Goal: Feedback & Contribution: Submit feedback/report problem

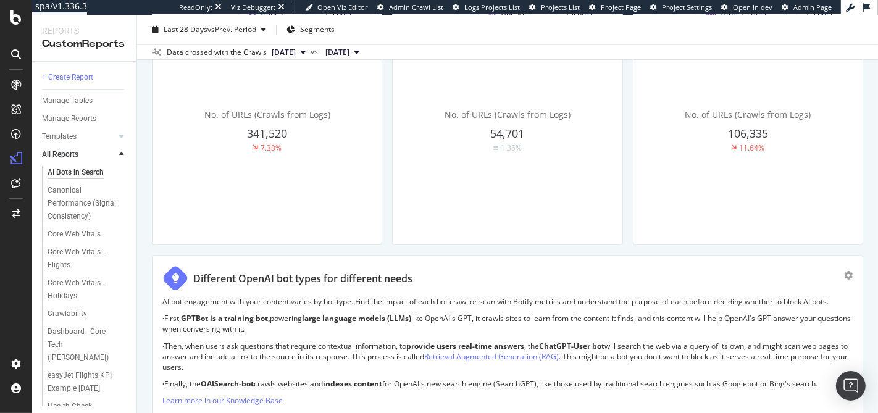
scroll to position [775, 0]
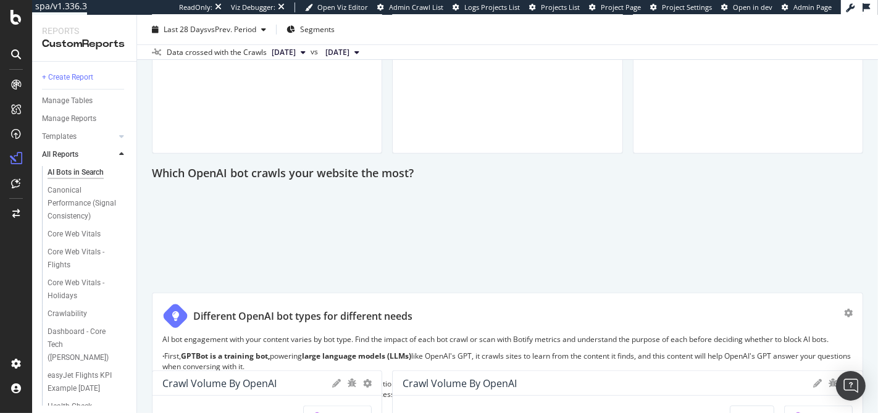
drag, startPoint x: 228, startPoint y: 226, endPoint x: 457, endPoint y: 344, distance: 257.9
drag, startPoint x: 457, startPoint y: 344, endPoint x: 442, endPoint y: 328, distance: 21.8
click at [456, 343] on div "AI bot engagement with your content varies by bot type. Find the impact of each…" at bounding box center [507, 391] width 690 height 115
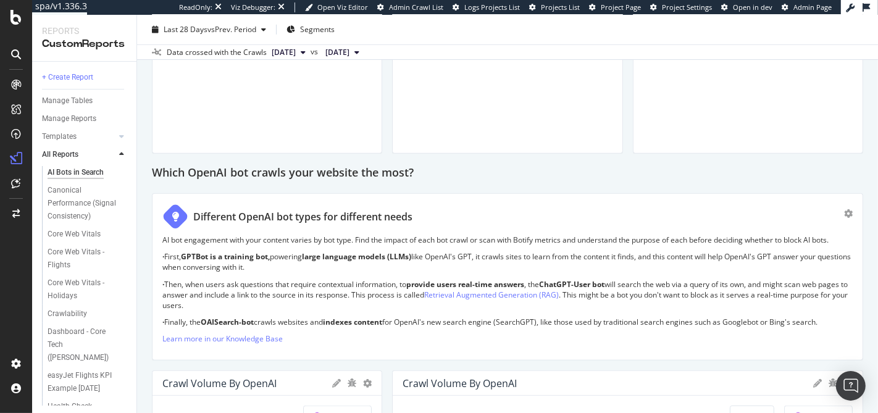
scroll to position [791, 0]
click at [430, 170] on icon "gear" at bounding box center [428, 172] width 9 height 9
click at [514, 172] on div "Which OpenAI bot crawls your website the most?" at bounding box center [507, 172] width 711 height 20
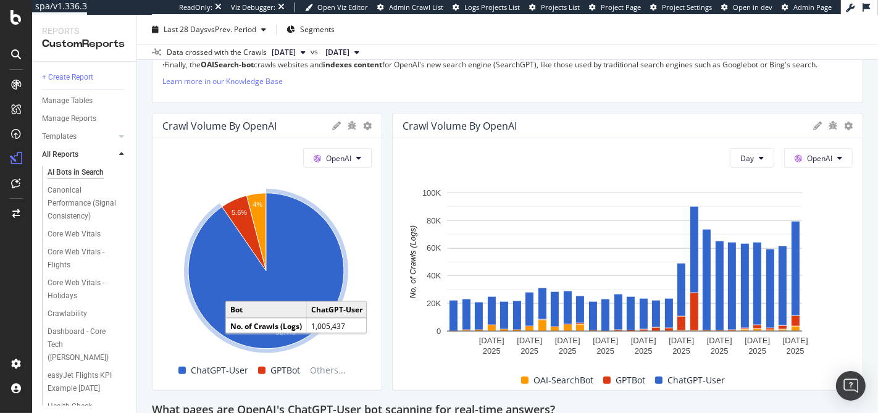
scroll to position [1062, 0]
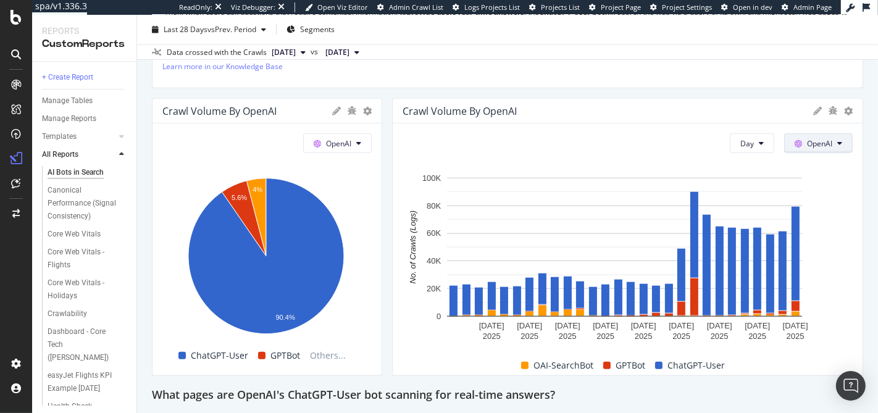
click at [816, 141] on span "OpenAI" at bounding box center [819, 143] width 25 height 10
click at [812, 157] on div "Google" at bounding box center [817, 165] width 85 height 18
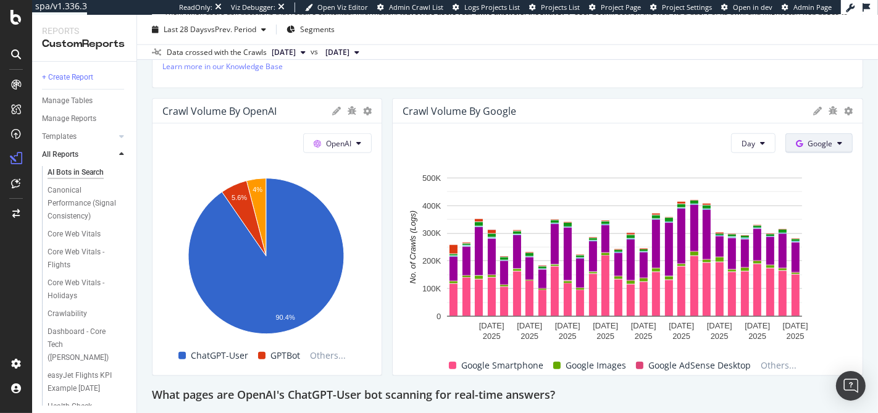
click at [811, 143] on span "Google" at bounding box center [820, 143] width 25 height 10
click at [819, 211] on span "OpenAI" at bounding box center [830, 211] width 46 height 11
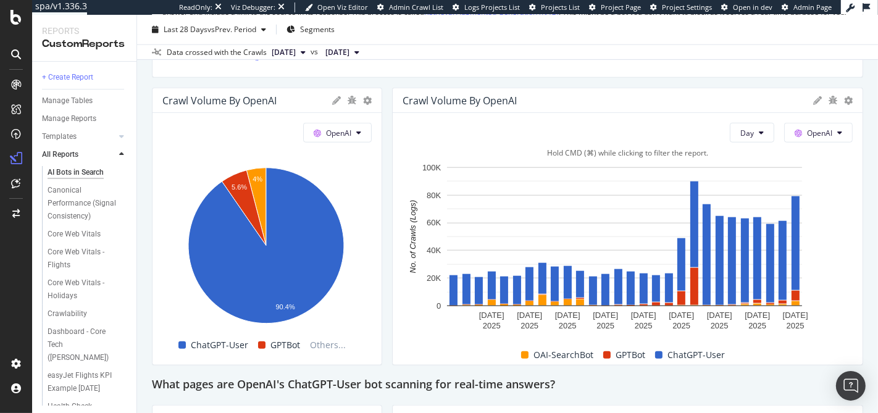
scroll to position [1087, 0]
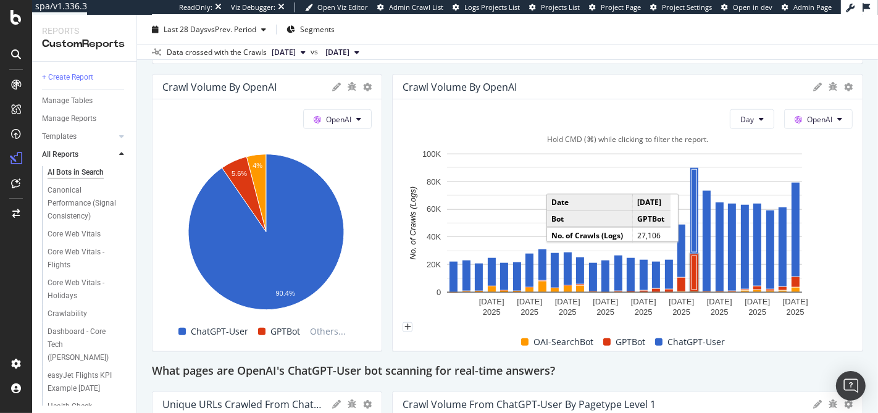
click at [692, 267] on rect "A chart." at bounding box center [694, 273] width 5 height 34
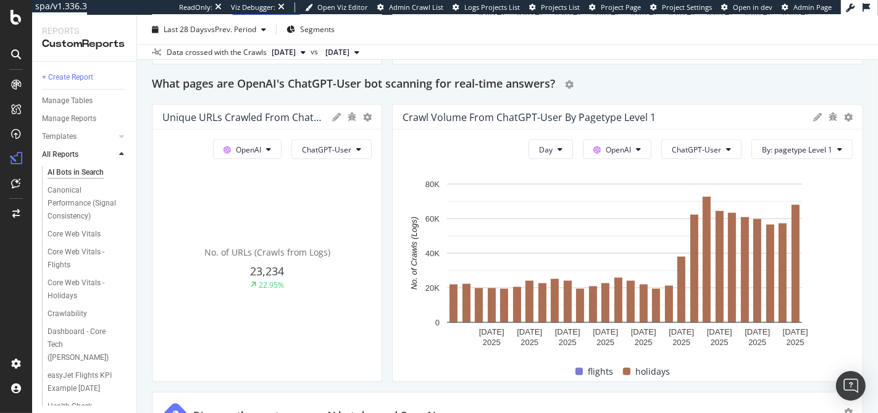
scroll to position [1377, 0]
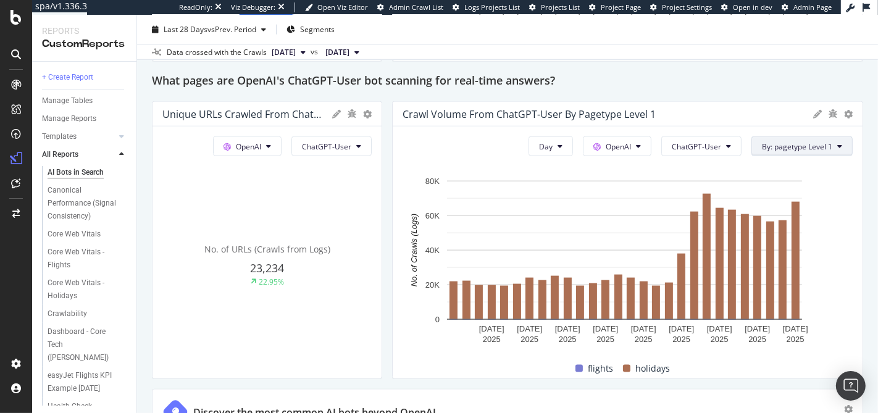
click at [804, 141] on span "By: pagetype Level 1" at bounding box center [797, 146] width 70 height 10
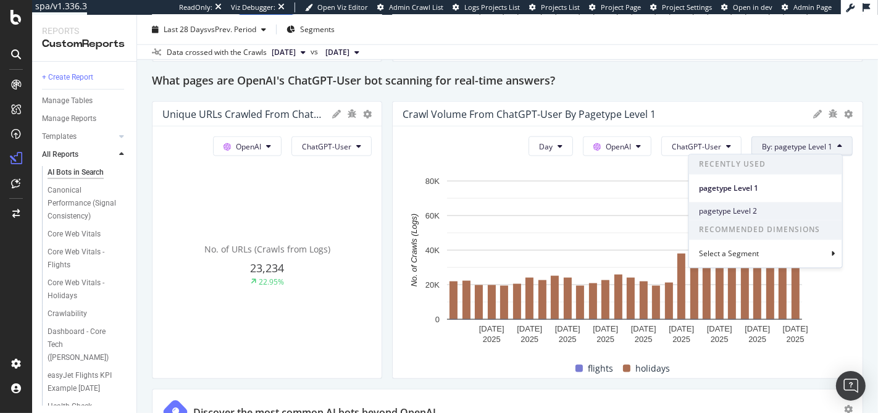
click at [782, 208] on span "pagetype Level 2" at bounding box center [765, 211] width 133 height 11
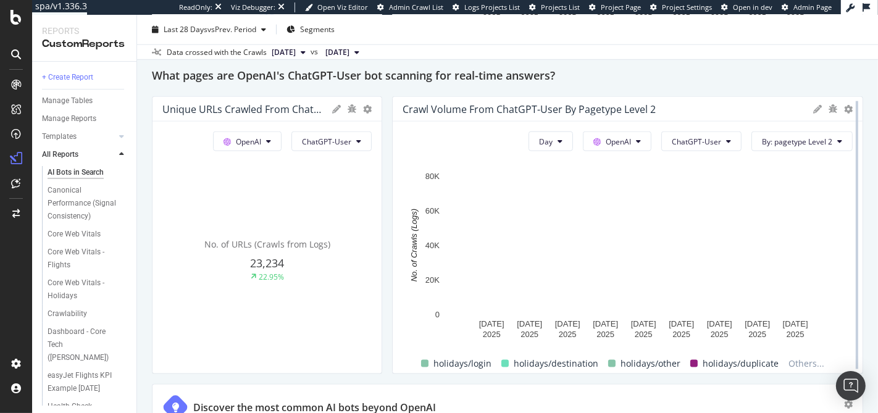
scroll to position [1382, 0]
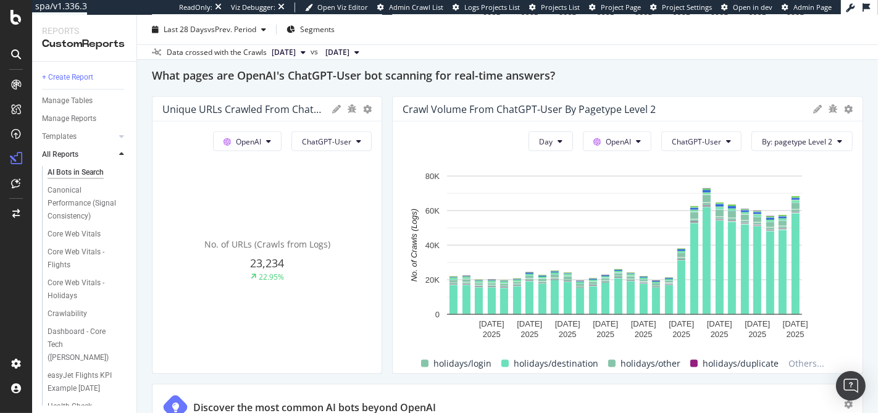
click at [813, 105] on icon at bounding box center [817, 109] width 9 height 9
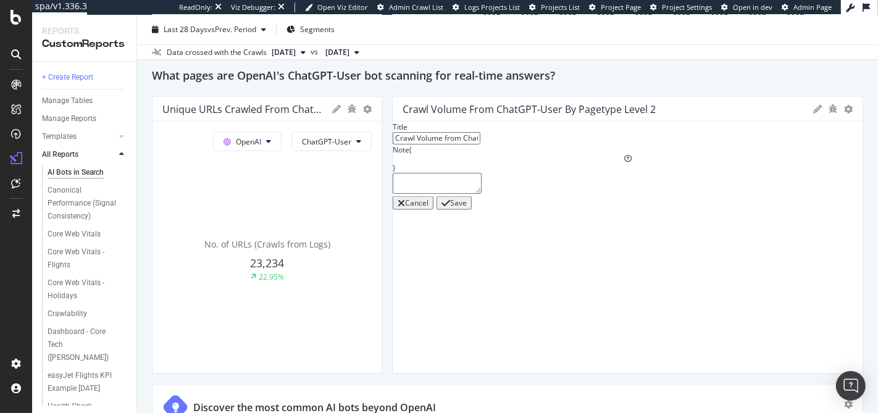
click at [428, 207] on div "Cancel" at bounding box center [416, 203] width 23 height 9
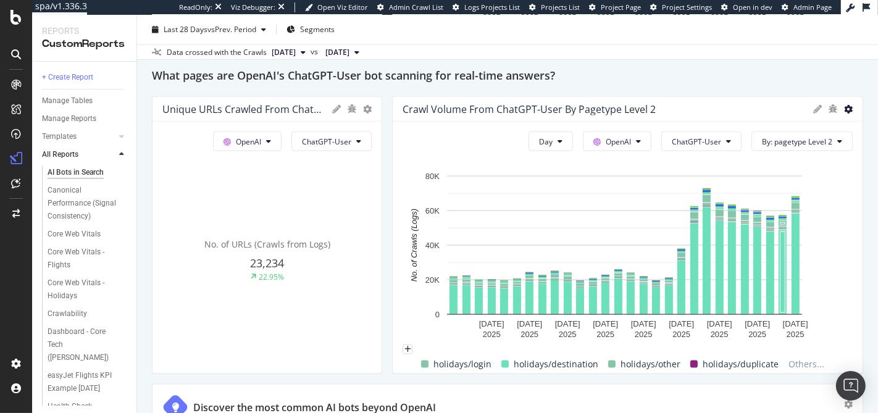
click at [844, 109] on icon at bounding box center [848, 109] width 9 height 9
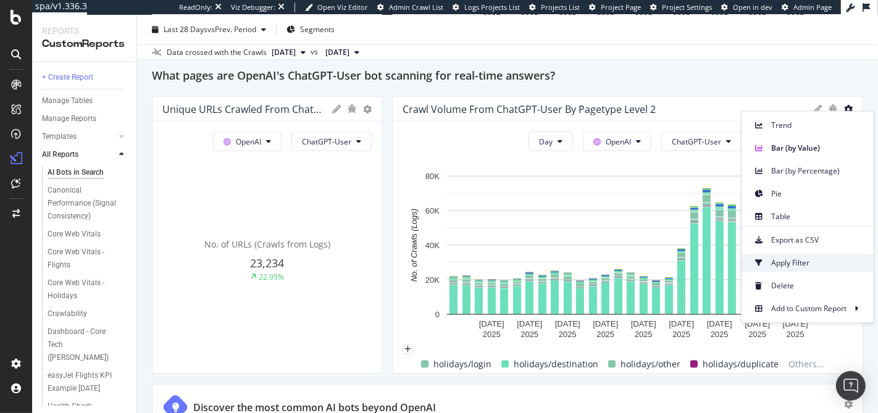
click at [780, 257] on span "Apply Filter" at bounding box center [817, 262] width 93 height 11
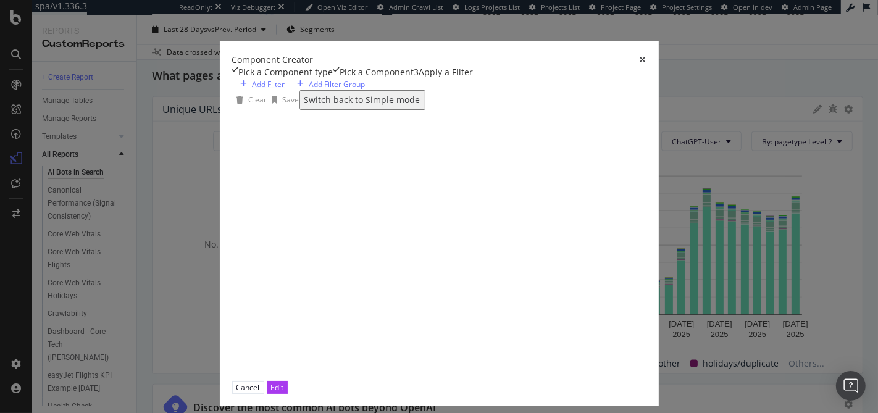
click at [253, 90] on div "Add Filter" at bounding box center [269, 84] width 33 height 10
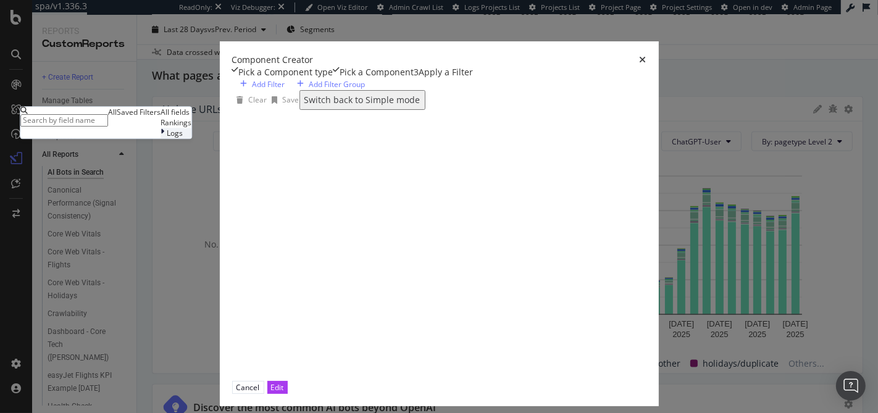
click at [161, 139] on icon "modal" at bounding box center [163, 133] width 4 height 10
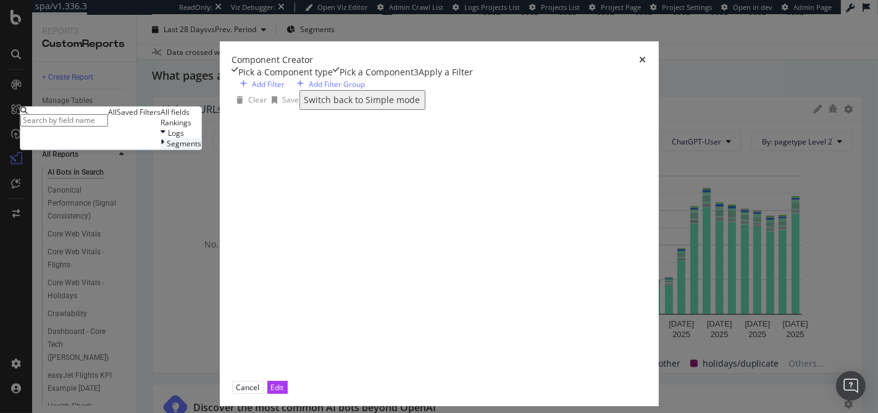
click at [161, 149] on icon "modal" at bounding box center [163, 144] width 4 height 10
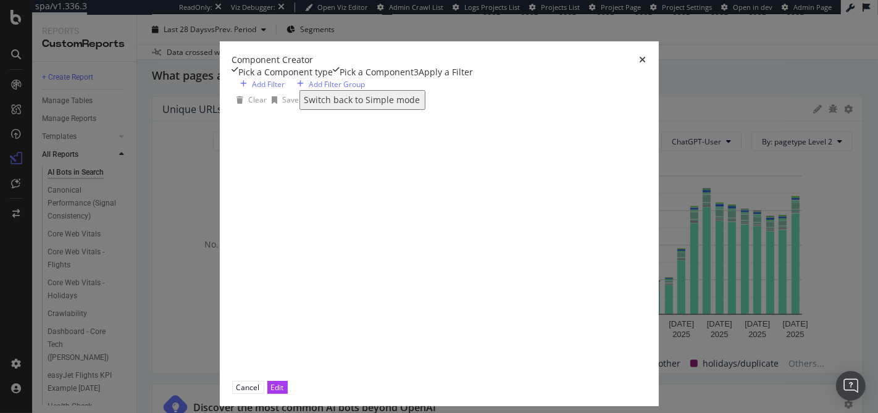
click at [551, 110] on div "Clear Save Switch back to Simple mode" at bounding box center [538, 100] width 612 height 20
click at [646, 56] on icon "times" at bounding box center [643, 60] width 7 height 9
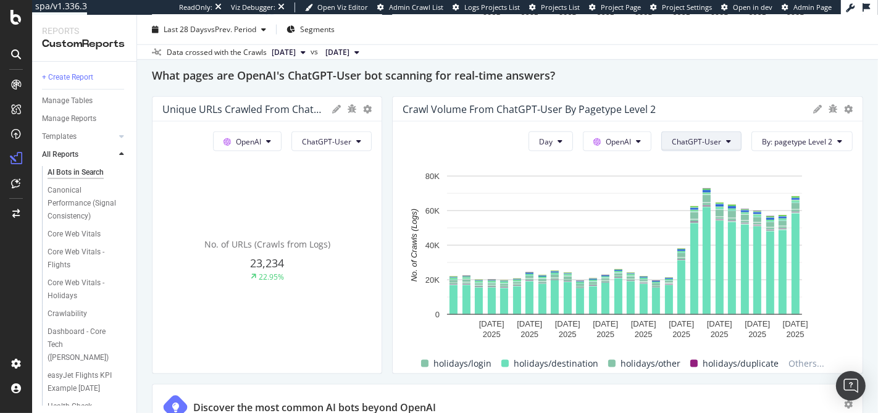
click at [695, 139] on span "ChatGPT-User" at bounding box center [696, 141] width 49 height 10
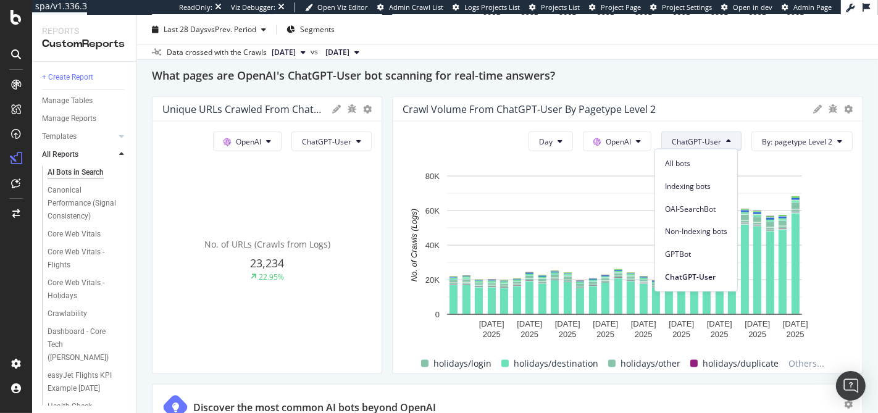
click at [696, 139] on span "ChatGPT-User" at bounding box center [696, 141] width 49 height 10
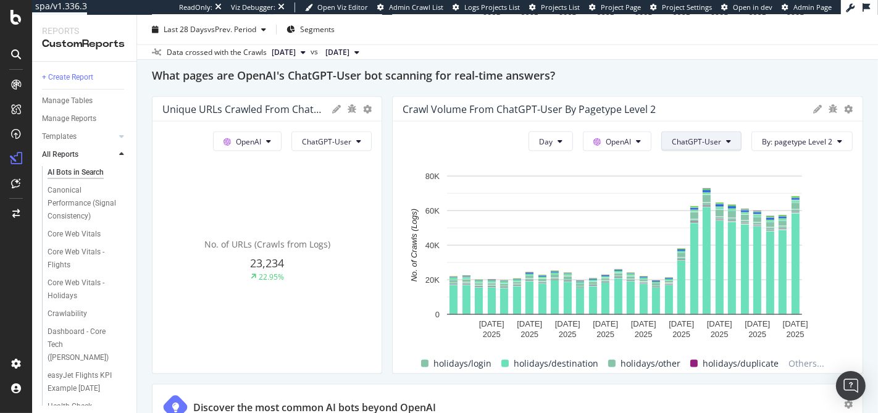
click at [696, 139] on span "ChatGPT-User" at bounding box center [696, 141] width 49 height 10
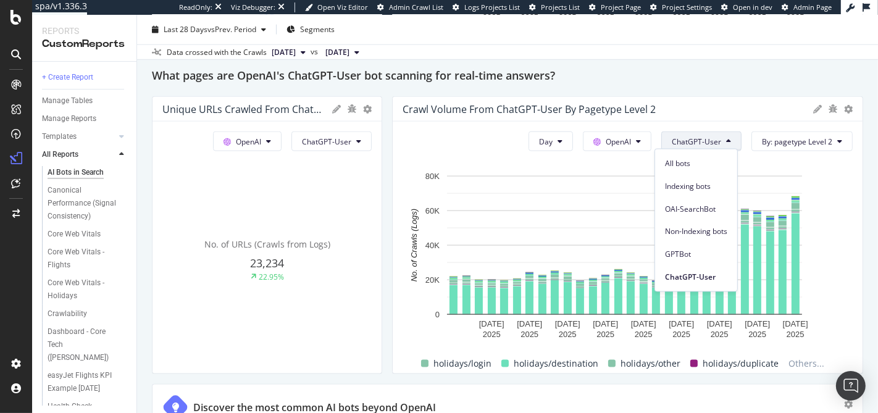
click at [696, 139] on span "ChatGPT-User" at bounding box center [696, 141] width 49 height 10
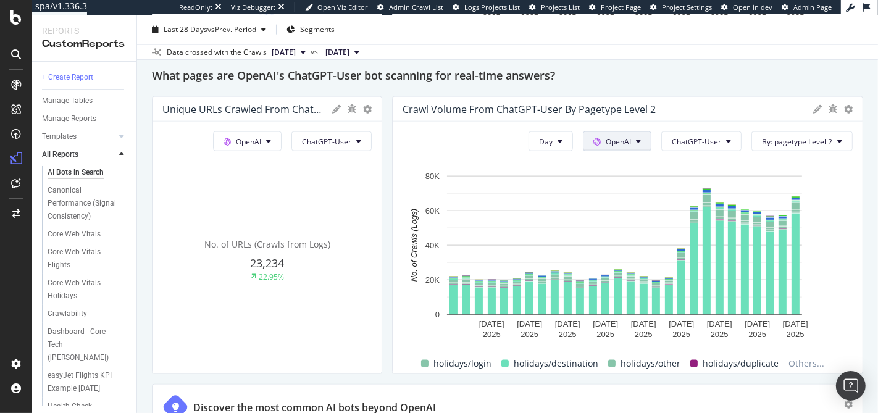
click at [628, 144] on button "OpenAI" at bounding box center [617, 141] width 69 height 20
click at [711, 138] on span "ChatGPT-User" at bounding box center [696, 141] width 49 height 10
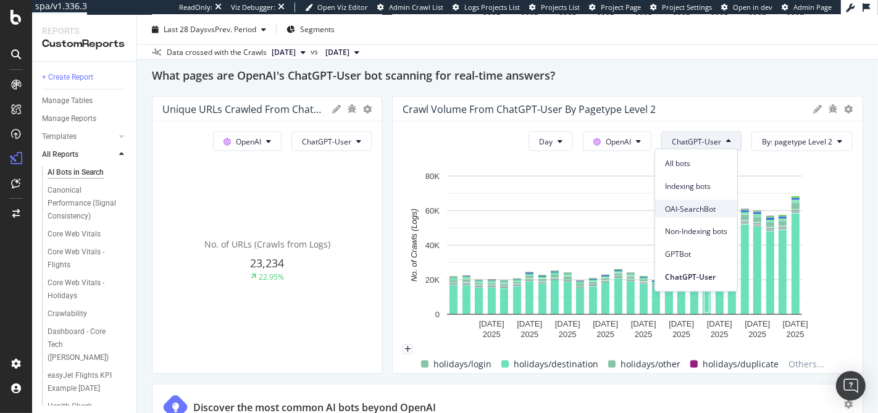
click at [700, 214] on div "OAI-SearchBot" at bounding box center [696, 209] width 82 height 18
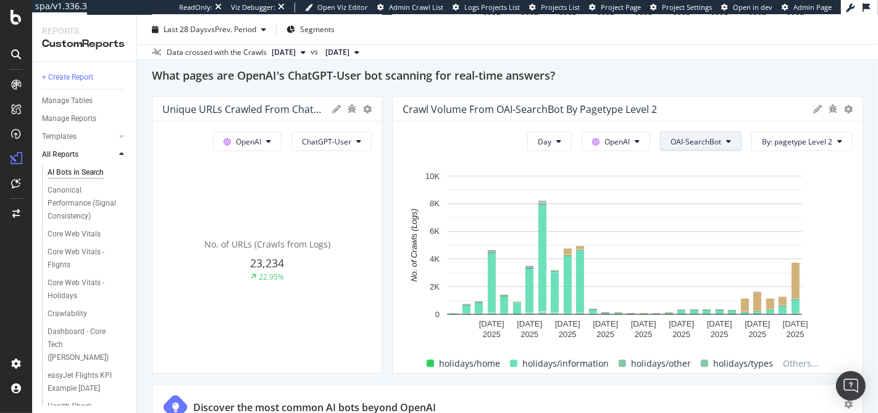
click at [698, 139] on span "OAI-SearchBot" at bounding box center [695, 141] width 51 height 10
click at [703, 278] on span "ChatGPT-User" at bounding box center [694, 277] width 62 height 11
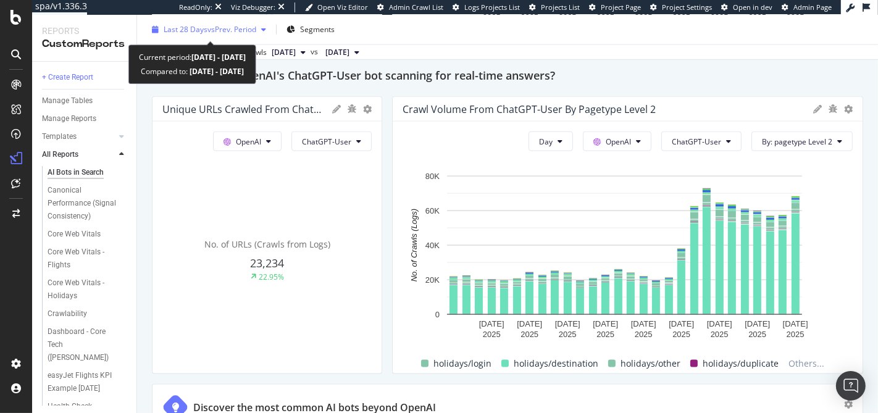
click at [224, 30] on span "vs Prev. Period" at bounding box center [231, 29] width 49 height 10
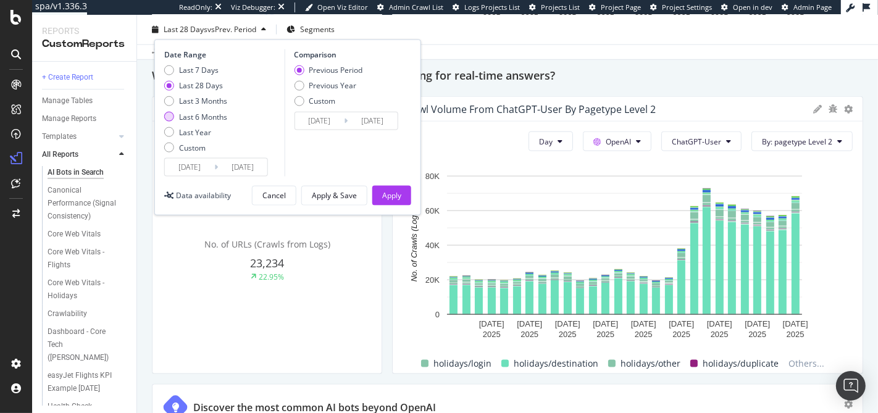
click at [199, 114] on div "Last 6 Months" at bounding box center [203, 117] width 48 height 10
type input "2025/02/18"
type input "2024/08/20"
type input "2025/02/17"
click at [391, 193] on div "Apply" at bounding box center [391, 195] width 19 height 10
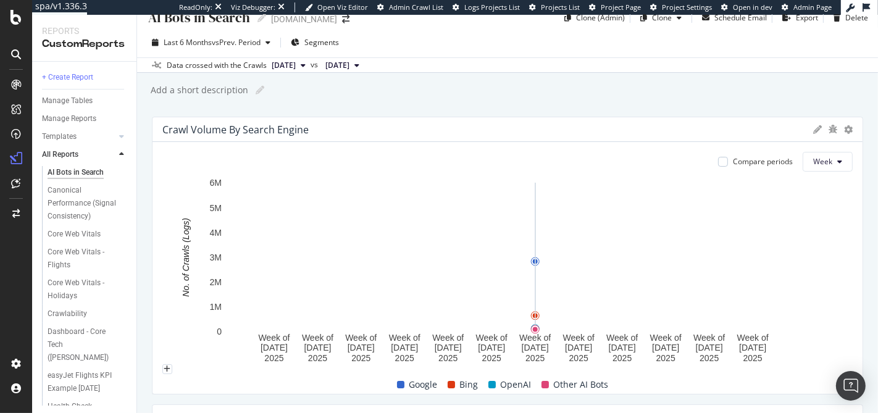
scroll to position [26, 0]
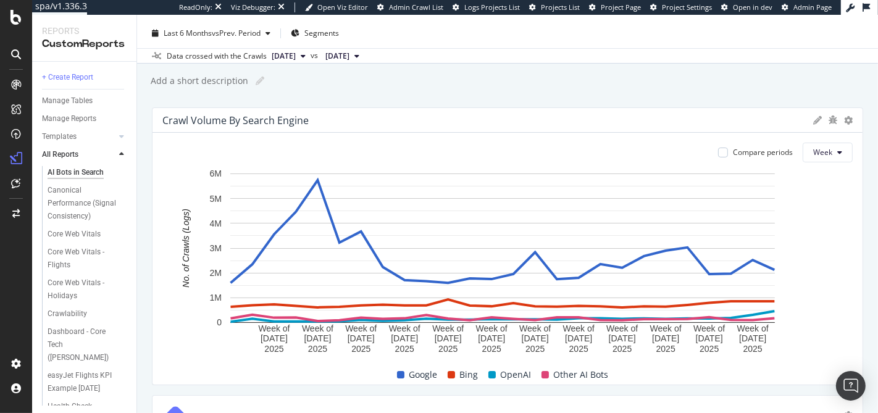
click at [514, 372] on span "OpenAI" at bounding box center [516, 374] width 31 height 15
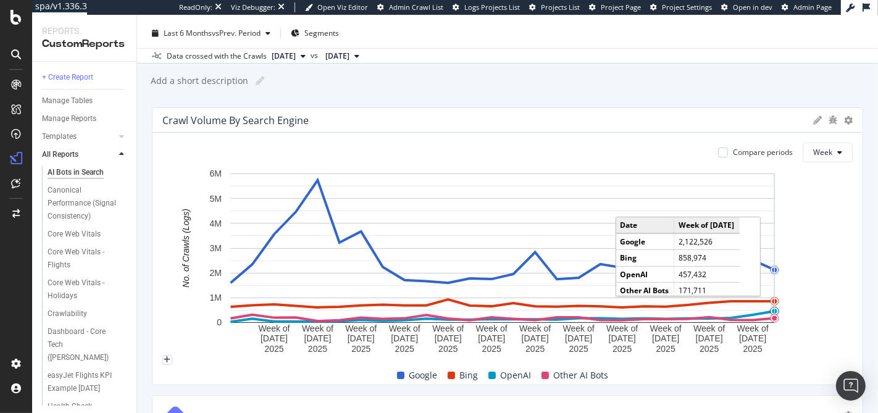
click at [777, 309] on circle "A chart." at bounding box center [774, 311] width 8 height 8
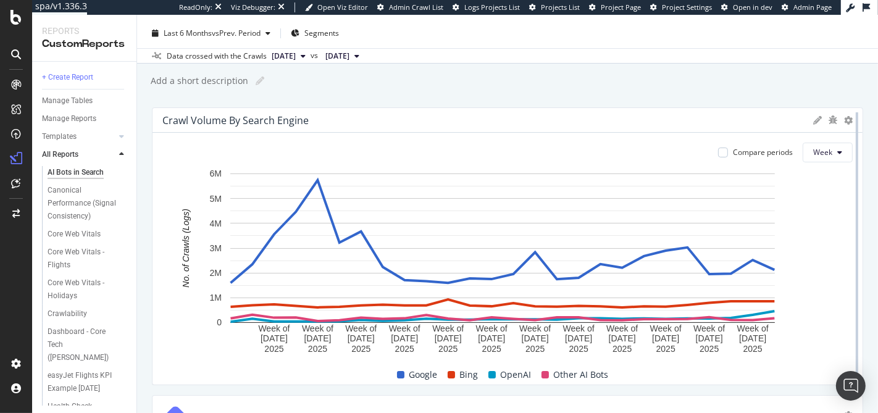
click at [851, 117] on div at bounding box center [857, 246] width 12 height 278
click at [844, 119] on icon at bounding box center [848, 120] width 9 height 9
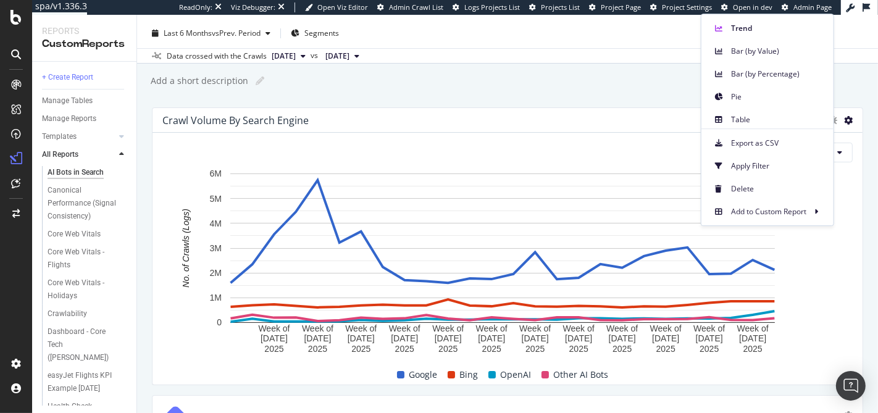
click at [478, 88] on div "Add a short description Add a short description" at bounding box center [513, 81] width 728 height 19
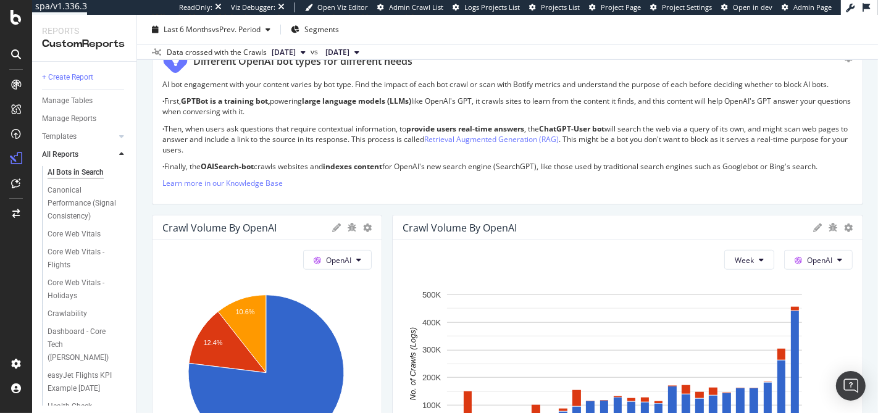
scroll to position [1074, 0]
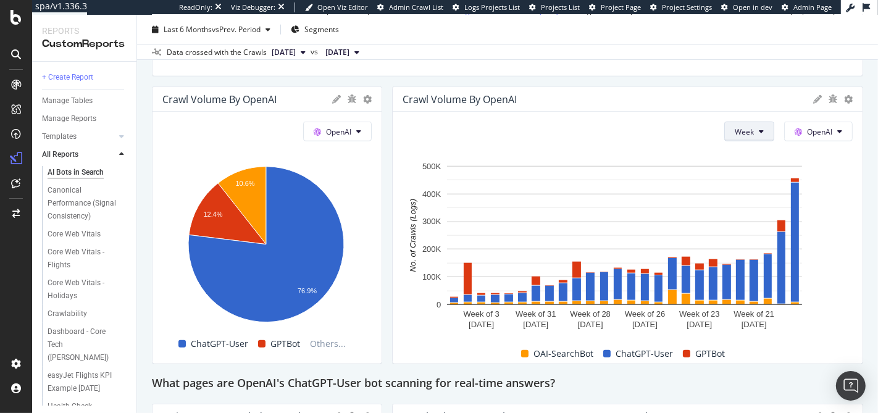
click at [740, 122] on button "Week" at bounding box center [749, 132] width 50 height 20
click at [746, 188] on div "Month" at bounding box center [737, 197] width 42 height 23
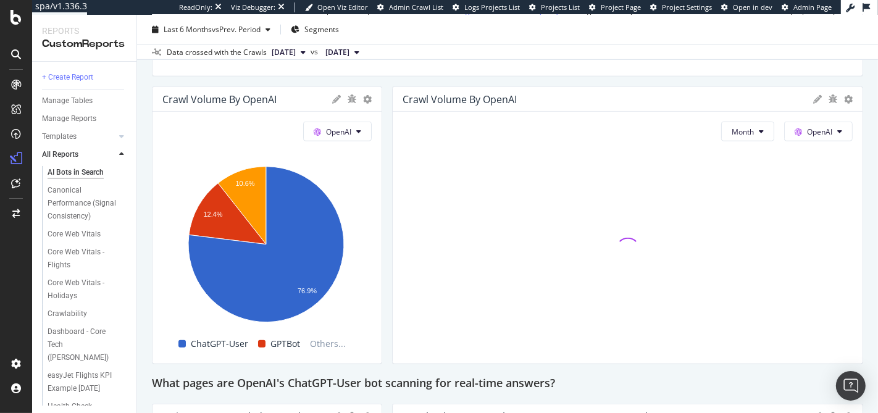
drag, startPoint x: 746, startPoint y: 188, endPoint x: 742, endPoint y: 199, distance: 11.4
click at [742, 199] on div at bounding box center [628, 249] width 450 height 207
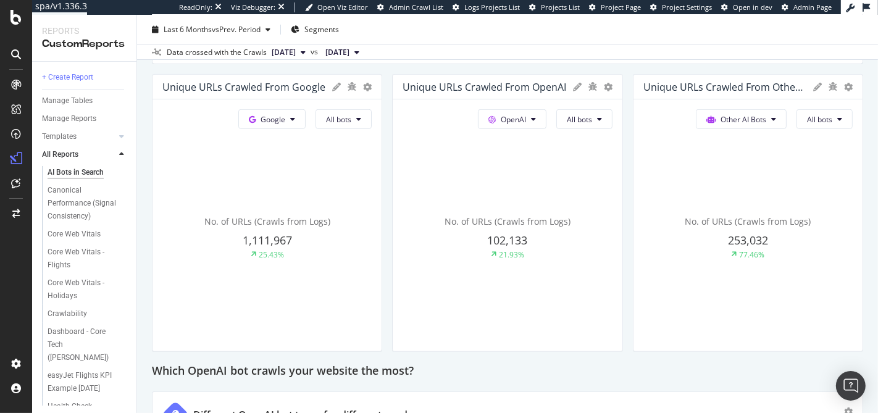
scroll to position [112, 0]
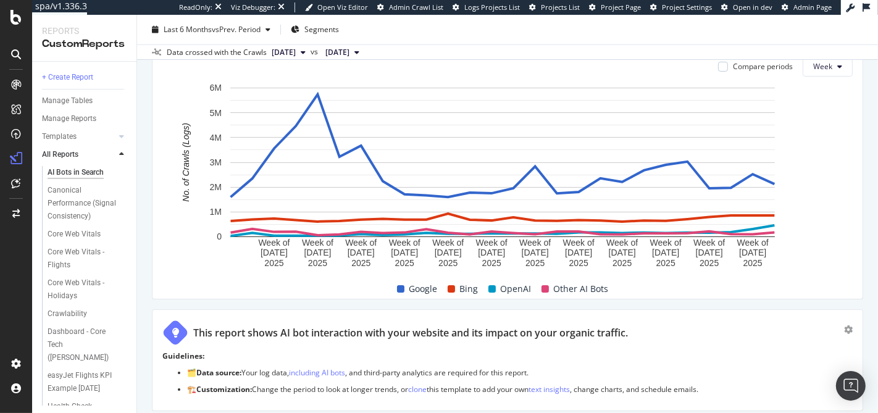
click at [808, 77] on div "Compare periods Week Week of 3 Mar. 2025 Week of 17 Mar. 2025 Week of 31 Mar. 2…" at bounding box center [507, 173] width 710 height 252
click at [809, 73] on button "Week" at bounding box center [828, 67] width 50 height 20
click at [816, 134] on span "Month" at bounding box center [815, 135] width 22 height 11
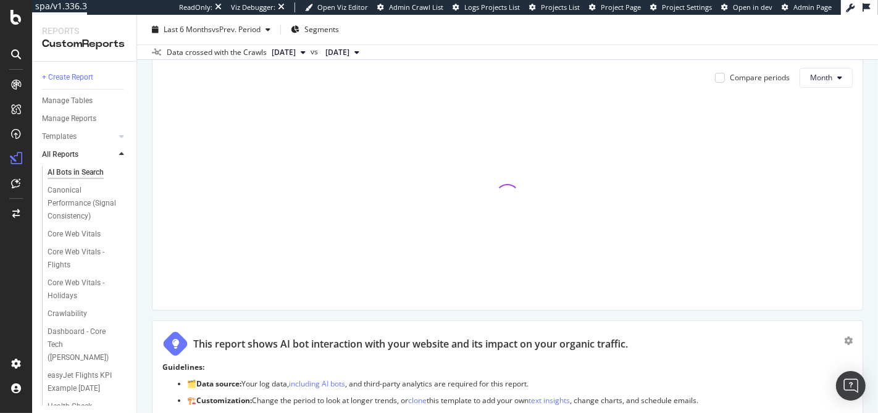
scroll to position [87, 0]
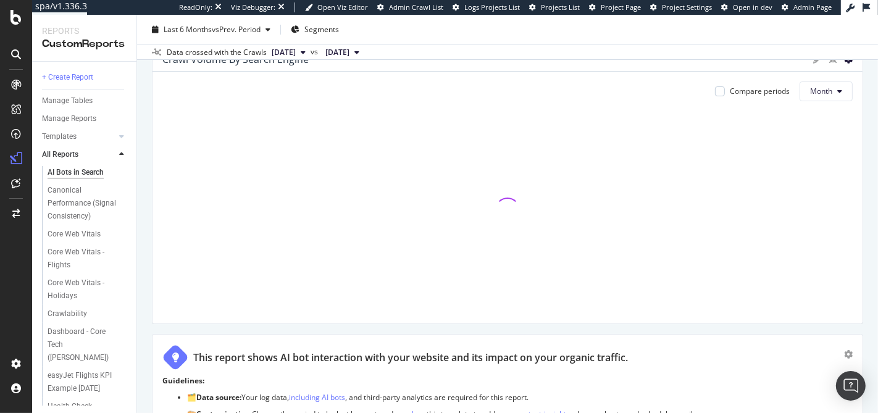
click at [844, 61] on icon at bounding box center [848, 59] width 9 height 9
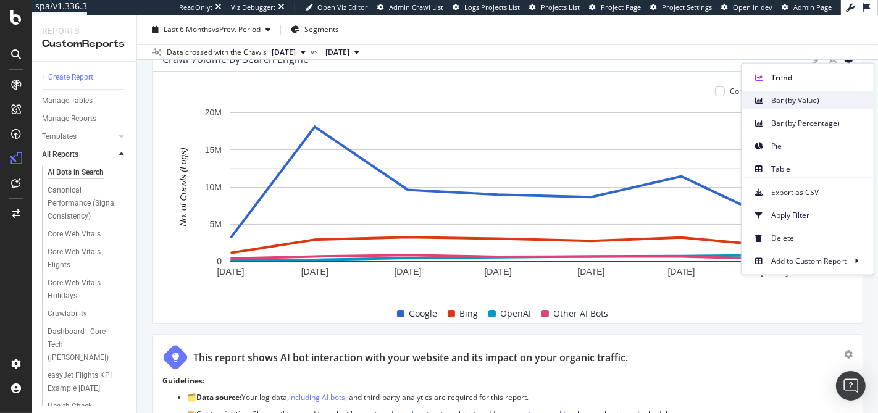
click at [820, 98] on span "Bar (by Value)" at bounding box center [817, 99] width 93 height 11
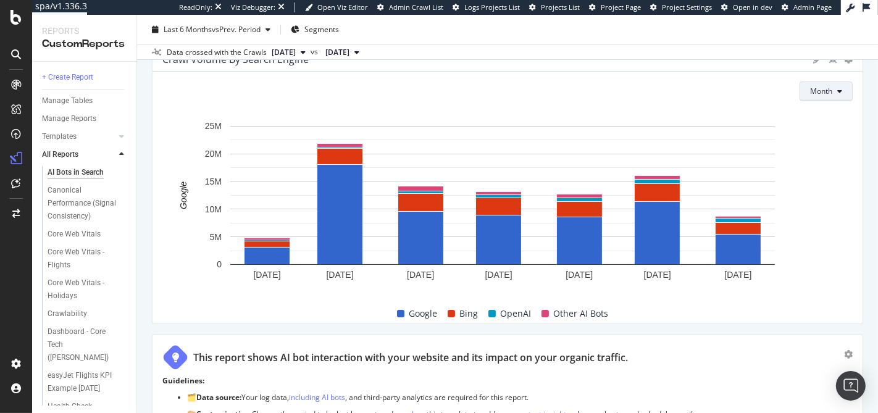
click at [820, 93] on span "Month" at bounding box center [821, 91] width 22 height 10
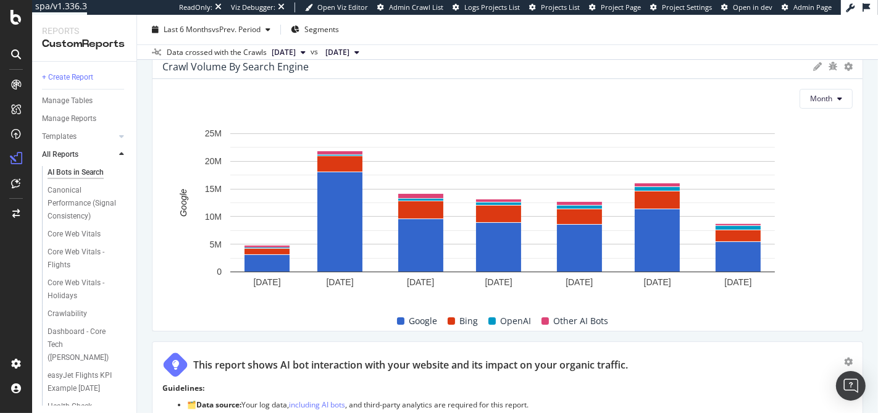
scroll to position [62, 0]
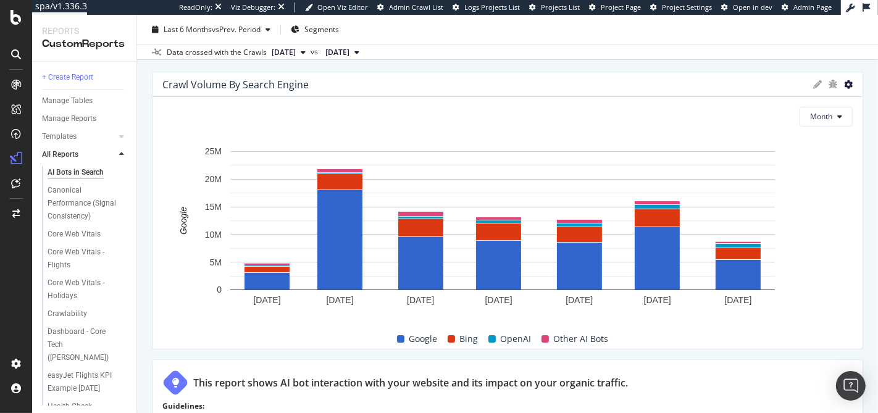
click at [844, 83] on icon at bounding box center [848, 84] width 9 height 9
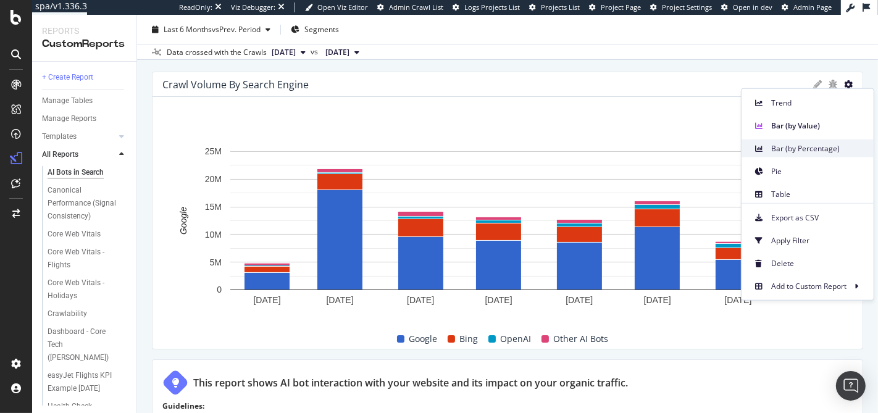
click at [806, 149] on span "Bar (by Percentage)" at bounding box center [817, 148] width 93 height 11
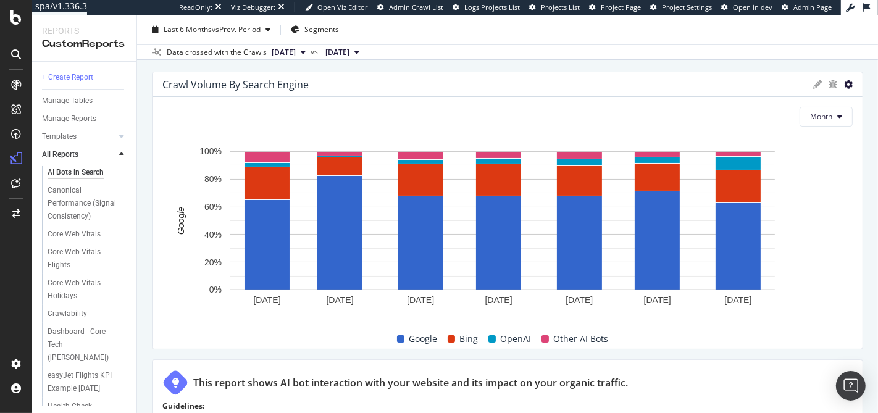
click at [844, 85] on icon at bounding box center [848, 84] width 9 height 9
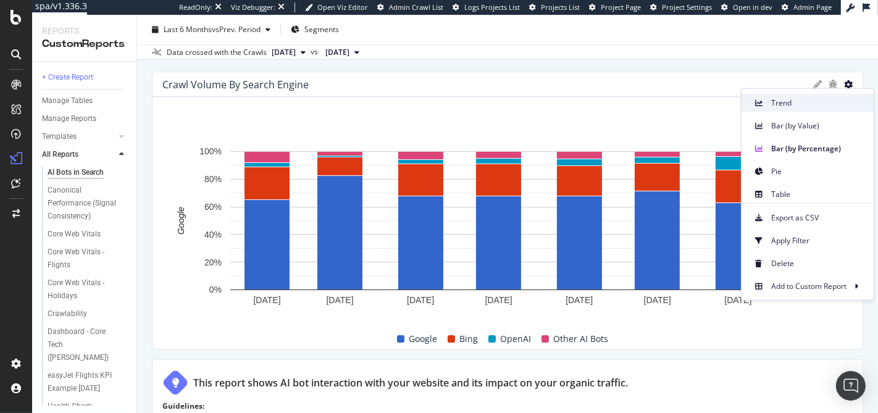
click at [817, 106] on span "Trend" at bounding box center [817, 102] width 93 height 11
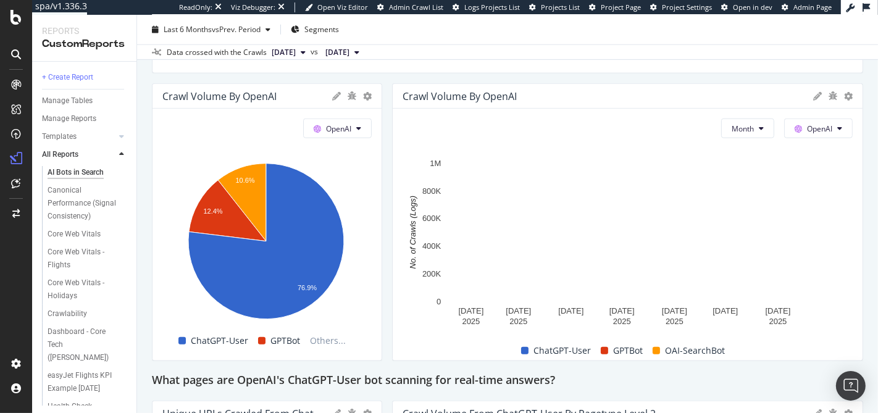
scroll to position [1077, 0]
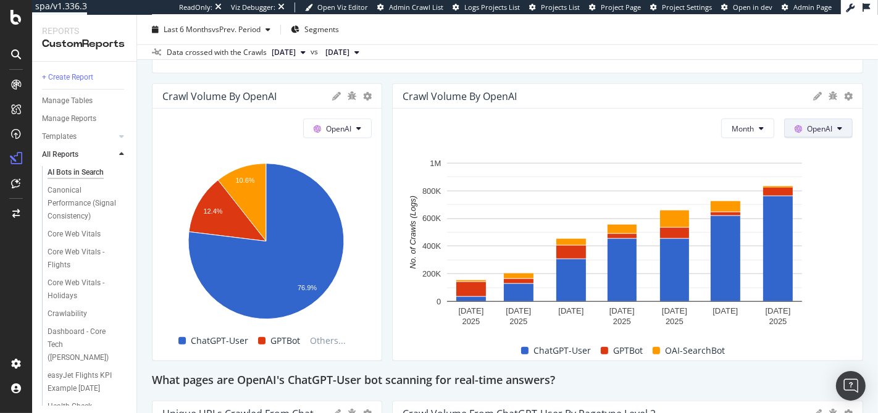
click at [816, 131] on button "OpenAI" at bounding box center [818, 129] width 69 height 20
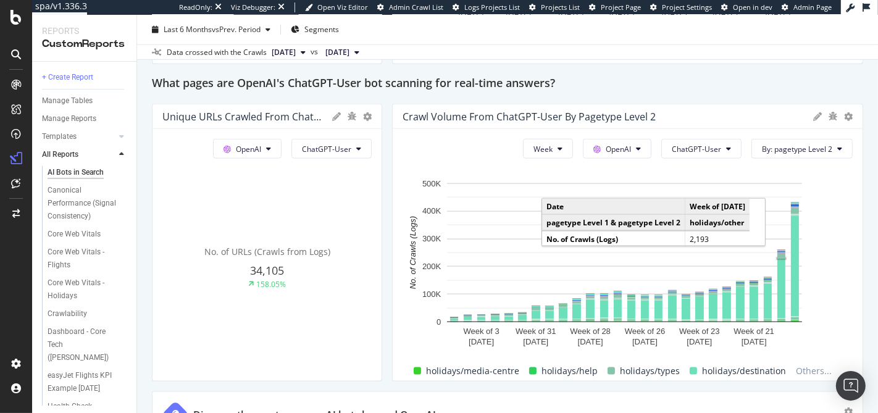
scroll to position [1375, 0]
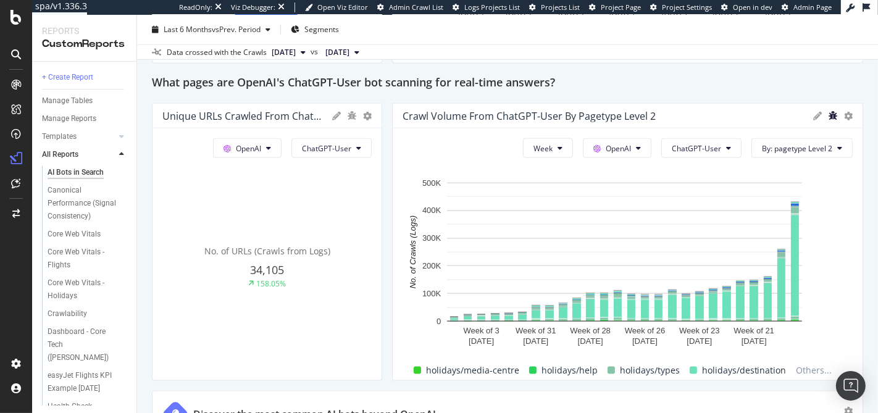
click at [829, 114] on icon "bug" at bounding box center [833, 115] width 9 height 9
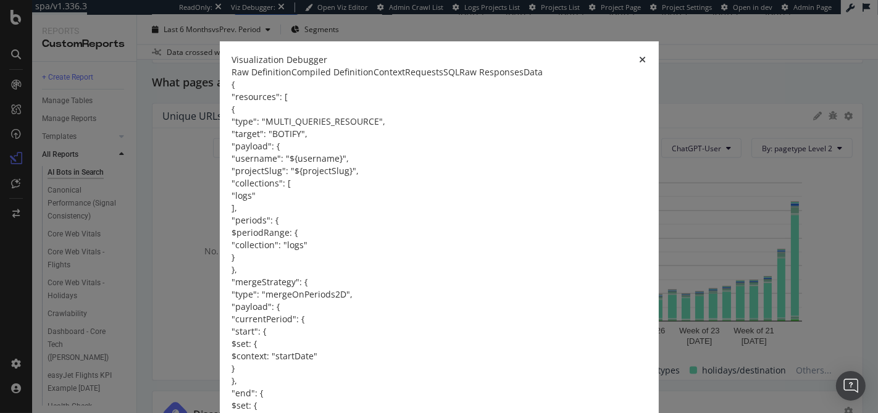
click at [646, 65] on div "Visualization Debugger" at bounding box center [439, 60] width 414 height 12
click at [646, 63] on icon "times" at bounding box center [643, 60] width 7 height 9
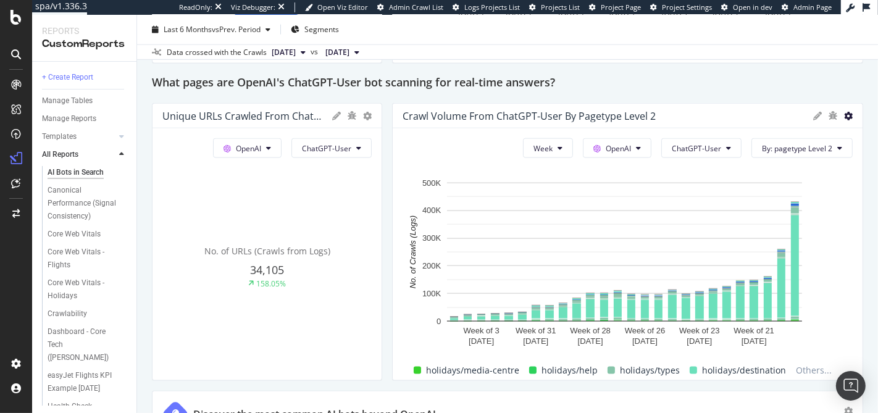
click at [844, 117] on icon at bounding box center [848, 116] width 9 height 9
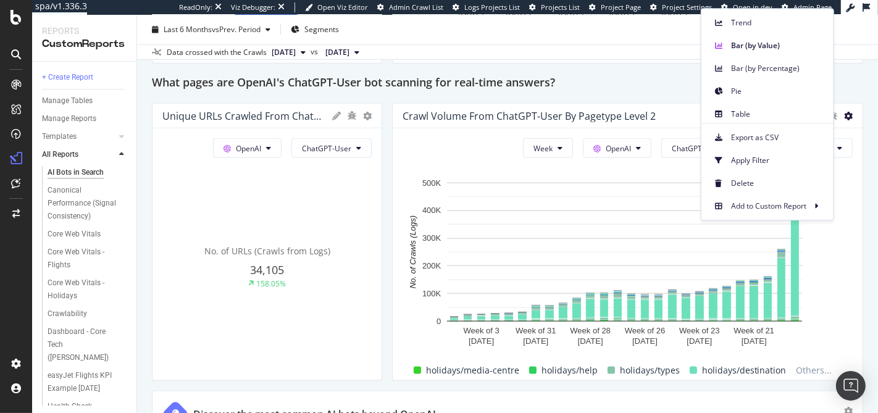
click at [859, 84] on div "AI Bots in Search AI Bots in Search easyjet.com Clone (Admin) Clone Schedule Em…" at bounding box center [507, 214] width 741 height 398
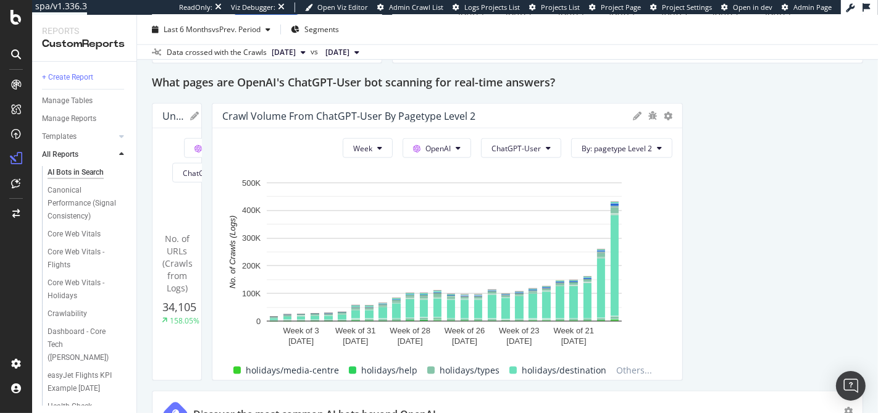
drag, startPoint x: 377, startPoint y: 123, endPoint x: 861, endPoint y: 134, distance: 484.1
click at [861, 134] on div "AI Bots in Search AI Bots in Search easyjet.com Clone (Admin) Clone Schedule Em…" at bounding box center [507, 214] width 741 height 398
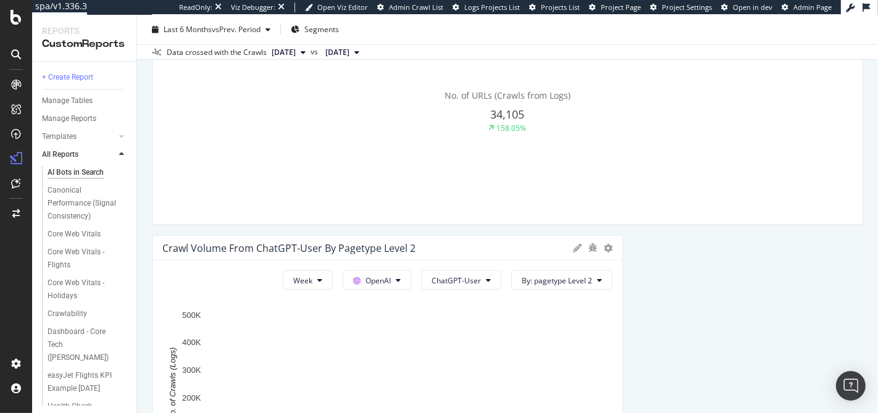
scroll to position [1651, 0]
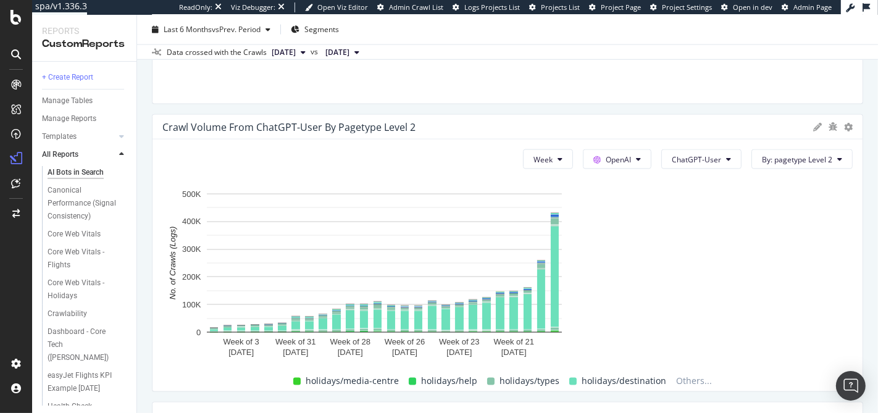
drag, startPoint x: 615, startPoint y: 183, endPoint x: 864, endPoint y: 182, distance: 249.4
click at [864, 182] on div "AI Bots in Search AI Bots in Search easyjet.com Clone (Admin) Clone Schedule Em…" at bounding box center [507, 214] width 741 height 398
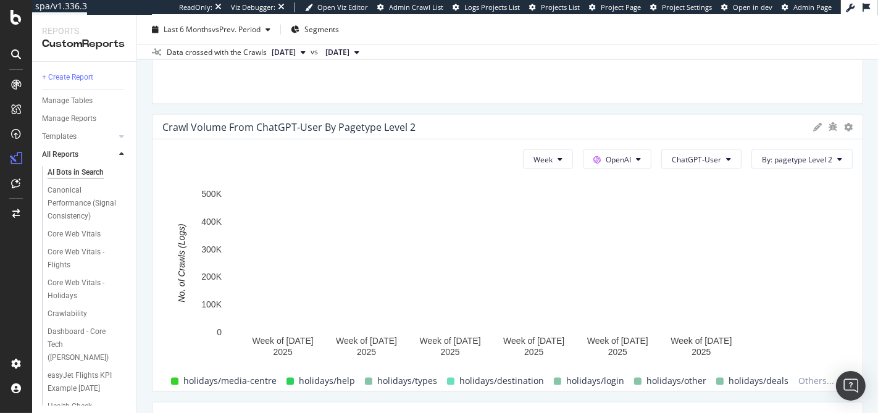
scroll to position [1679, 0]
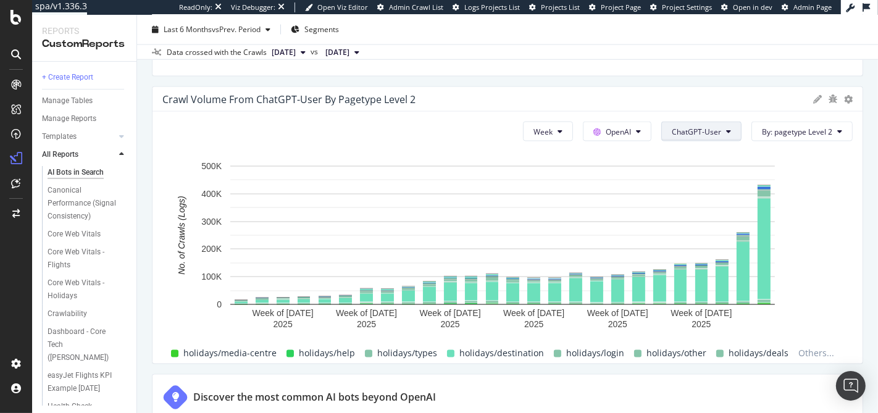
click at [725, 125] on button "ChatGPT-User" at bounding box center [701, 132] width 80 height 20
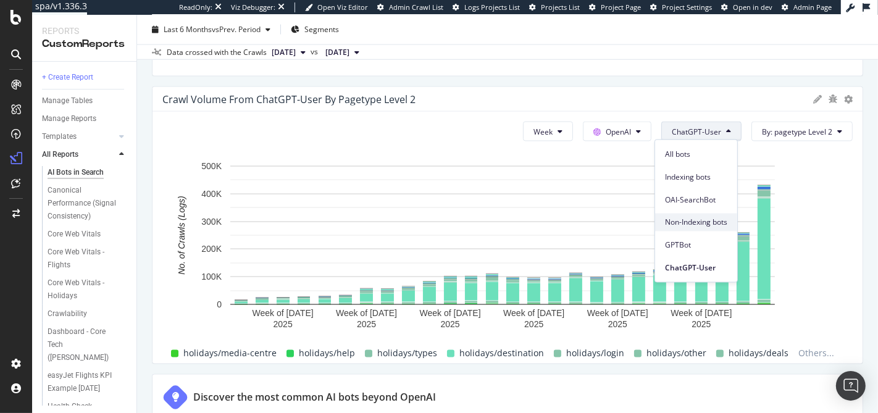
click at [714, 223] on span "Non-Indexing bots" at bounding box center [696, 222] width 62 height 11
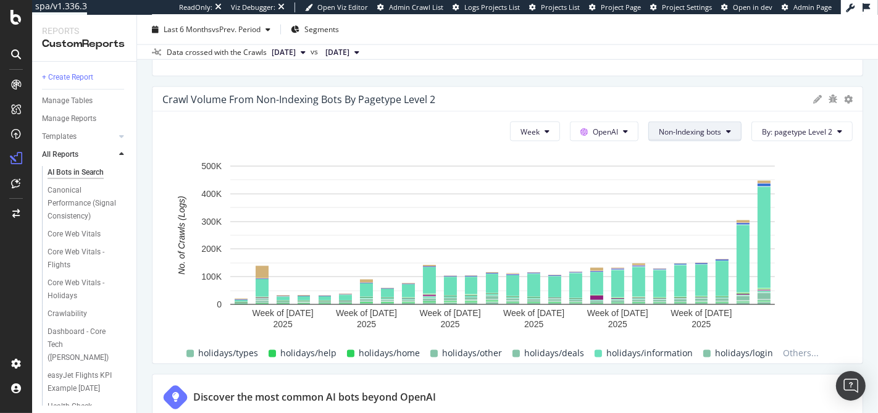
click at [678, 127] on span "Non-Indexing bots" at bounding box center [690, 132] width 62 height 10
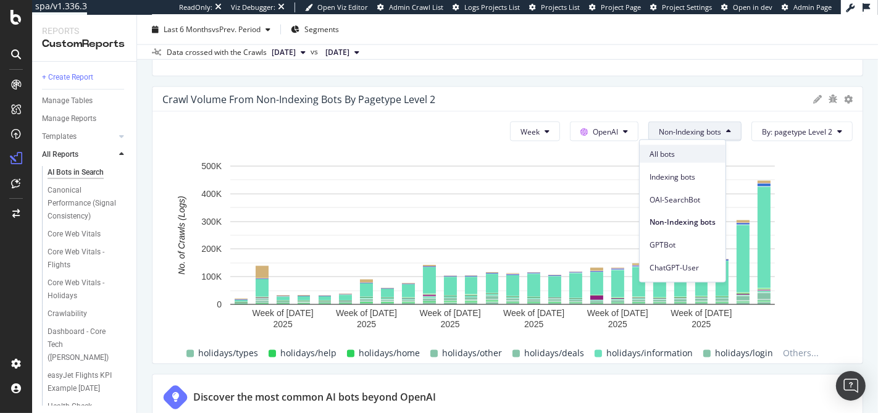
click at [676, 146] on div "All bots" at bounding box center [683, 154] width 86 height 18
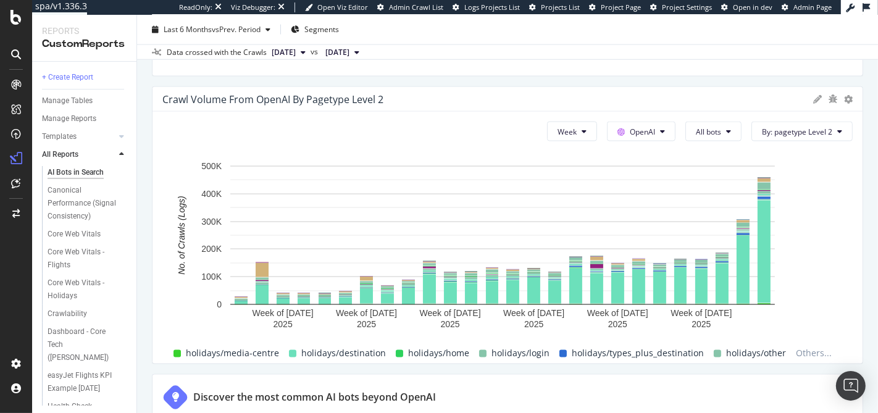
click at [859, 258] on div "AI Bots in Search AI Bots in Search easyjet.com Clone (Admin) Clone Schedule Em…" at bounding box center [507, 214] width 741 height 398
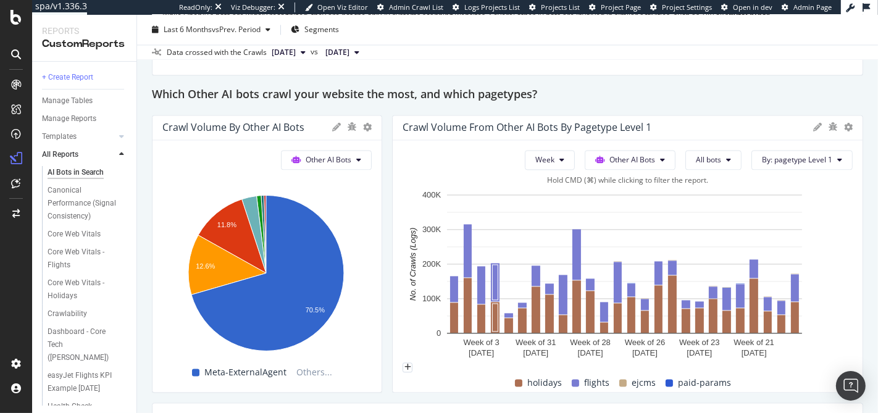
scroll to position [2097, 0]
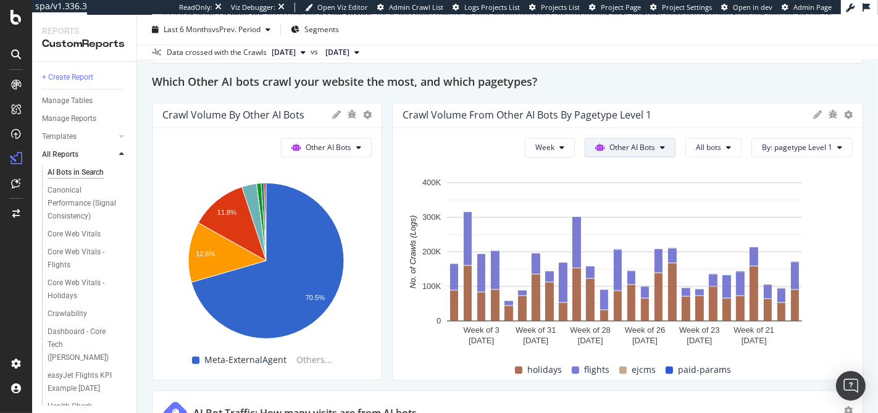
click at [616, 142] on span "Other AI Bots" at bounding box center [632, 147] width 46 height 10
click at [617, 142] on span "Other AI Bots" at bounding box center [632, 147] width 46 height 10
click at [807, 152] on button "By: pagetype Level 1" at bounding box center [801, 148] width 101 height 20
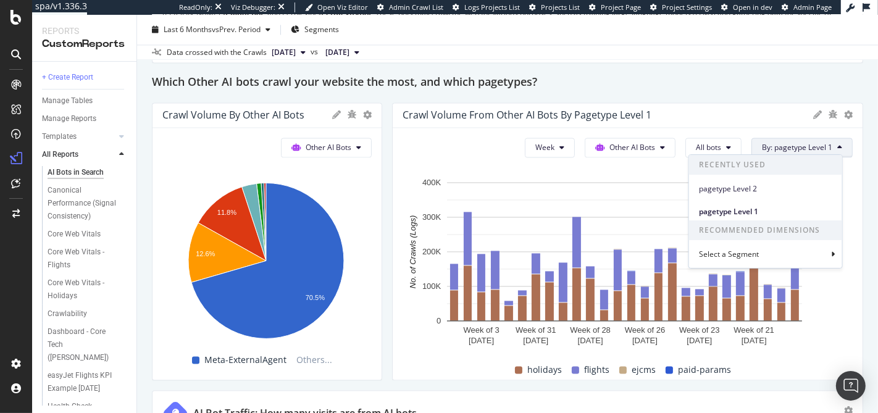
click at [807, 152] on button "By: pagetype Level 1" at bounding box center [801, 148] width 101 height 20
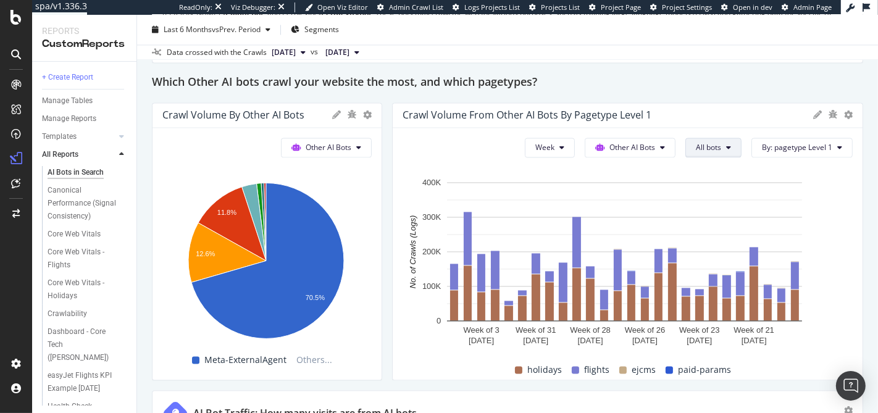
click at [714, 145] on button "All bots" at bounding box center [713, 148] width 56 height 20
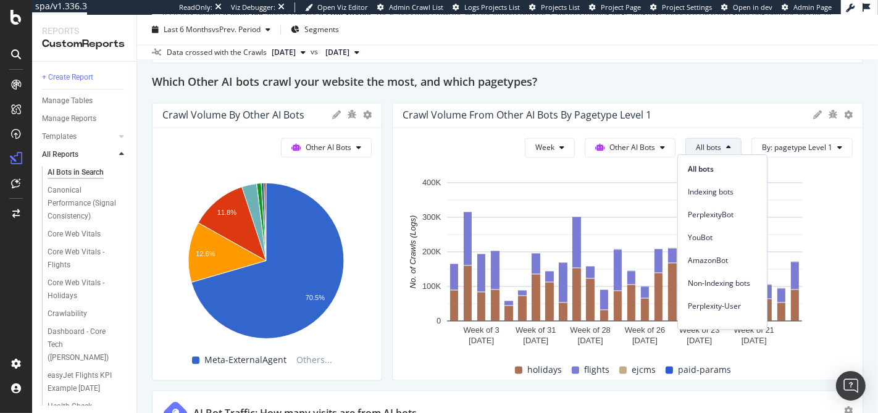
click at [714, 145] on button "All bots" at bounding box center [713, 148] width 56 height 20
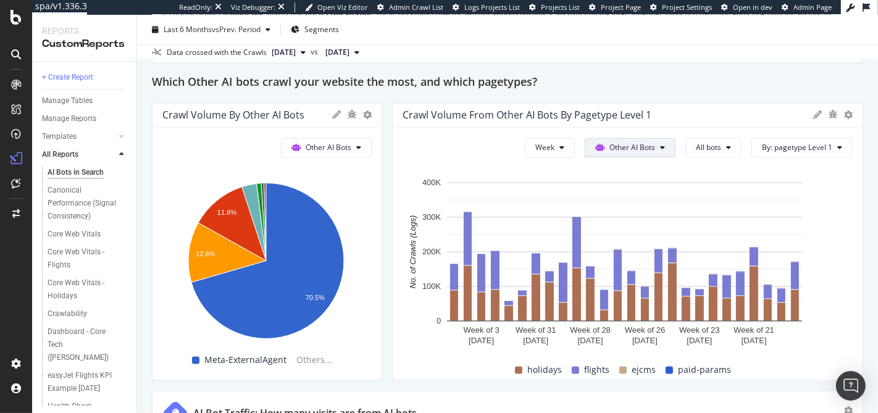
click at [609, 147] on span "Other AI Bots" at bounding box center [632, 147] width 46 height 10
click at [709, 147] on span "All bots" at bounding box center [708, 147] width 25 height 10
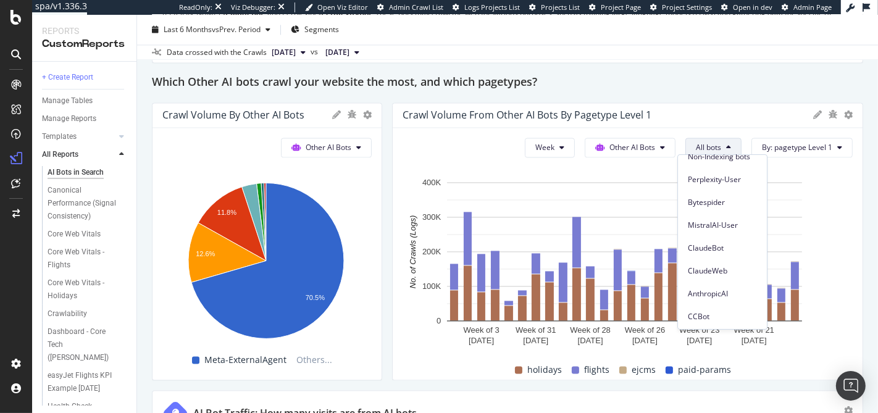
scroll to position [173, 0]
click at [837, 190] on rect "A chart." at bounding box center [625, 262] width 444 height 173
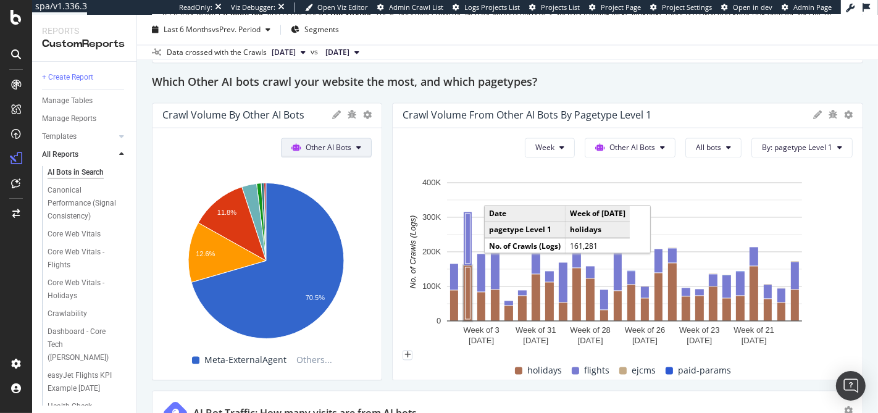
click at [317, 149] on span "Other AI Bots" at bounding box center [329, 147] width 46 height 10
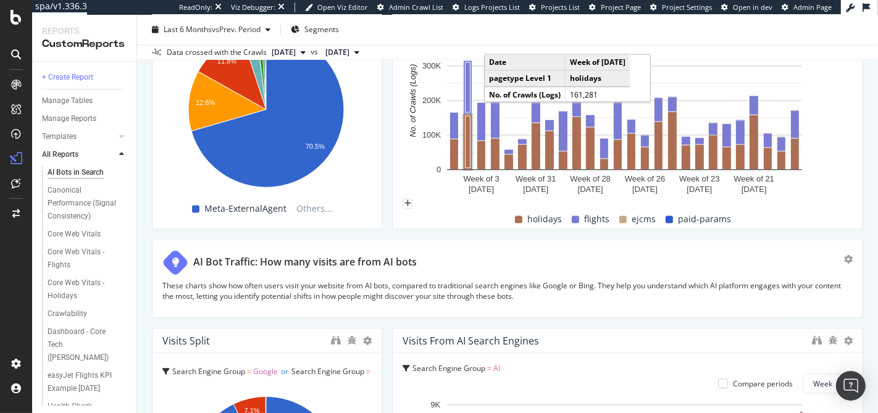
scroll to position [2126, 0]
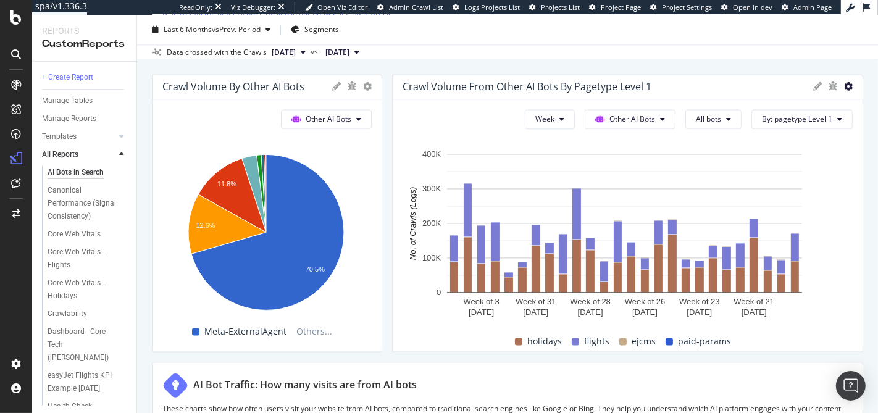
click at [844, 84] on icon at bounding box center [848, 86] width 9 height 9
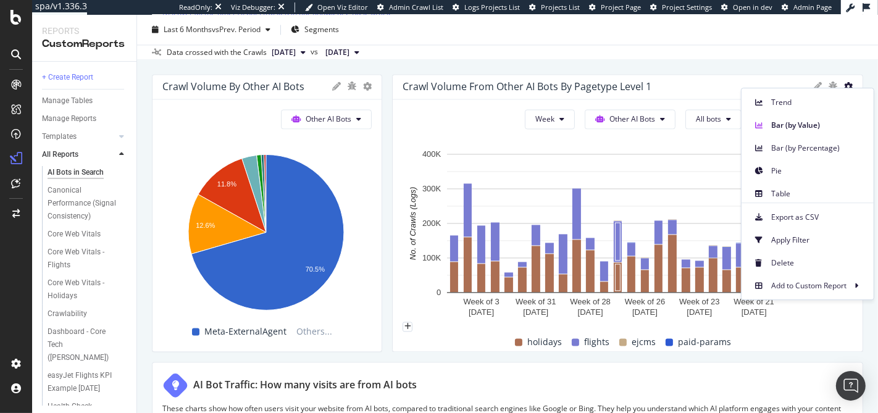
click at [813, 82] on icon at bounding box center [817, 86] width 9 height 9
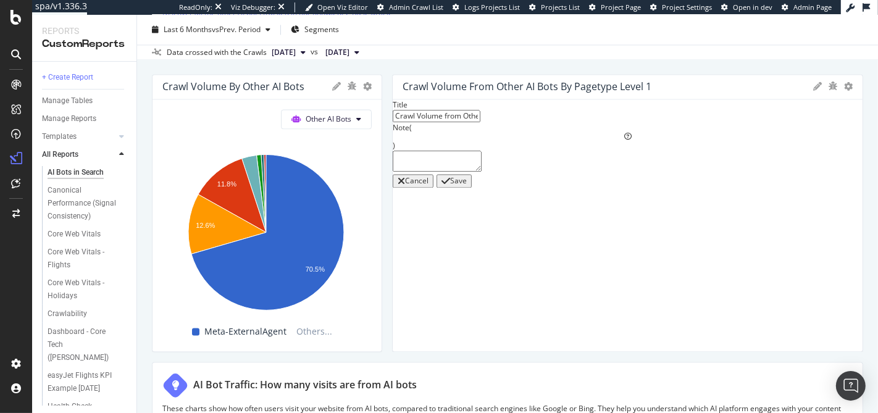
click at [813, 82] on icon at bounding box center [817, 86] width 9 height 9
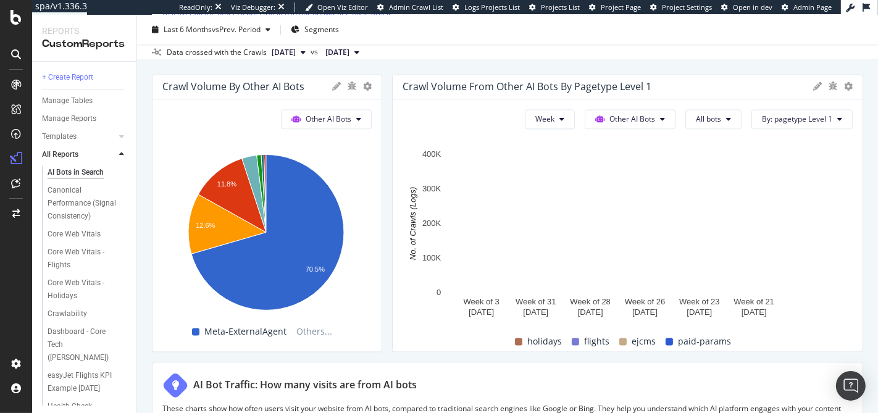
click at [832, 86] on div at bounding box center [833, 86] width 40 height 12
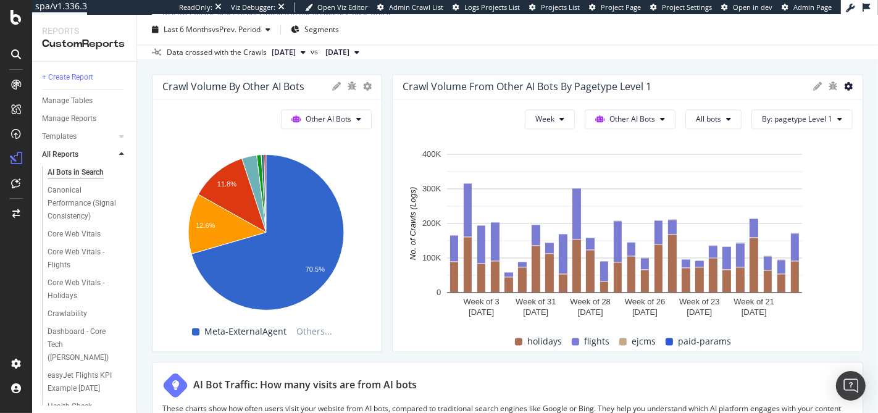
click at [844, 86] on icon at bounding box center [848, 86] width 9 height 9
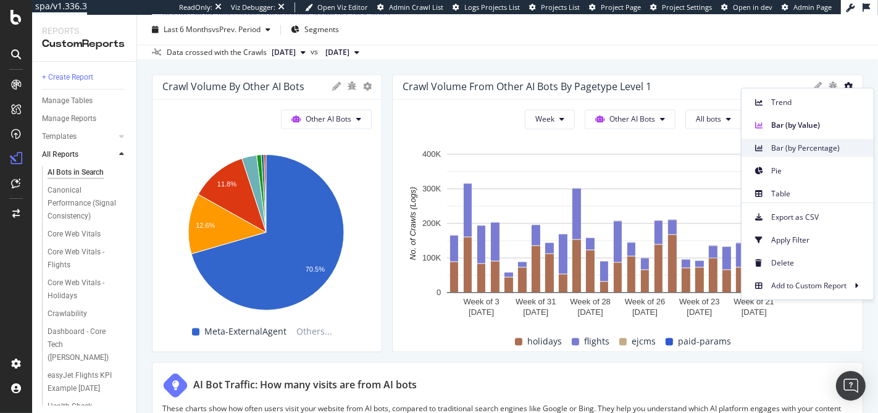
click at [829, 143] on span "Bar (by Percentage)" at bounding box center [817, 148] width 93 height 11
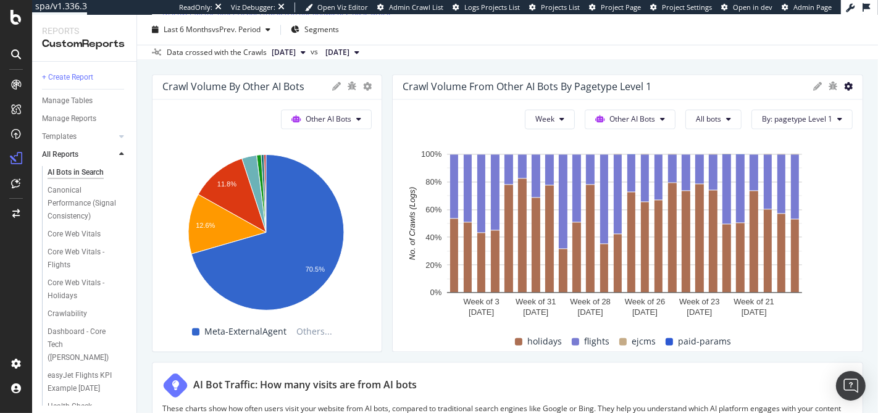
click at [844, 82] on icon at bounding box center [848, 86] width 9 height 9
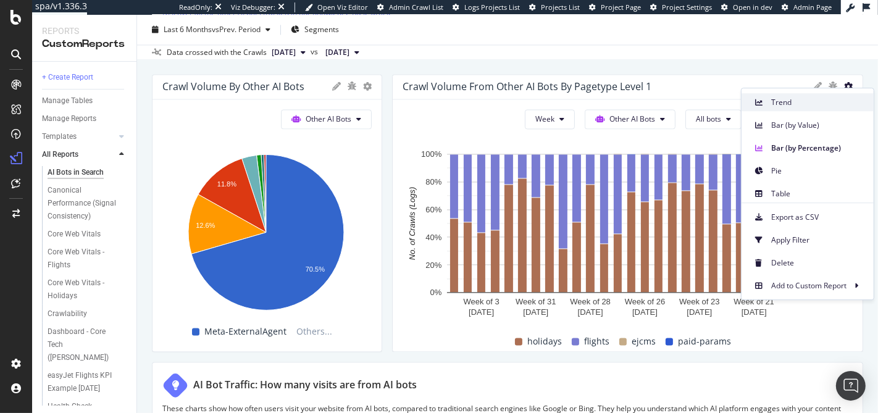
click at [795, 105] on span "Trend" at bounding box center [817, 102] width 93 height 11
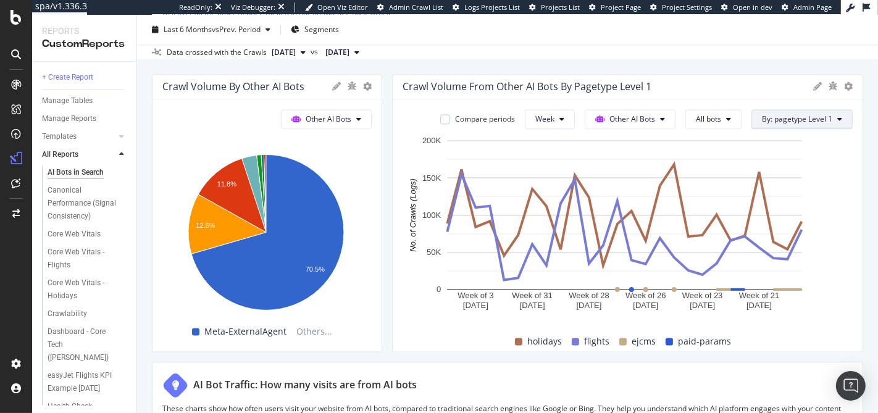
click at [796, 117] on span "By: pagetype Level 1" at bounding box center [797, 119] width 70 height 10
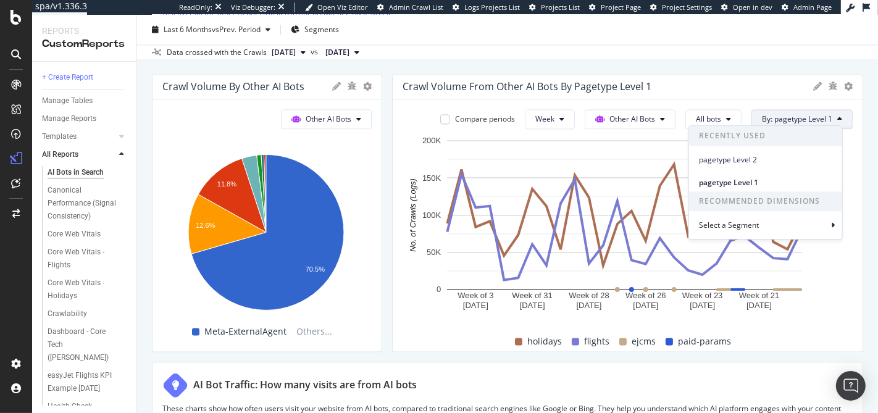
click at [719, 56] on div "Data crossed with the Crawls 2025 Aug. 17th vs 2025 Jan. 26th" at bounding box center [507, 51] width 741 height 15
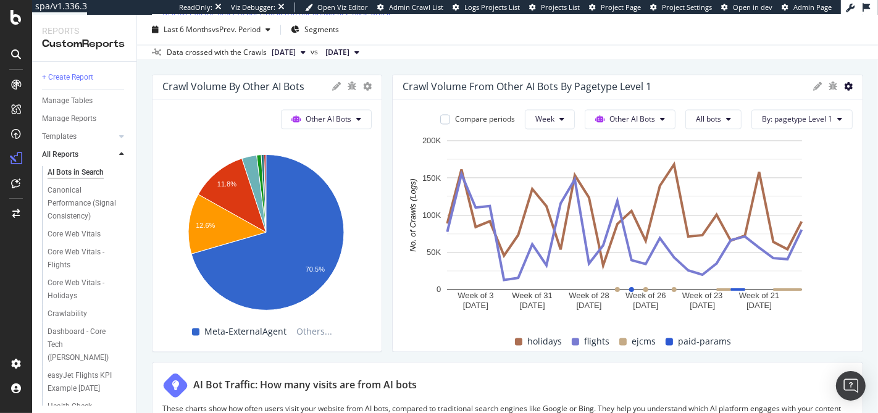
click at [844, 86] on icon at bounding box center [848, 86] width 9 height 9
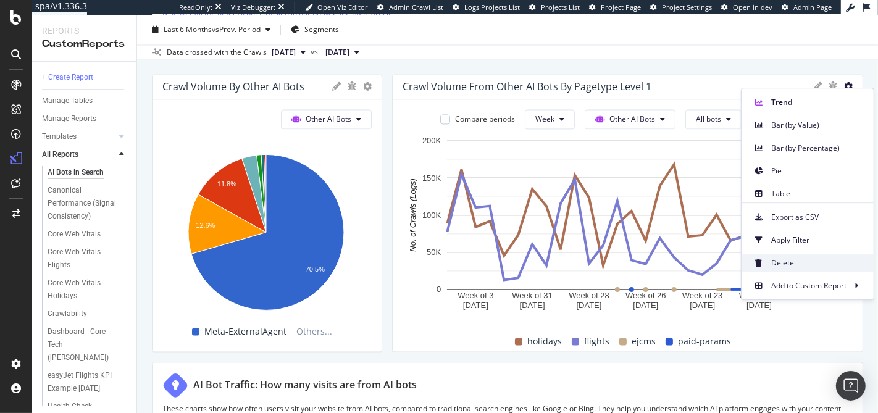
click at [767, 265] on div "Delete" at bounding box center [807, 263] width 132 height 18
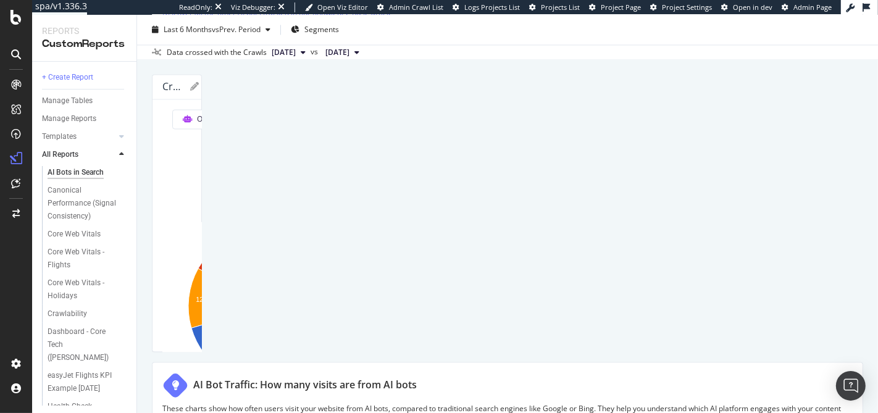
drag, startPoint x: 377, startPoint y: 164, endPoint x: 811, endPoint y: 166, distance: 434.6
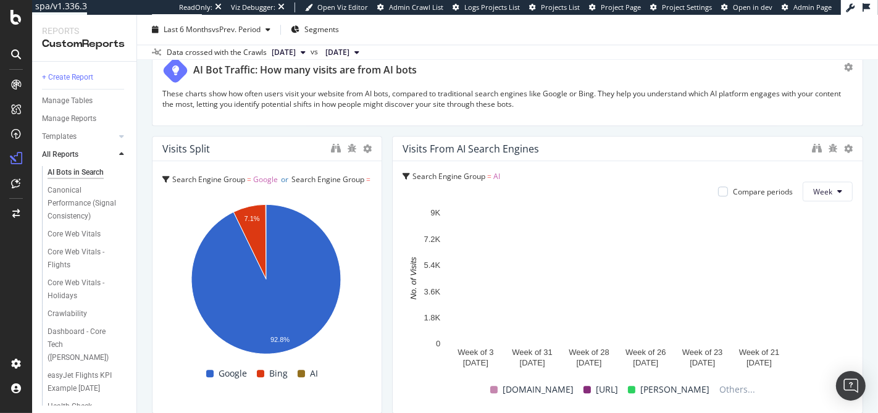
scroll to position [2495, 0]
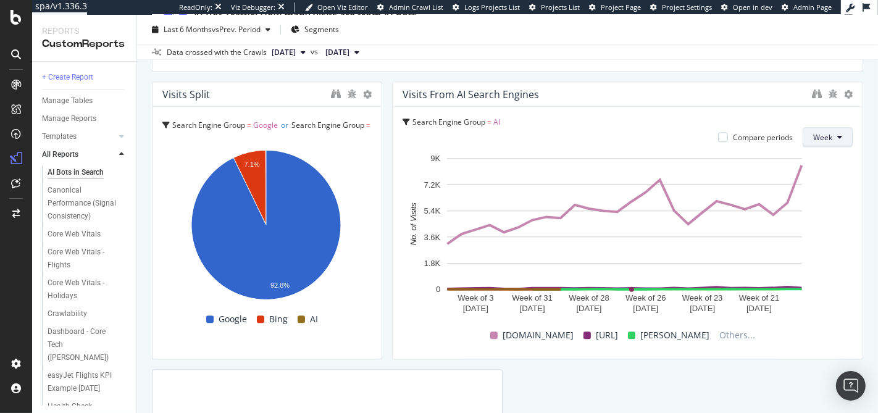
click at [824, 131] on button "Week" at bounding box center [828, 137] width 50 height 20
click at [815, 196] on div "Month" at bounding box center [816, 204] width 42 height 18
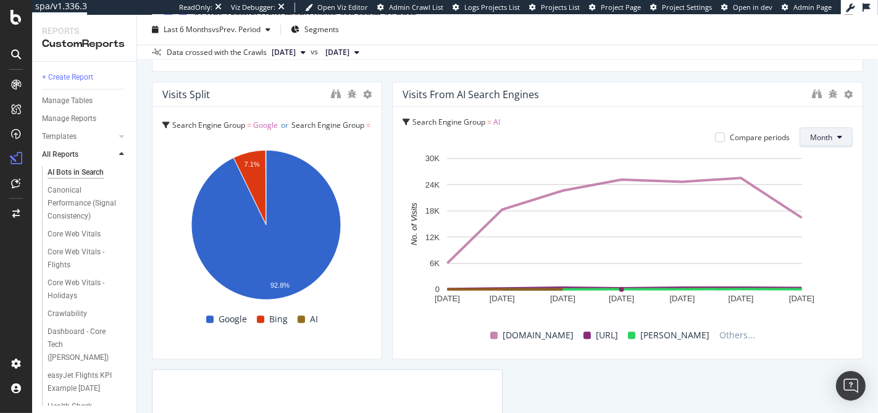
click at [830, 139] on button "Month" at bounding box center [825, 137] width 53 height 20
click at [805, 127] on button "Month" at bounding box center [825, 137] width 53 height 20
click at [806, 189] on div "Week" at bounding box center [812, 181] width 44 height 18
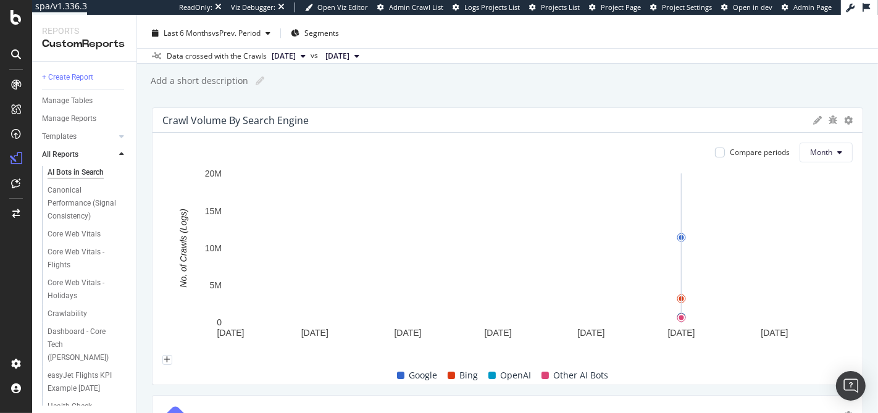
scroll to position [0, 0]
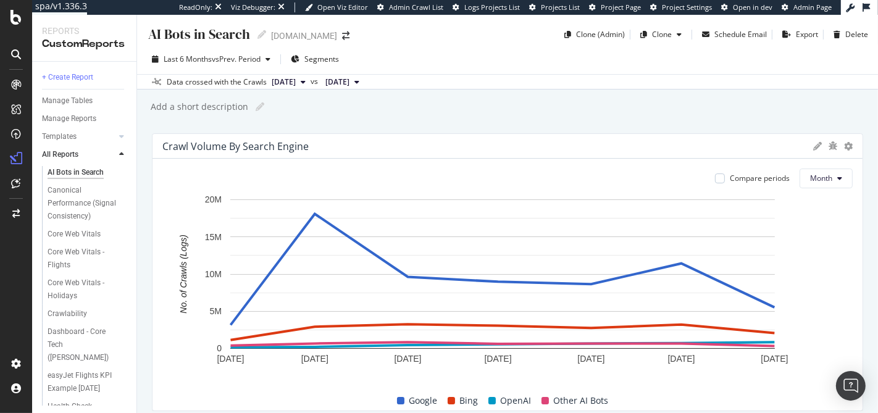
click at [514, 129] on div "AI Bots in Search AI Bots in Search easyjet.com Clone (Admin) Clone Schedule Em…" at bounding box center [507, 214] width 741 height 398
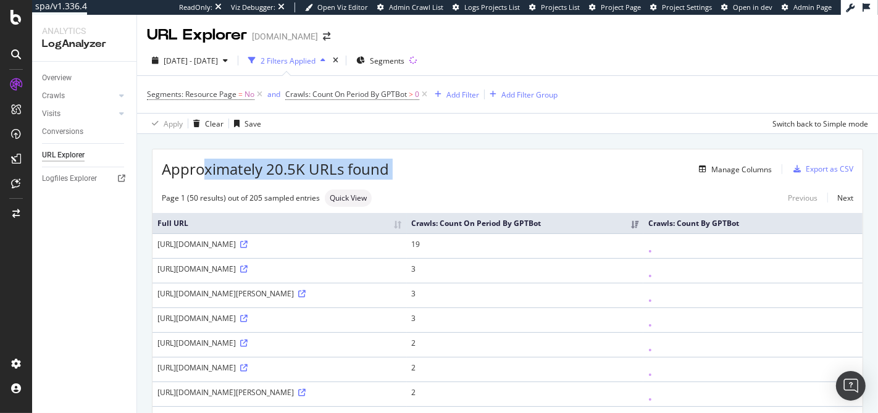
drag, startPoint x: 464, startPoint y: 165, endPoint x: 204, endPoint y: 161, distance: 259.9
click at [204, 161] on div "Approximately 20.5K URLs found Manage Columns Export as CSV" at bounding box center [507, 164] width 710 height 30
click at [205, 161] on span "Approximately 20.5K URLs found" at bounding box center [275, 169] width 227 height 21
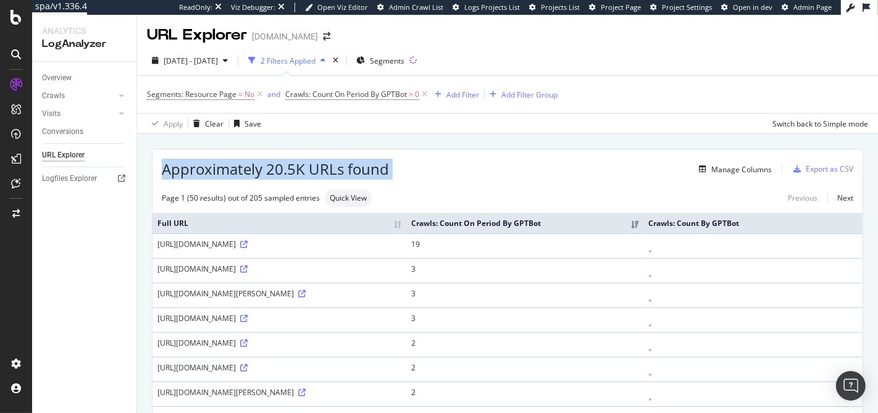
click at [198, 166] on span "Approximately 20.5K URLs found" at bounding box center [275, 169] width 227 height 21
click at [212, 167] on span "Approximately 20.5K URLs found" at bounding box center [275, 169] width 227 height 21
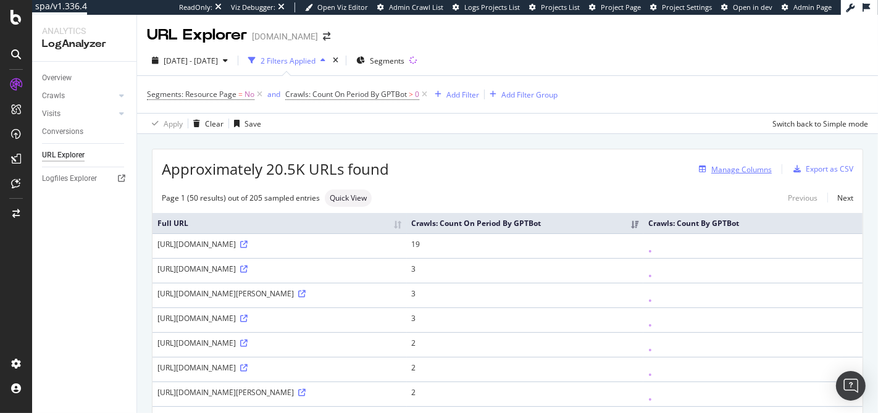
click at [747, 170] on div "Manage Columns" at bounding box center [741, 169] width 61 height 10
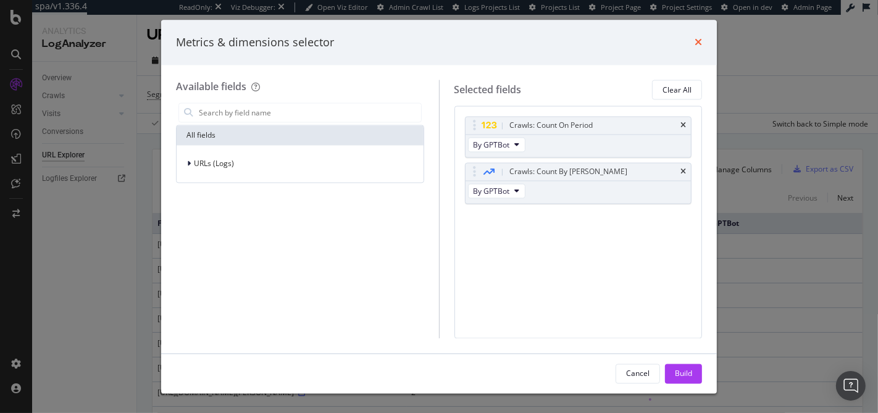
click at [698, 42] on icon "times" at bounding box center [698, 43] width 7 height 10
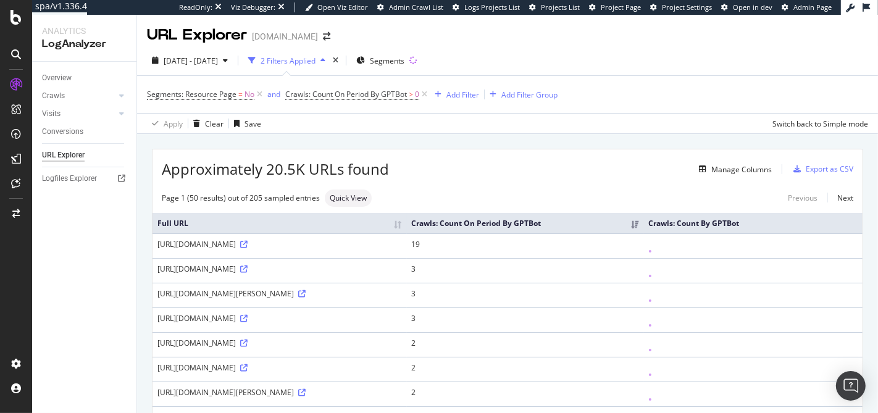
click at [244, 28] on div "URL Explorer" at bounding box center [197, 35] width 100 height 21
click at [225, 30] on div "URL Explorer" at bounding box center [197, 35] width 100 height 21
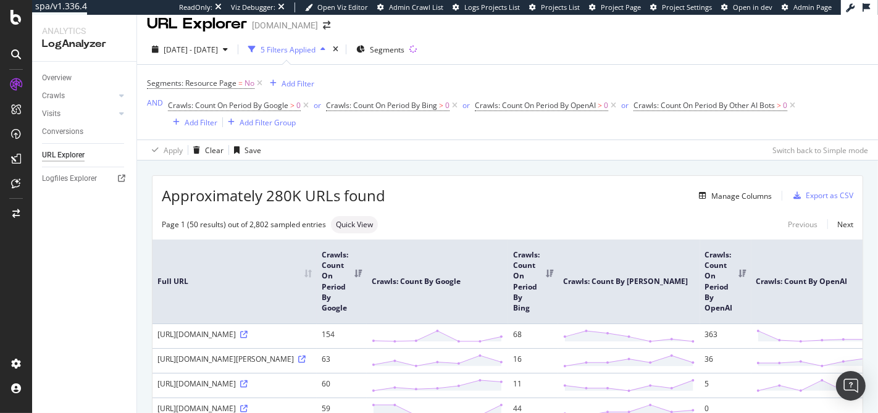
scroll to position [28, 0]
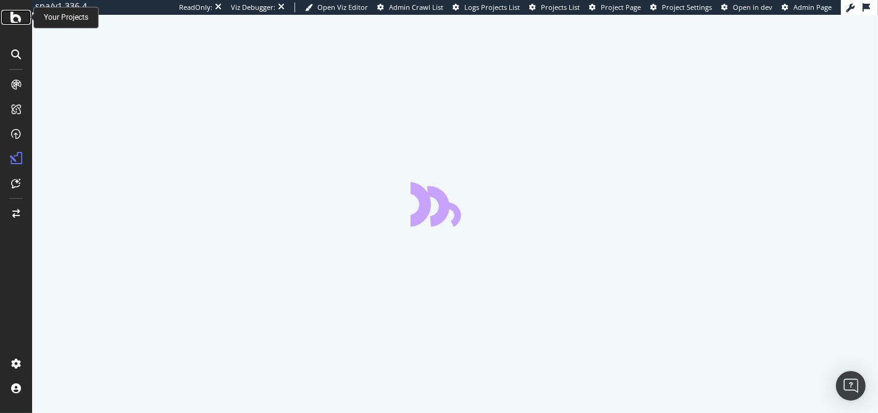
click at [27, 19] on div at bounding box center [16, 17] width 30 height 15
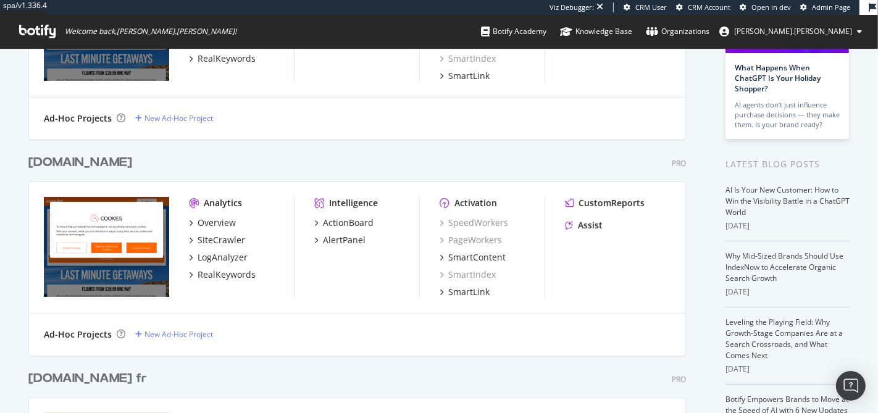
scroll to position [15, 0]
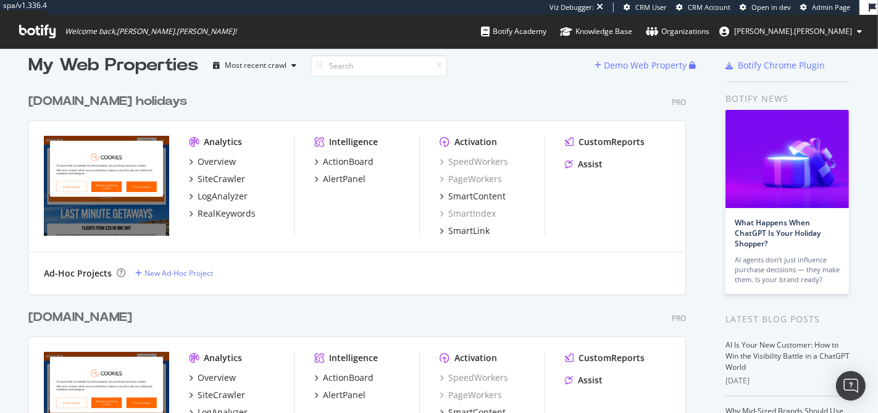
click at [96, 316] on div "easyjet.com" at bounding box center [80, 318] width 104 height 18
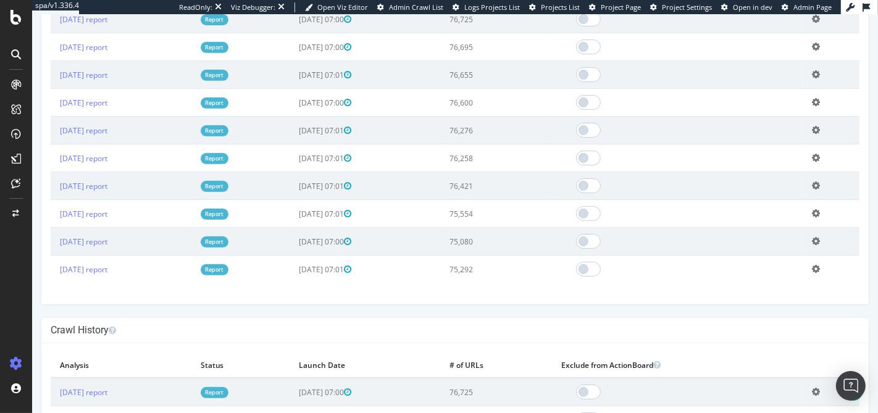
scroll to position [201, 0]
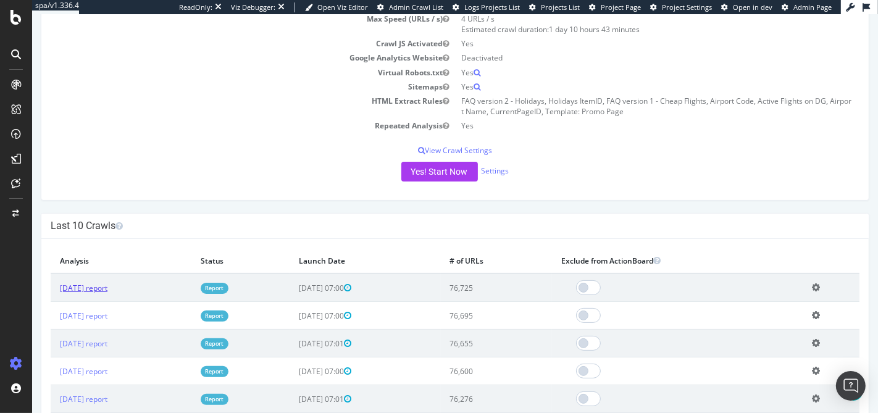
click at [98, 290] on link "2025 Aug. 17th report" at bounding box center [83, 288] width 48 height 10
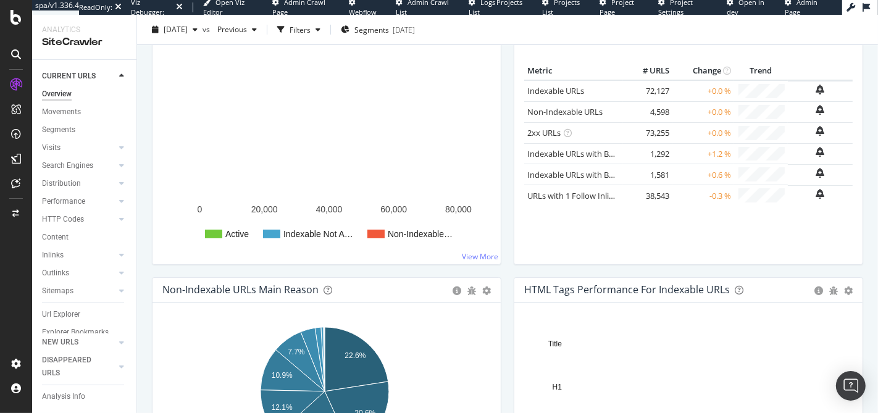
scroll to position [183, 0]
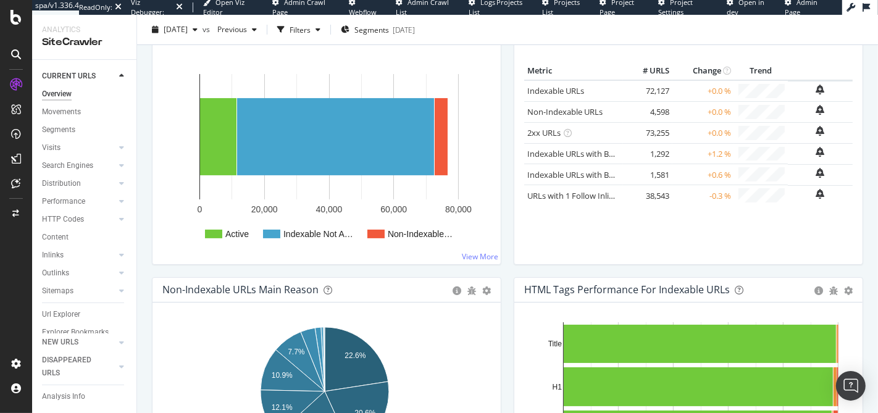
click at [649, 86] on td "72,127" at bounding box center [647, 90] width 49 height 21
click at [649, 88] on td "72,127" at bounding box center [647, 90] width 49 height 21
click at [649, 90] on td "72,127" at bounding box center [647, 90] width 49 height 21
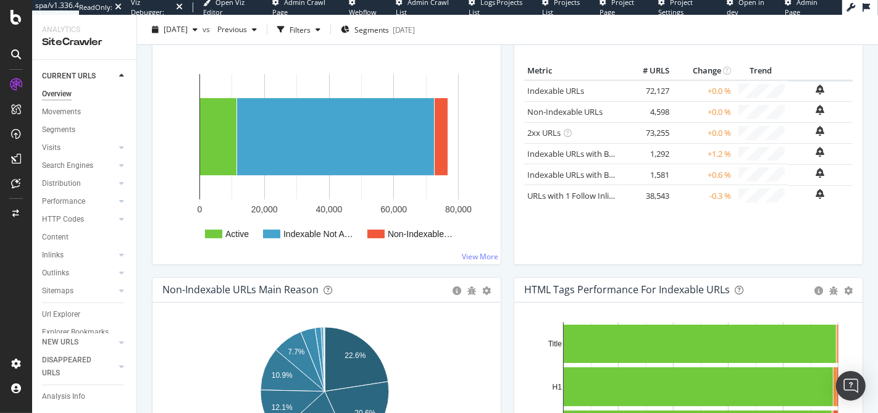
click at [649, 90] on td "72,127" at bounding box center [647, 90] width 49 height 21
click at [642, 90] on td "72,127" at bounding box center [647, 90] width 49 height 21
click at [648, 86] on td "72,127" at bounding box center [647, 90] width 49 height 21
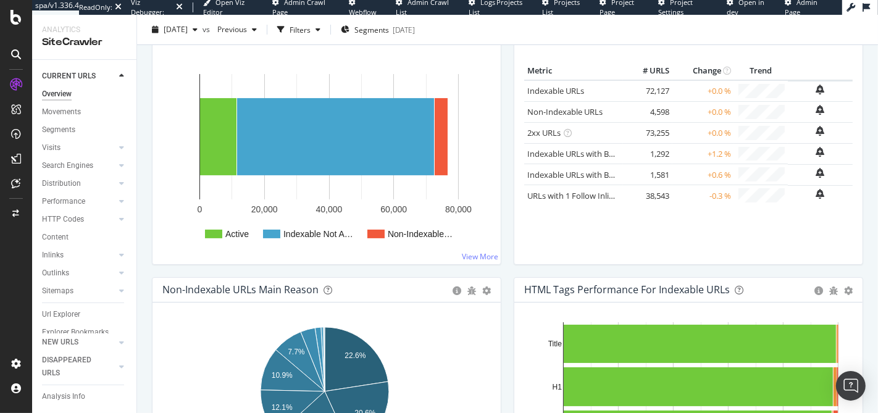
click at [640, 88] on td "72,127" at bounding box center [647, 90] width 49 height 21
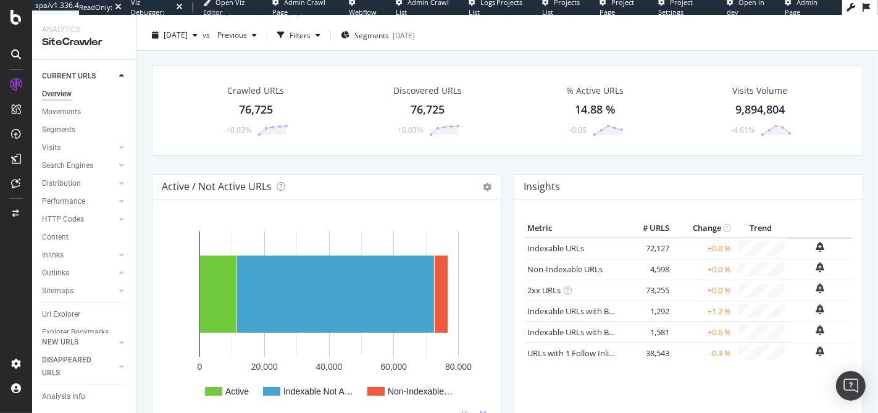
scroll to position [0, 0]
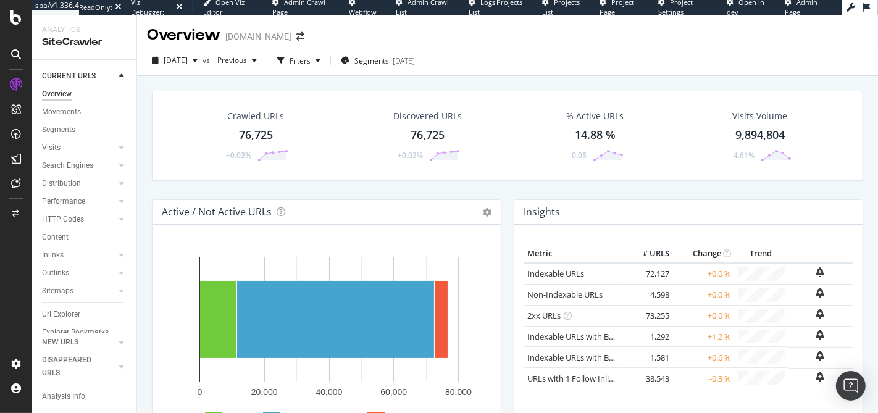
click at [583, 140] on div "14.88 %" at bounding box center [595, 135] width 41 height 16
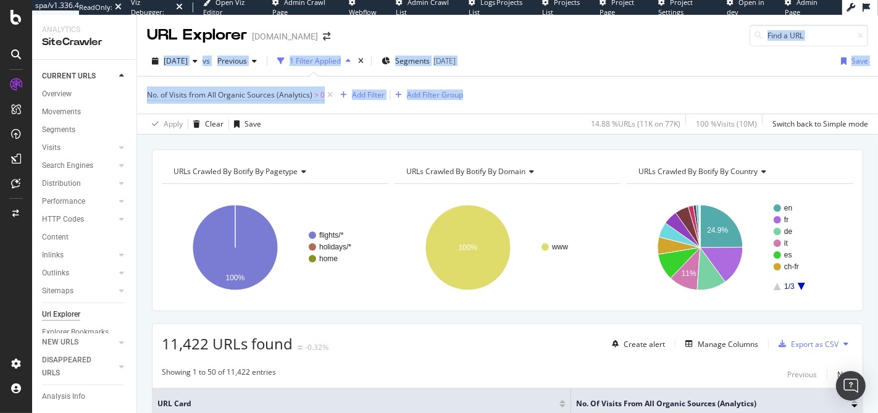
drag, startPoint x: 595, startPoint y: 103, endPoint x: 567, endPoint y: 24, distance: 84.0
click at [567, 24] on div "URL Explorer easyjet.com 2025 Aug. 17th vs Previous 1 Filter Applied Segments 2…" at bounding box center [507, 214] width 741 height 398
click at [566, 40] on div "URL Explorer easyjet.com" at bounding box center [507, 30] width 741 height 31
drag, startPoint x: 531, startPoint y: 40, endPoint x: 575, endPoint y: 99, distance: 73.7
click at [575, 99] on div "URL Explorer easyjet.com 2025 Aug. 17th vs Previous 1 Filter Applied Segments 2…" at bounding box center [507, 214] width 741 height 398
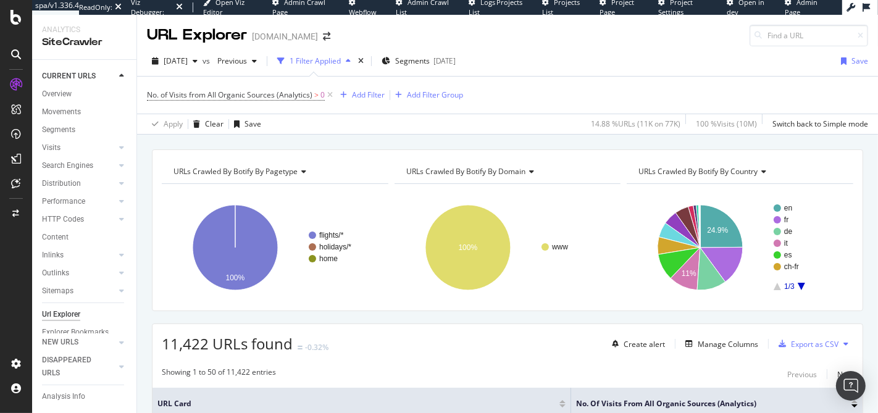
click at [575, 99] on div "No. of Visits from All Organic Sources (Analytics) > 0 Add Filter Add Filter Gr…" at bounding box center [507, 95] width 721 height 37
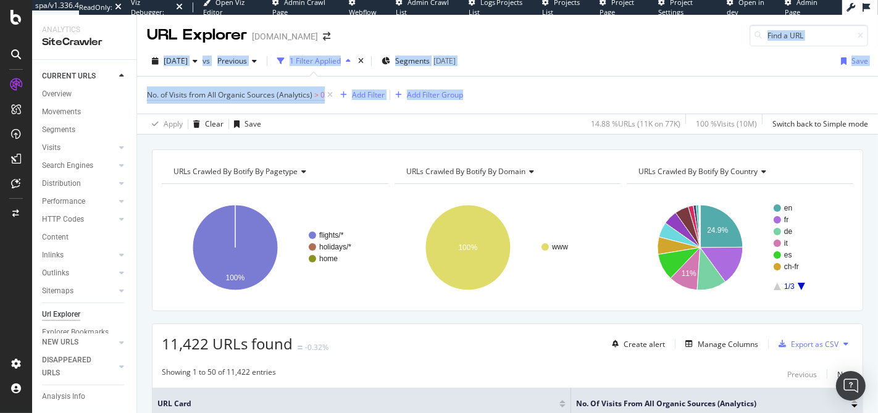
drag, startPoint x: 566, startPoint y: 78, endPoint x: 556, endPoint y: 40, distance: 39.7
click at [556, 40] on div "URL Explorer easyjet.com 2025 Aug. 17th vs Previous 1 Filter Applied Segments 2…" at bounding box center [507, 214] width 741 height 398
click at [556, 40] on div "URL Explorer easyjet.com" at bounding box center [507, 30] width 741 height 31
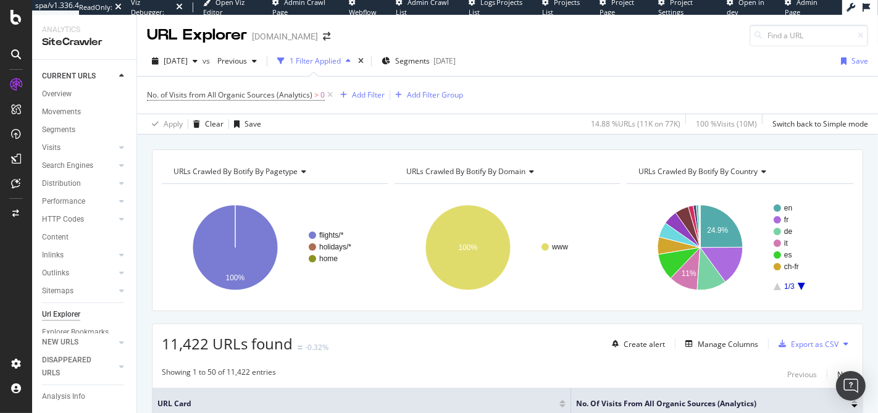
click at [556, 40] on div "URL Explorer easyjet.com" at bounding box center [507, 30] width 741 height 31
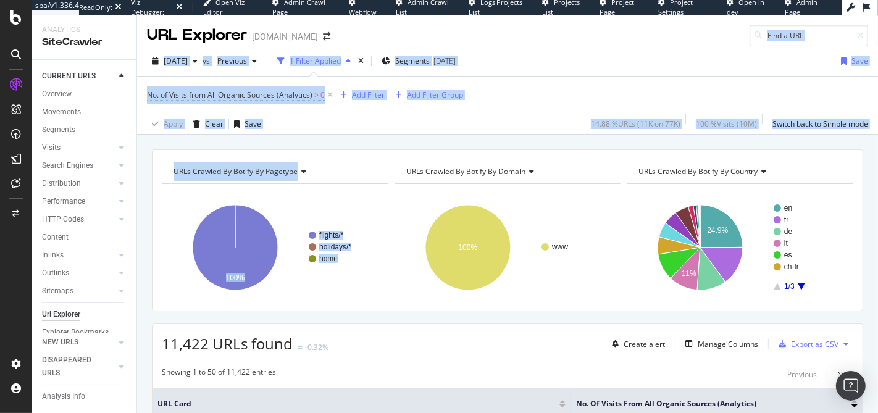
drag, startPoint x: 556, startPoint y: 41, endPoint x: 573, endPoint y: 147, distance: 107.6
click at [573, 147] on div "URL Explorer easyjet.com 2025 Aug. 17th vs Previous 1 Filter Applied Segments 2…" at bounding box center [507, 214] width 741 height 398
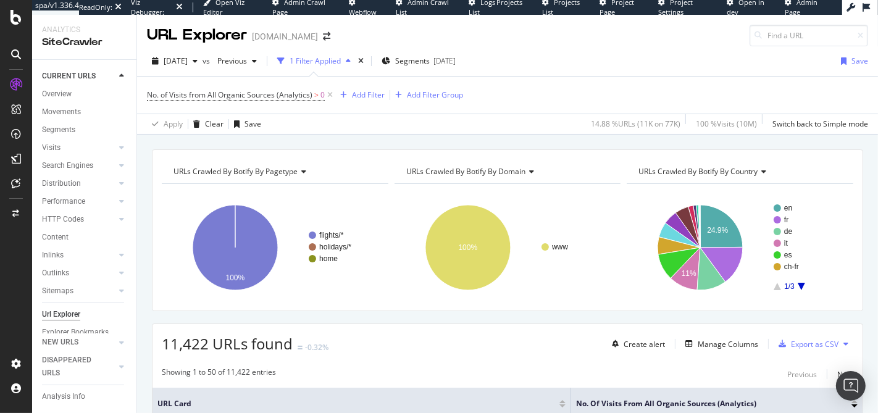
click at [506, 106] on div "No. of Visits from All Organic Sources (Analytics) > 0 Add Filter Add Filter Gr…" at bounding box center [507, 95] width 721 height 37
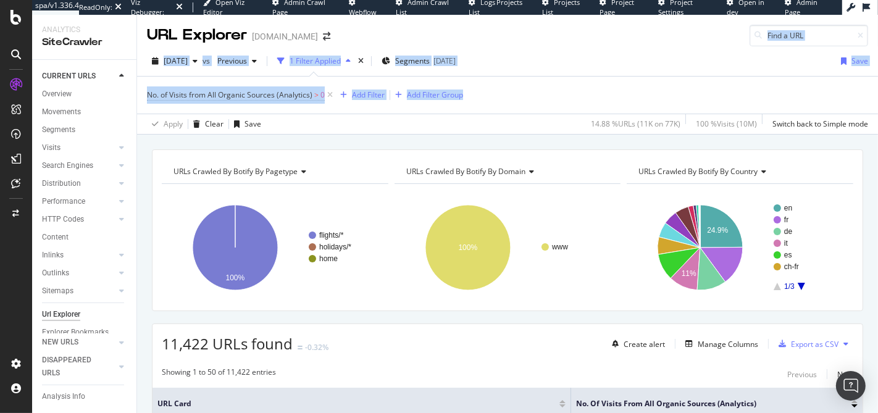
drag, startPoint x: 522, startPoint y: 103, endPoint x: 518, endPoint y: 43, distance: 60.0
click at [518, 43] on div "URL Explorer easyjet.com 2025 Aug. 17th vs Previous 1 Filter Applied Segments 2…" at bounding box center [507, 214] width 741 height 398
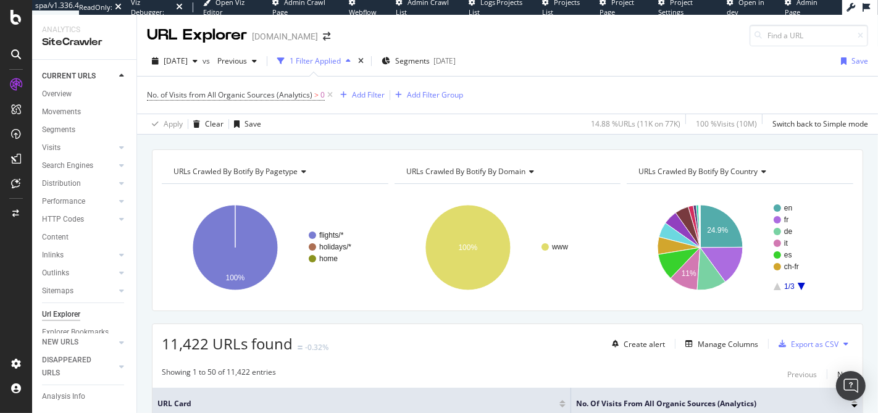
click at [518, 43] on div "URL Explorer easyjet.com" at bounding box center [507, 30] width 741 height 31
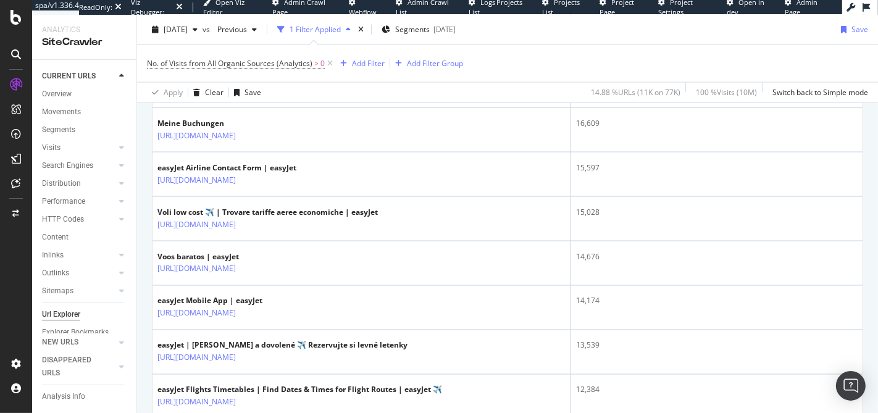
scroll to position [1137, 0]
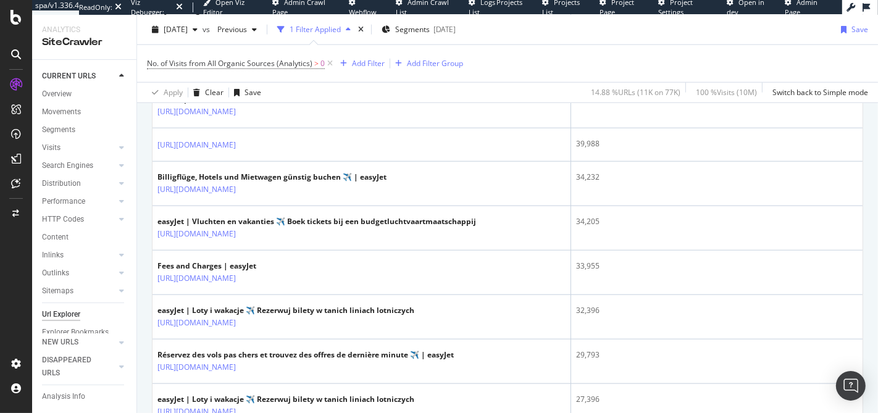
click at [17, 26] on div at bounding box center [16, 206] width 32 height 413
click at [53, 164] on div "AlertPanel" at bounding box center [66, 163] width 40 height 12
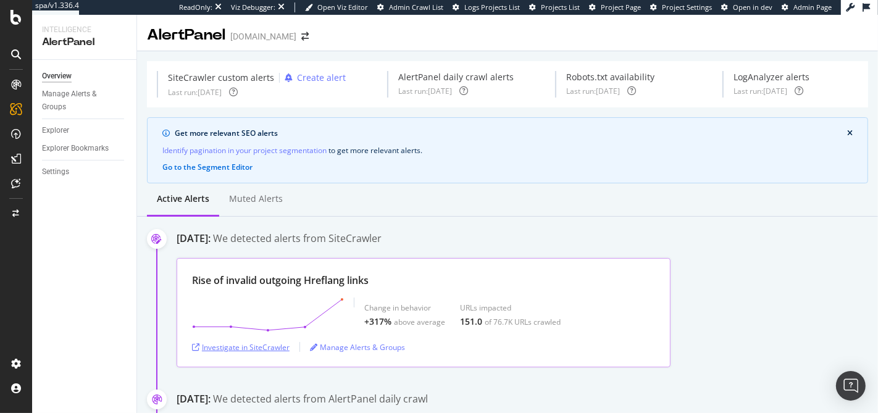
click at [255, 349] on div "Investigate in SiteCrawler" at bounding box center [241, 347] width 98 height 10
click at [257, 342] on div "Investigate in SiteCrawler" at bounding box center [241, 347] width 98 height 10
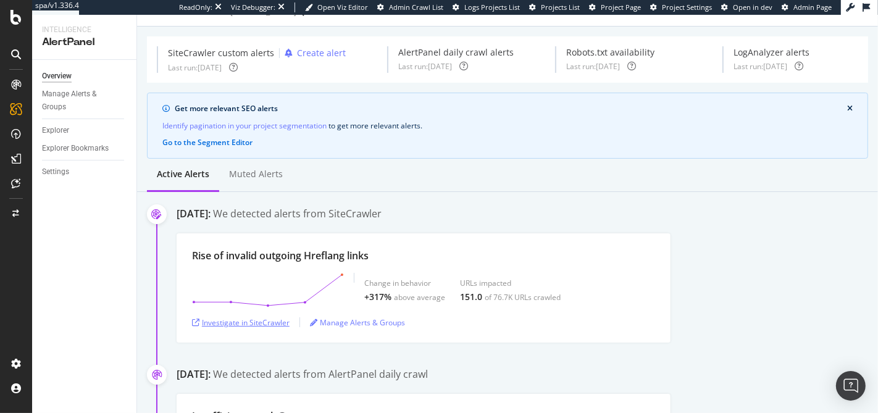
scroll to position [147, 0]
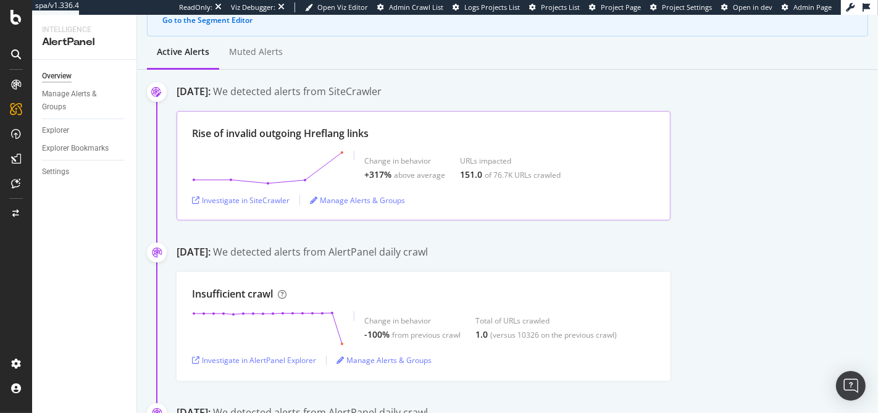
click at [419, 166] on div "Change in behavior +317% above average" at bounding box center [404, 168] width 81 height 25
click at [419, 170] on div "above average" at bounding box center [419, 175] width 51 height 10
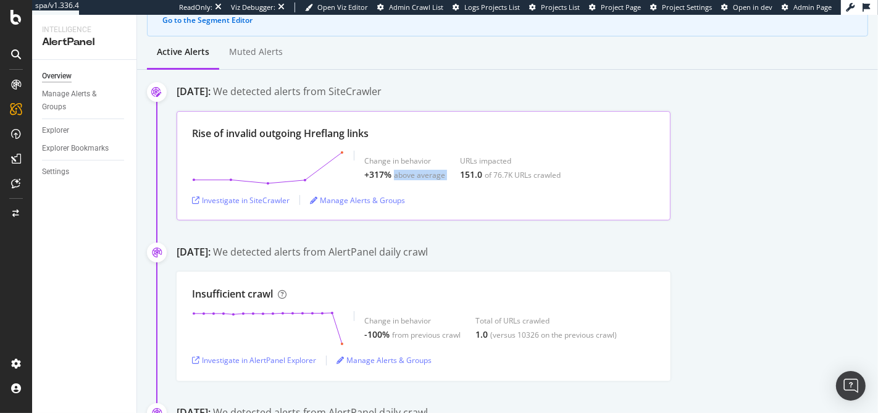
click at [419, 170] on div "above average" at bounding box center [419, 175] width 51 height 10
click at [416, 172] on div "above average" at bounding box center [419, 175] width 51 height 10
click at [419, 172] on div "above average" at bounding box center [419, 175] width 51 height 10
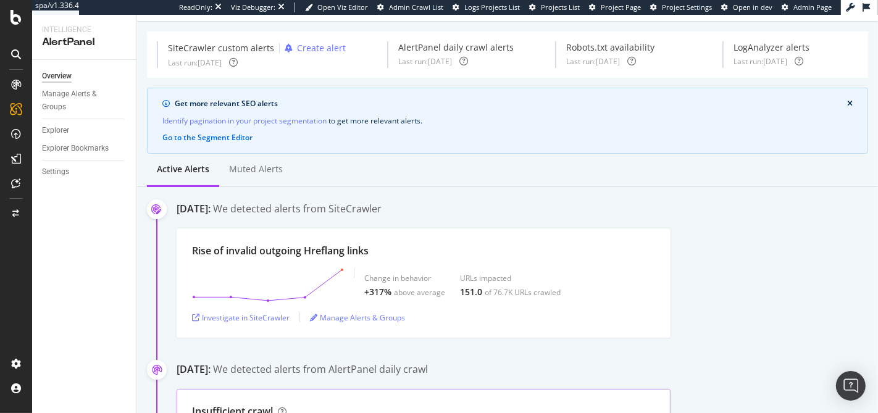
scroll to position [0, 0]
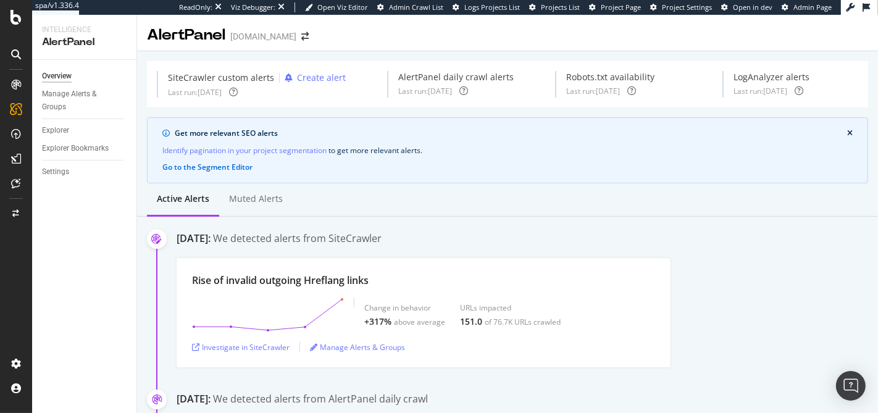
click at [410, 82] on div "AlertPanel daily crawl alerts" at bounding box center [455, 77] width 115 height 12
click at [411, 82] on div "AlertPanel daily crawl alerts" at bounding box center [455, 77] width 115 height 12
click at [412, 90] on div "Last run: 2025 Aug. 19th" at bounding box center [425, 91] width 54 height 10
click at [69, 96] on div "Manage Alerts & Groups" at bounding box center [79, 101] width 74 height 26
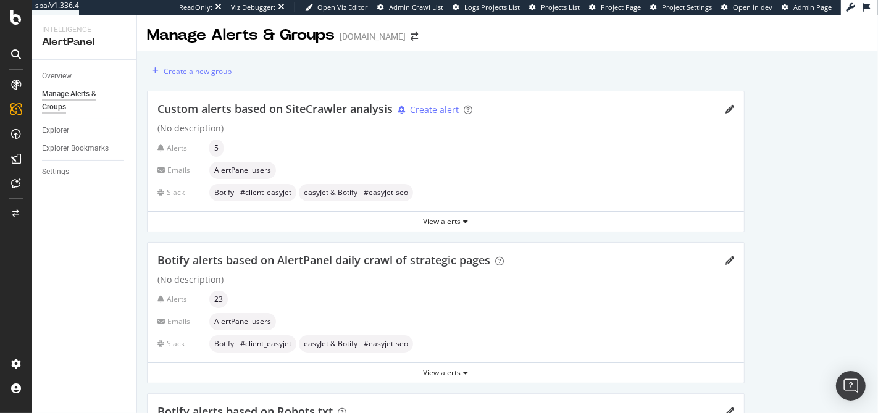
click at [213, 37] on div "Manage Alerts & Groups" at bounding box center [241, 35] width 188 height 21
click at [209, 38] on div "Manage Alerts & Groups" at bounding box center [241, 35] width 188 height 21
click at [290, 112] on span "Custom alerts based on SiteCrawler analysis" at bounding box center [274, 108] width 235 height 15
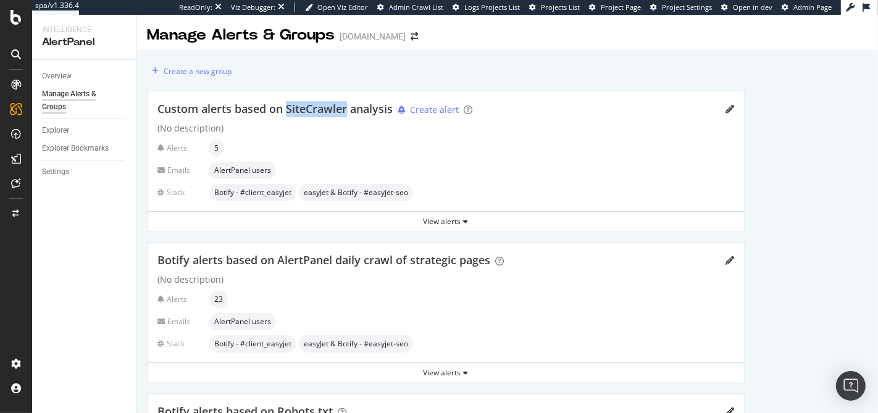
click at [290, 112] on span "Custom alerts based on SiteCrawler analysis" at bounding box center [274, 108] width 235 height 15
click at [277, 113] on span "Custom alerts based on SiteCrawler analysis" at bounding box center [274, 108] width 235 height 15
click at [49, 173] on div "Settings" at bounding box center [55, 171] width 27 height 13
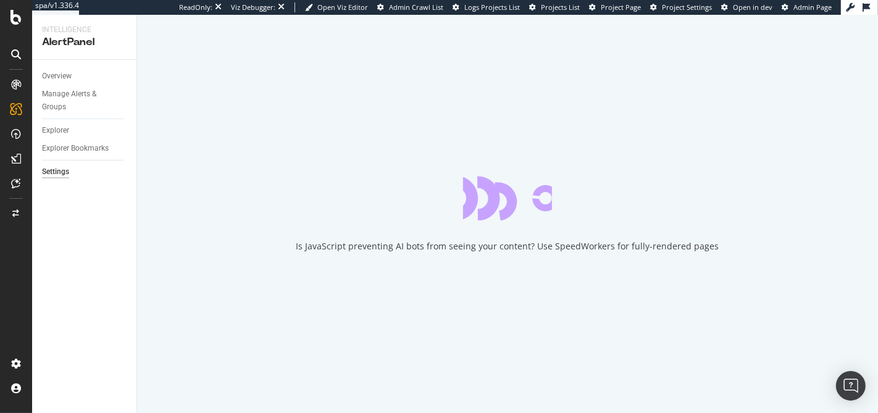
select select "02"
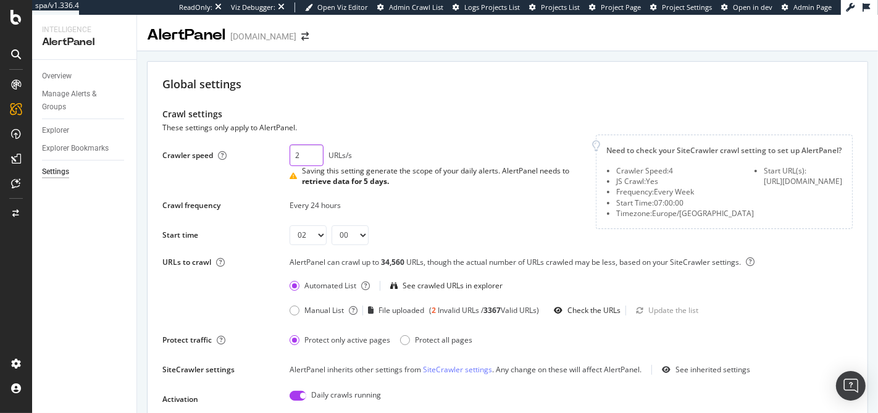
type input "2"
click at [311, 156] on input "2" at bounding box center [307, 155] width 34 height 22
click at [422, 135] on div "Crawler speed 2 URLs/s Saving this setting generate the scope of your daily ale…" at bounding box center [371, 190] width 419 height 111
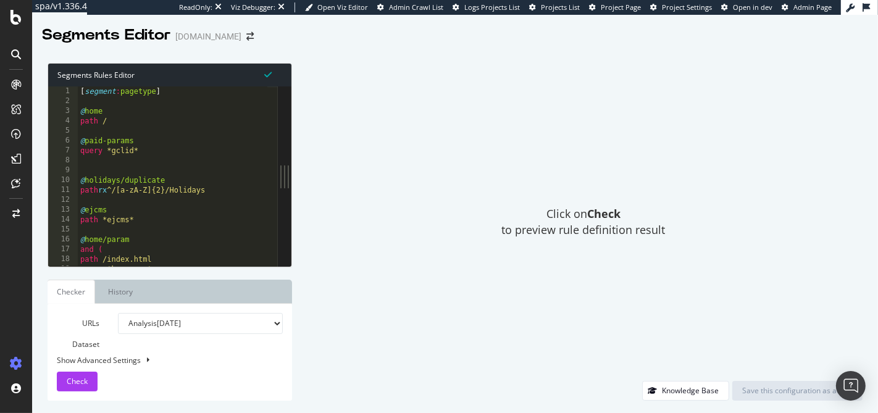
click at [215, 165] on div "[ segment : pagetype ] @ home path / @ paid-params query *gclid* @ holidays/dup…" at bounding box center [194, 181] width 232 height 191
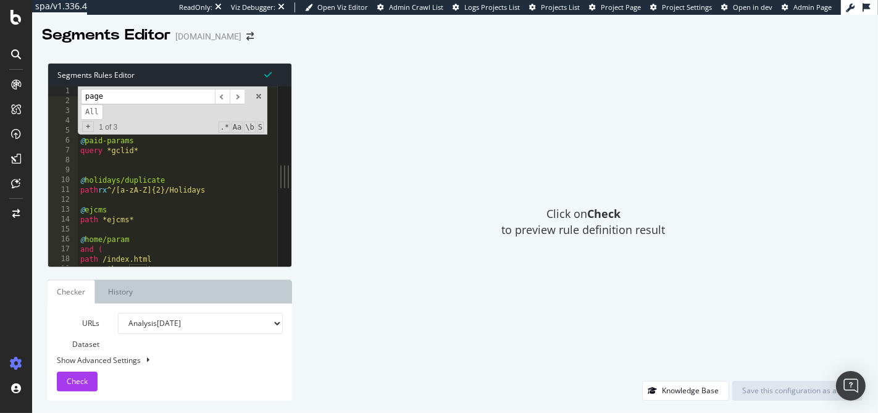
type input "page"
click at [264, 95] on div "page ​ ​ All Replace All + 1 of 3 .* Aa \b S" at bounding box center [173, 110] width 190 height 48
click at [259, 95] on span at bounding box center [258, 96] width 9 height 9
type textarea "[segment:pagetype]"
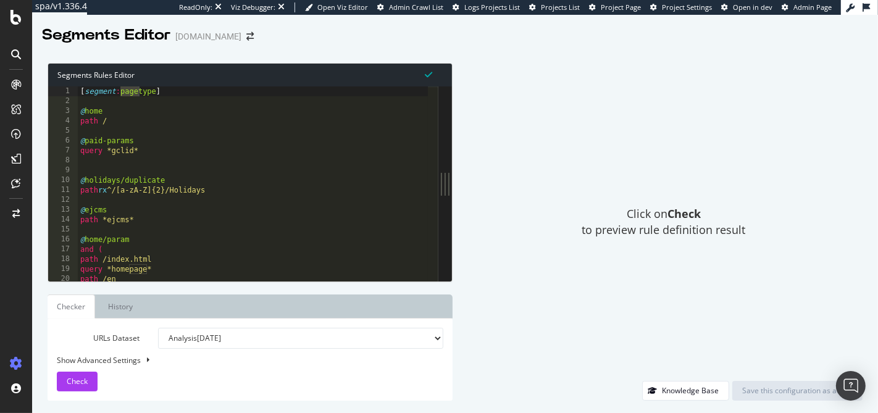
drag, startPoint x: 288, startPoint y: 175, endPoint x: 453, endPoint y: 181, distance: 164.3
click at [453, 181] on div "Segments Rules Editor [segment:pagetype] 1 2 3 4 5 6 7 8 9 10 11 12 13 14 15 16…" at bounding box center [455, 232] width 846 height 362
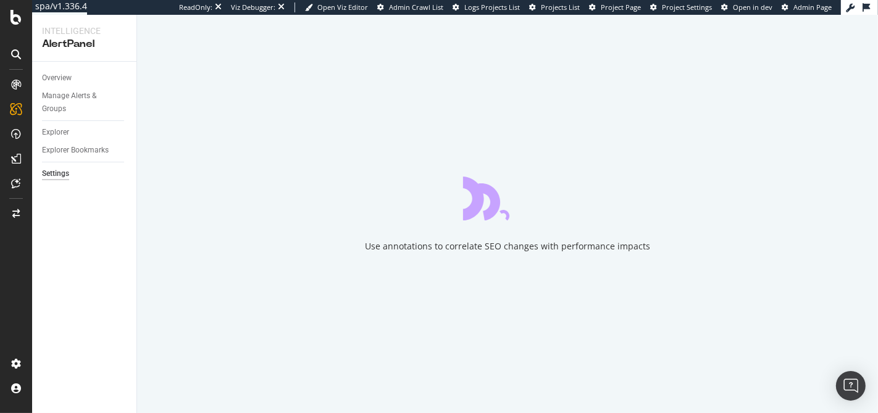
select select "02"
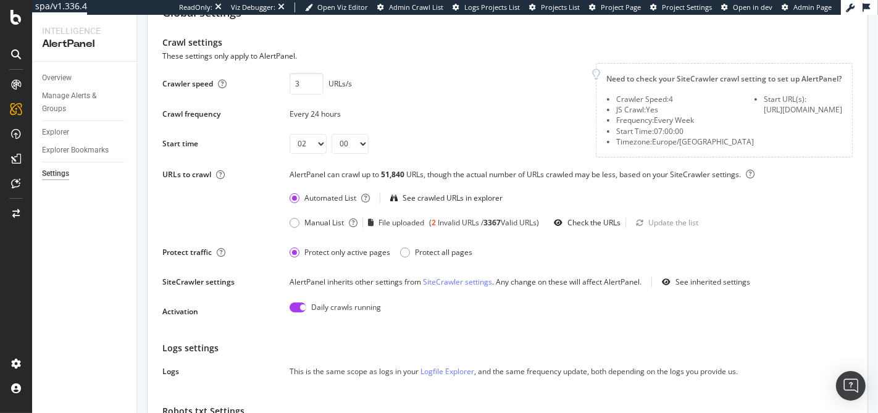
scroll to position [148, 0]
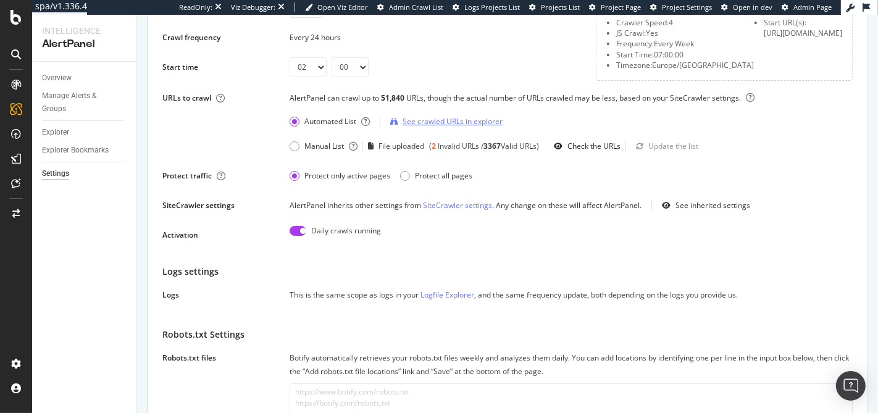
click at [406, 127] on div "See crawled URLs in explorer" at bounding box center [453, 121] width 100 height 10
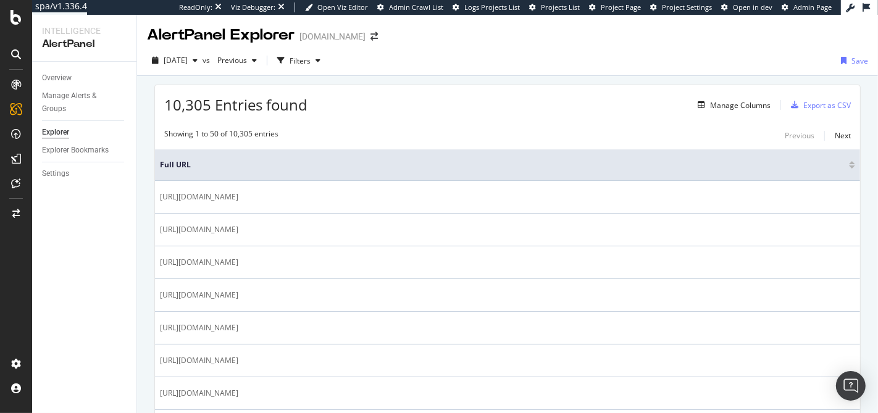
click at [259, 107] on span "10,305 Entries found" at bounding box center [235, 104] width 143 height 20
click at [233, 113] on span "10,305 Entries found" at bounding box center [235, 104] width 143 height 20
click at [240, 109] on span "10,305 Entries found" at bounding box center [235, 104] width 143 height 20
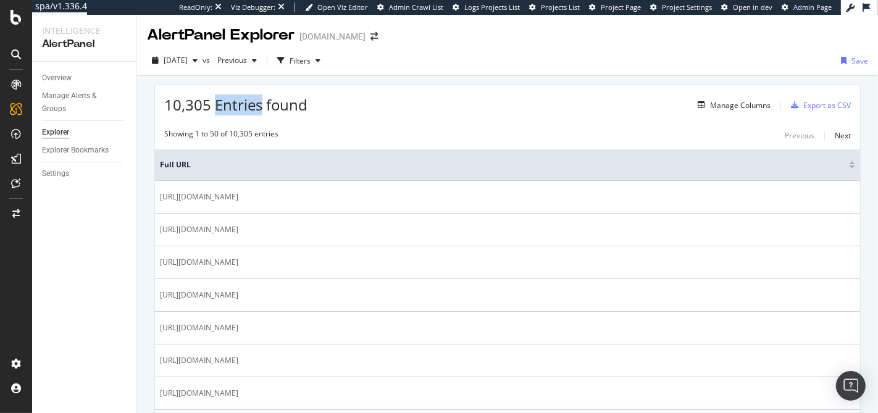
click at [240, 109] on span "10,305 Entries found" at bounding box center [235, 104] width 143 height 20
click at [238, 109] on span "10,305 Entries found" at bounding box center [235, 104] width 143 height 20
drag, startPoint x: 296, startPoint y: 98, endPoint x: 179, endPoint y: 101, distance: 116.7
click at [179, 101] on div "10,305 Entries found Manage Columns Export as CSV" at bounding box center [507, 100] width 705 height 30
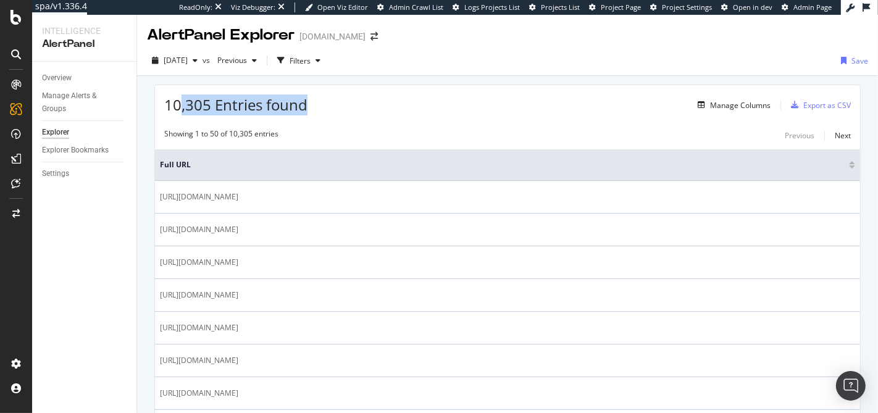
click at [179, 101] on span "10,305 Entries found" at bounding box center [235, 104] width 143 height 20
select select "02"
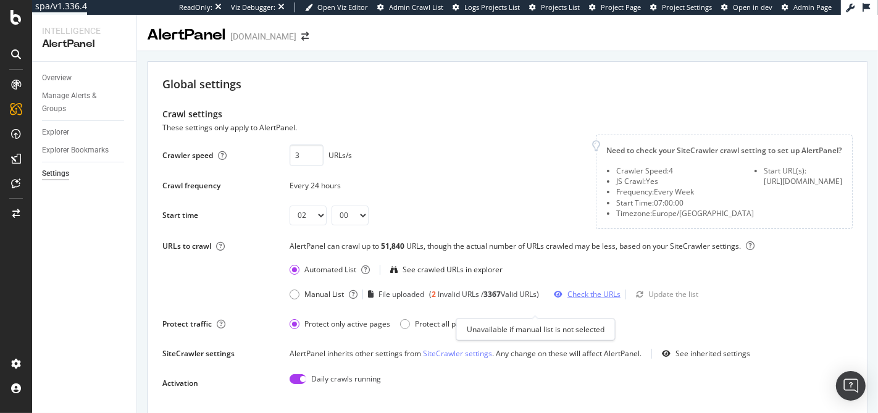
click at [616, 299] on div "Check the URLs" at bounding box center [593, 294] width 53 height 10
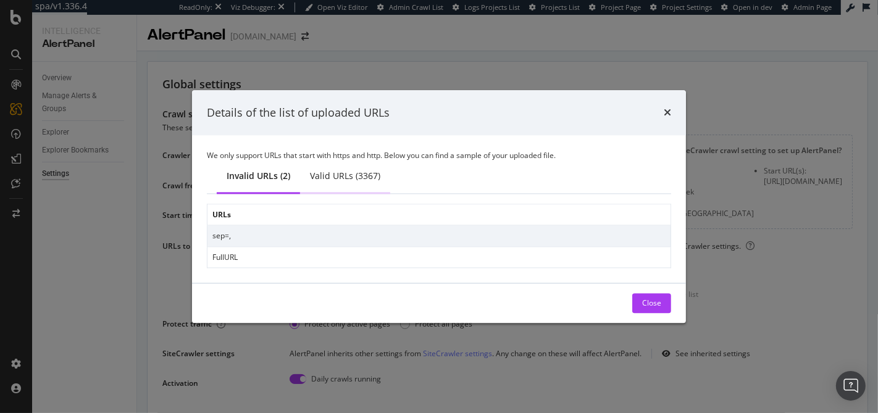
click at [347, 169] on div "Valid URLs (3367)" at bounding box center [345, 178] width 90 height 34
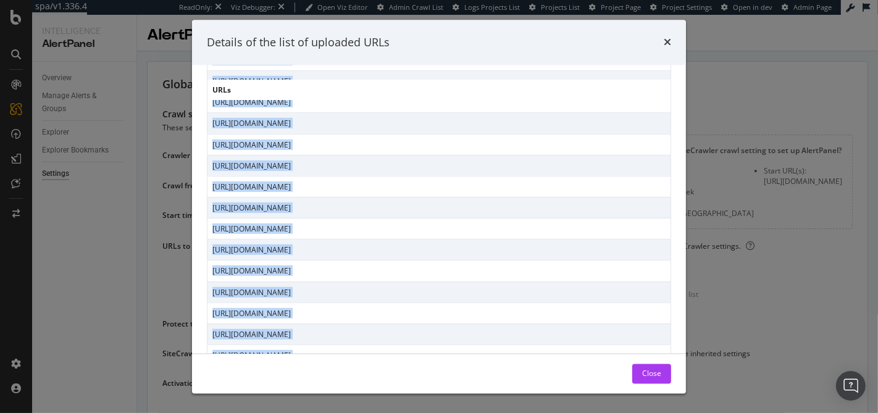
scroll to position [919, 0]
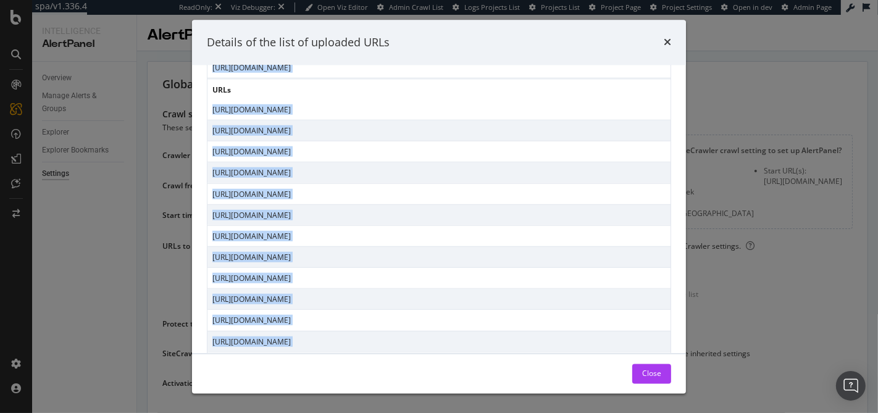
drag, startPoint x: 264, startPoint y: 165, endPoint x: 370, endPoint y: 372, distance: 232.2
click at [370, 372] on div "Details of the list of uploaded URLs We only support URLs that start with https…" at bounding box center [439, 207] width 494 height 374
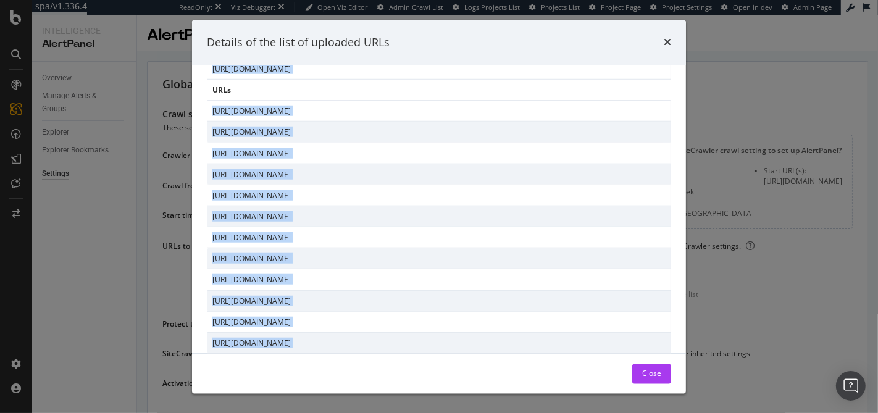
click at [354, 269] on td "https://www.easyjet.com/en/policy/biosecurity-faqs" at bounding box center [439, 279] width 464 height 21
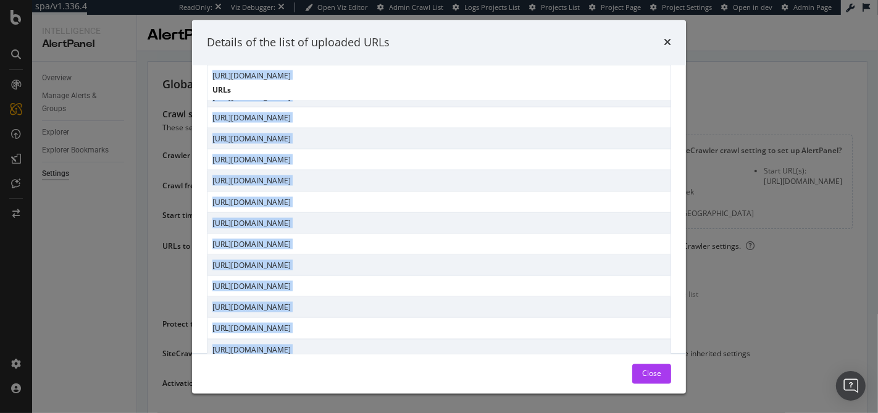
scroll to position [1896, 0]
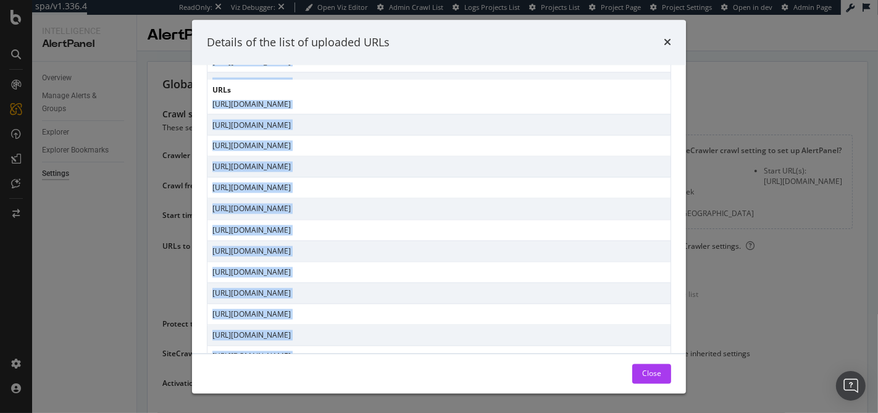
drag, startPoint x: 296, startPoint y: 173, endPoint x: 369, endPoint y: 365, distance: 204.6
click at [369, 365] on div "Details of the list of uploaded URLs We only support URLs that start with https…" at bounding box center [439, 207] width 494 height 374
click at [668, 44] on icon "times" at bounding box center [667, 43] width 7 height 10
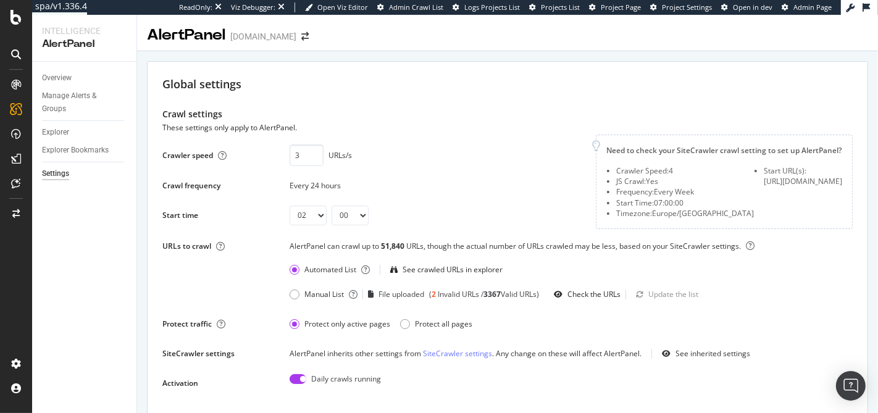
click at [816, 116] on div "Crawl settings" at bounding box center [507, 114] width 690 height 14
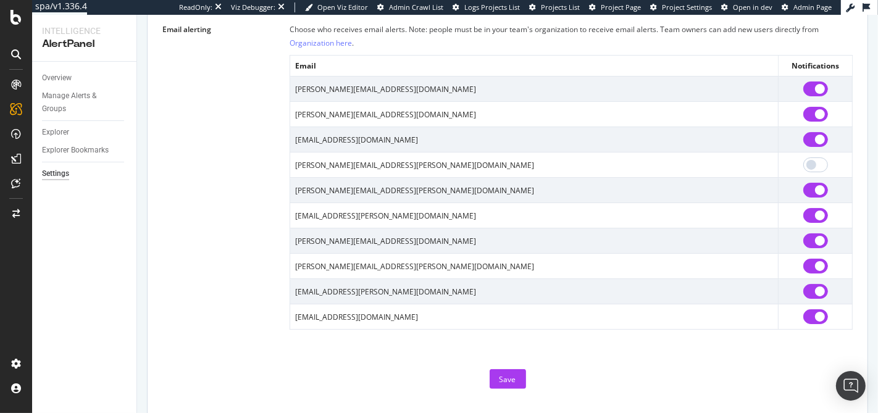
scroll to position [981, 0]
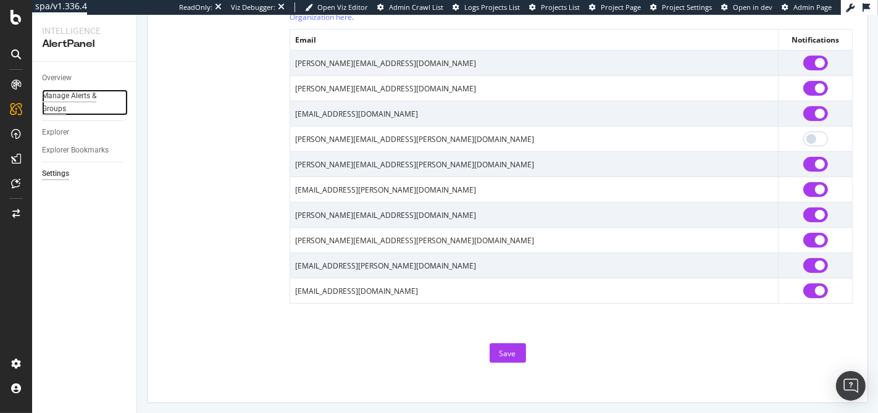
click at [64, 109] on div "Manage Alerts & Groups" at bounding box center [79, 103] width 74 height 26
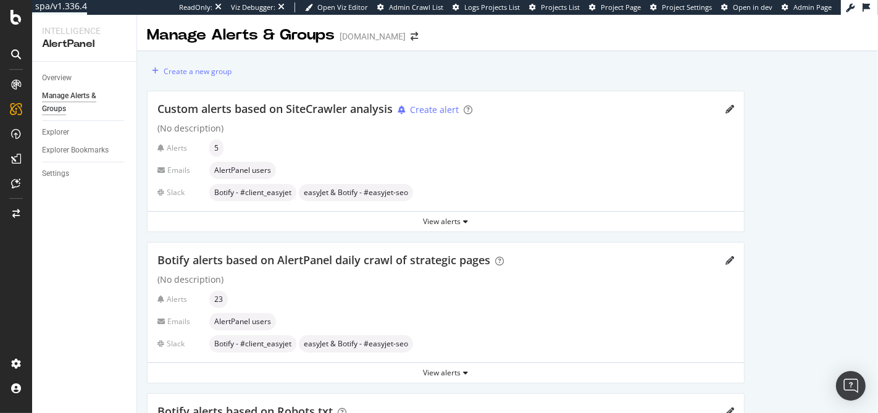
click at [247, 106] on span "Custom alerts based on SiteCrawler analysis" at bounding box center [274, 108] width 235 height 15
click at [304, 96] on div "Custom alerts based on SiteCrawler analysis Create alert (No description) Alert…" at bounding box center [446, 151] width 596 height 120
click at [728, 109] on icon "pencil" at bounding box center [729, 109] width 9 height 9
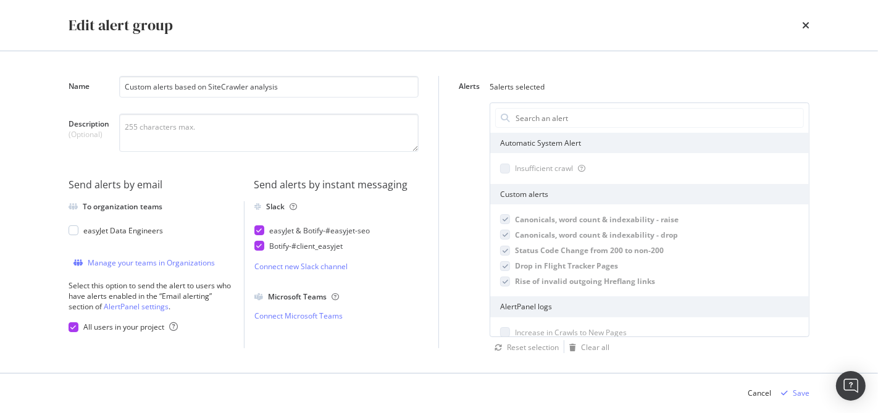
select select "02"
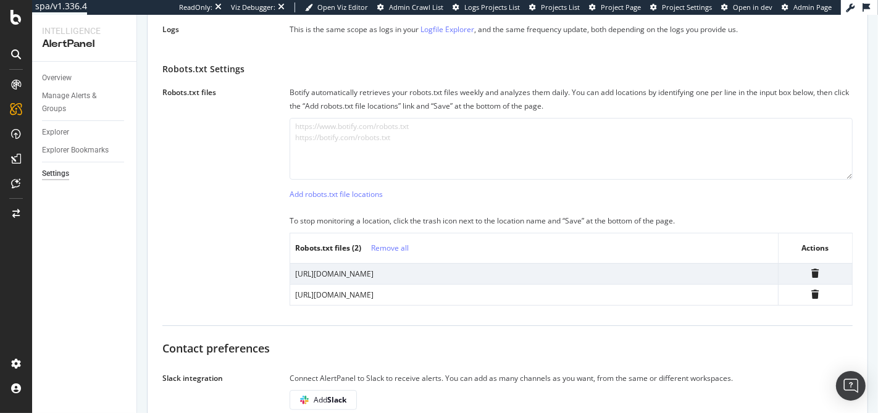
scroll to position [272, 0]
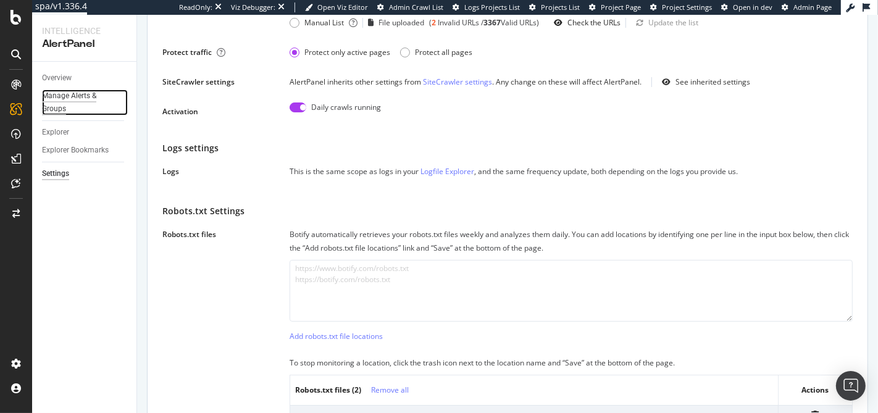
click at [67, 99] on div "Manage Alerts & Groups" at bounding box center [79, 103] width 74 height 26
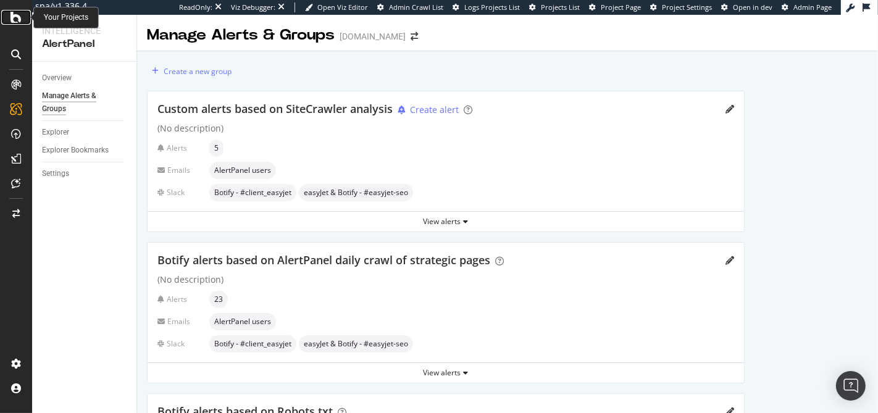
click at [17, 19] on icon at bounding box center [15, 17] width 11 height 15
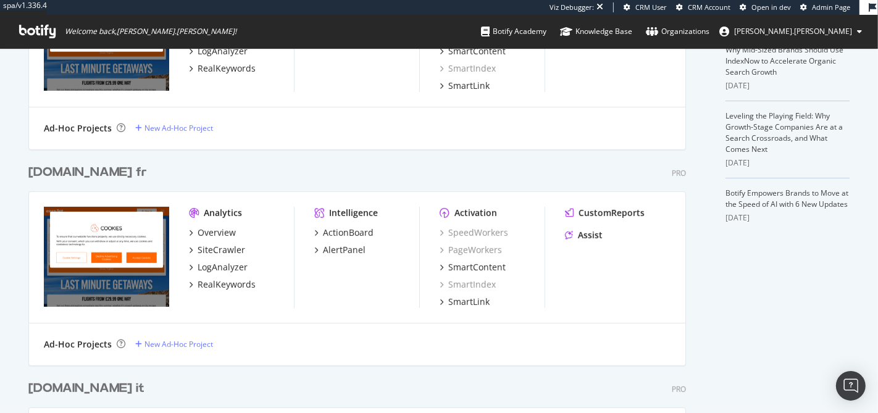
scroll to position [465, 0]
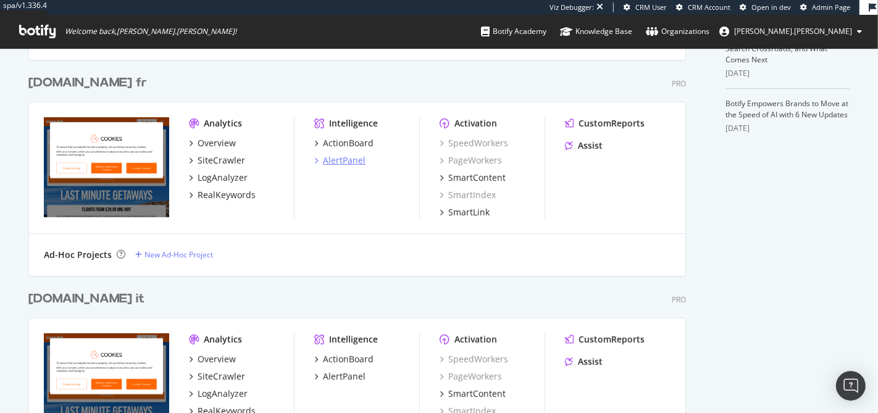
click at [342, 164] on div "AlertPanel" at bounding box center [344, 160] width 43 height 12
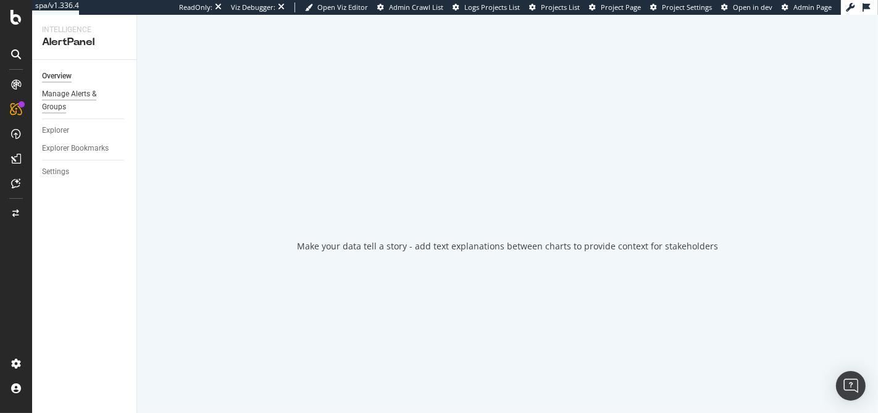
click at [65, 91] on div "Manage Alerts & Groups" at bounding box center [79, 101] width 74 height 26
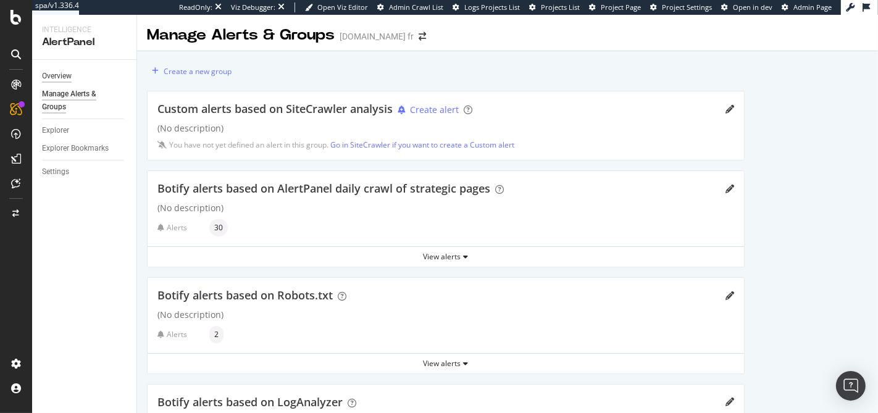
click at [62, 80] on div "Overview" at bounding box center [57, 76] width 30 height 13
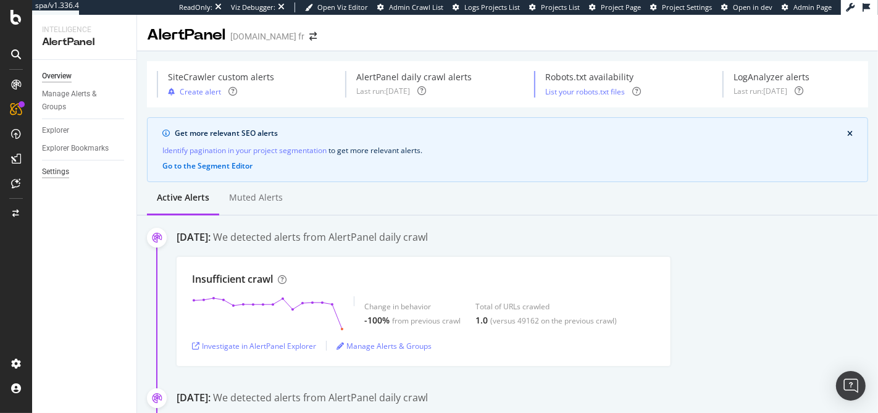
click at [64, 167] on div "Settings" at bounding box center [55, 171] width 27 height 13
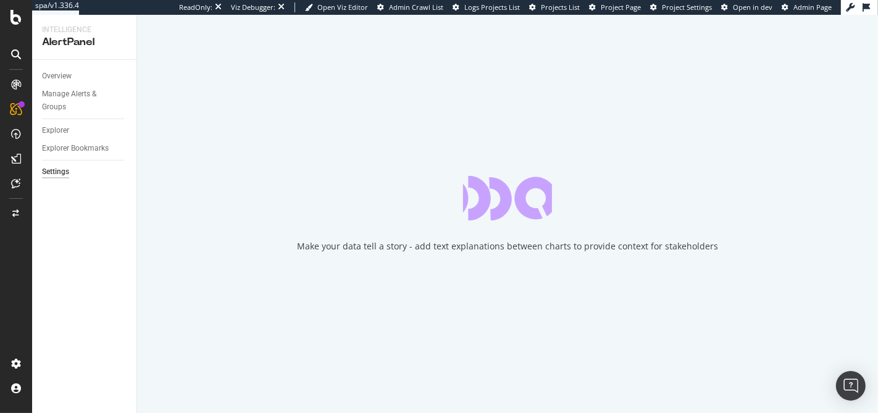
select select "01"
select select "15"
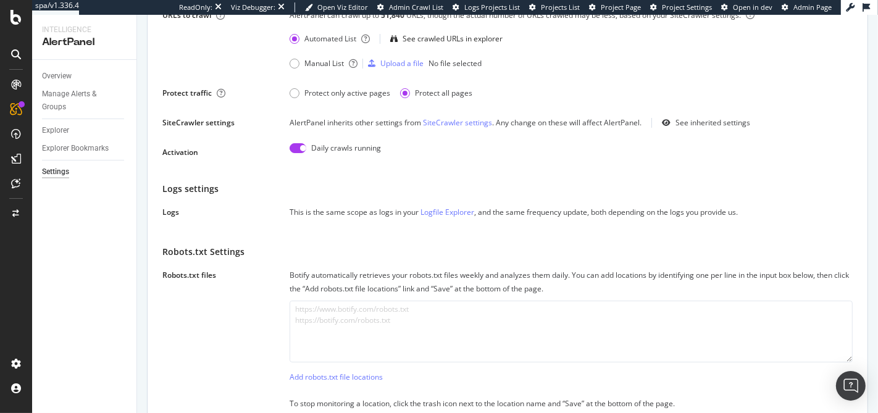
scroll to position [17, 0]
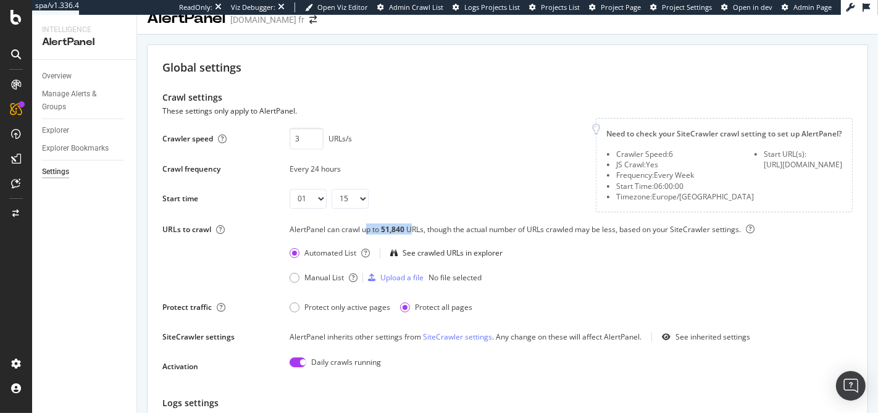
drag, startPoint x: 411, startPoint y: 227, endPoint x: 365, endPoint y: 229, distance: 46.4
click at [365, 229] on div "AlertPanel can crawl up to 51,840 URLs, though the actual number of URLs crawle…" at bounding box center [571, 233] width 563 height 20
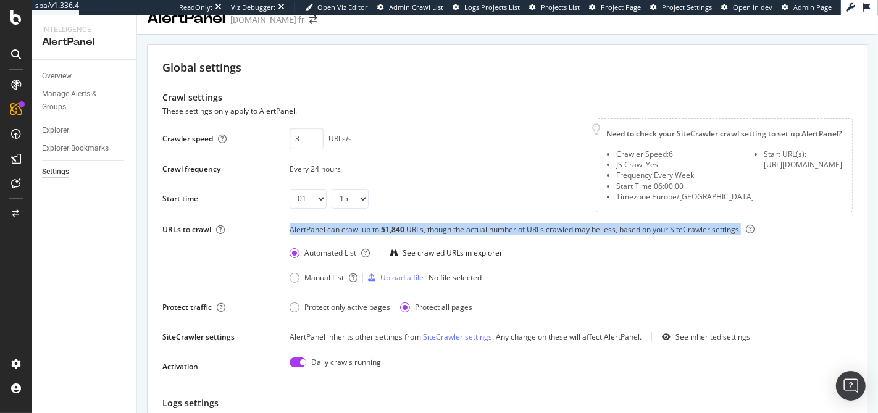
click at [365, 229] on div "AlertPanel can crawl up to 51,840 URLs, though the actual number of URLs crawle…" at bounding box center [571, 233] width 563 height 20
click at [369, 228] on div "AlertPanel can crawl up to 51,840 URLs, though the actual number of URLs crawle…" at bounding box center [571, 233] width 563 height 20
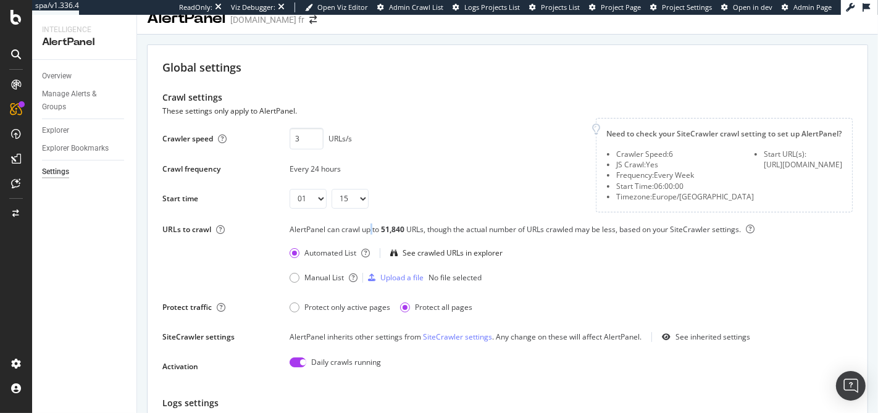
click at [369, 228] on div "AlertPanel can crawl up to 51,840 URLs, though the actual number of URLs crawle…" at bounding box center [571, 233] width 563 height 20
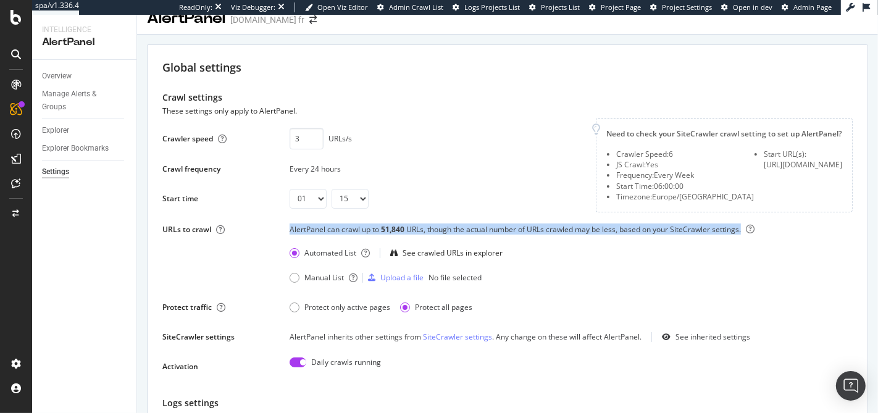
click at [369, 228] on div "AlertPanel can crawl up to 51,840 URLs, though the actual number of URLs crawle…" at bounding box center [571, 233] width 563 height 20
click at [380, 227] on div "AlertPanel can crawl up to 51,840 URLs, though the actual number of URLs crawle…" at bounding box center [571, 233] width 563 height 20
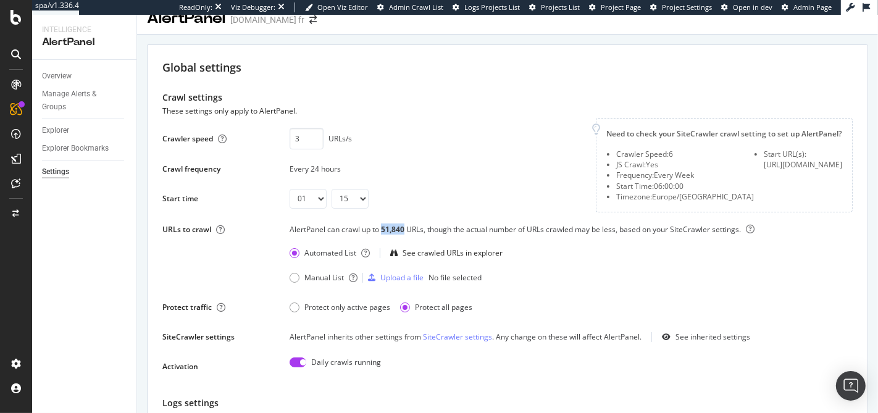
click at [380, 227] on div "AlertPanel can crawl up to 51,840 URLs, though the actual number of URLs crawle…" at bounding box center [571, 233] width 563 height 20
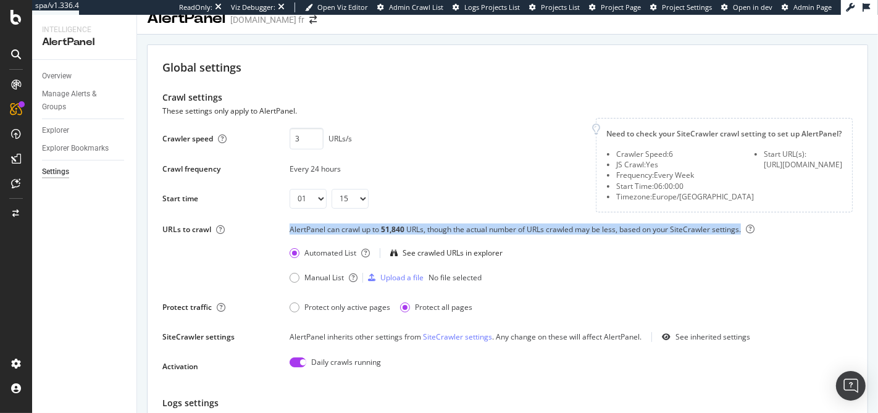
click at [380, 227] on div "AlertPanel can crawl up to 51,840 URLs, though the actual number of URLs crawle…" at bounding box center [571, 233] width 563 height 20
click at [369, 229] on div "AlertPanel can crawl up to 51,840 URLs, though the actual number of URLs crawle…" at bounding box center [571, 233] width 563 height 20
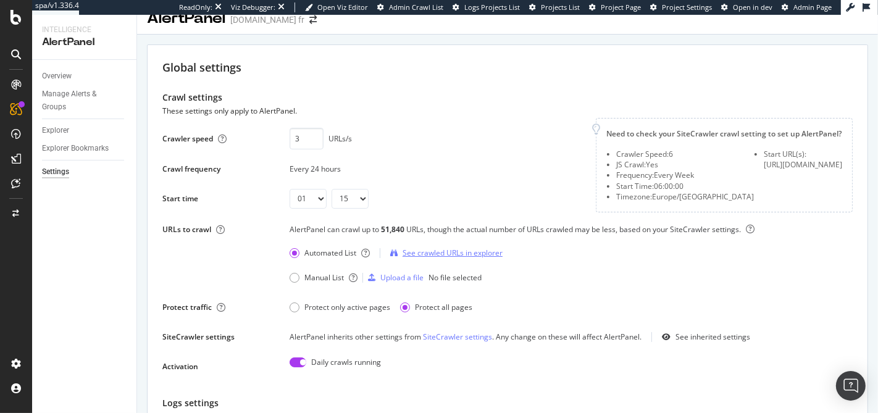
click at [449, 248] on div "See crawled URLs in explorer" at bounding box center [453, 253] width 100 height 10
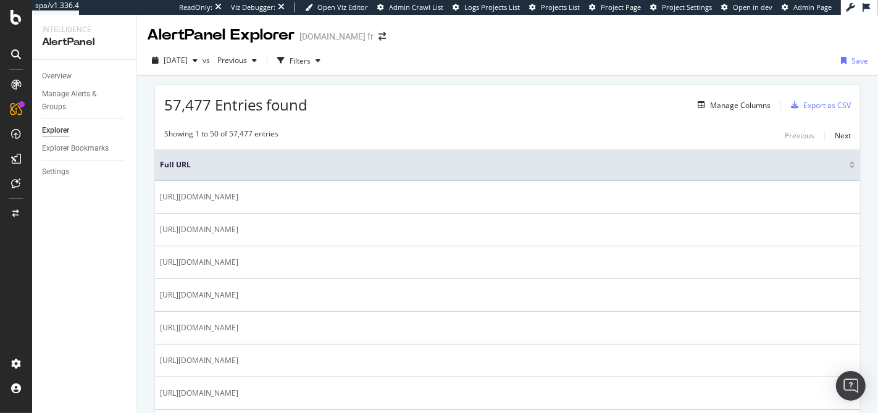
select select "01"
select select "15"
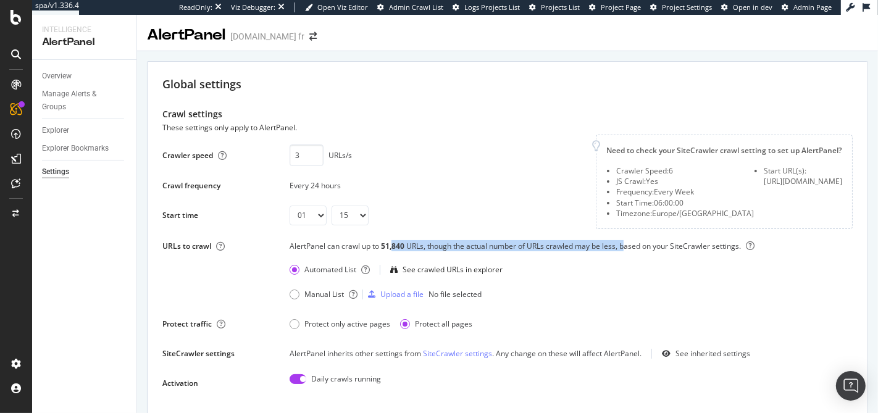
drag, startPoint x: 392, startPoint y: 245, endPoint x: 625, endPoint y: 249, distance: 232.8
click at [625, 249] on div "AlertPanel can crawl up to 51,840 URLs, though the actual number of URLs crawle…" at bounding box center [571, 250] width 563 height 20
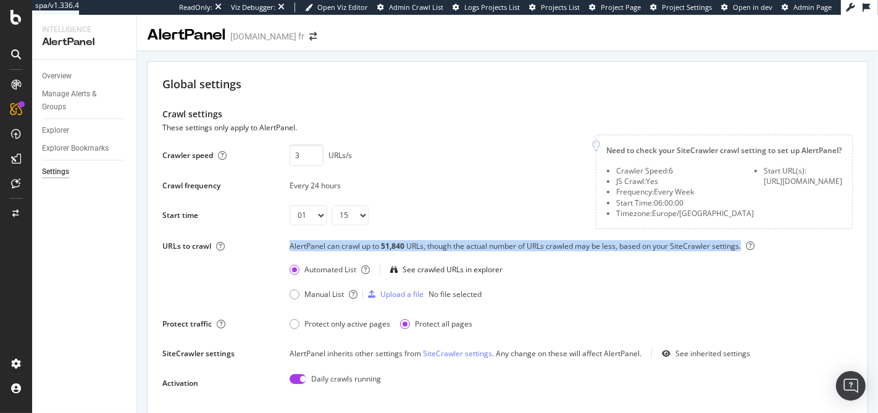
click at [593, 244] on div "AlertPanel can crawl up to 51,840 URLs, though the actual number of URLs crawle…" at bounding box center [571, 250] width 563 height 20
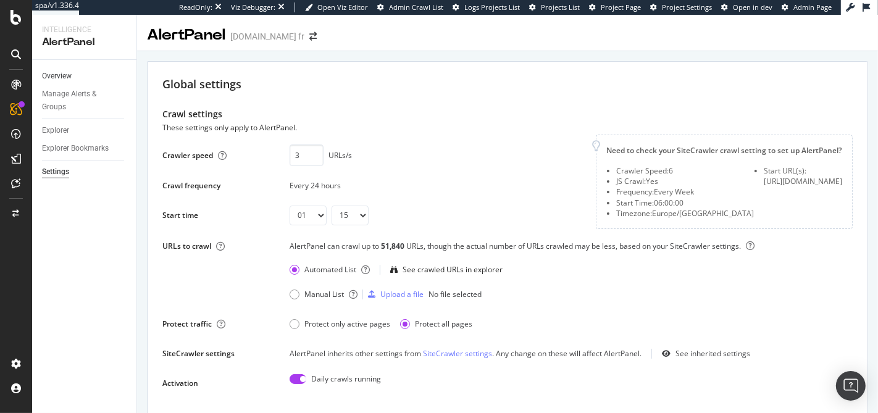
click at [77, 76] on link "Overview" at bounding box center [85, 76] width 86 height 13
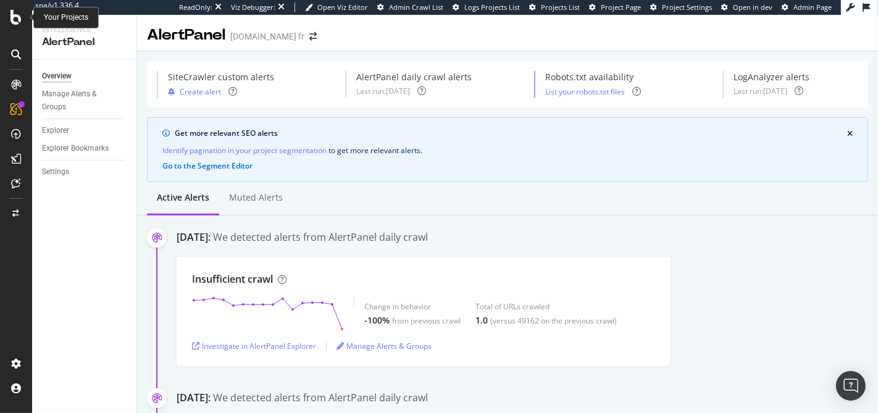
click at [14, 23] on icon at bounding box center [15, 17] width 11 height 15
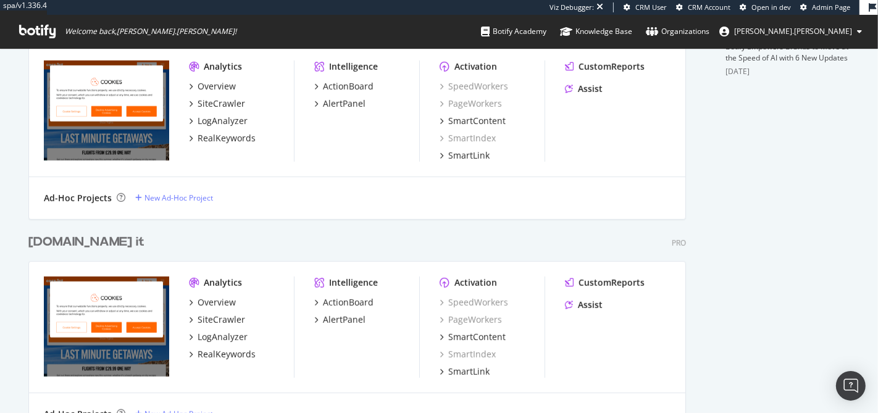
scroll to position [250, 0]
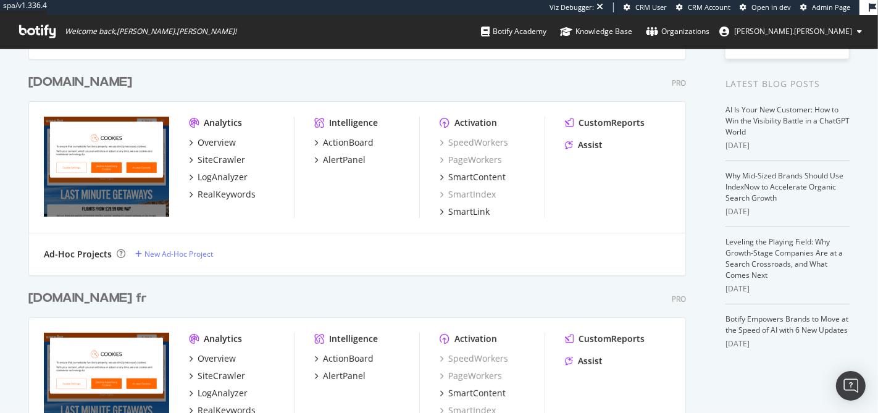
click at [91, 77] on div "[DOMAIN_NAME]" at bounding box center [80, 82] width 104 height 18
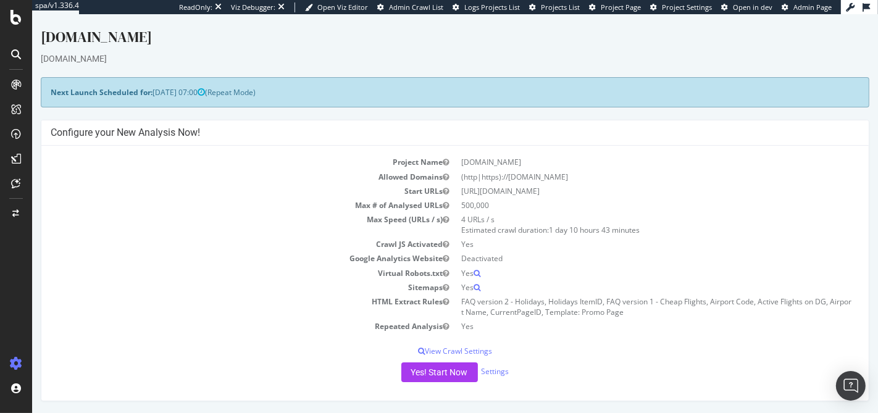
scroll to position [284, 0]
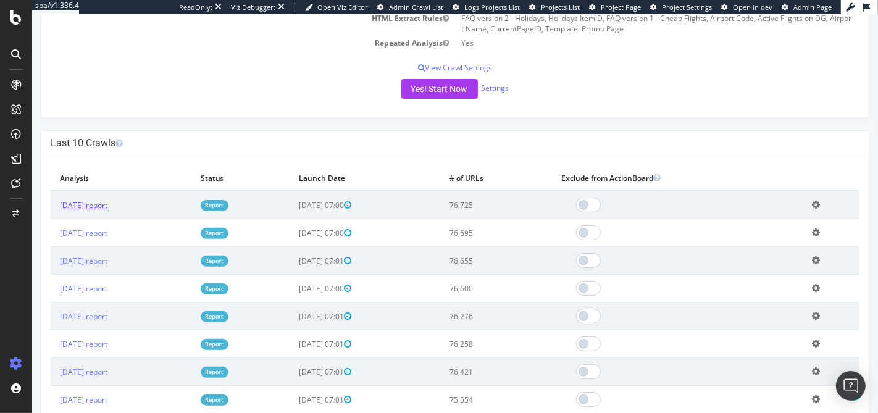
click at [94, 203] on link "2025 Aug. 17th report" at bounding box center [83, 205] width 48 height 10
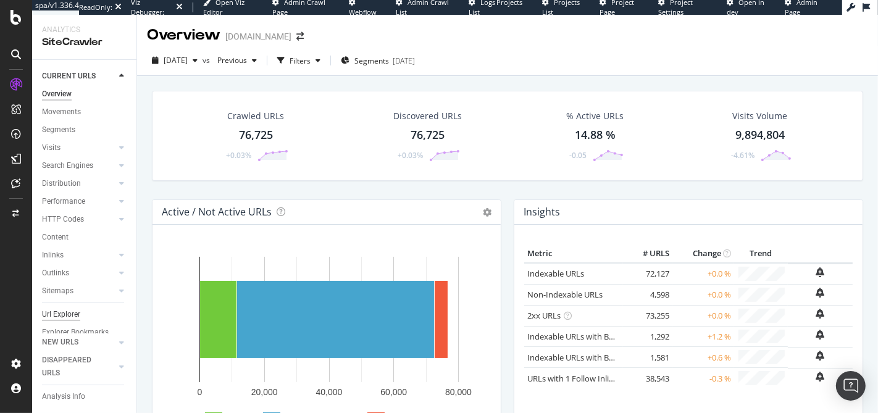
click at [62, 308] on div "Url Explorer" at bounding box center [61, 314] width 38 height 13
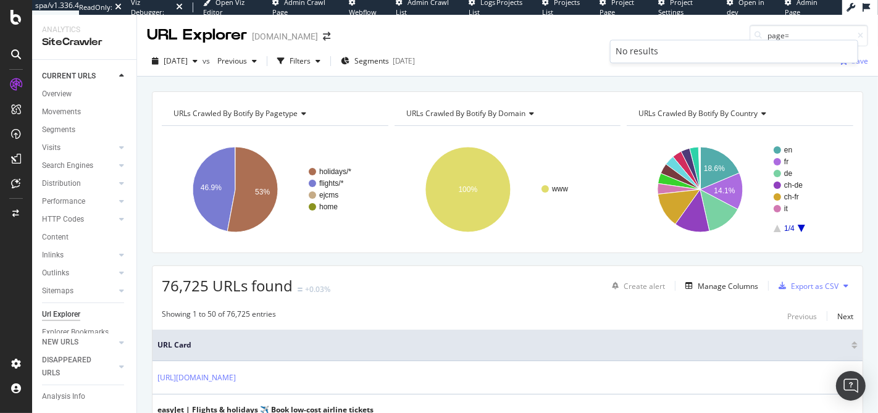
type input "page="
click at [680, 34] on div "URL Explorer easyjet.com page=" at bounding box center [507, 30] width 741 height 31
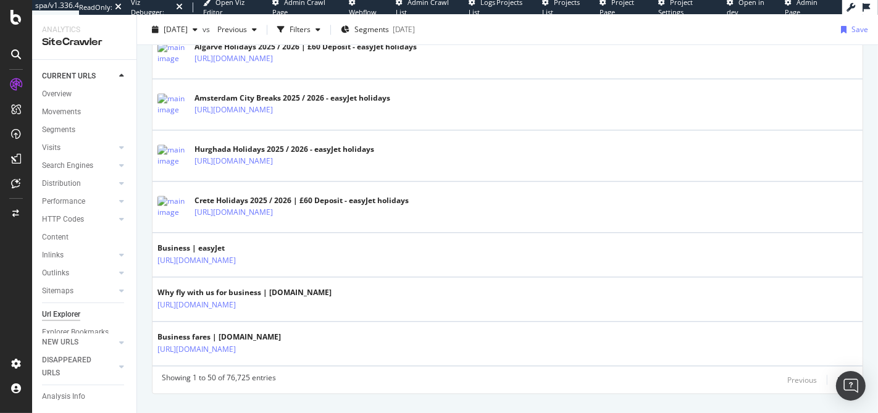
scroll to position [2492, 0]
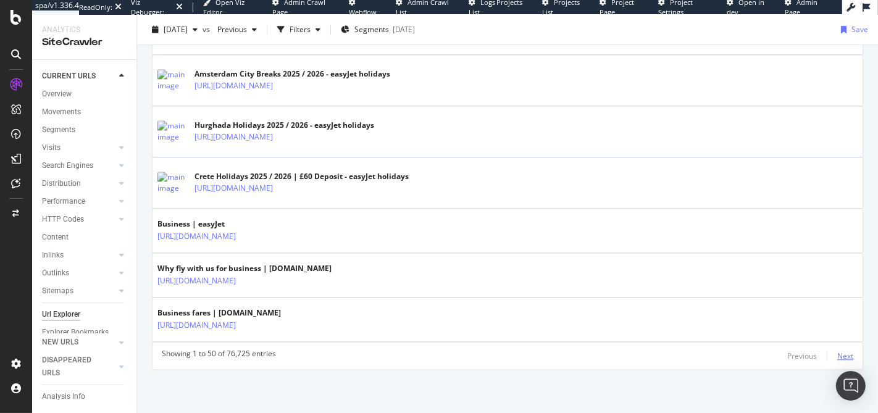
click at [837, 357] on div "Next" at bounding box center [845, 356] width 16 height 10
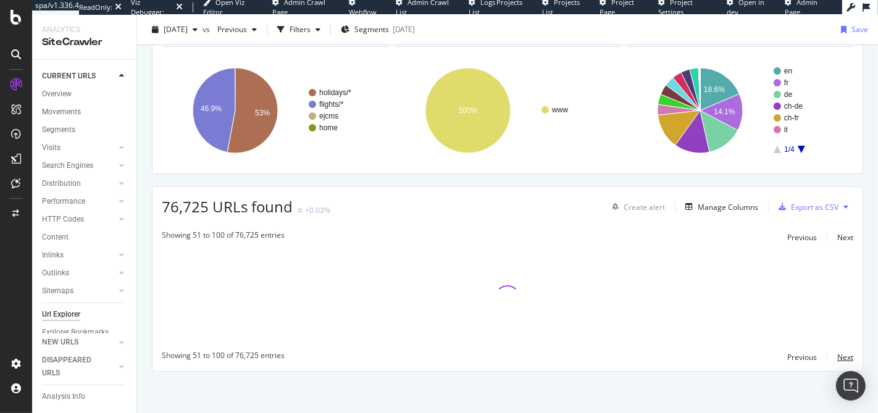
scroll to position [2255, 0]
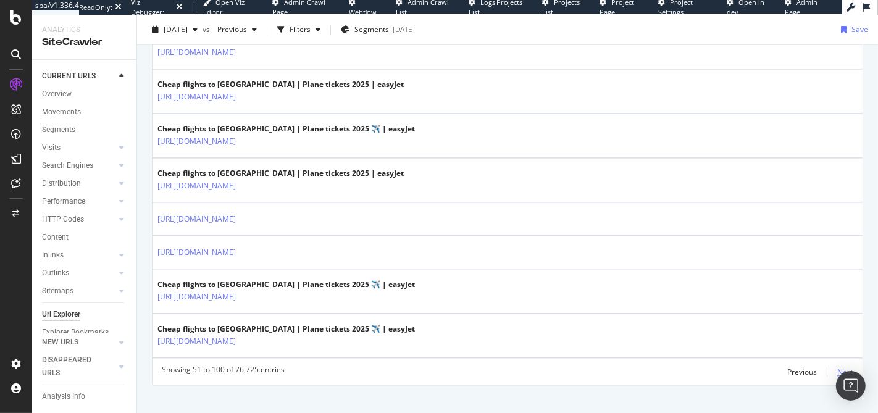
click at [838, 367] on div "Next" at bounding box center [845, 372] width 16 height 10
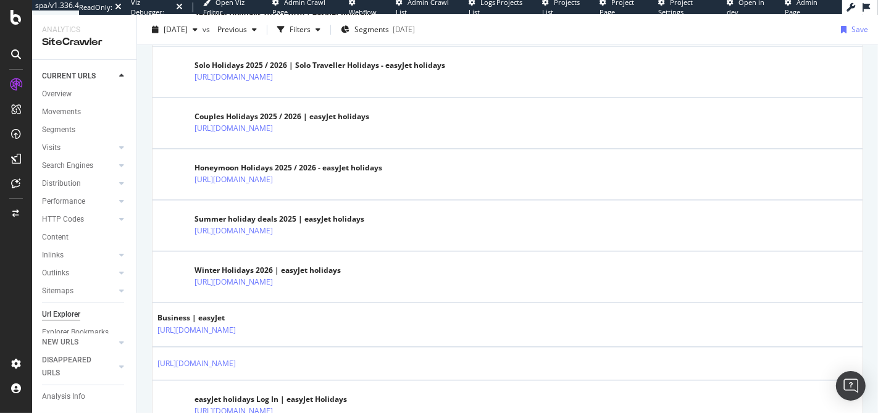
scroll to position [2281, 0]
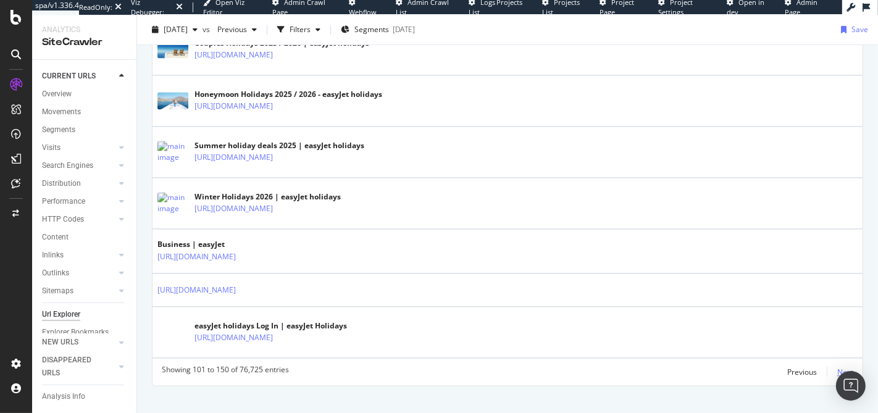
click at [837, 367] on div "Next" at bounding box center [845, 372] width 16 height 10
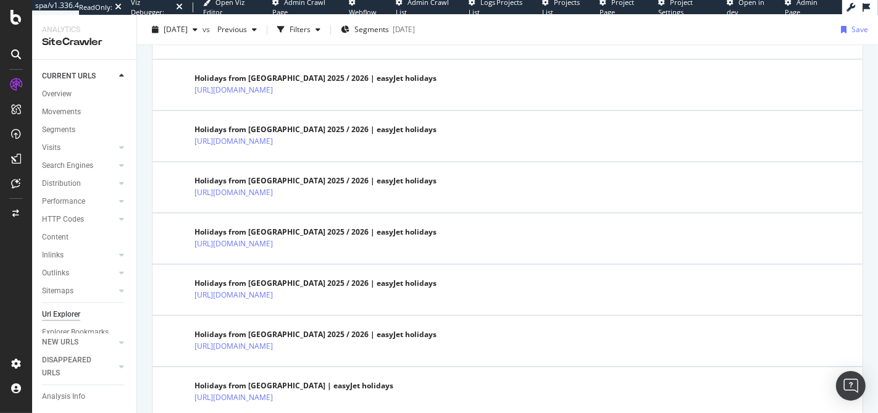
scroll to position [2443, 0]
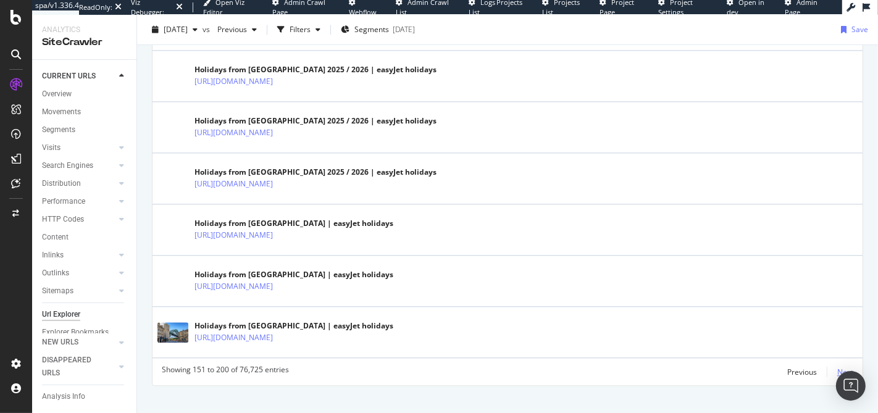
click at [840, 367] on div "Next" at bounding box center [845, 372] width 16 height 10
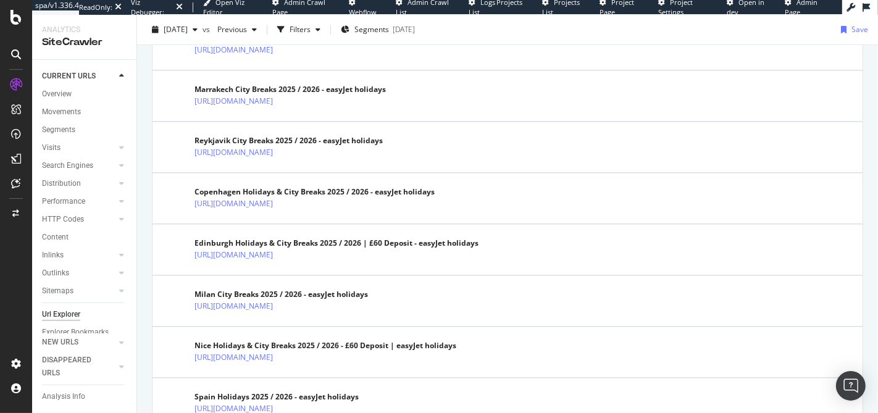
scroll to position [2565, 0]
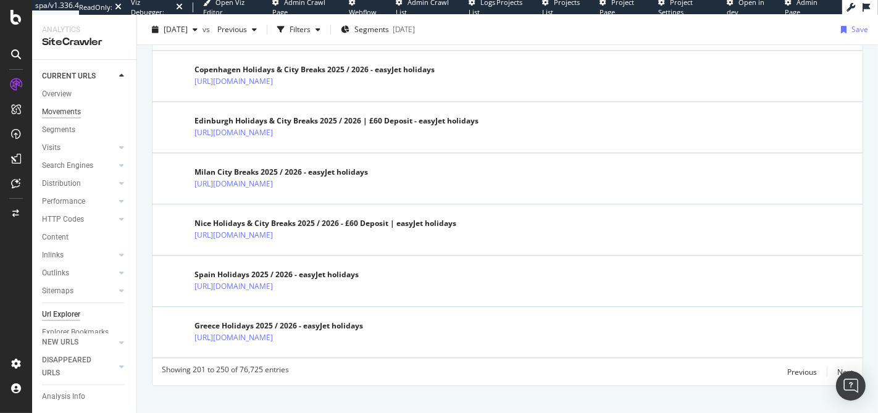
click at [65, 114] on div "Movements" at bounding box center [61, 112] width 39 height 13
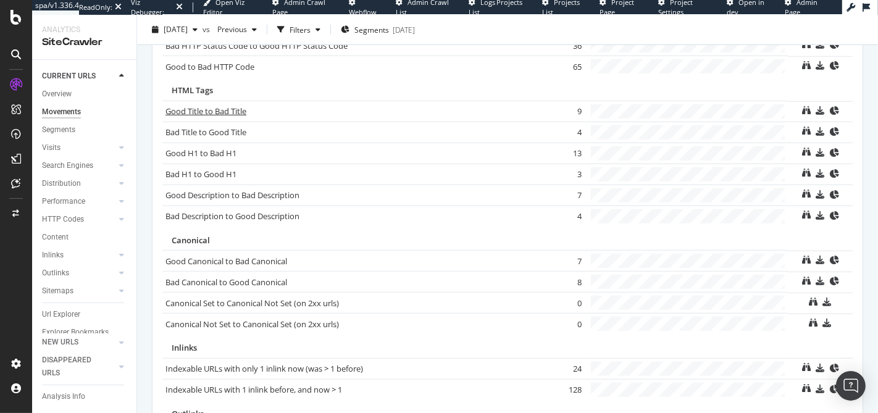
scroll to position [908, 0]
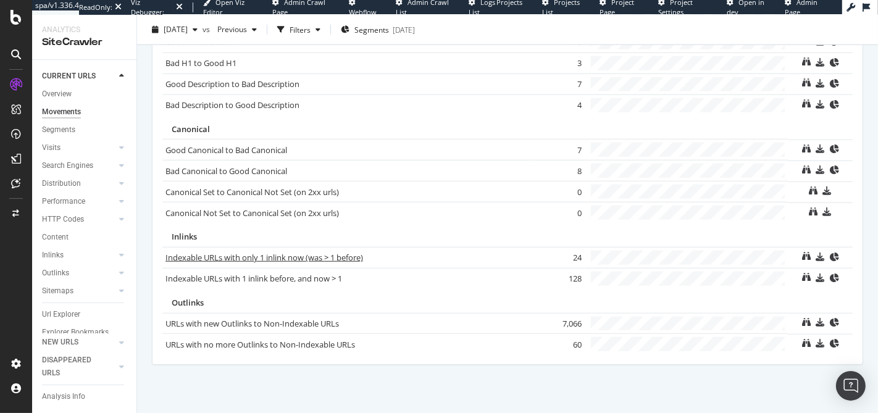
click at [228, 253] on link "Indexable URLs with only 1 inlink now (was > 1 before)" at bounding box center [264, 257] width 198 height 11
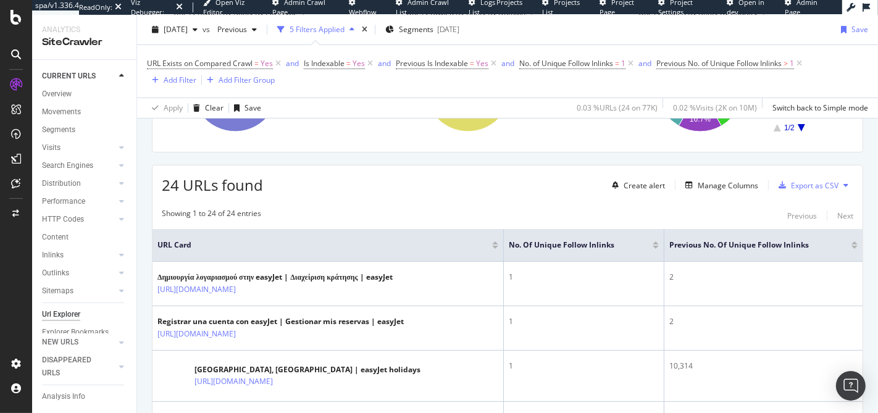
scroll to position [269, 0]
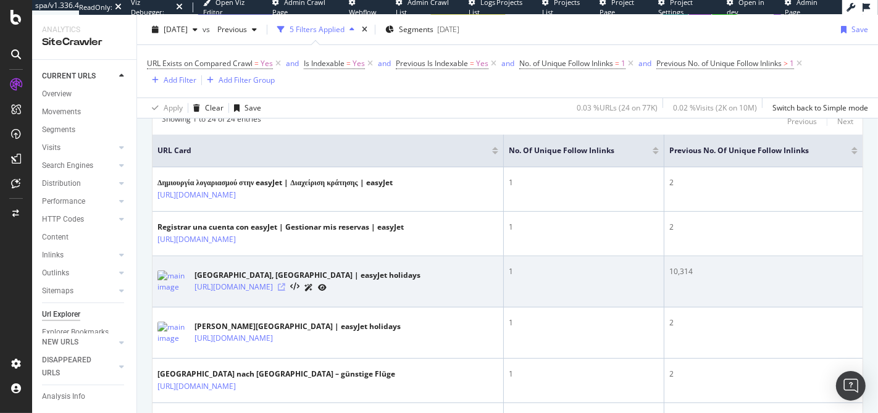
click at [285, 286] on icon at bounding box center [281, 286] width 7 height 7
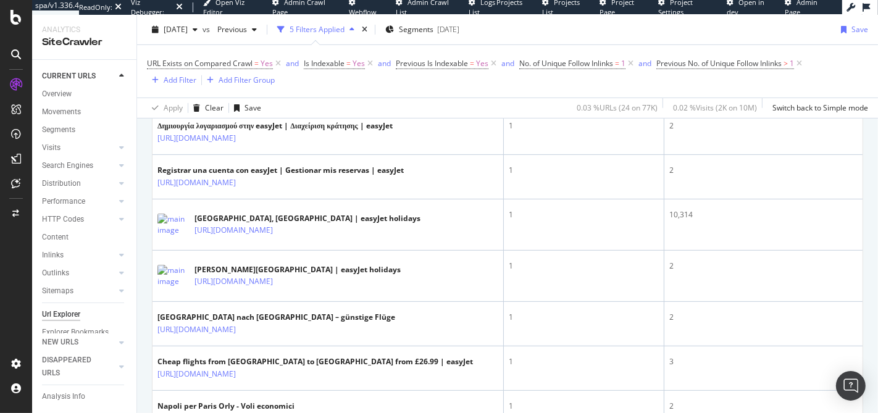
scroll to position [0, 0]
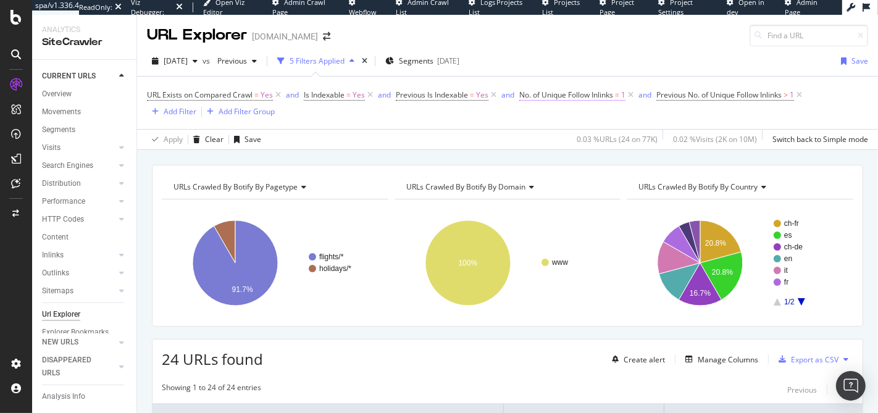
click at [548, 95] on span "No. of Unique Follow Inlinks" at bounding box center [566, 95] width 94 height 10
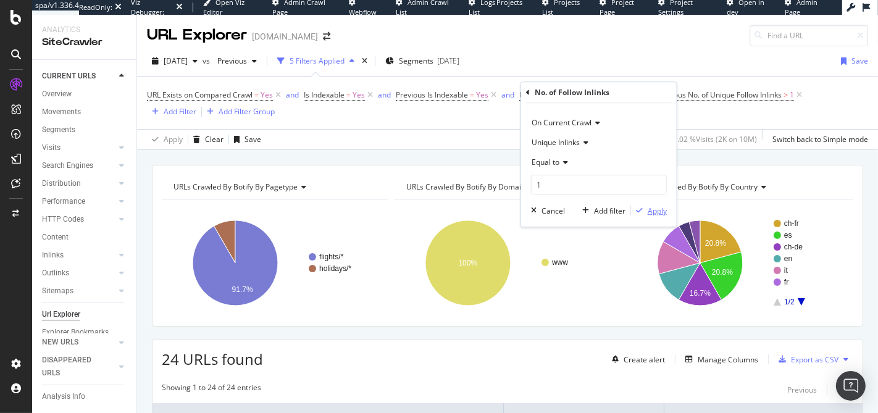
click at [655, 206] on div "Apply" at bounding box center [657, 211] width 19 height 10
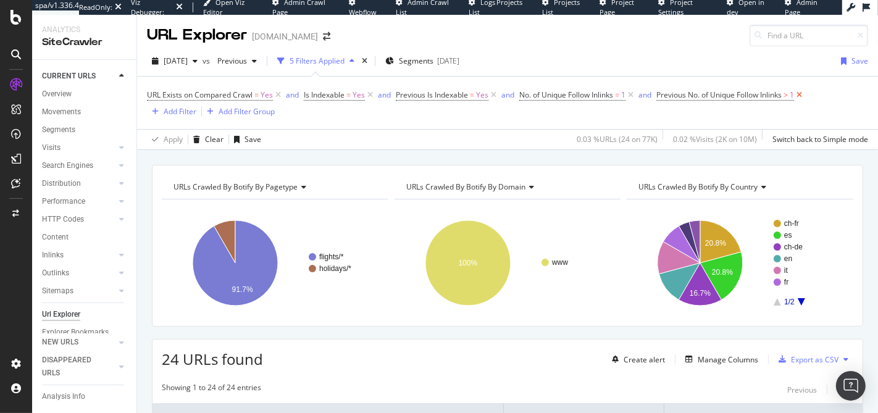
click at [804, 96] on icon at bounding box center [799, 95] width 10 height 12
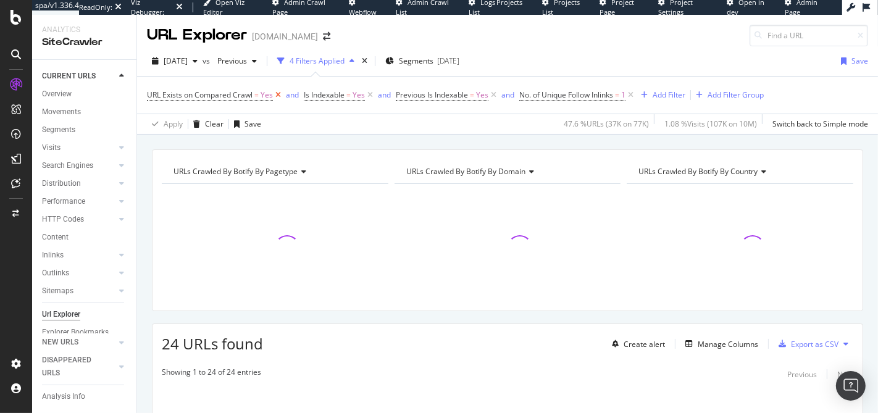
click at [275, 94] on icon at bounding box center [278, 95] width 10 height 12
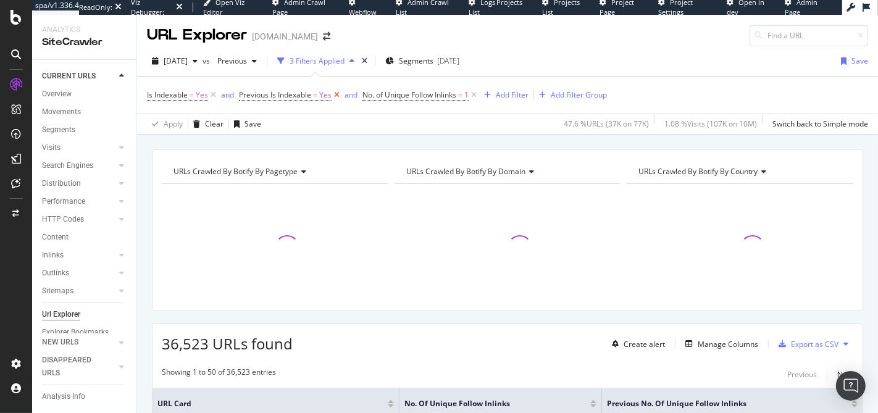
click at [335, 94] on icon at bounding box center [337, 95] width 10 height 12
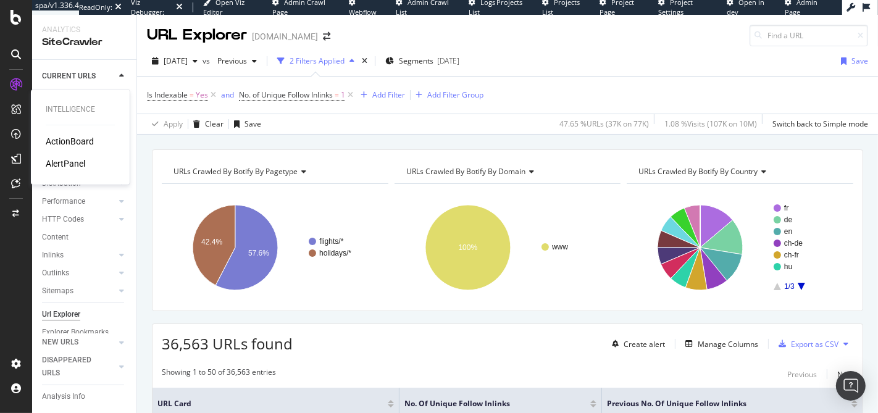
click at [80, 163] on div "AlertPanel" at bounding box center [66, 163] width 40 height 12
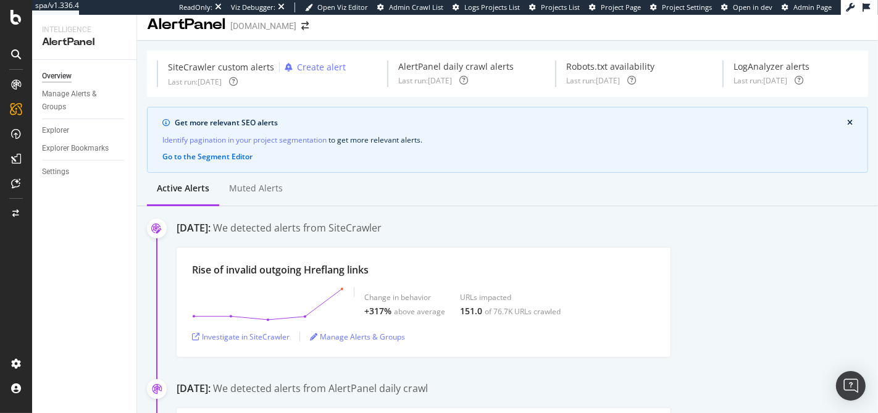
scroll to position [28, 0]
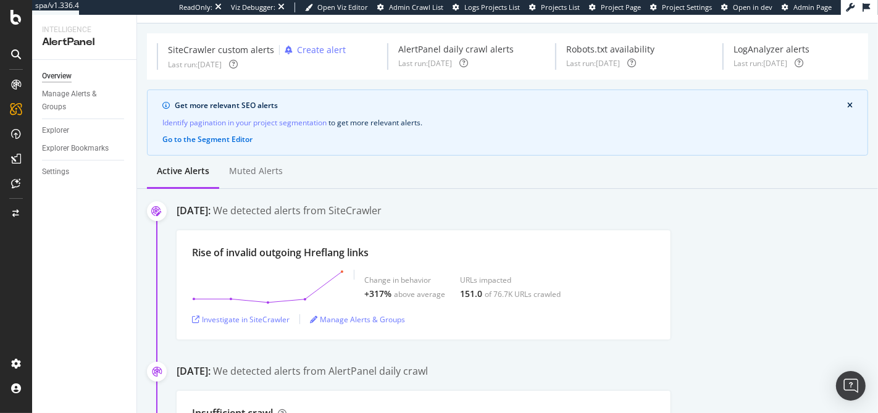
click at [259, 102] on div "Get more relevant SEO alerts" at bounding box center [511, 105] width 672 height 11
click at [233, 107] on div "Get more relevant SEO alerts" at bounding box center [511, 105] width 672 height 11
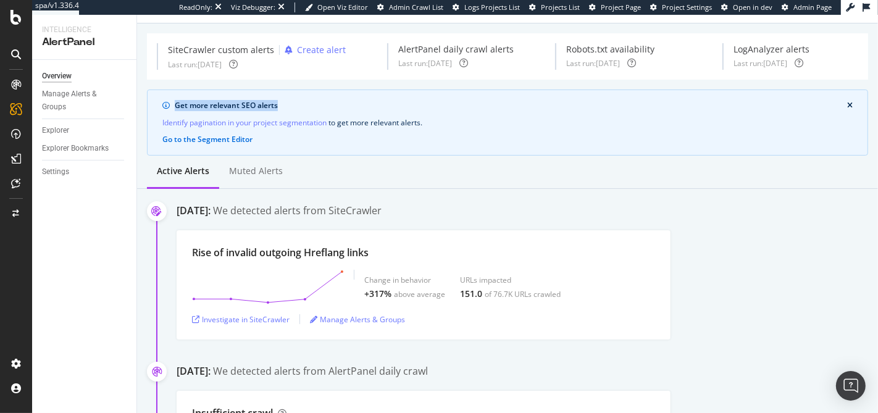
click at [233, 107] on div "Get more relevant SEO alerts" at bounding box center [511, 105] width 672 height 11
click at [213, 108] on div "Get more relevant SEO alerts" at bounding box center [511, 105] width 672 height 11
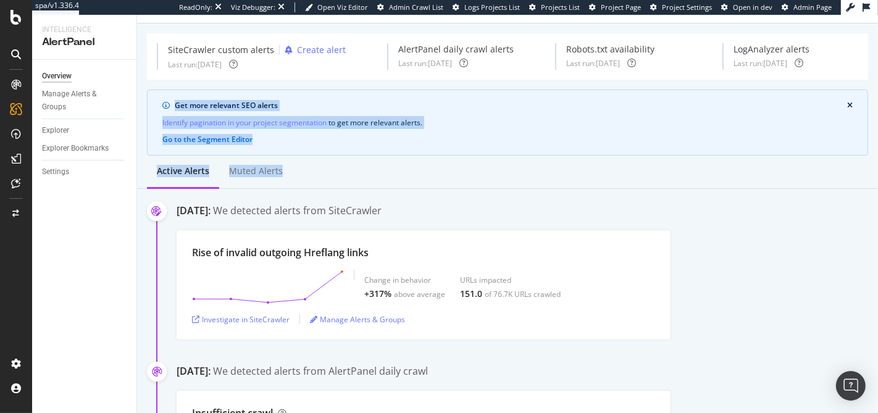
drag, startPoint x: 497, startPoint y: 180, endPoint x: 491, endPoint y: 81, distance: 98.3
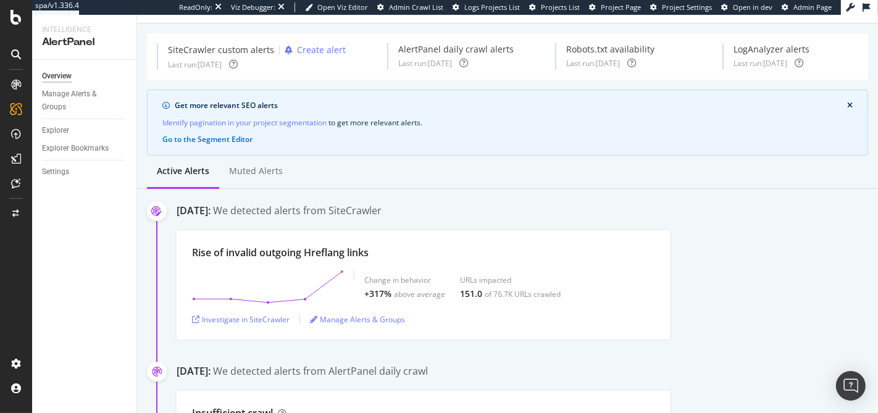
drag, startPoint x: 491, startPoint y: 81, endPoint x: 485, endPoint y: 75, distance: 9.2
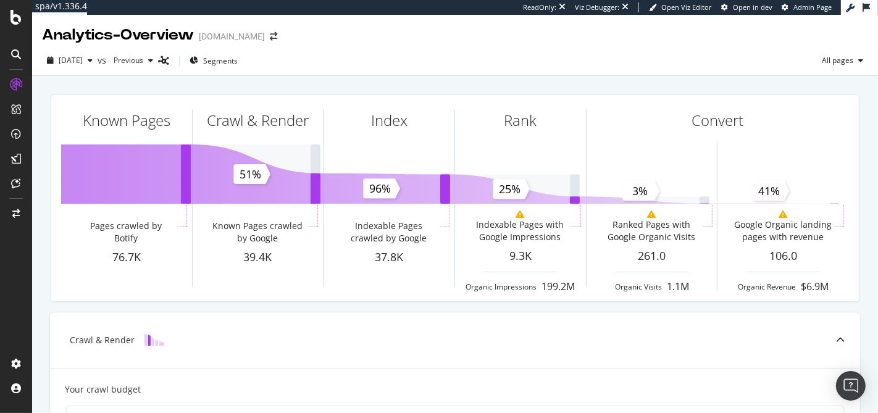
click at [132, 35] on div "Analytics - Overview" at bounding box center [118, 35] width 152 height 21
click at [115, 36] on div "Analytics - Overview" at bounding box center [118, 35] width 152 height 21
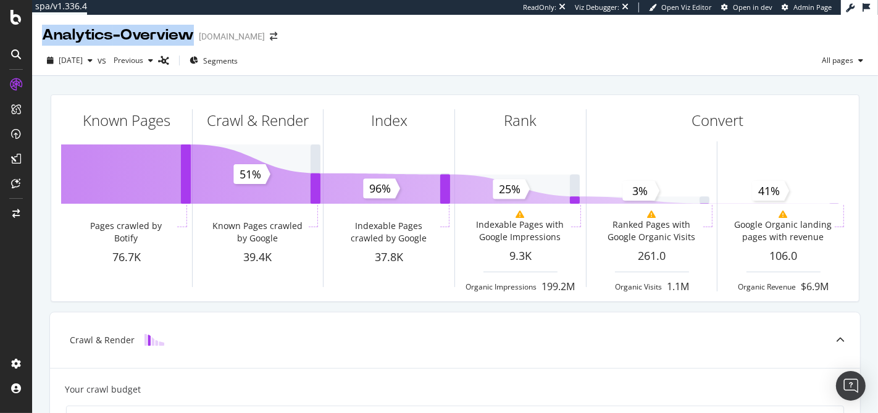
click at [115, 36] on div "Analytics - Overview" at bounding box center [118, 35] width 152 height 21
click at [112, 36] on div "Analytics - Overview" at bounding box center [118, 35] width 152 height 21
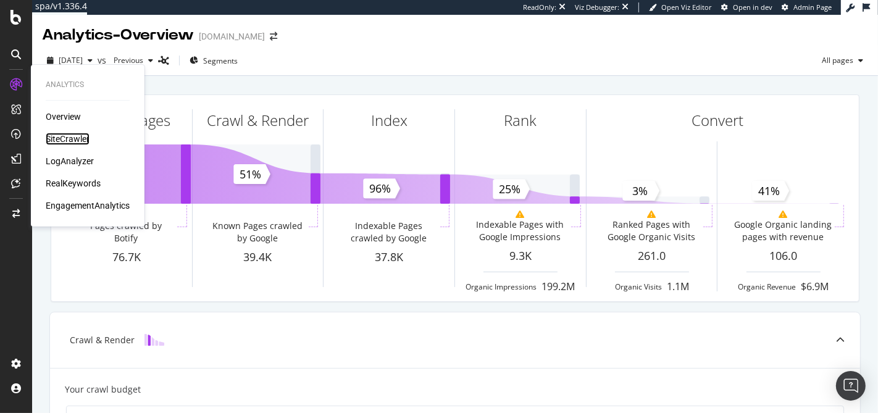
click at [88, 139] on div "SiteCrawler" at bounding box center [68, 139] width 44 height 12
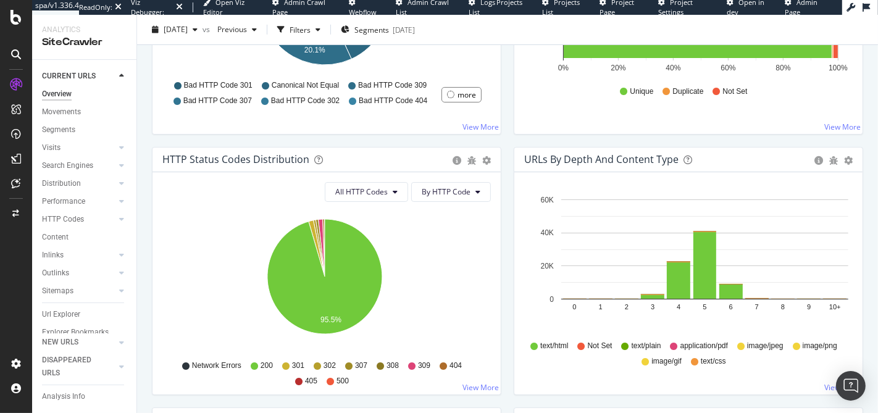
scroll to position [629, 0]
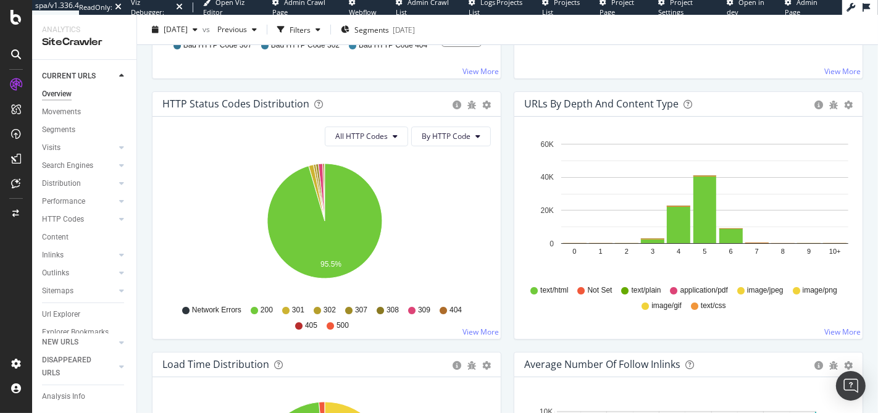
click at [607, 286] on span "Not Set" at bounding box center [600, 290] width 25 height 10
click at [803, 296] on span "image/png" at bounding box center [820, 290] width 35 height 10
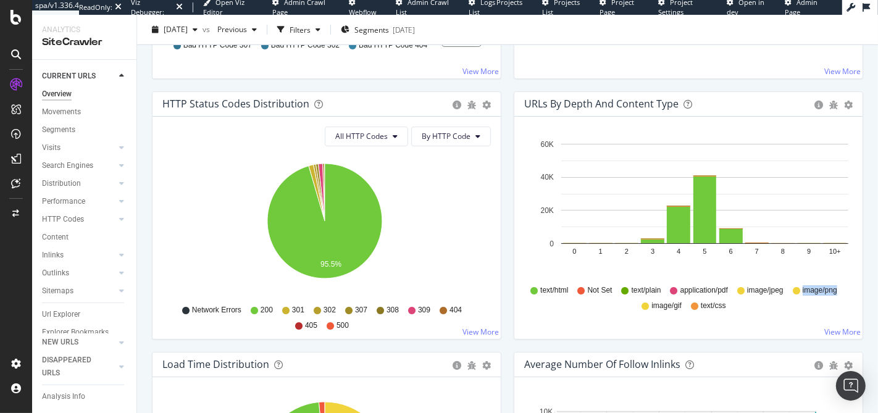
click at [803, 296] on span "image/png" at bounding box center [820, 290] width 35 height 10
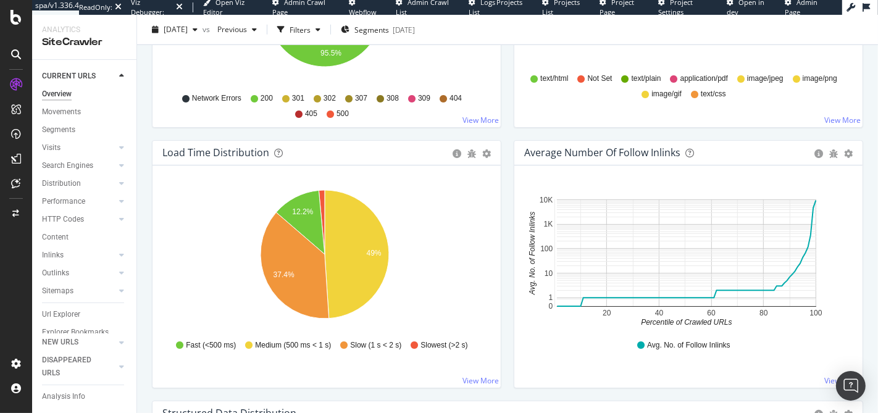
scroll to position [838, 0]
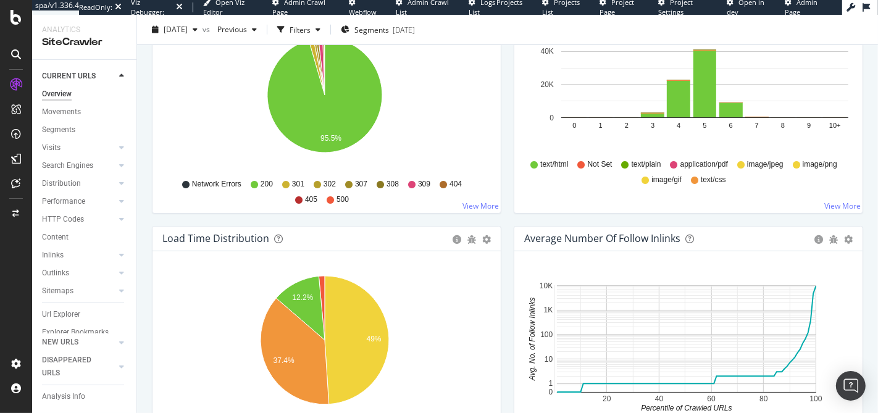
click at [332, 196] on div "500" at bounding box center [338, 199] width 22 height 10
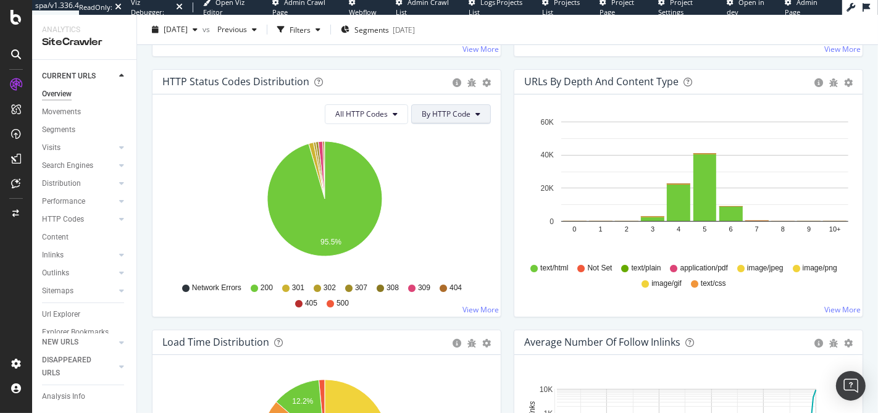
click at [439, 110] on span "By HTTP Code" at bounding box center [446, 114] width 49 height 10
click at [396, 114] on button "All HTTP Codes" at bounding box center [366, 114] width 83 height 20
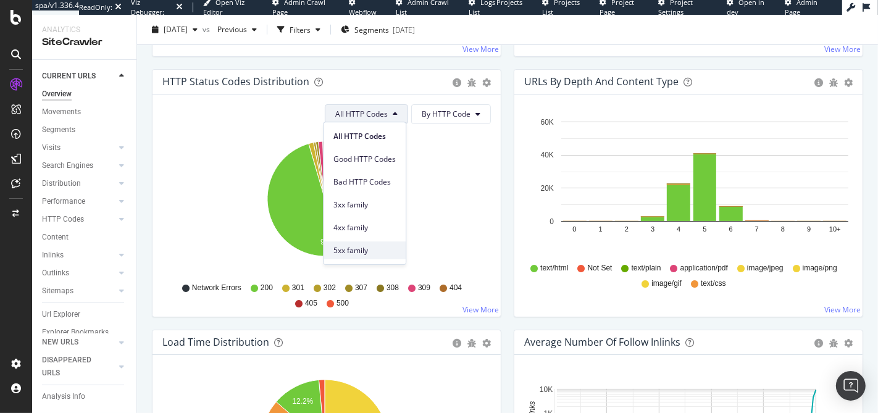
click at [382, 248] on span "5xx family" at bounding box center [364, 250] width 62 height 11
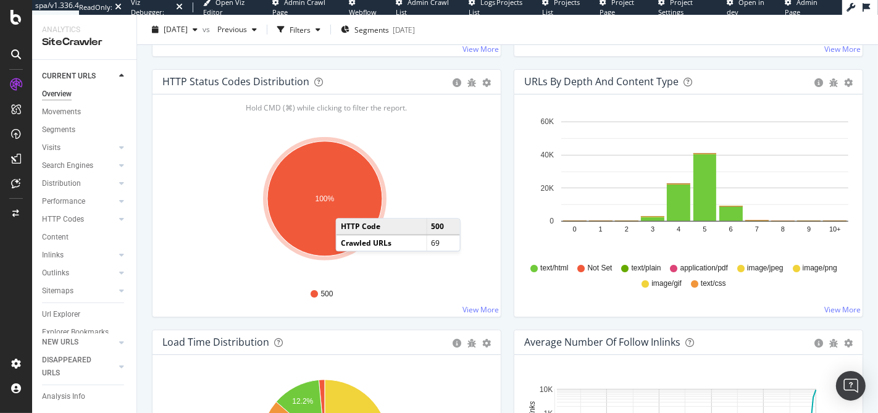
click at [348, 204] on ellipse "A chart." at bounding box center [324, 198] width 115 height 115
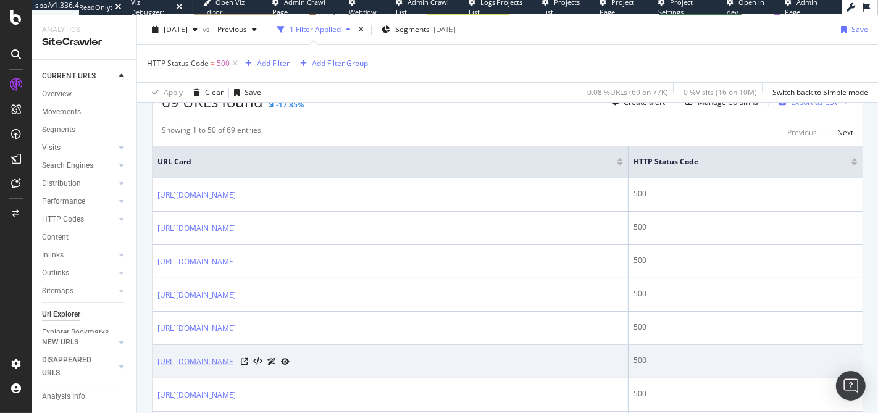
scroll to position [286, 0]
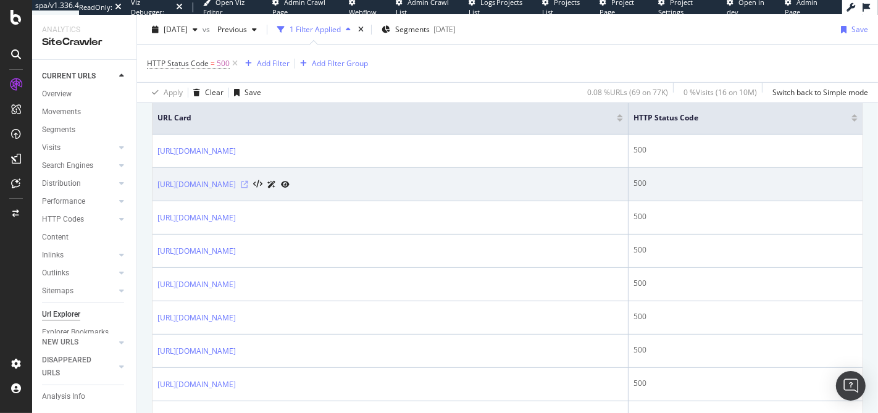
click at [248, 183] on icon at bounding box center [244, 184] width 7 height 7
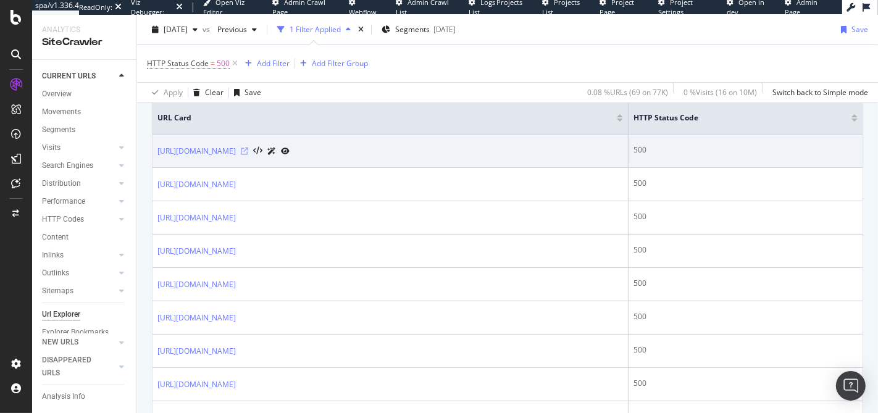
click at [248, 149] on icon at bounding box center [244, 151] width 7 height 7
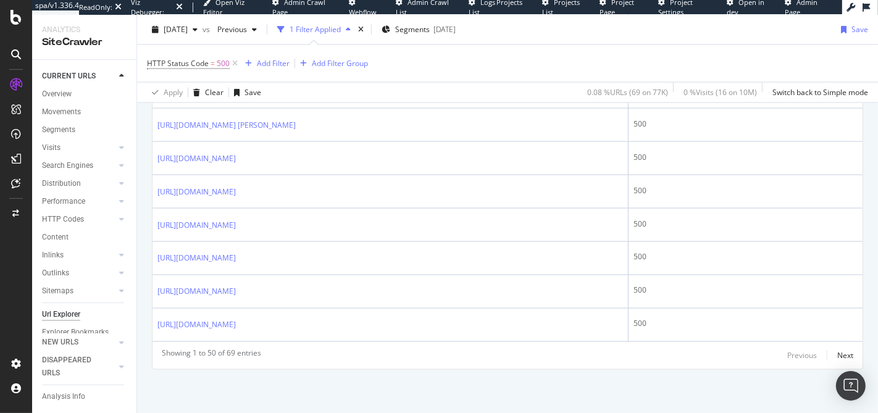
scroll to position [1998, 0]
click at [839, 355] on div "Next" at bounding box center [845, 356] width 16 height 10
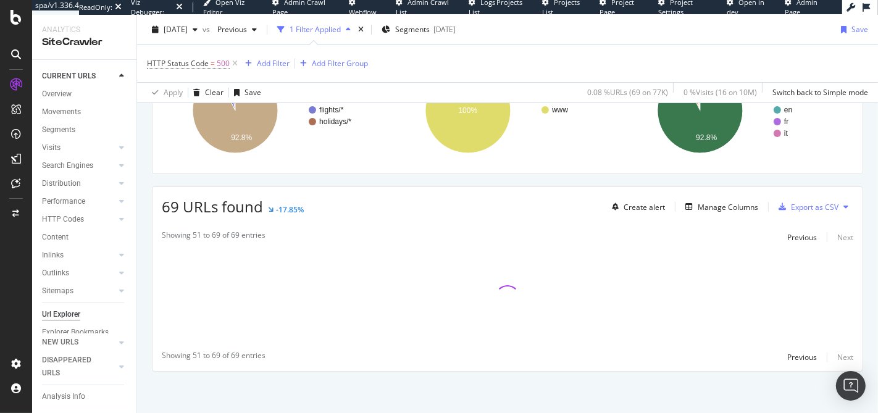
scroll to position [1161, 0]
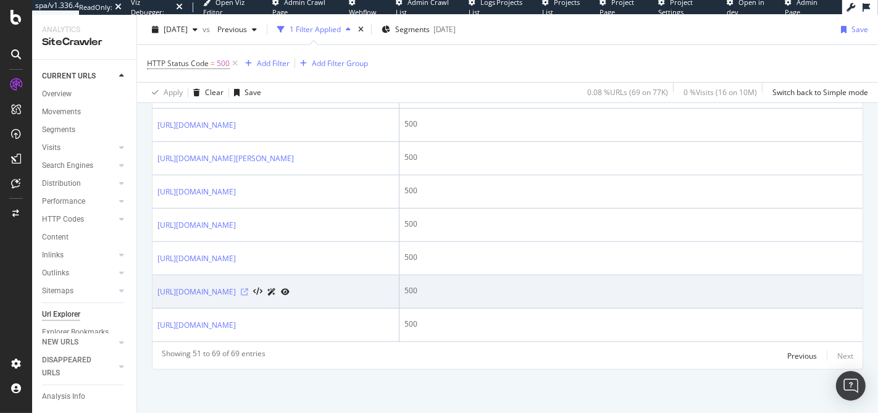
click at [248, 288] on icon at bounding box center [244, 291] width 7 height 7
click at [214, 286] on link "[URL][DOMAIN_NAME]" at bounding box center [196, 292] width 78 height 12
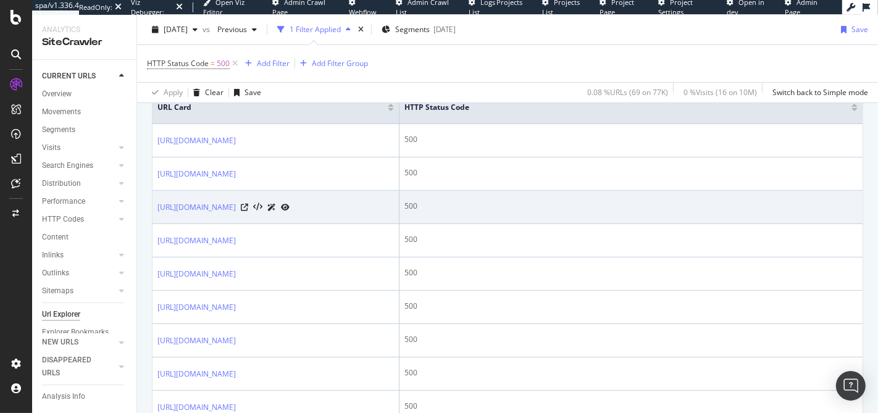
scroll to position [0, 0]
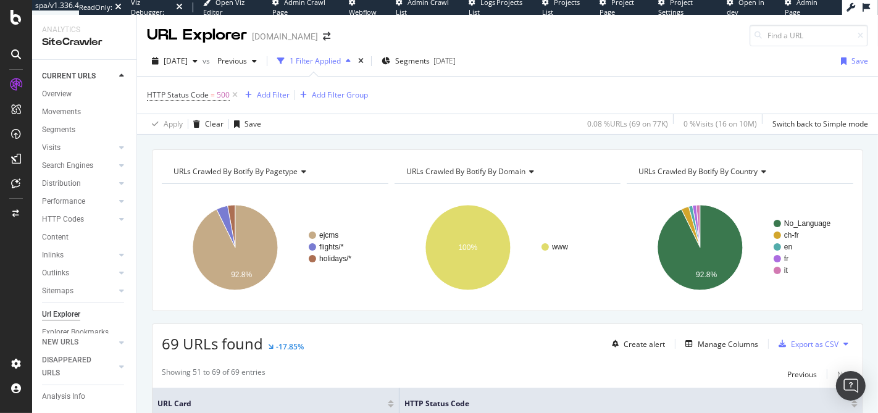
click at [522, 125] on div "Apply Clear Save 0.08 % URLs ( 69 on 77K ) 0 % Visits ( 16 on 10M ) Switch back…" at bounding box center [507, 124] width 741 height 20
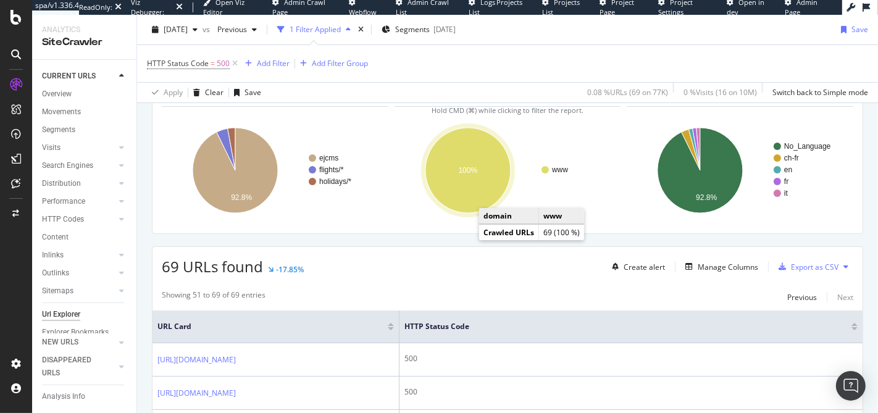
scroll to position [157, 0]
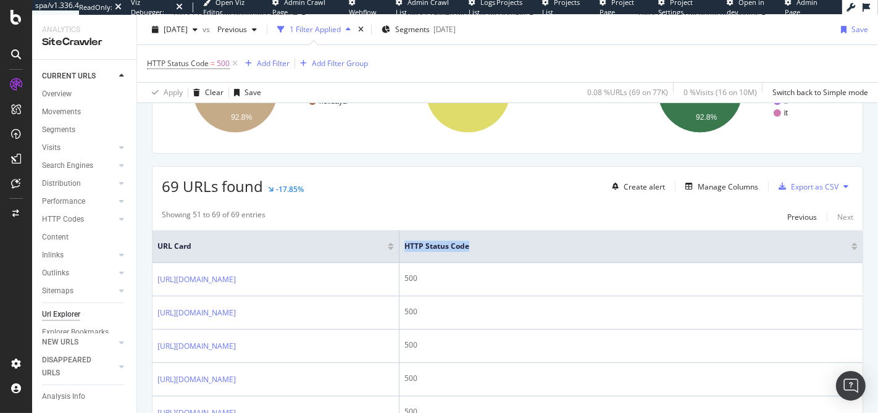
drag, startPoint x: 518, startPoint y: 240, endPoint x: 403, endPoint y: 239, distance: 115.5
click at [403, 239] on th "HTTP Status Code" at bounding box center [630, 246] width 463 height 33
click at [428, 244] on span "HTTP Status Code" at bounding box center [618, 246] width 428 height 11
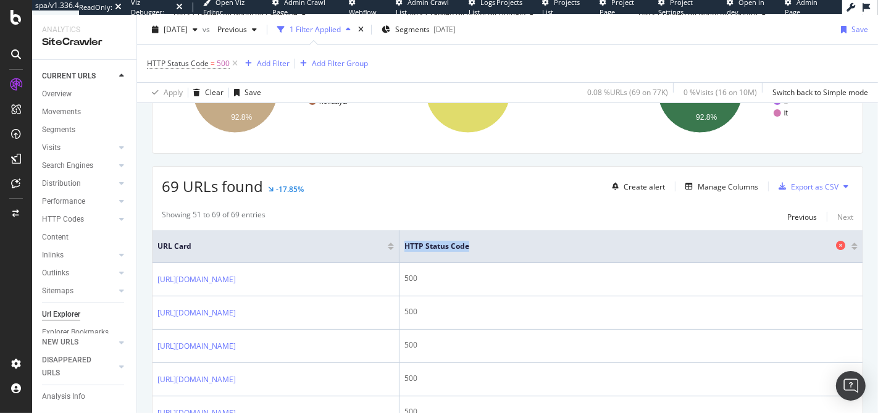
click at [426, 244] on span "HTTP Status Code" at bounding box center [618, 246] width 428 height 11
click at [720, 185] on div "Manage Columns" at bounding box center [728, 187] width 61 height 10
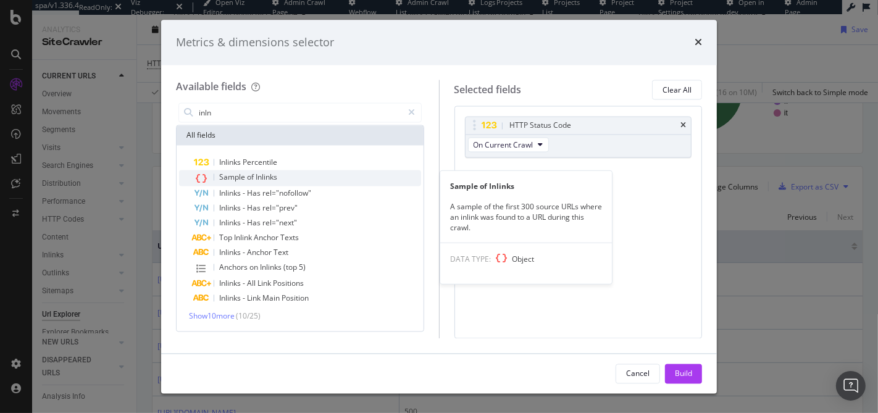
type input "inln"
click at [259, 175] on span "Inlinks" at bounding box center [267, 177] width 22 height 10
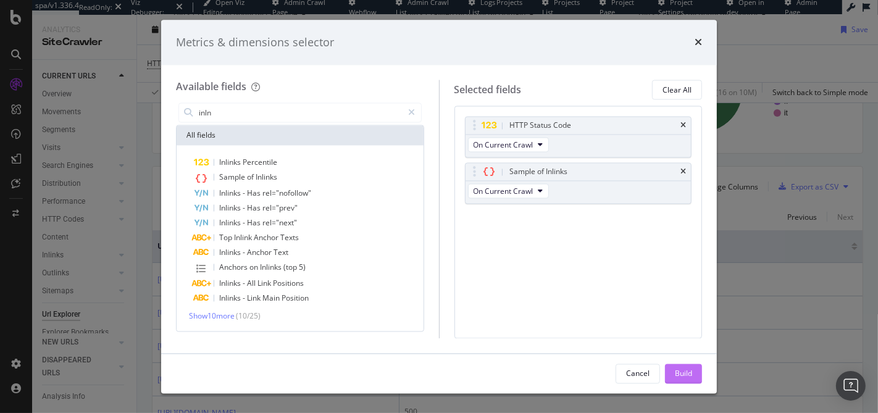
click at [679, 369] on div "Build" at bounding box center [683, 373] width 17 height 10
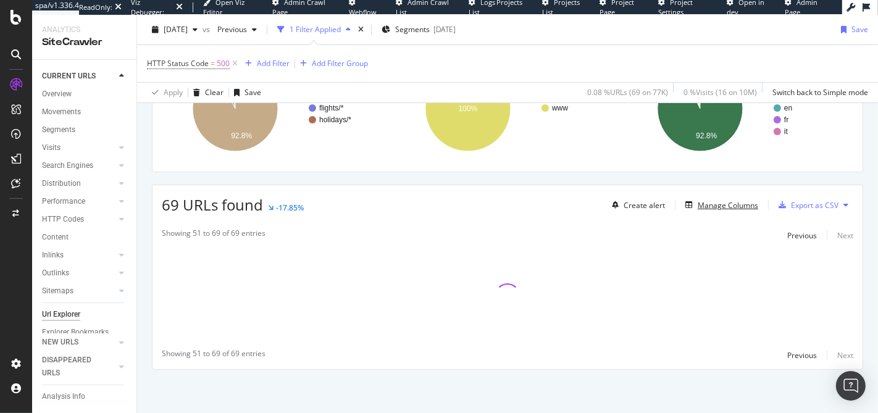
scroll to position [137, 0]
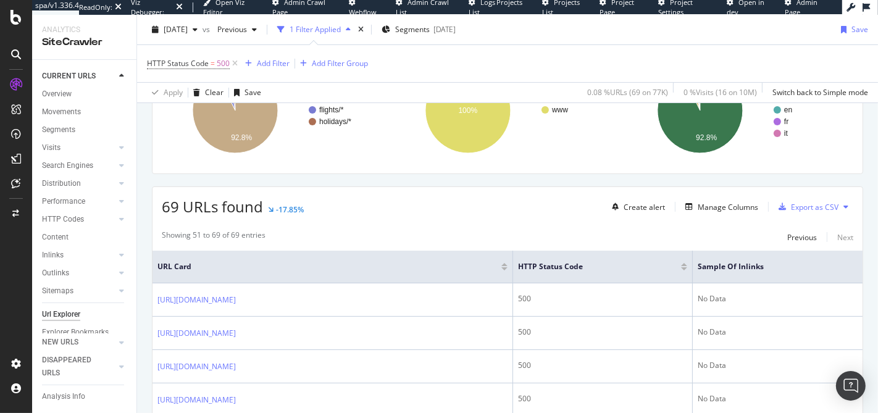
drag, startPoint x: 580, startPoint y: 263, endPoint x: 547, endPoint y: 262, distance: 33.3
click at [513, 262] on th "URL Card" at bounding box center [332, 267] width 361 height 33
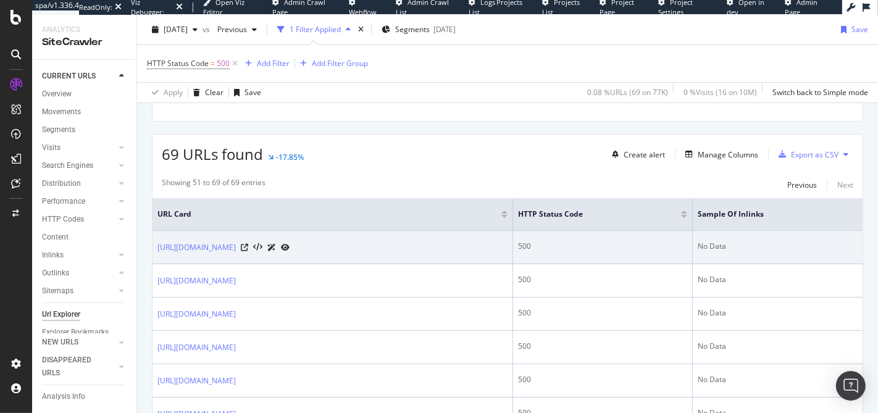
scroll to position [193, 0]
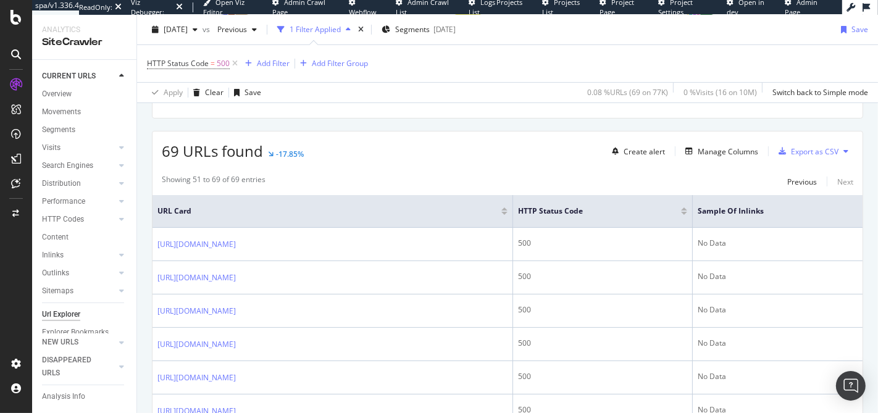
click at [222, 156] on span "69 URLs found" at bounding box center [212, 151] width 101 height 20
click at [218, 156] on span "69 URLs found" at bounding box center [212, 151] width 101 height 20
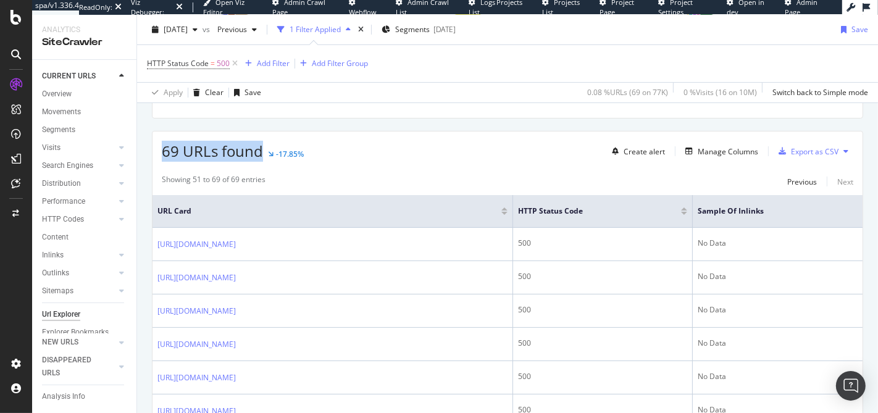
click at [218, 156] on span "69 URLs found" at bounding box center [212, 151] width 101 height 20
click at [224, 154] on span "69 URLs found" at bounding box center [212, 151] width 101 height 20
click at [221, 155] on span "69 URLs found" at bounding box center [212, 151] width 101 height 20
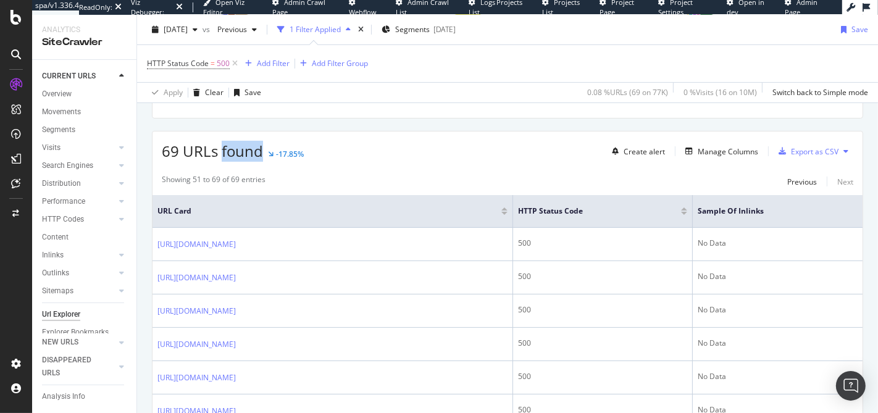
click at [221, 155] on span "69 URLs found" at bounding box center [212, 151] width 101 height 20
click at [222, 154] on span "69 URLs found" at bounding box center [212, 151] width 101 height 20
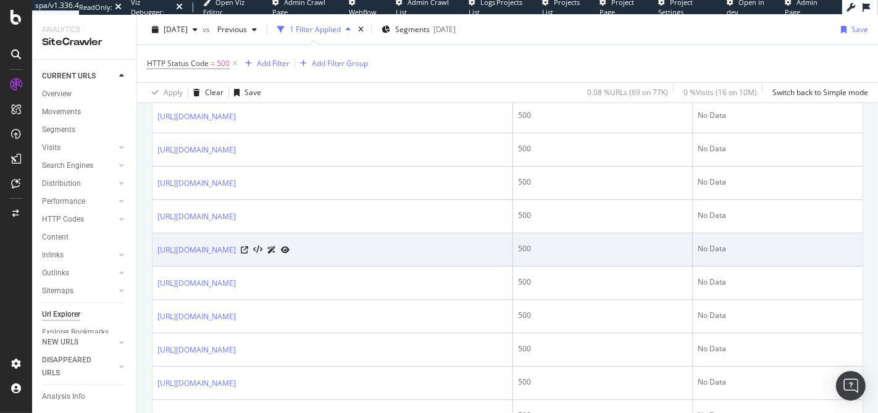
scroll to position [152, 0]
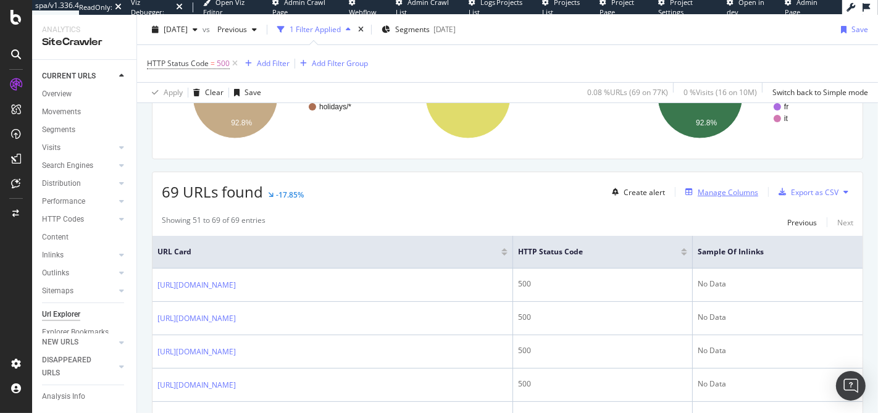
click at [720, 187] on div "Manage Columns" at bounding box center [728, 192] width 61 height 10
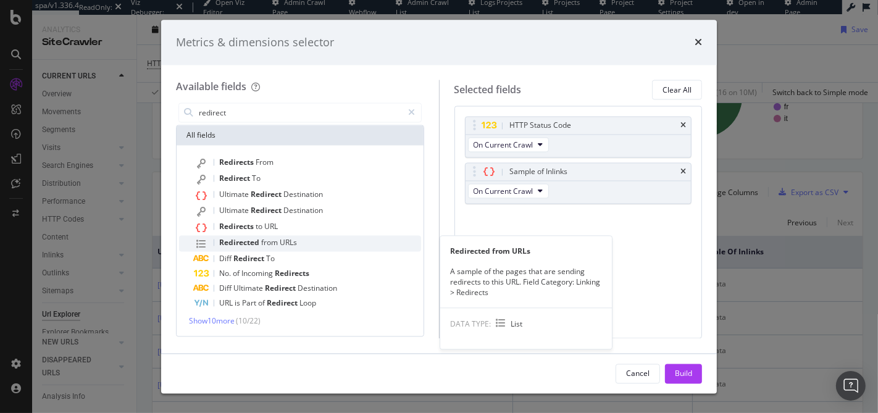
type input "redirect"
click at [303, 238] on div "Redirected from URLs" at bounding box center [307, 244] width 227 height 16
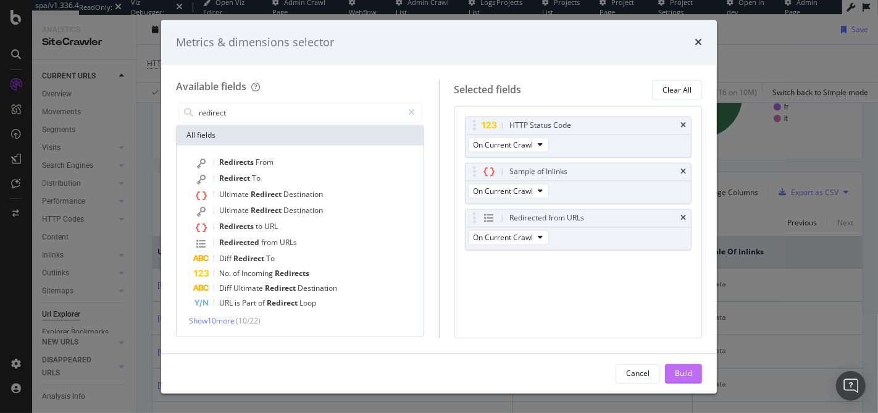
click at [672, 372] on button "Build" at bounding box center [683, 374] width 37 height 20
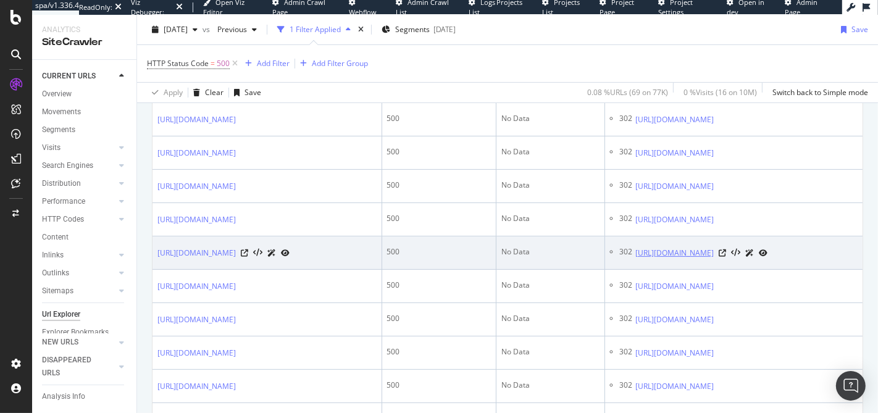
scroll to position [362, 0]
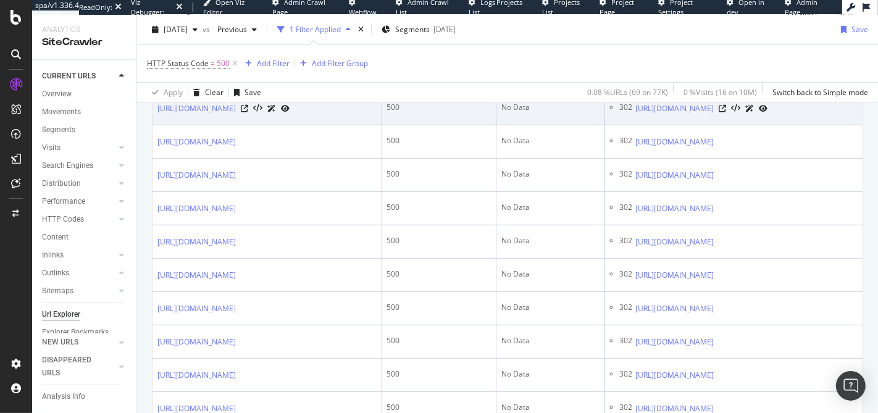
click at [496, 125] on td "500" at bounding box center [439, 108] width 114 height 33
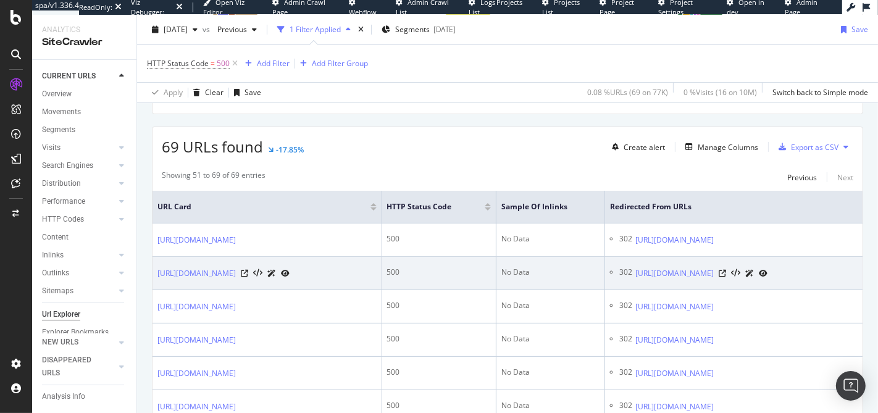
scroll to position [199, 0]
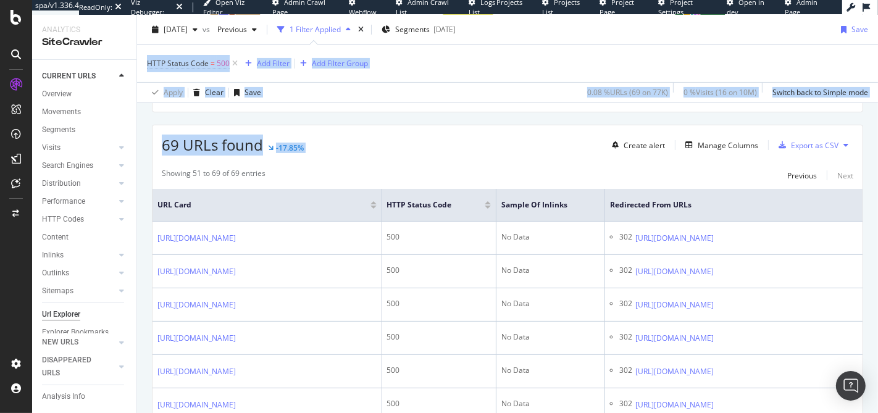
drag, startPoint x: 486, startPoint y: 120, endPoint x: 488, endPoint y: 54, distance: 66.1
click at [488, 54] on div "URL Explorer easyjet.com 2025 Aug. 17th vs Previous 1 Filter Applied Segments 2…" at bounding box center [507, 214] width 741 height 398
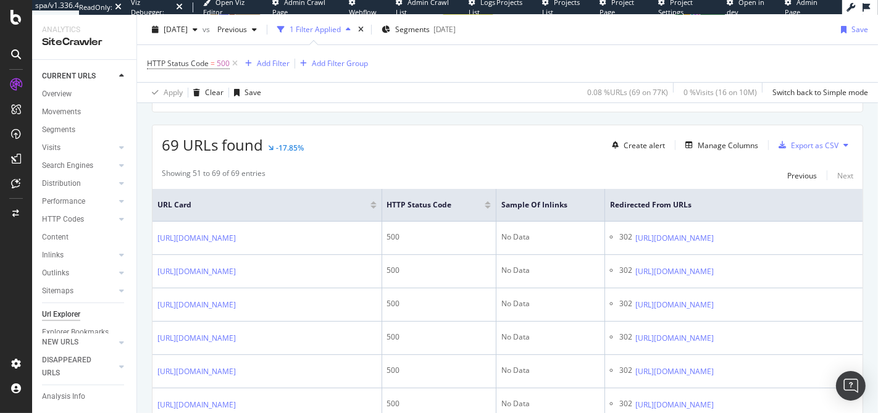
click at [488, 54] on div "HTTP Status Code = 500 Add Filter Add Filter Group" at bounding box center [507, 63] width 721 height 37
click at [698, 141] on div "Manage Columns" at bounding box center [728, 145] width 61 height 10
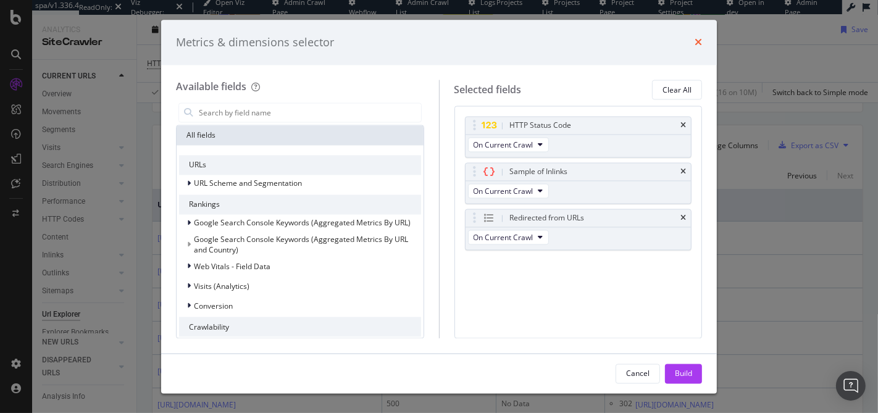
click at [696, 40] on icon "times" at bounding box center [698, 43] width 7 height 10
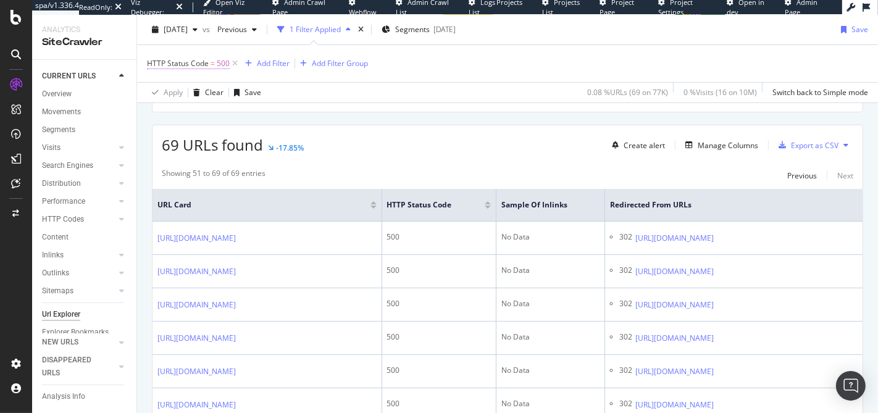
click at [173, 62] on span "HTTP Status Code" at bounding box center [178, 63] width 62 height 10
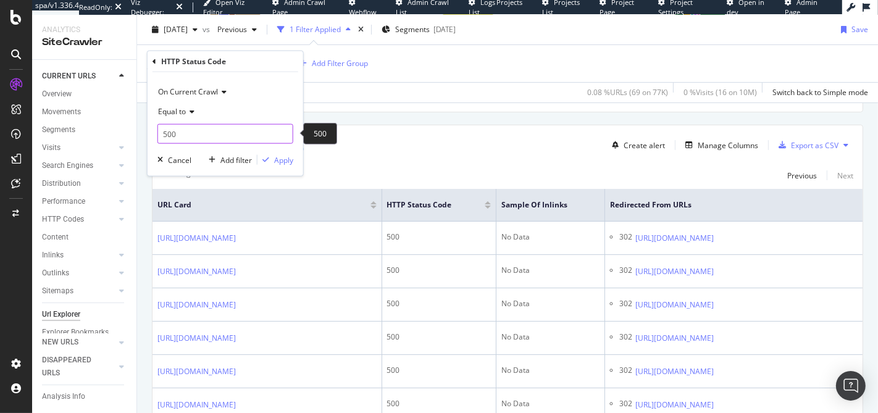
click at [181, 137] on input "500" at bounding box center [225, 134] width 136 height 20
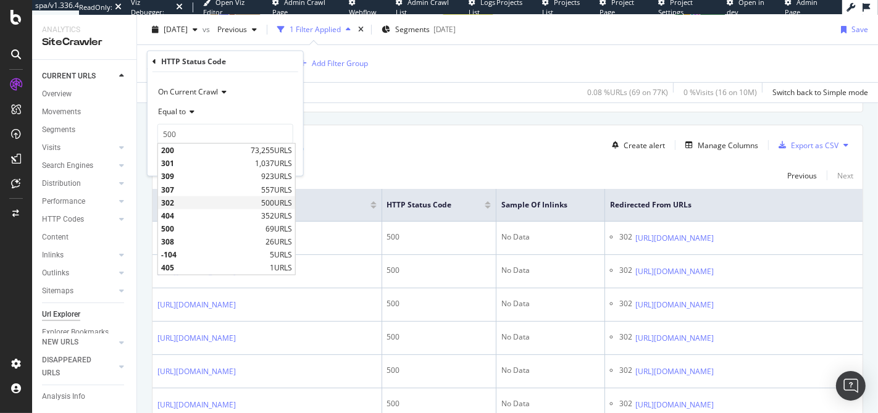
click at [173, 201] on span "302" at bounding box center [209, 202] width 97 height 10
type input "302"
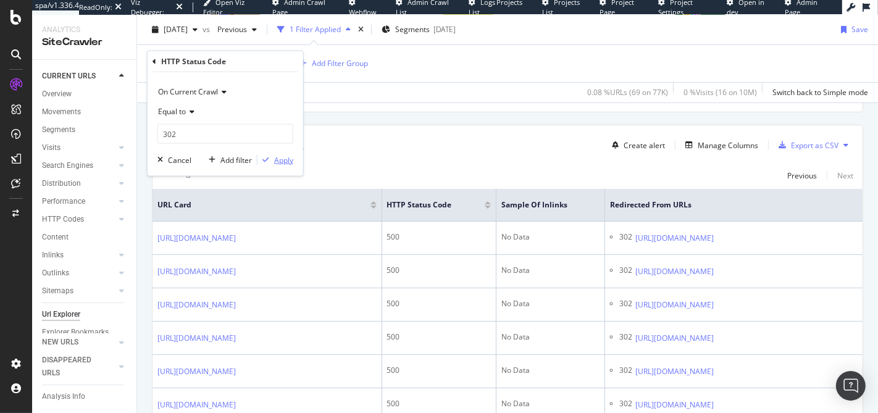
click at [269, 159] on icon "button" at bounding box center [265, 159] width 7 height 7
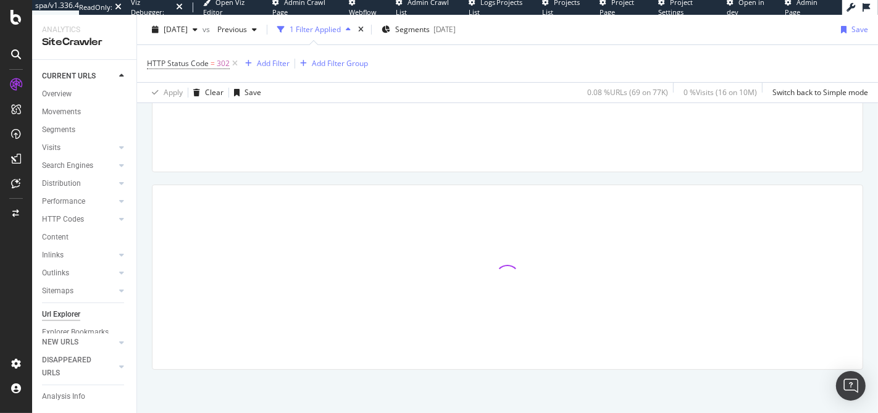
scroll to position [137, 0]
click at [277, 61] on div "Add Filter" at bounding box center [273, 63] width 33 height 10
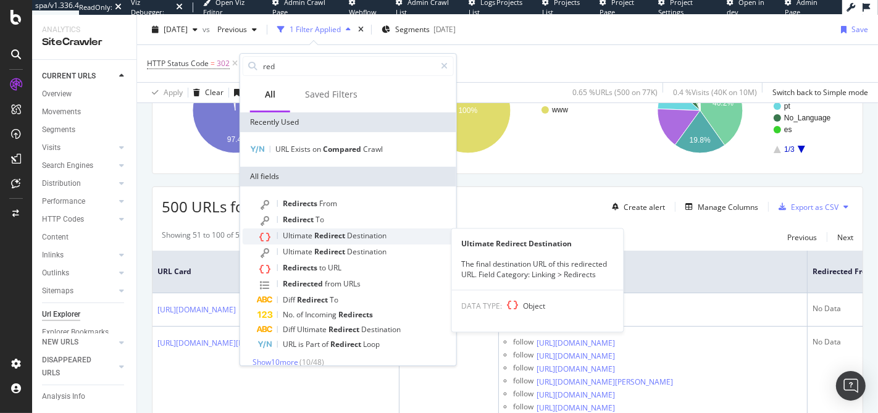
type input "red"
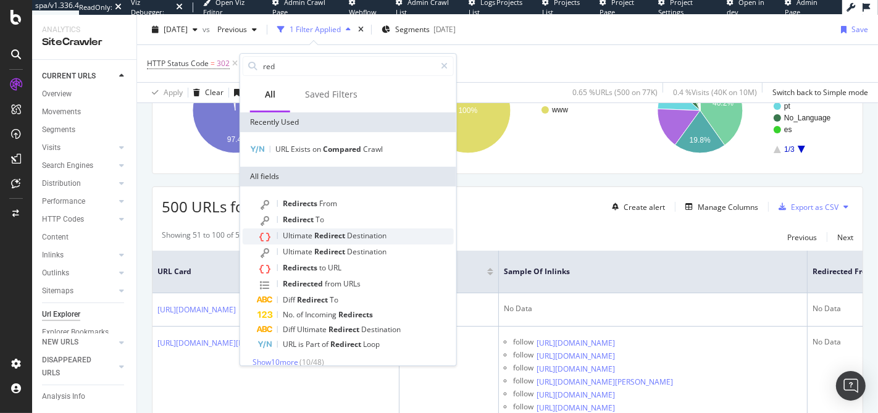
click at [351, 234] on span "Destination" at bounding box center [367, 235] width 40 height 10
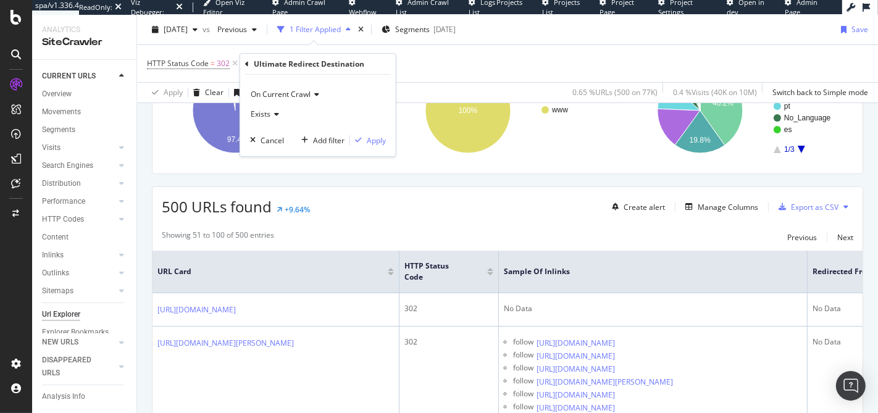
click at [276, 114] on icon at bounding box center [274, 114] width 9 height 7
click at [273, 114] on icon at bounding box center [274, 114] width 9 height 7
click at [377, 139] on div "Apply" at bounding box center [376, 140] width 19 height 10
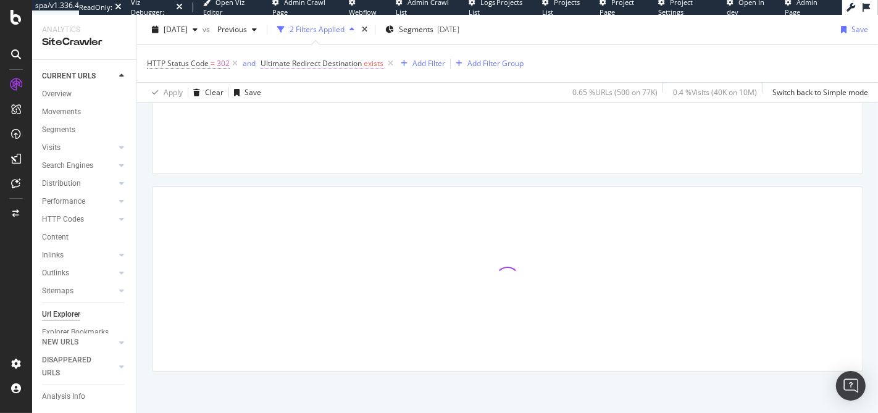
click at [338, 64] on span "Ultimate Redirect Destination" at bounding box center [311, 63] width 101 height 10
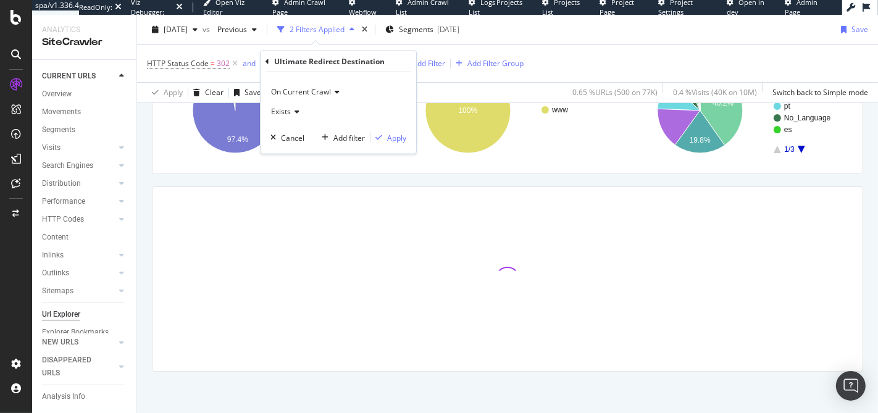
click at [264, 61] on div "Ultimate Redirect Destination On Current Crawl Exists Cancel Add filter Apply" at bounding box center [339, 102] width 156 height 102
click at [266, 60] on icon at bounding box center [267, 60] width 4 height 7
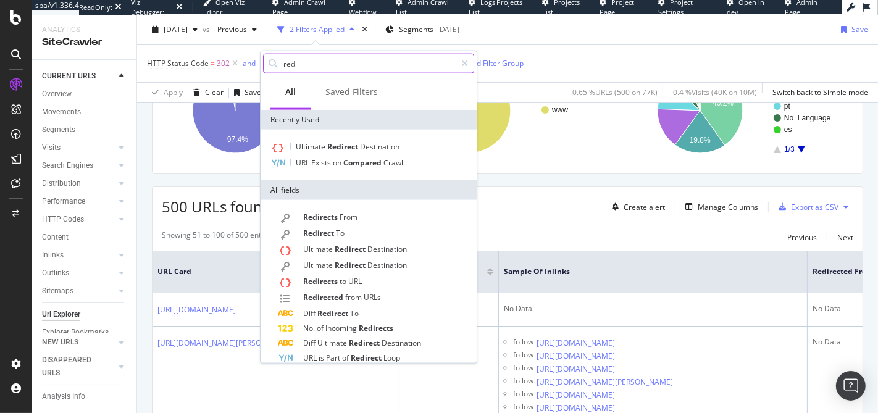
click at [338, 63] on input "red" at bounding box center [368, 63] width 173 height 19
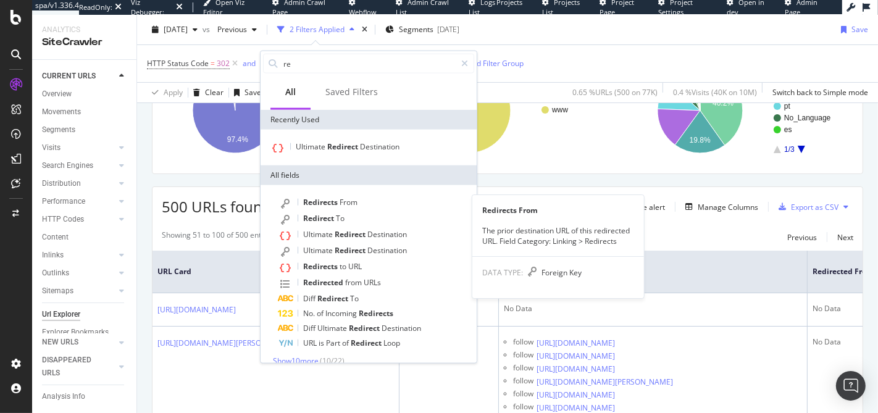
type input "r"
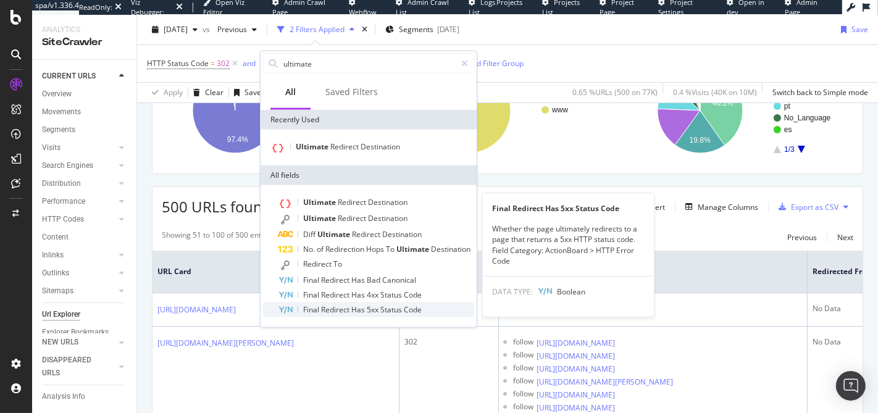
type input "ultimate"
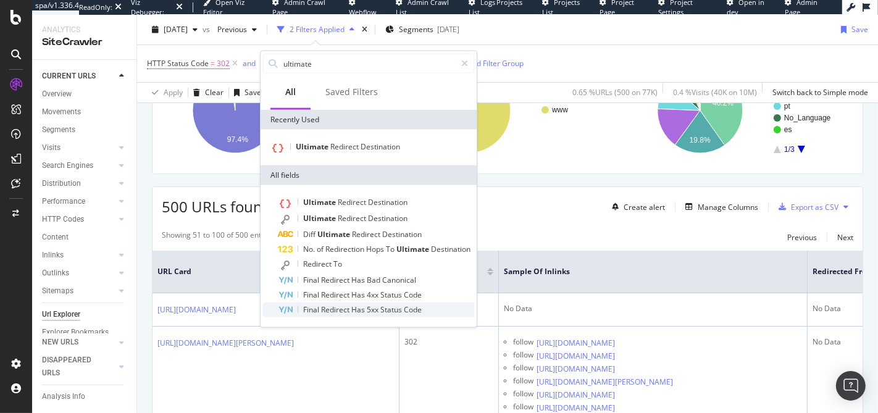
click at [421, 305] on span "Code" at bounding box center [413, 309] width 18 height 10
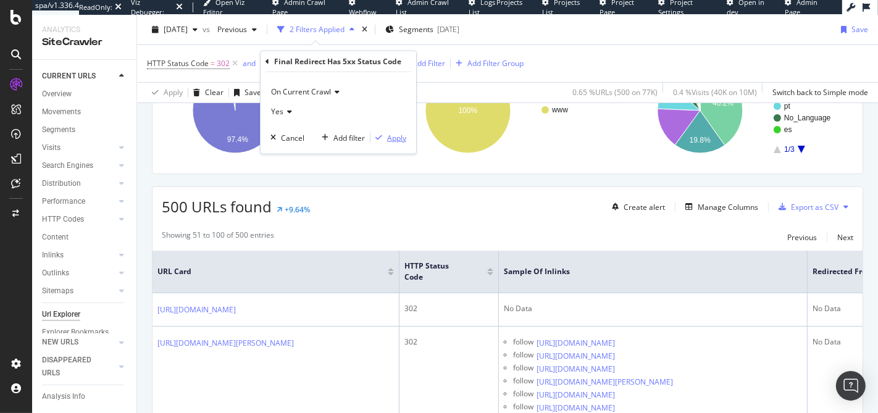
click at [388, 138] on div "Apply" at bounding box center [396, 137] width 19 height 10
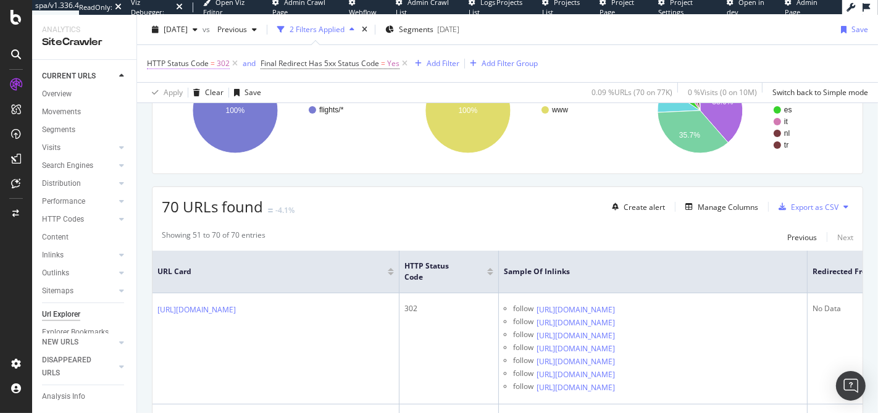
click at [217, 63] on span "302" at bounding box center [223, 63] width 13 height 17
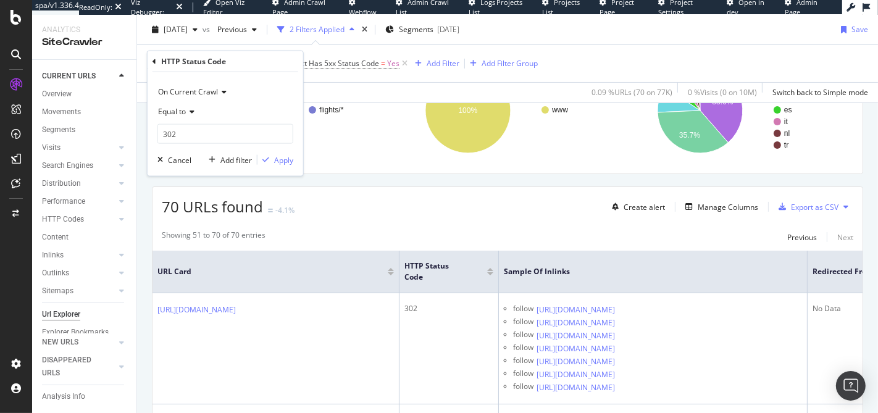
click at [191, 112] on icon at bounding box center [190, 111] width 9 height 7
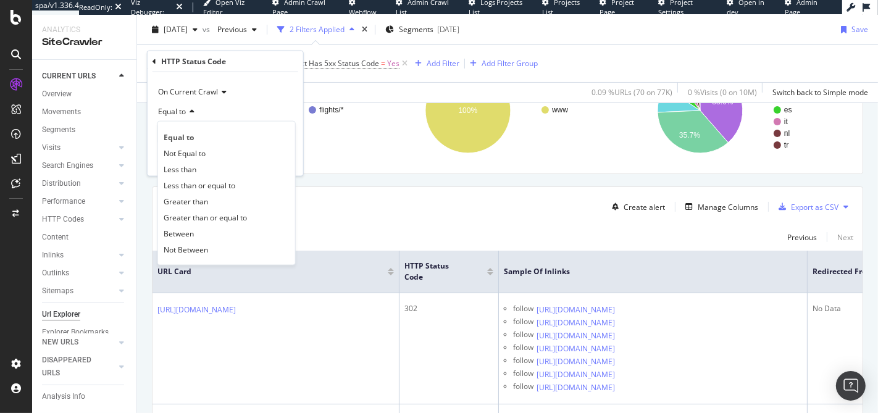
click at [191, 112] on icon at bounding box center [190, 111] width 9 height 7
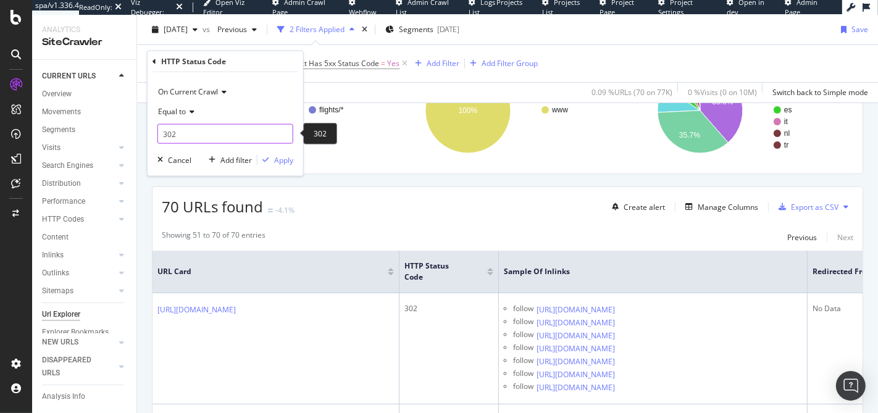
click at [195, 135] on input "302" at bounding box center [225, 134] width 136 height 20
click at [222, 105] on div "Equal to" at bounding box center [225, 112] width 136 height 20
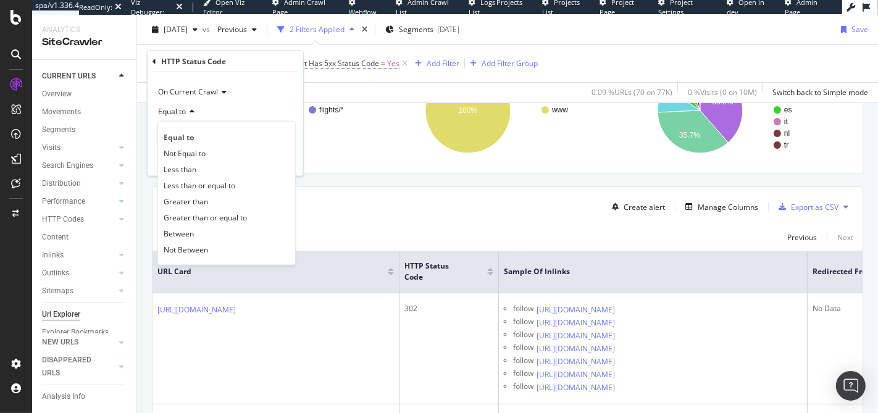
click at [252, 103] on div "Equal to" at bounding box center [225, 112] width 136 height 20
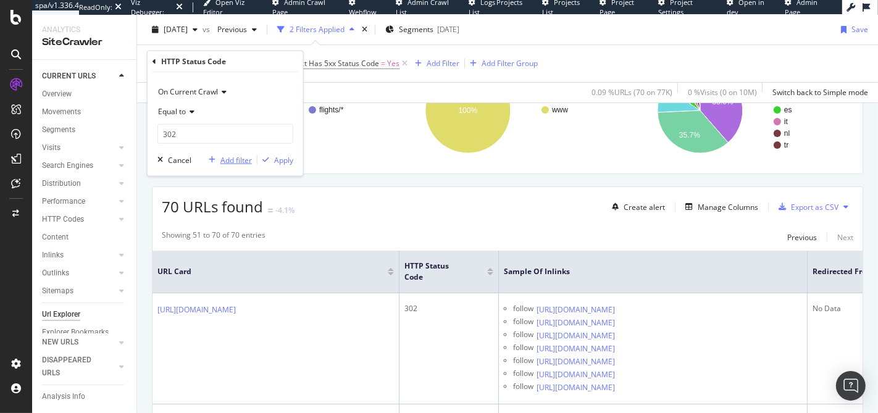
click at [243, 159] on div "Add filter" at bounding box center [235, 159] width 31 height 10
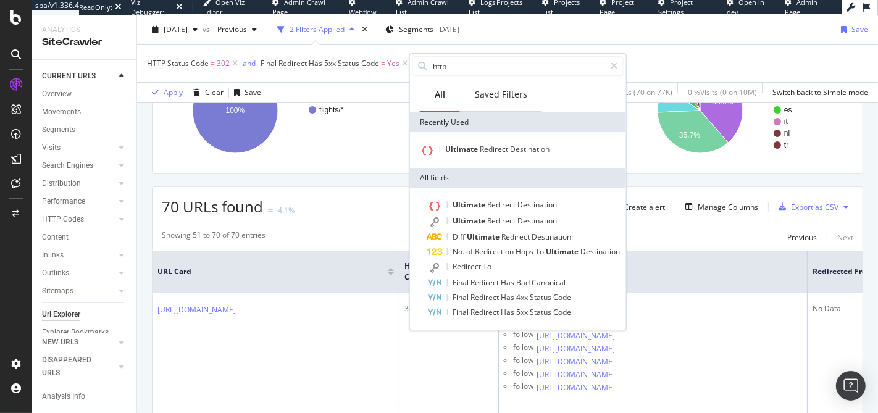
type input "httpo"
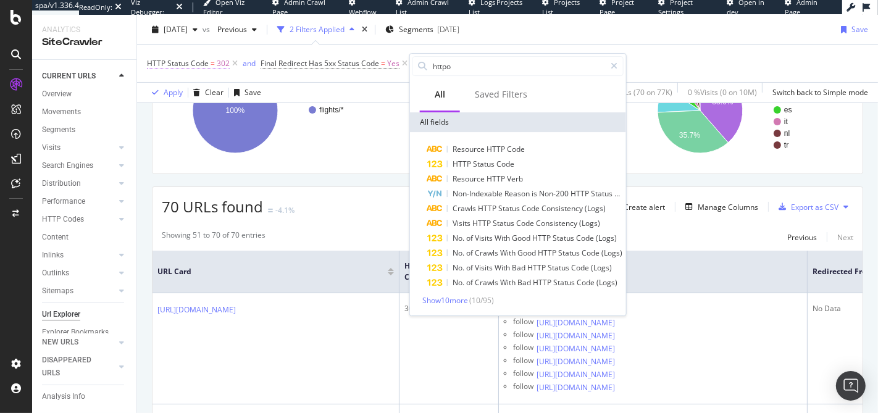
click at [187, 64] on span "HTTP Status Code" at bounding box center [178, 63] width 62 height 10
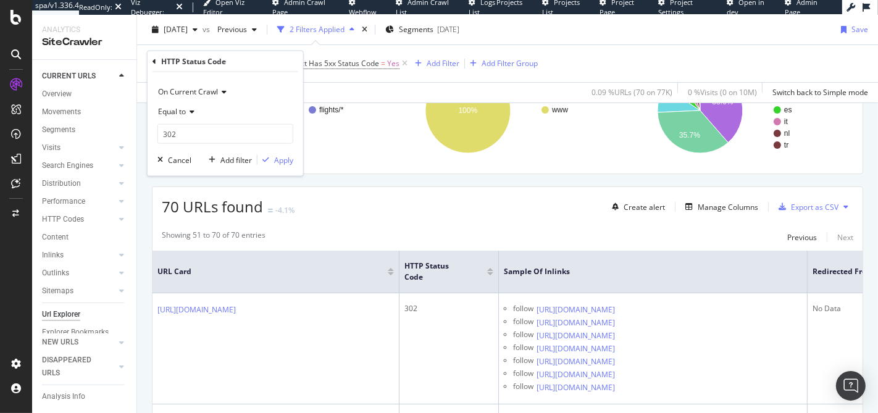
click at [153, 59] on icon at bounding box center [154, 60] width 4 height 7
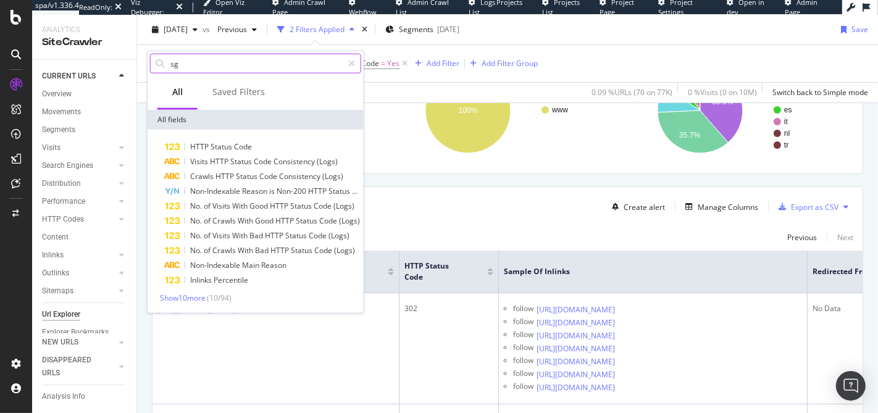
type input "s"
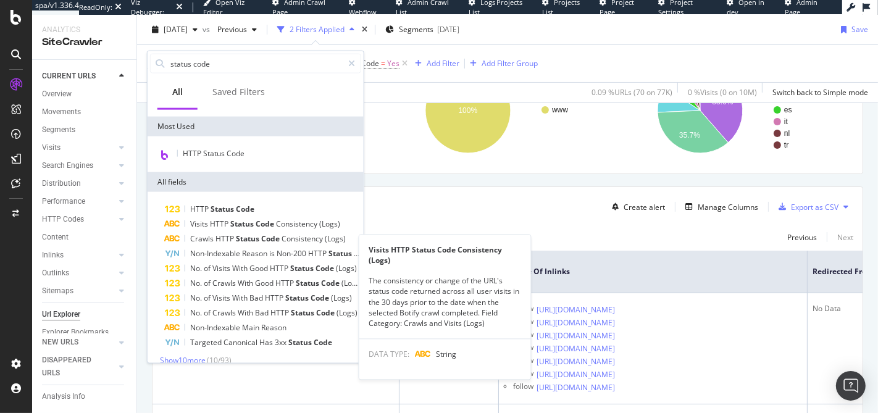
scroll to position [73, 0]
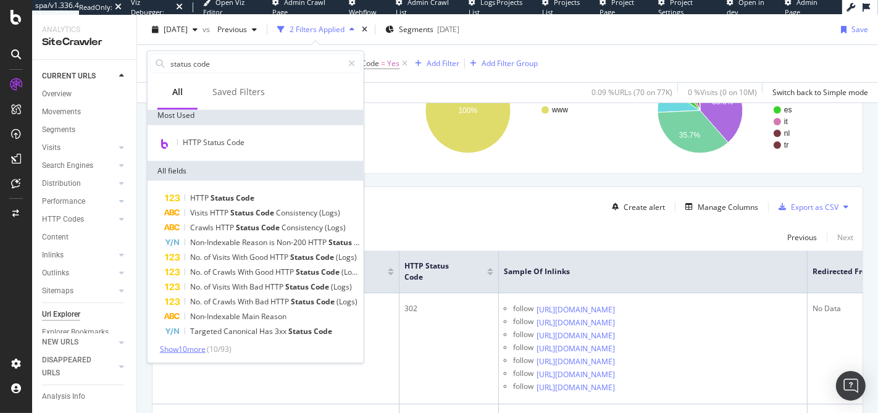
click at [177, 349] on span "Show 10 more" at bounding box center [183, 349] width 46 height 10
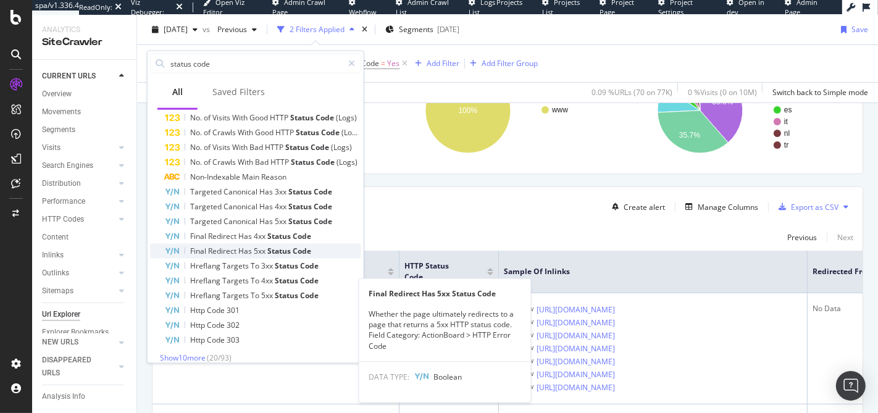
scroll to position [222, 0]
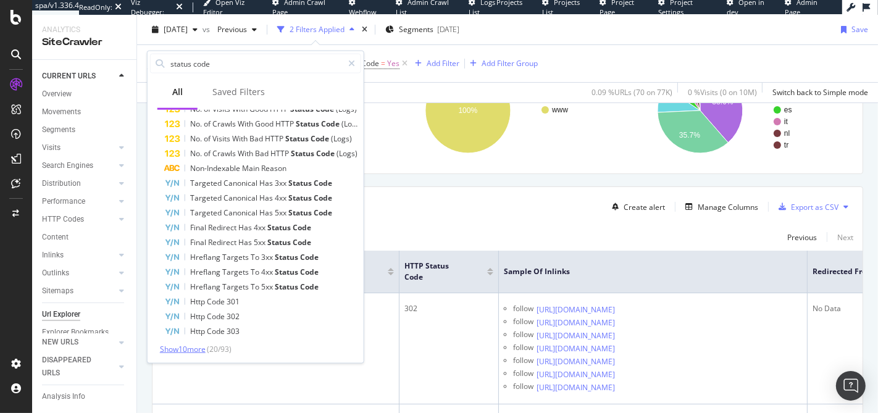
click at [178, 348] on span "Show 10 more" at bounding box center [183, 349] width 46 height 10
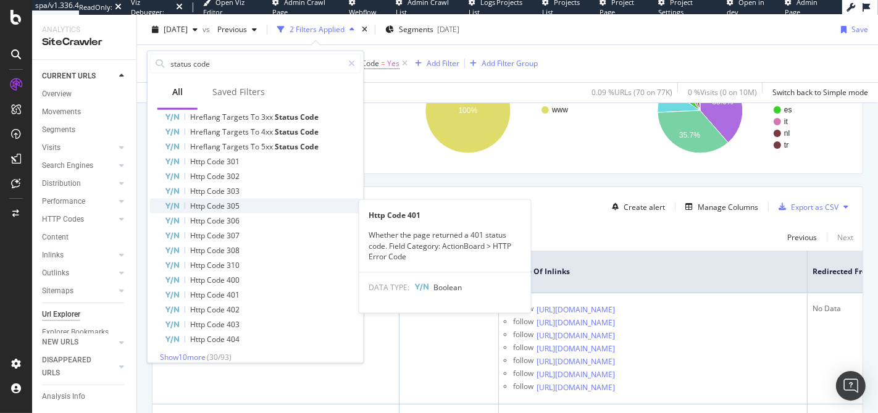
scroll to position [370, 0]
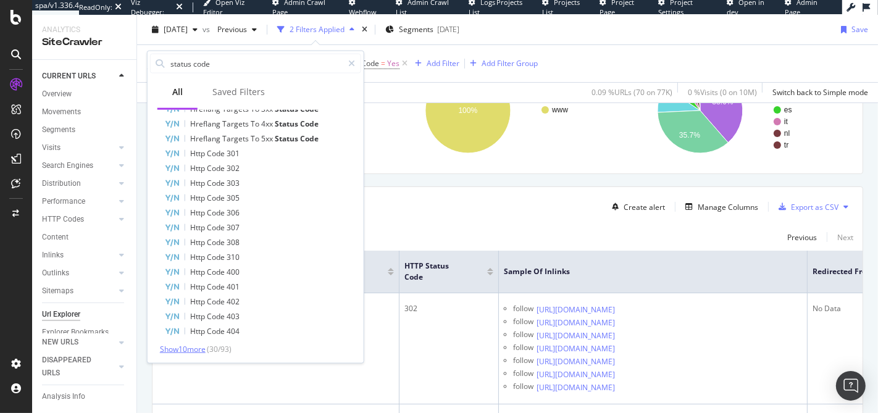
click at [183, 350] on span "Show 10 more" at bounding box center [183, 349] width 46 height 10
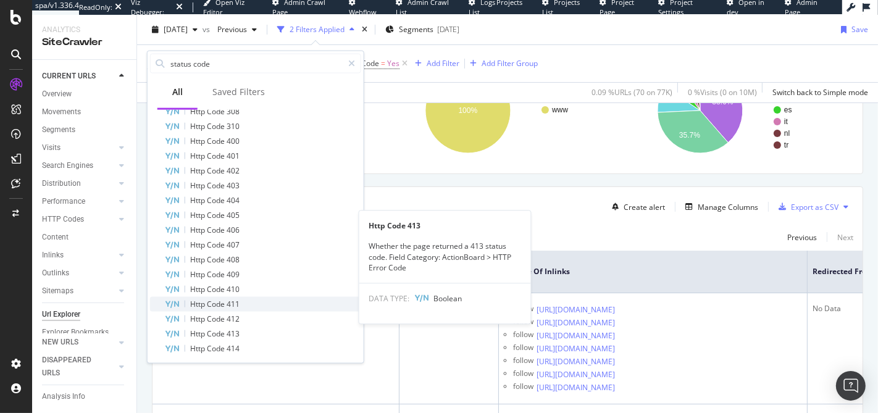
scroll to position [517, 0]
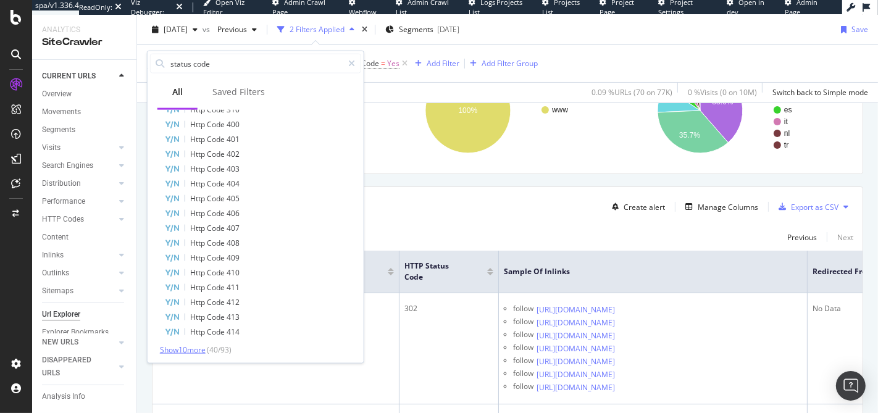
click at [187, 350] on span "Show 10 more" at bounding box center [183, 349] width 46 height 10
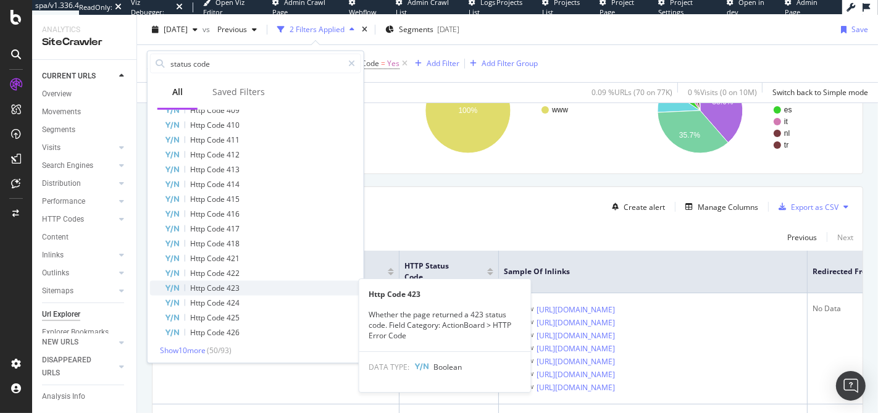
scroll to position [666, 0]
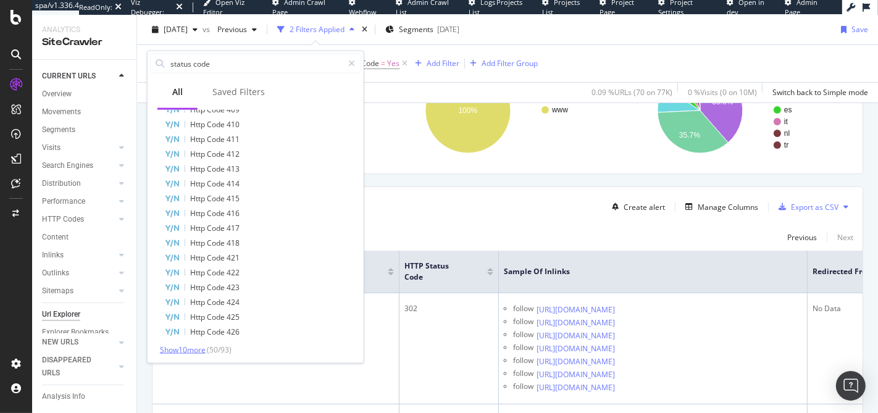
click at [202, 347] on span "Show 10 more" at bounding box center [183, 349] width 46 height 10
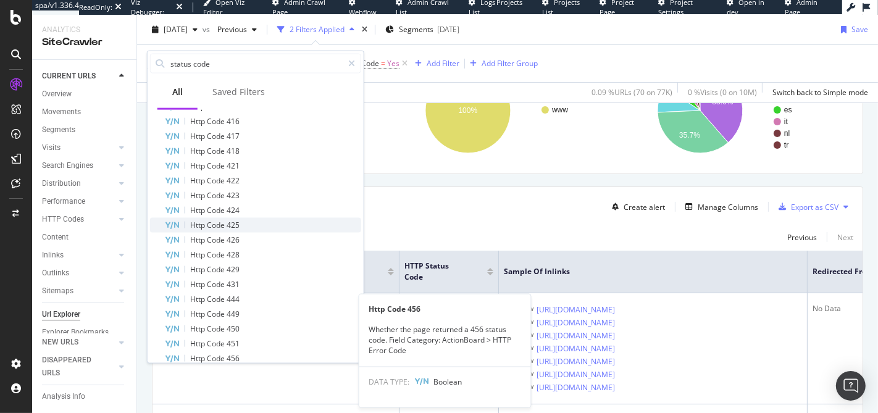
scroll to position [814, 0]
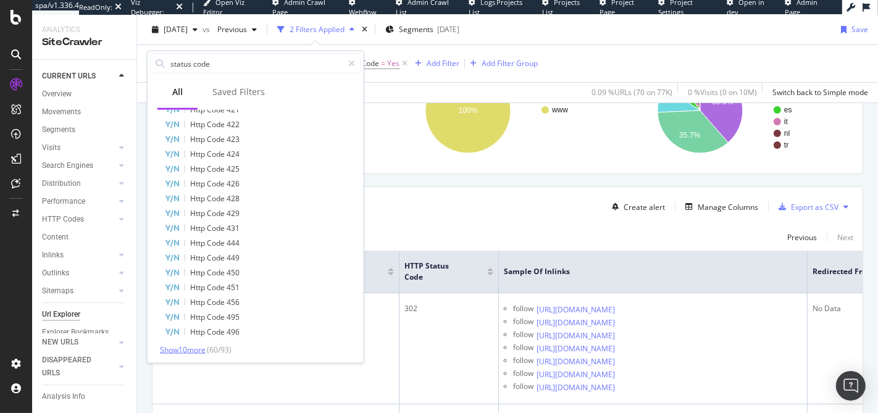
click at [186, 346] on span "Show 10 more" at bounding box center [183, 349] width 46 height 10
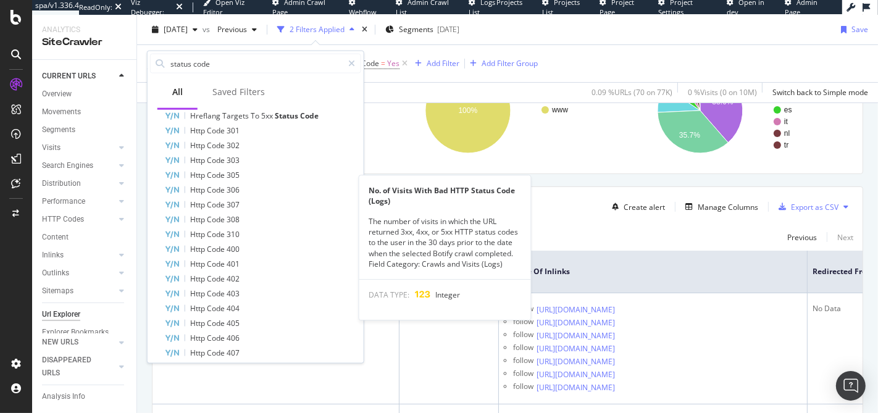
scroll to position [46, 0]
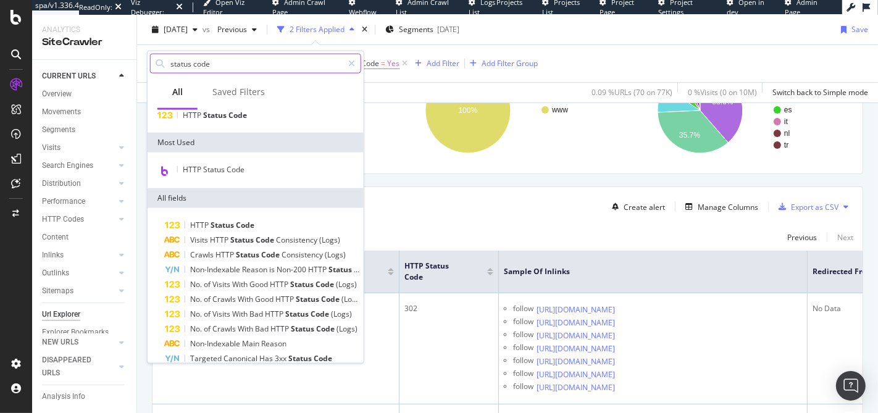
click at [217, 61] on input "status code" at bounding box center [255, 63] width 173 height 19
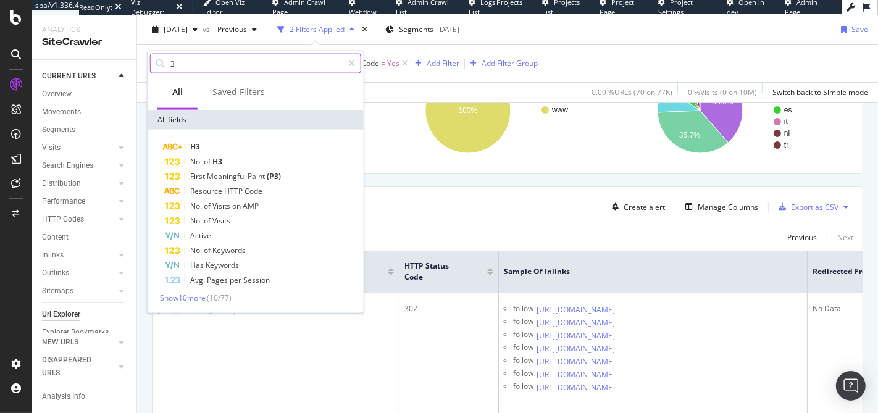
scroll to position [0, 0]
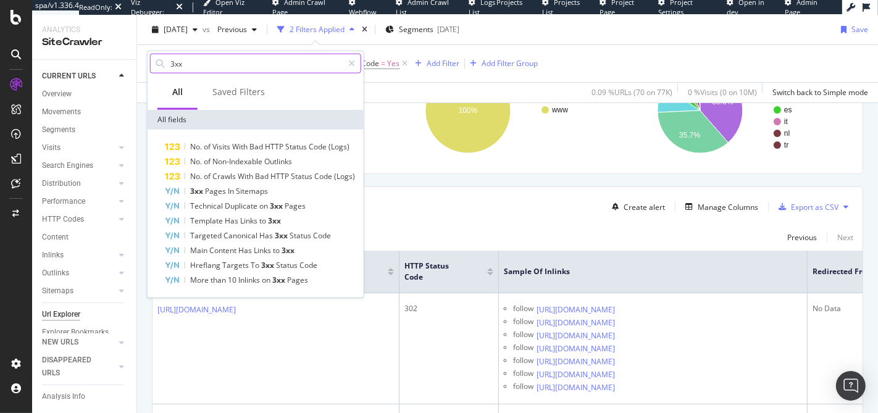
drag, startPoint x: 237, startPoint y: 66, endPoint x: 115, endPoint y: 59, distance: 122.4
click at [115, 59] on body "spa/v1.336.4 ReadOnly: Viz Debugger: Open Viz Editor Admin Crawl Page Webflow A…" at bounding box center [439, 206] width 878 height 413
type input "3xx"
click at [349, 64] on icon at bounding box center [351, 63] width 7 height 9
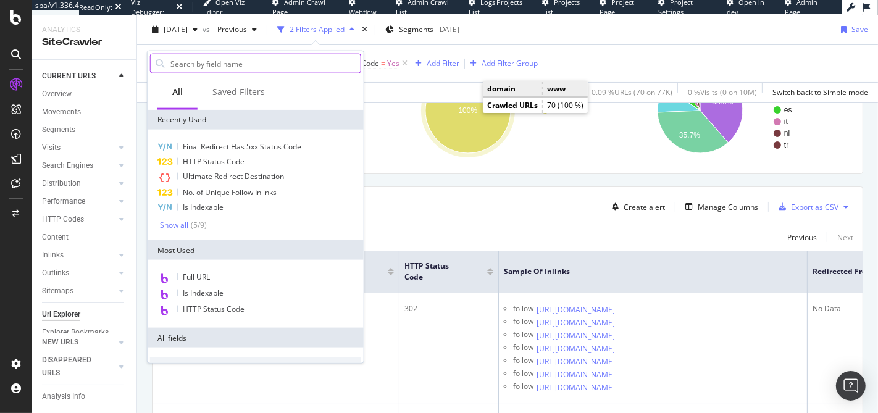
click at [424, 88] on div "Apply Clear Save 0.09 % URLs ( 70 on 77K ) 0 % Visits ( 0 on 10M ) Switch back …" at bounding box center [507, 92] width 741 height 20
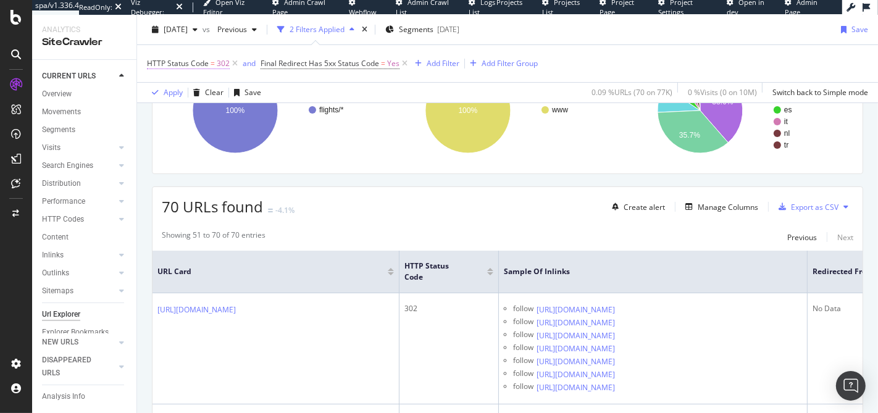
click at [194, 65] on span "HTTP Status Code" at bounding box center [178, 63] width 62 height 10
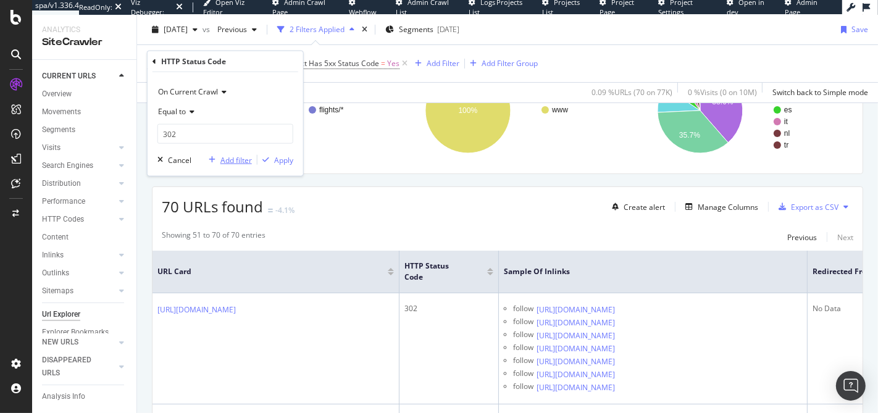
click at [229, 159] on div "Add filter" at bounding box center [235, 159] width 31 height 10
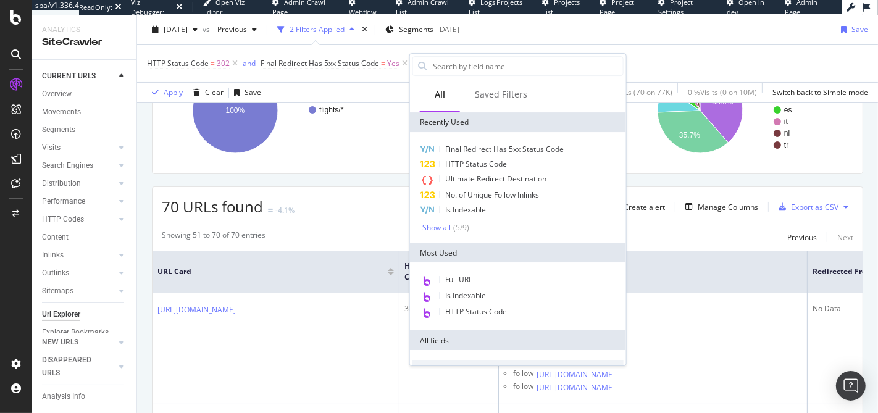
click at [325, 84] on div "Apply Clear Save 0.09 % URLs ( 70 on 77K ) 0 % Visits ( 0 on 10M ) Switch back …" at bounding box center [507, 92] width 741 height 20
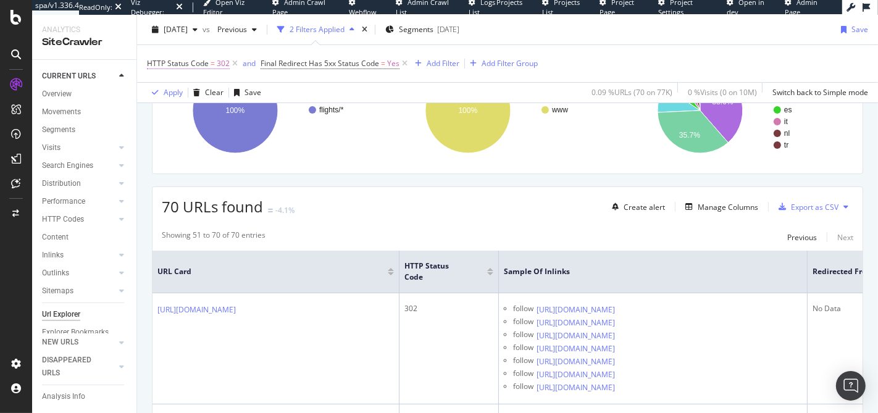
click at [199, 67] on span "HTTP Status Code" at bounding box center [178, 63] width 62 height 10
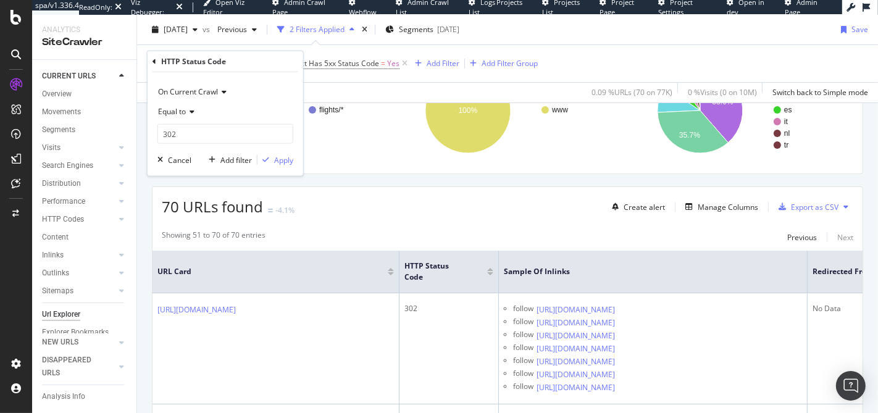
click at [336, 81] on div "HTTP Status Code = 302 and Final Redirect Has 5xx Status Code = Yes Add Filter …" at bounding box center [507, 73] width 721 height 57
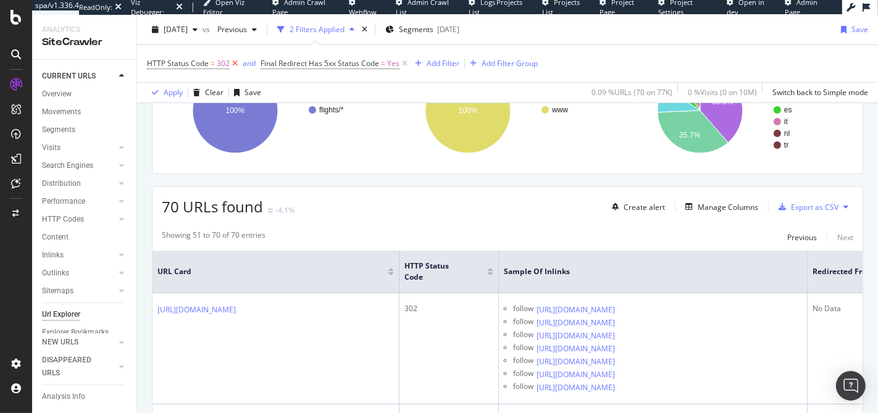
click at [236, 64] on icon at bounding box center [235, 63] width 10 height 12
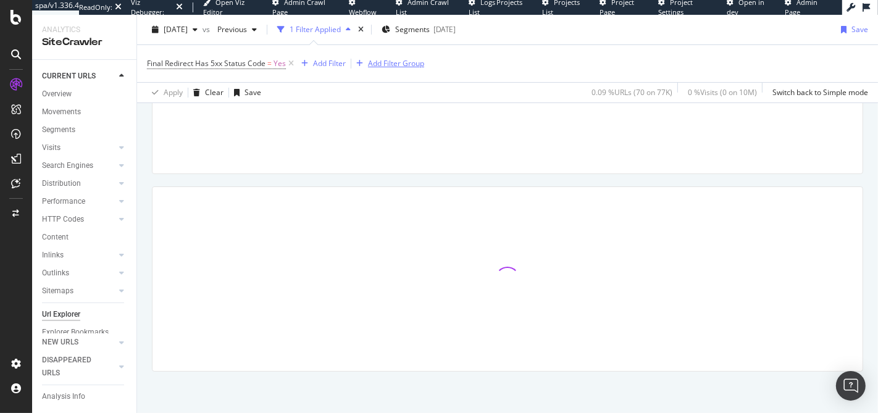
click at [392, 61] on div "Add Filter Group" at bounding box center [396, 63] width 56 height 10
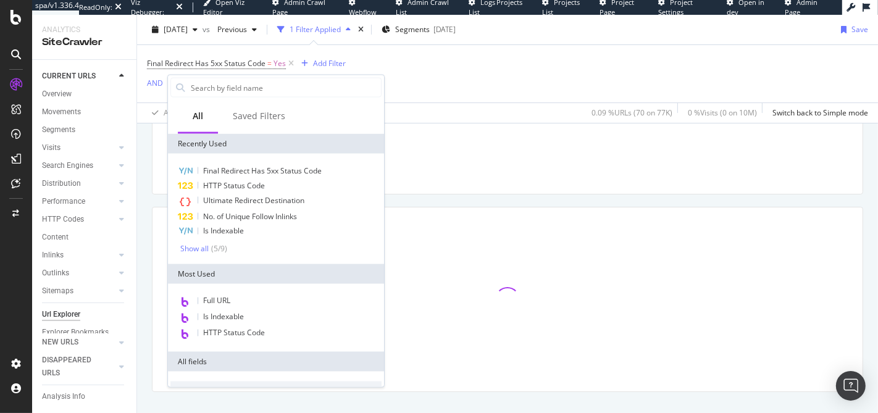
scroll to position [157, 0]
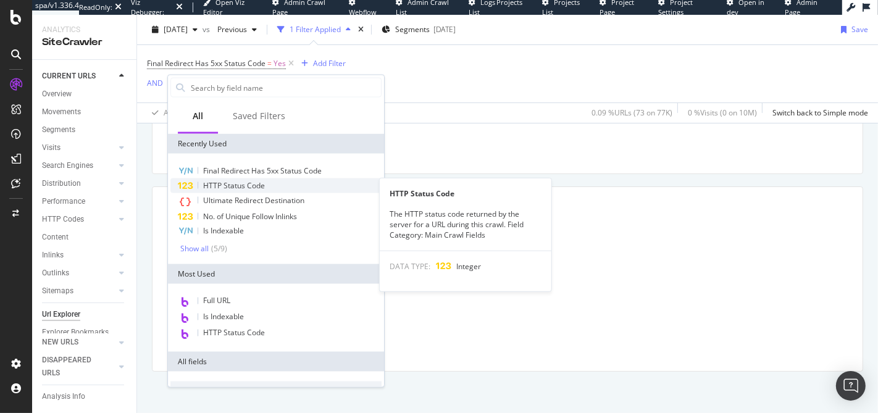
click at [237, 182] on span "HTTP Status Code" at bounding box center [234, 185] width 62 height 10
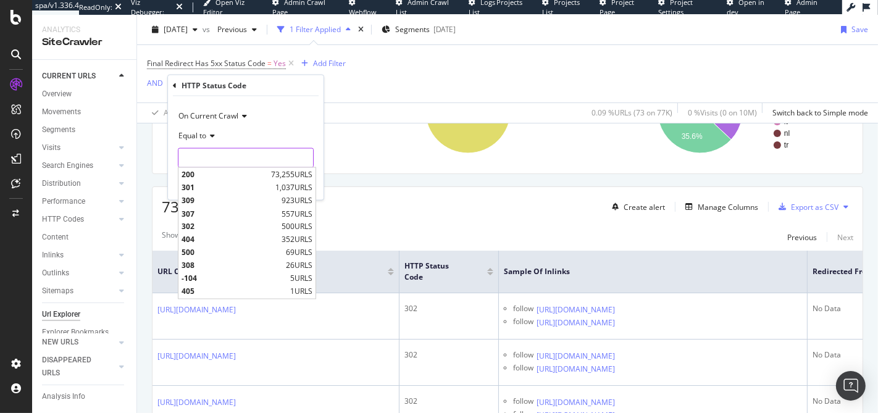
click at [210, 154] on input "number" at bounding box center [246, 158] width 136 height 20
click at [207, 208] on span "307" at bounding box center [230, 213] width 97 height 10
type input "307"
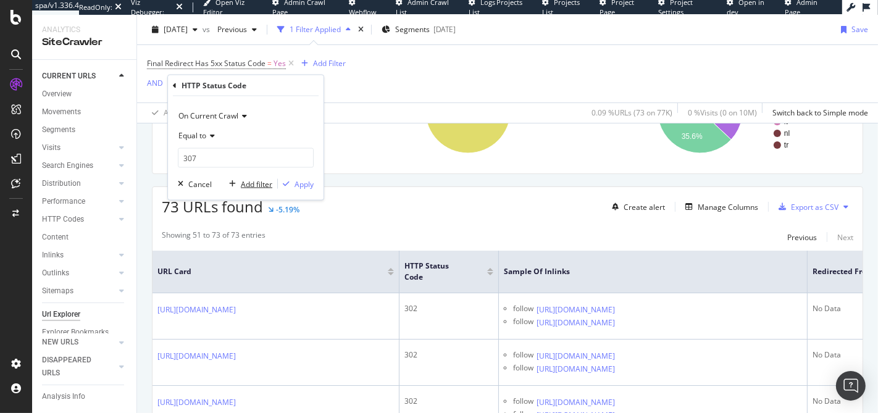
click at [251, 183] on div "Add filter" at bounding box center [256, 183] width 31 height 10
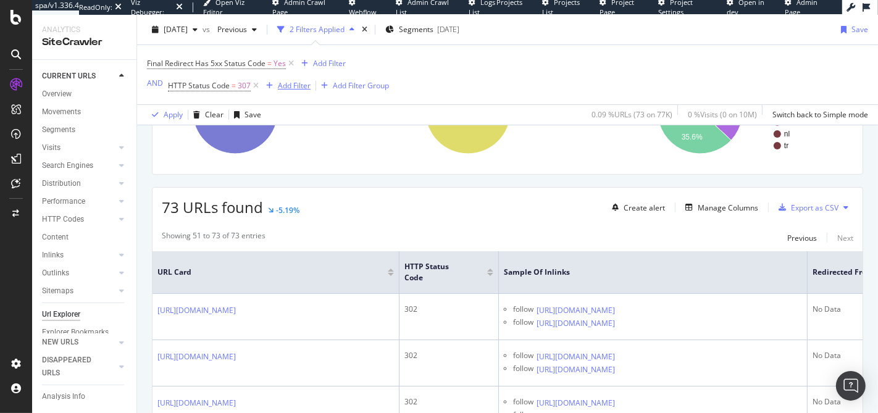
click at [284, 90] on div "Add Filter" at bounding box center [294, 85] width 33 height 10
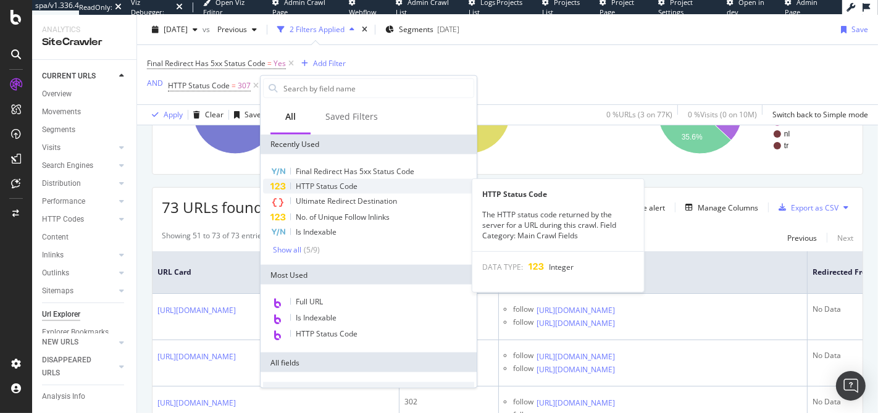
click at [326, 186] on span "HTTP Status Code" at bounding box center [327, 186] width 62 height 10
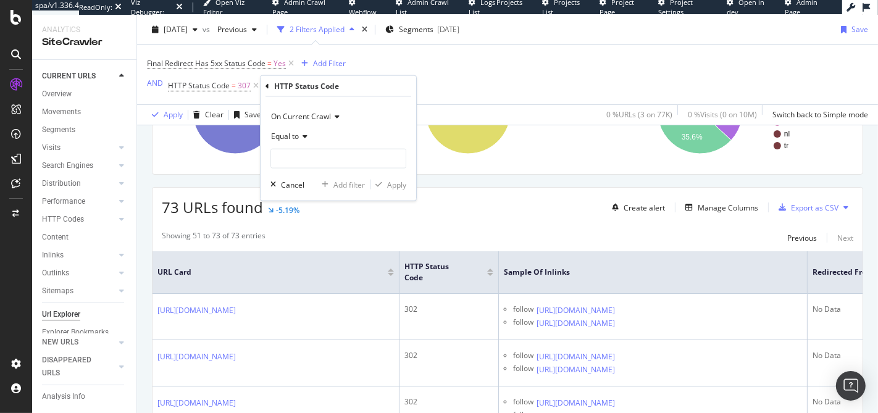
click at [292, 136] on span "Equal to" at bounding box center [285, 136] width 28 height 10
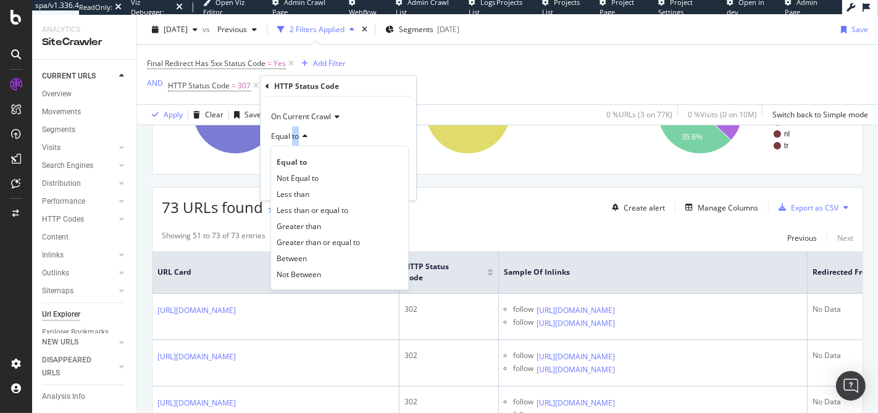
click at [292, 136] on span "Equal to" at bounding box center [285, 136] width 28 height 10
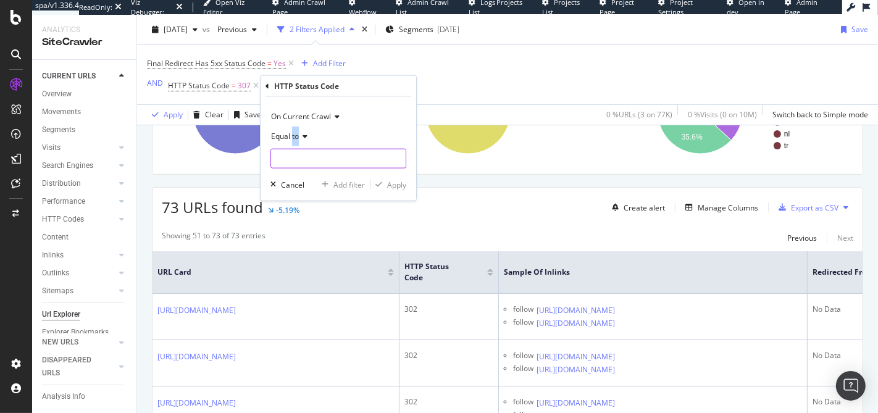
click at [294, 157] on input "number" at bounding box center [338, 159] width 136 height 20
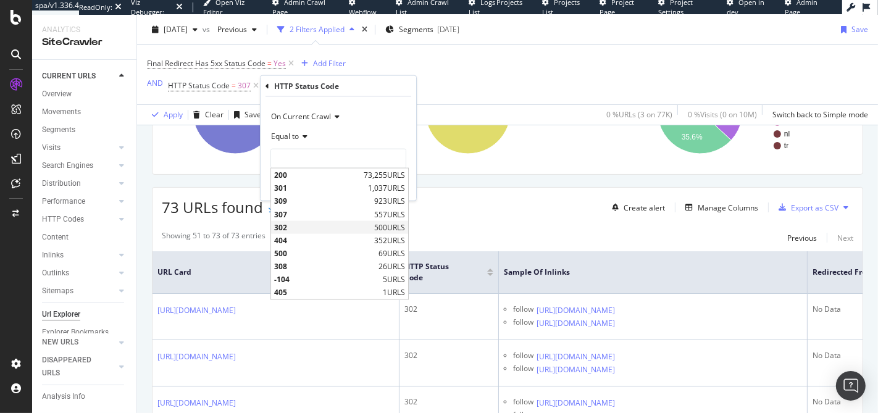
click at [296, 222] on span "302" at bounding box center [322, 227] width 97 height 10
type input "302"
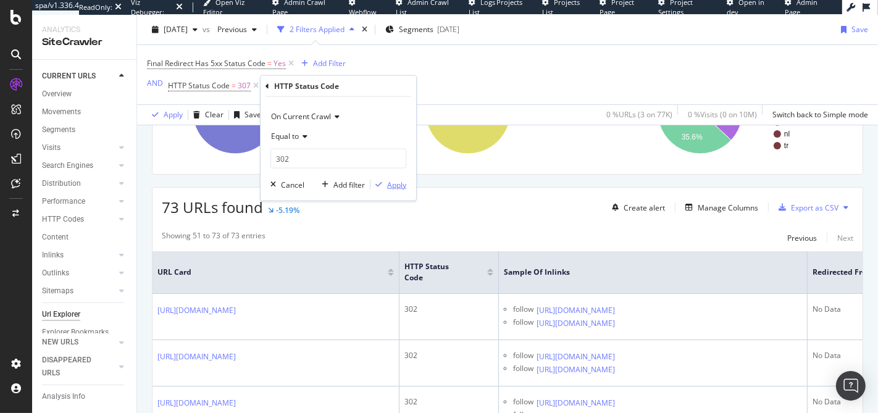
click at [388, 182] on div "Apply" at bounding box center [396, 184] width 19 height 10
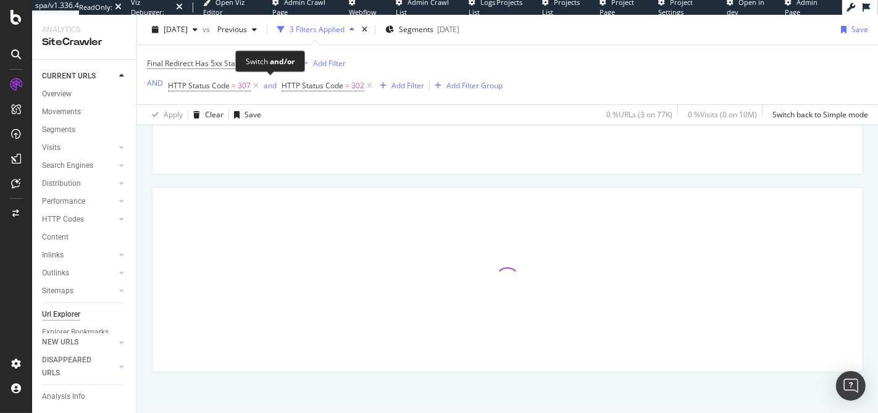
drag, startPoint x: 265, startPoint y: 80, endPoint x: 286, endPoint y: 94, distance: 25.3
click at [265, 80] on div "and" at bounding box center [270, 85] width 13 height 10
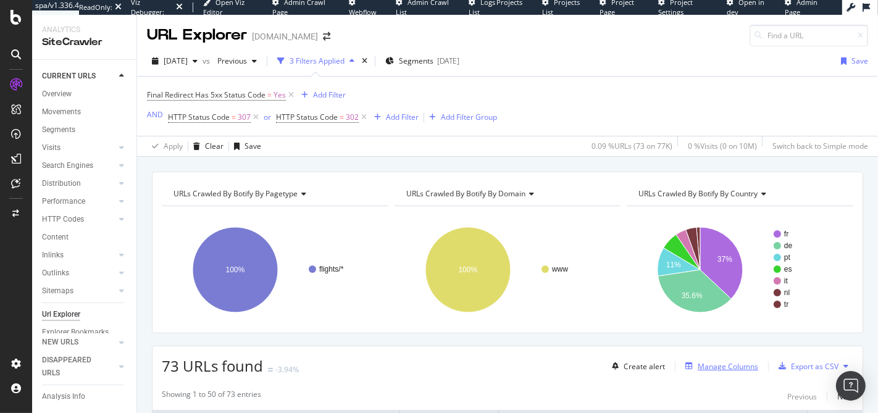
click at [725, 361] on div "Manage Columns" at bounding box center [728, 366] width 61 height 10
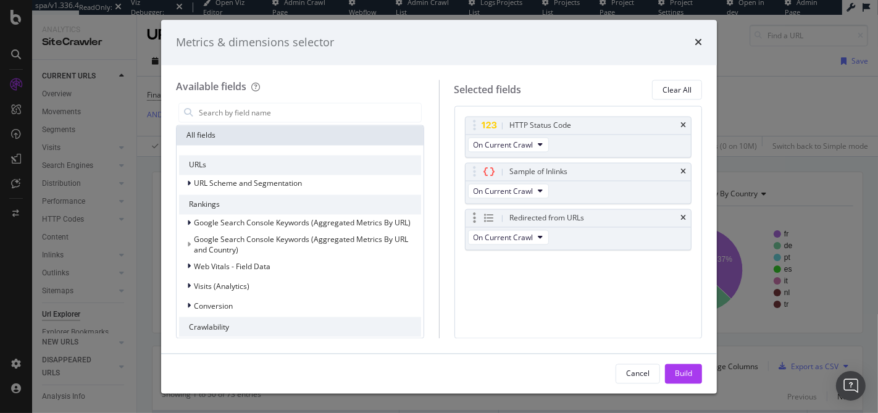
click at [687, 215] on div "Redirected from URLs" at bounding box center [578, 218] width 226 height 17
click at [685, 217] on icon "times" at bounding box center [683, 218] width 6 height 7
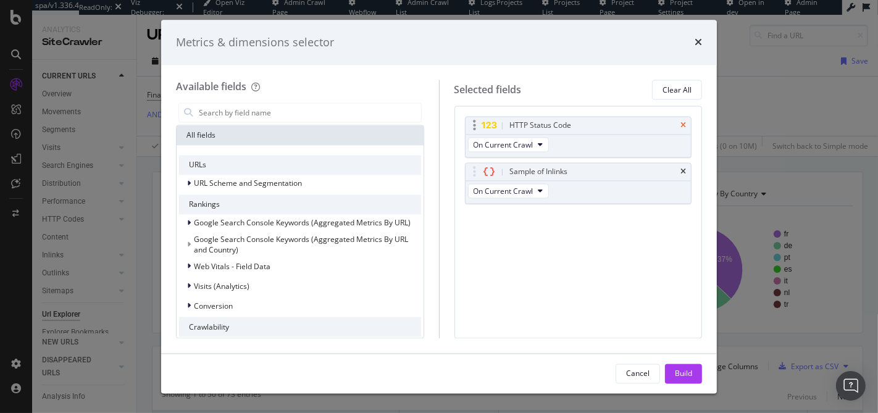
click at [685, 127] on icon "times" at bounding box center [683, 125] width 6 height 7
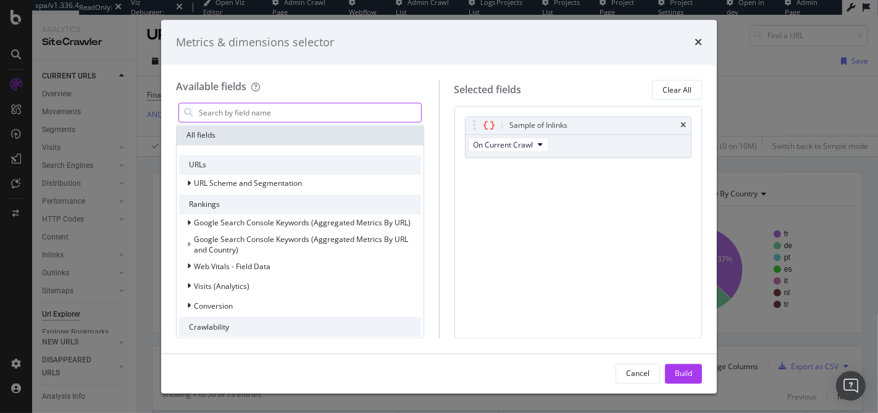
click at [310, 106] on input "modal" at bounding box center [309, 113] width 223 height 19
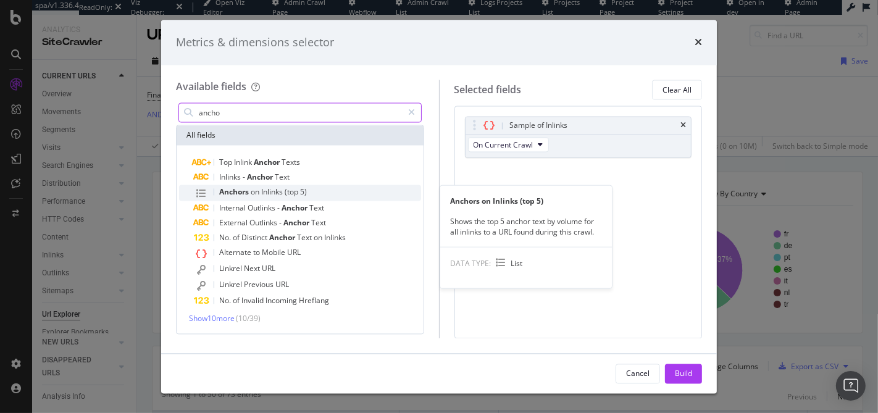
type input "ancho"
click at [290, 192] on span "(top" at bounding box center [292, 192] width 15 height 10
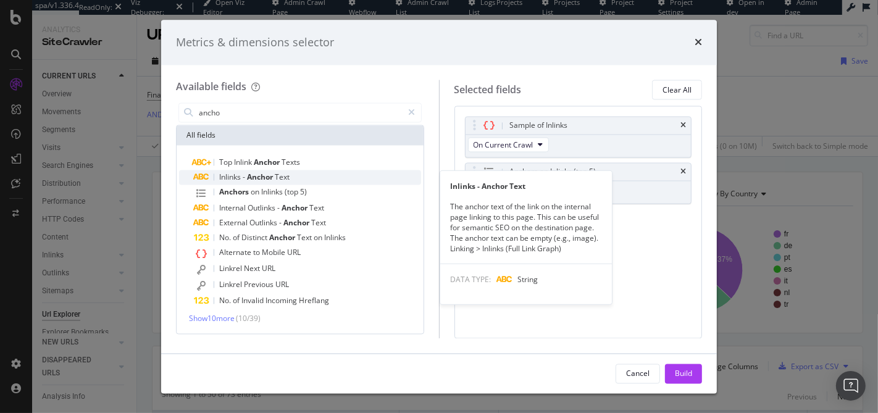
click at [286, 174] on span "Text" at bounding box center [282, 177] width 15 height 10
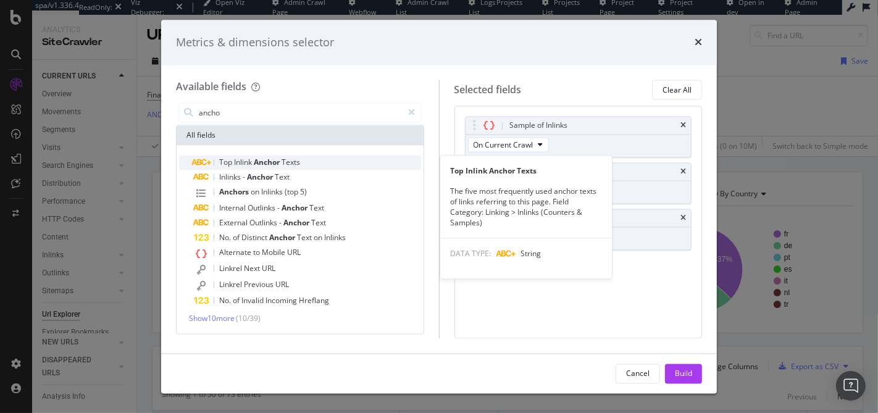
click at [290, 161] on span "Texts" at bounding box center [291, 162] width 19 height 10
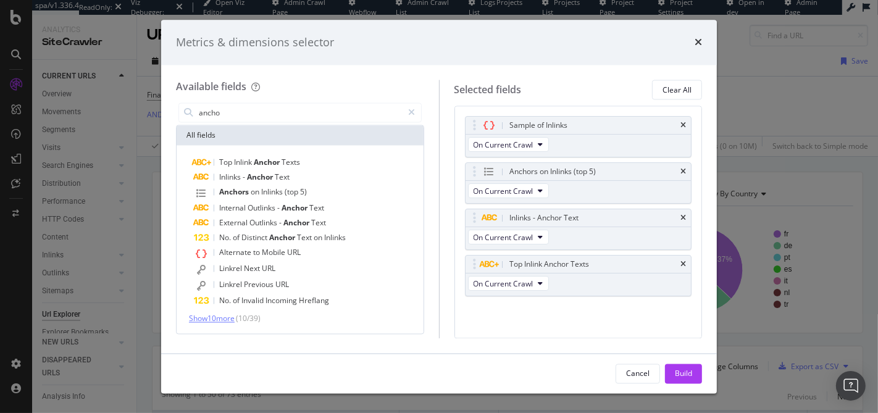
click at [235, 319] on span "Show 10 more" at bounding box center [212, 319] width 46 height 10
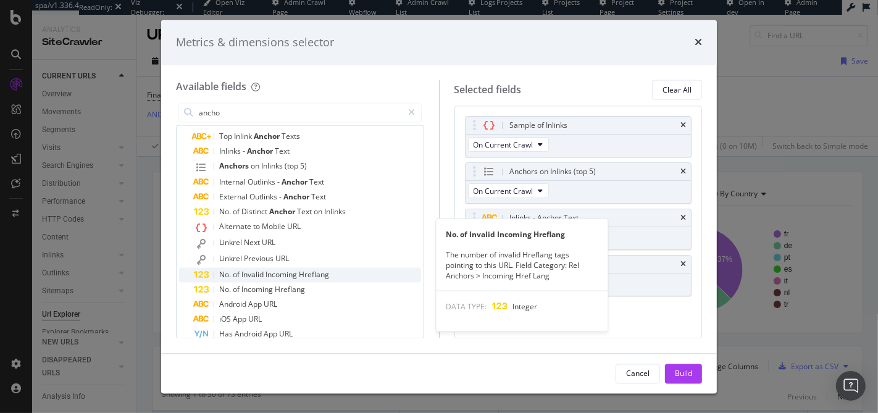
scroll to position [143, 0]
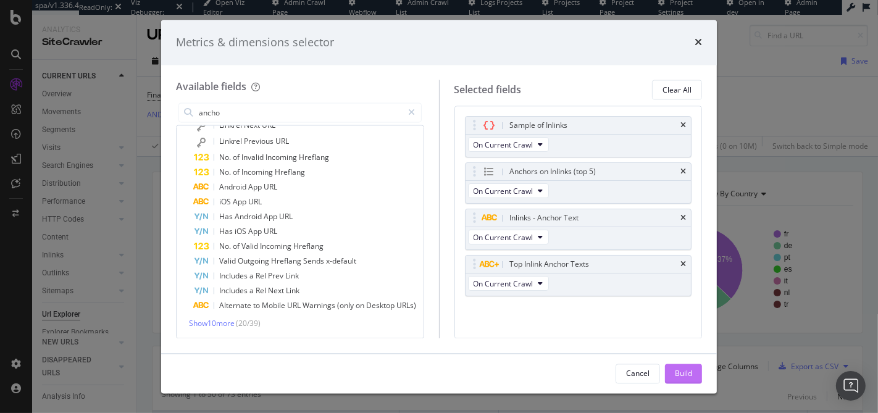
click at [677, 369] on div "Build" at bounding box center [683, 373] width 17 height 10
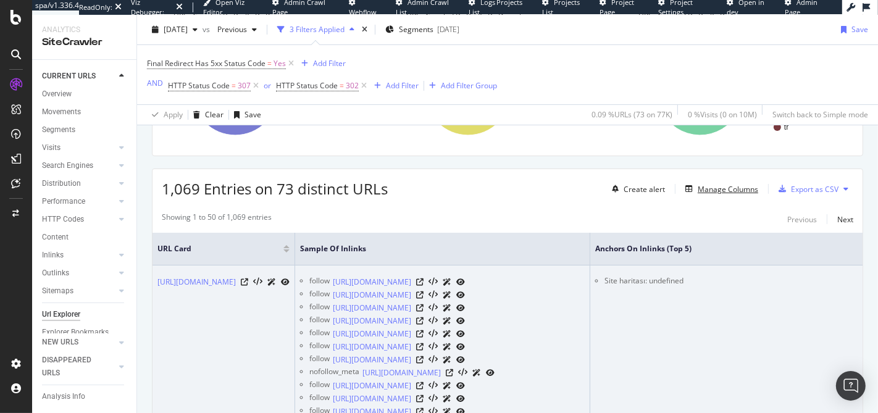
scroll to position [187, 0]
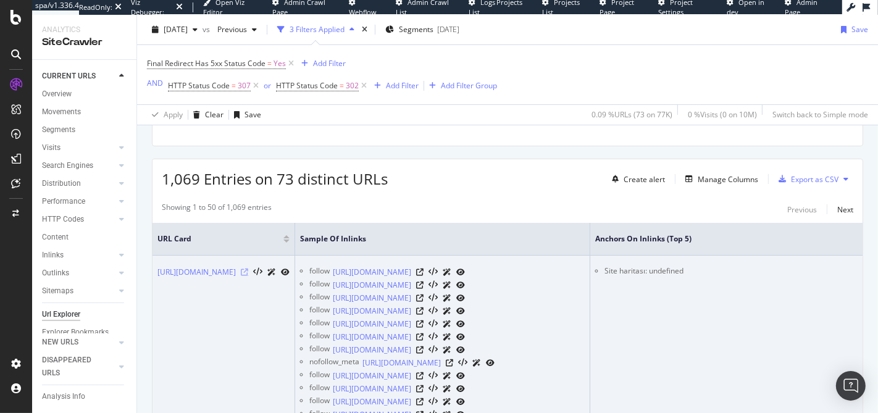
click at [248, 269] on icon at bounding box center [244, 272] width 7 height 7
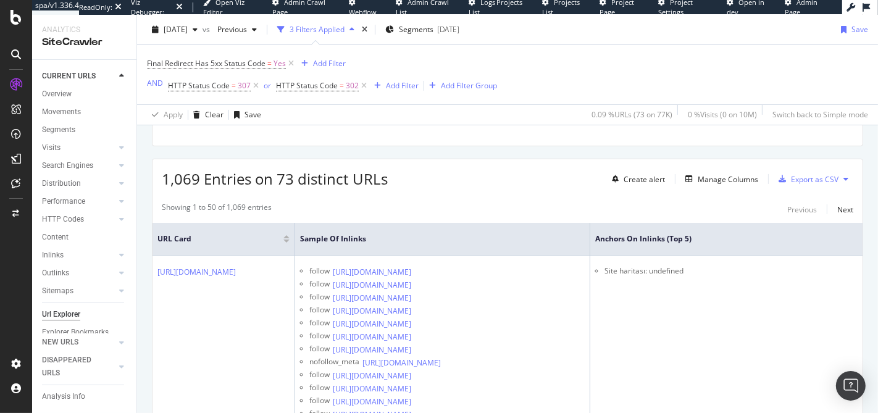
click at [259, 178] on span "1,069 Entries on 73 distinct URLs" at bounding box center [275, 179] width 226 height 20
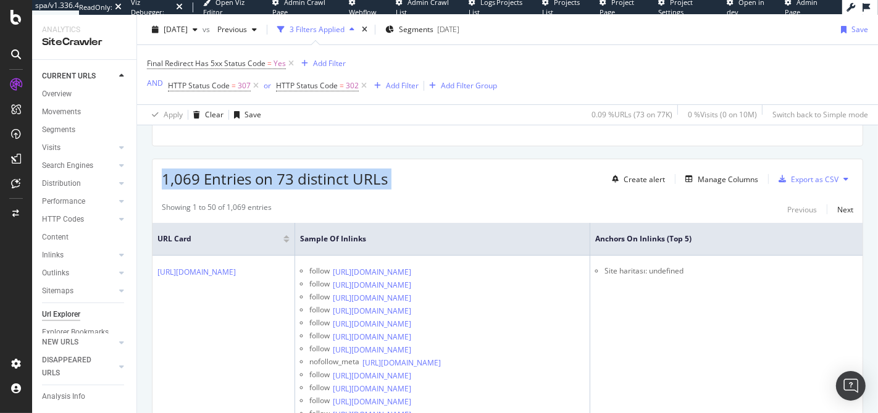
click at [259, 178] on span "1,069 Entries on 73 distinct URLs" at bounding box center [275, 179] width 226 height 20
drag, startPoint x: 292, startPoint y: 179, endPoint x: 346, endPoint y: 187, distance: 54.3
click at [292, 178] on span "1,069 Entries on 73 distinct URLs" at bounding box center [275, 179] width 226 height 20
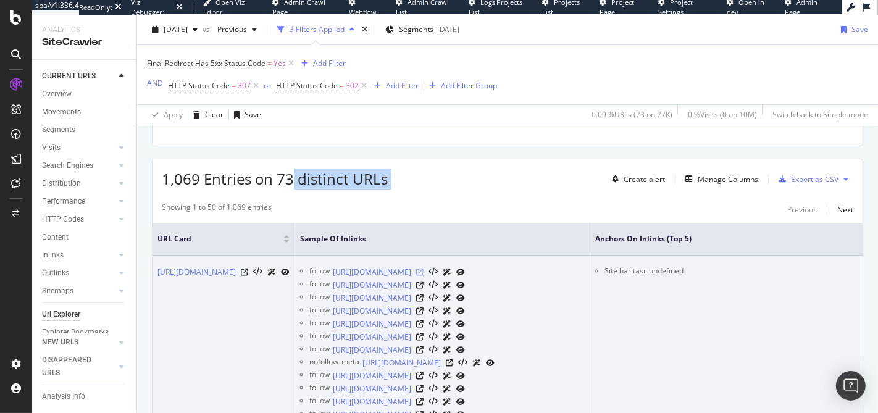
click at [424, 272] on icon at bounding box center [419, 272] width 7 height 7
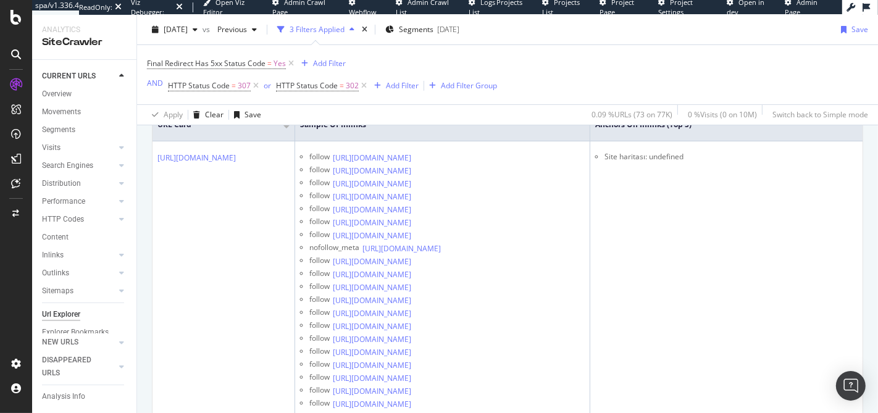
scroll to position [0, 400]
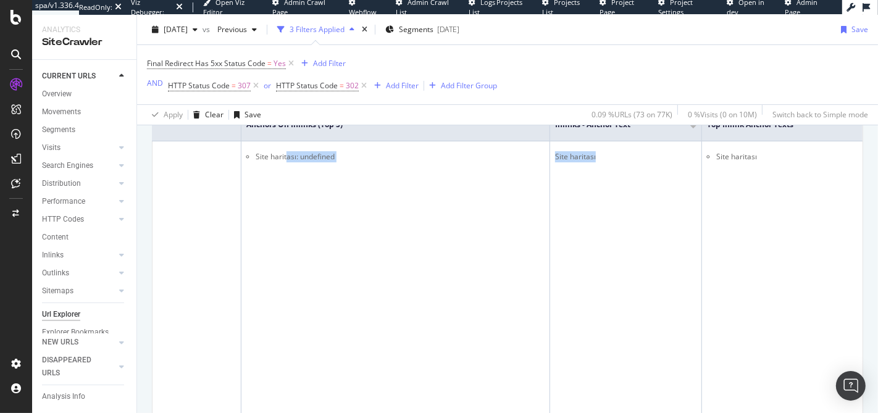
drag, startPoint x: 804, startPoint y: 156, endPoint x: 878, endPoint y: 149, distance: 73.8
click at [877, 149] on div "URL Explorer easyjet.com 2025 Aug. 17th vs Previous 3 Filters Applied Segments …" at bounding box center [507, 214] width 741 height 398
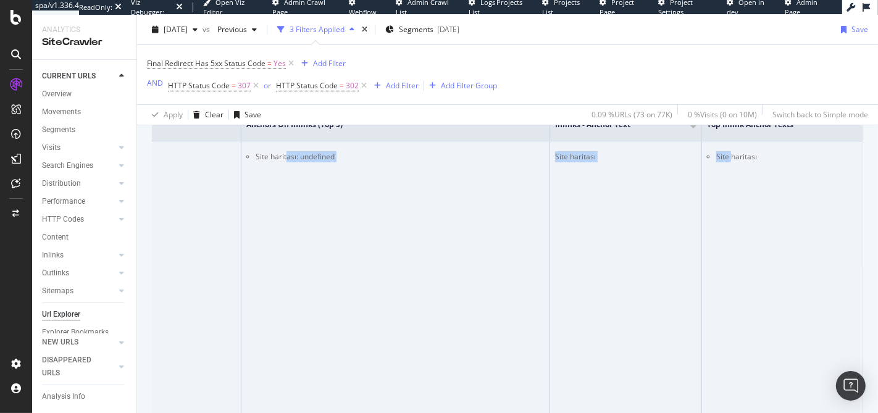
click at [433, 159] on li "Site haritası: undefined" at bounding box center [400, 156] width 289 height 11
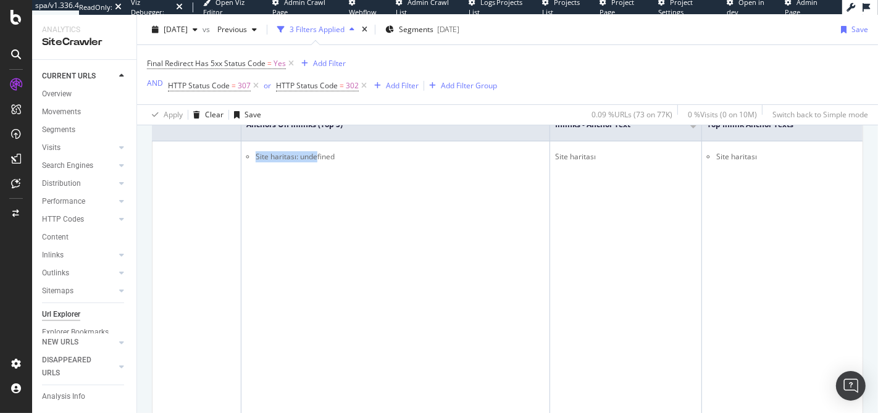
scroll to position [0, 522]
drag, startPoint x: 432, startPoint y: 158, endPoint x: 862, endPoint y: 136, distance: 430.2
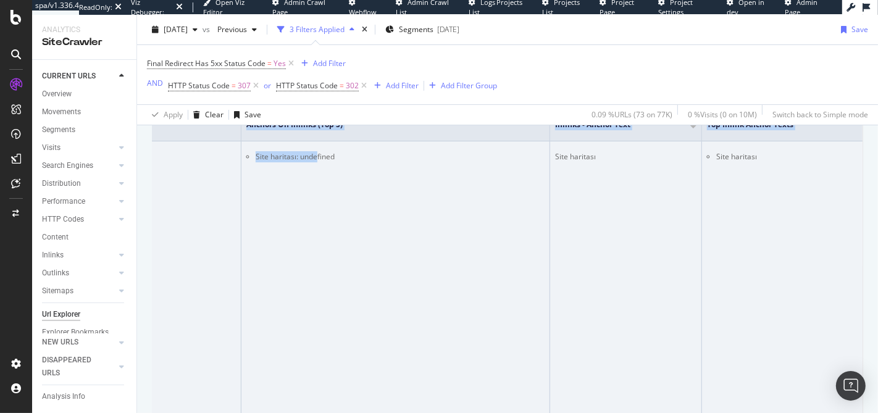
click at [676, 157] on div "Site haritası" at bounding box center [625, 156] width 141 height 11
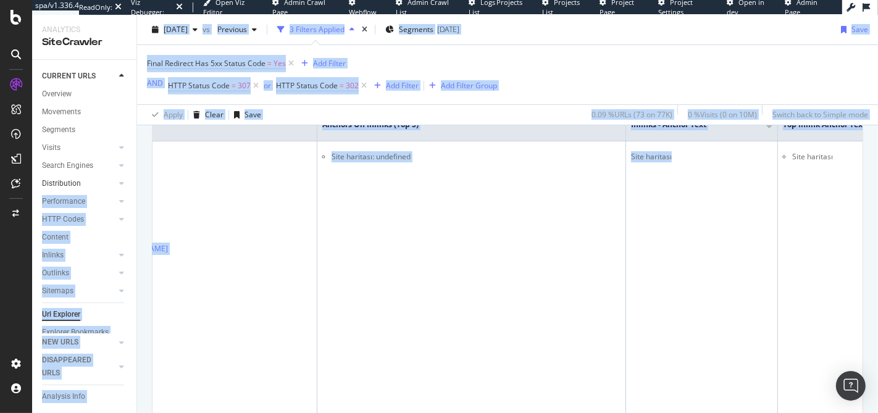
scroll to position [0, 0]
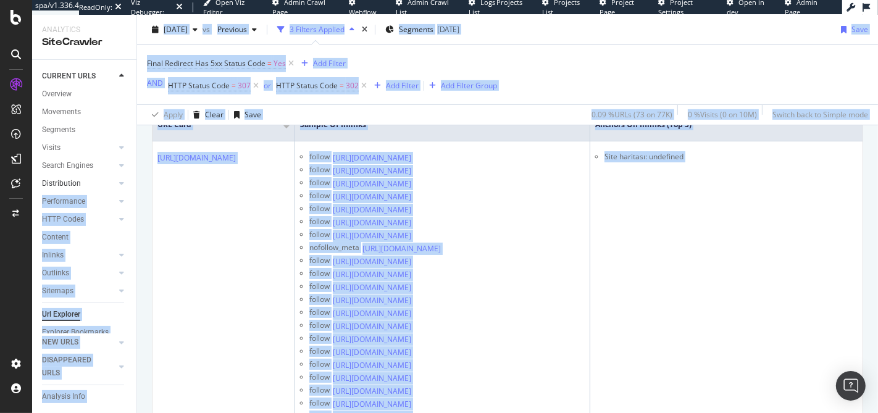
drag, startPoint x: 452, startPoint y: 180, endPoint x: 88, endPoint y: 178, distance: 363.6
click at [88, 178] on div "Analytics SiteCrawler CURRENT URLS Overview Movements Segments Visits Analysis …" at bounding box center [455, 214] width 846 height 398
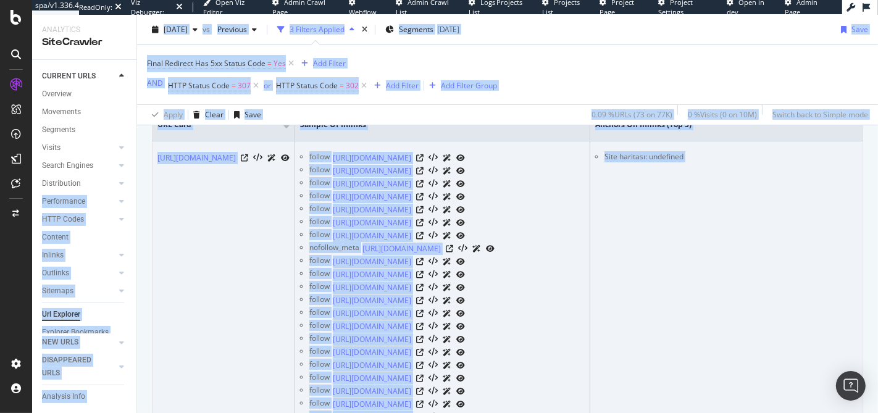
click at [295, 178] on td "https://www.easyjet.com/tr/sitemap" at bounding box center [223, 378] width 143 height 474
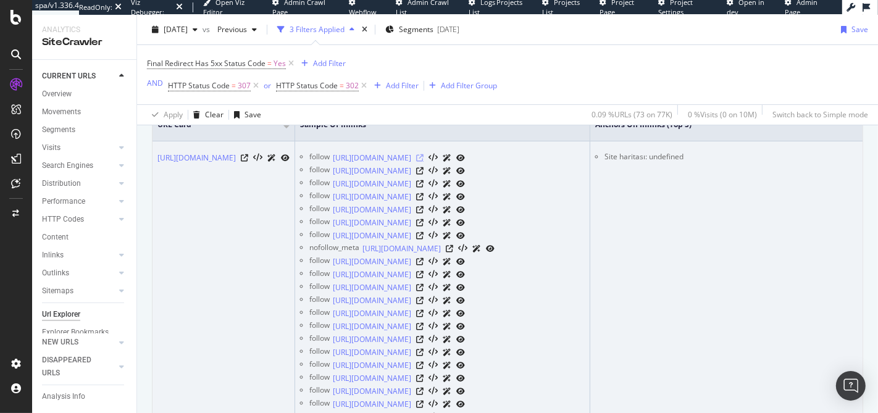
click at [424, 155] on icon at bounding box center [419, 157] width 7 height 7
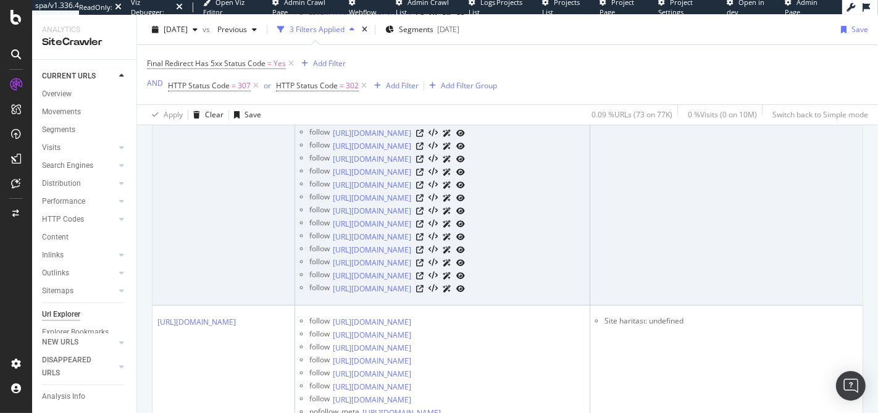
click at [424, 111] on icon at bounding box center [419, 107] width 7 height 7
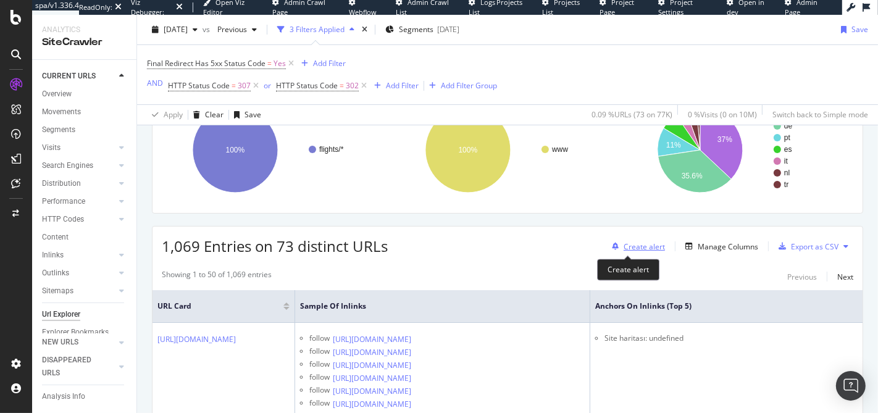
scroll to position [0, 0]
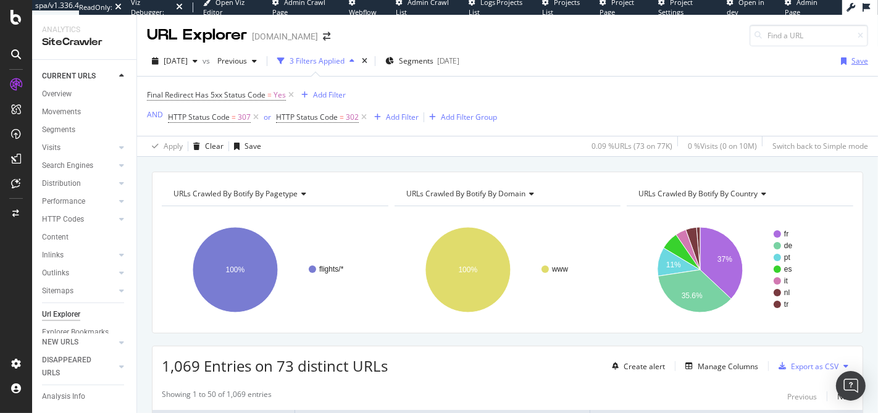
click at [851, 61] on div "Save" at bounding box center [859, 61] width 17 height 10
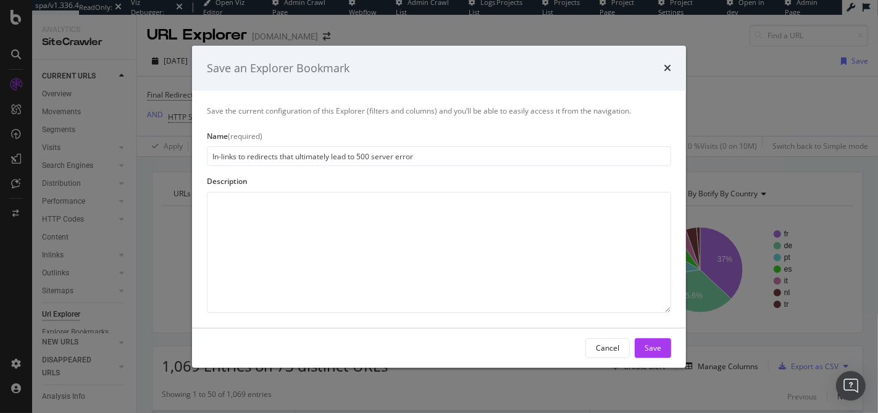
type input "In-links to redirects that ultimately lead to 500 server error"
click at [253, 225] on textarea "modal" at bounding box center [439, 252] width 464 height 121
click at [661, 345] on button "Save" at bounding box center [653, 348] width 36 height 20
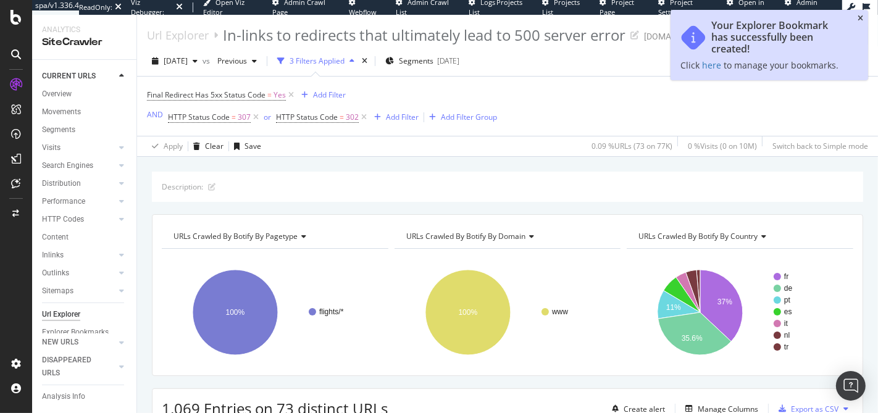
click at [860, 18] on icon "close toast" at bounding box center [861, 18] width 6 height 7
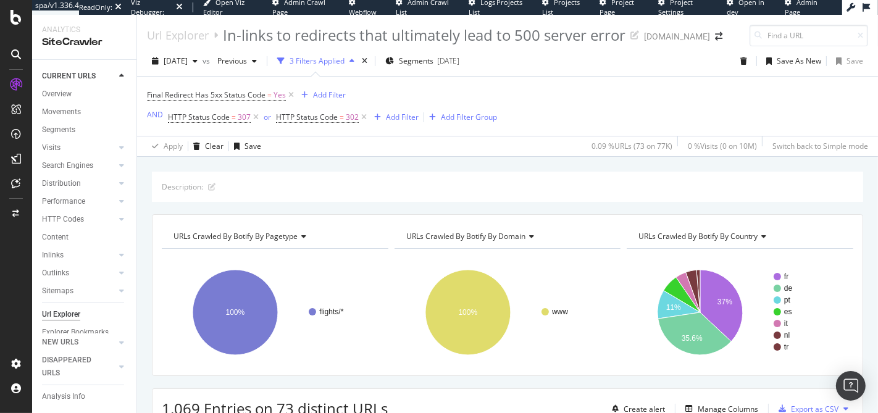
click at [790, 186] on div "Description:" at bounding box center [507, 187] width 711 height 30
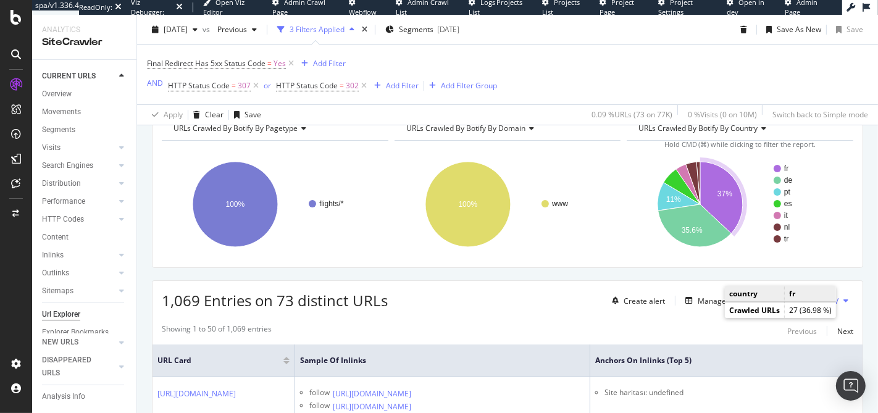
scroll to position [137, 0]
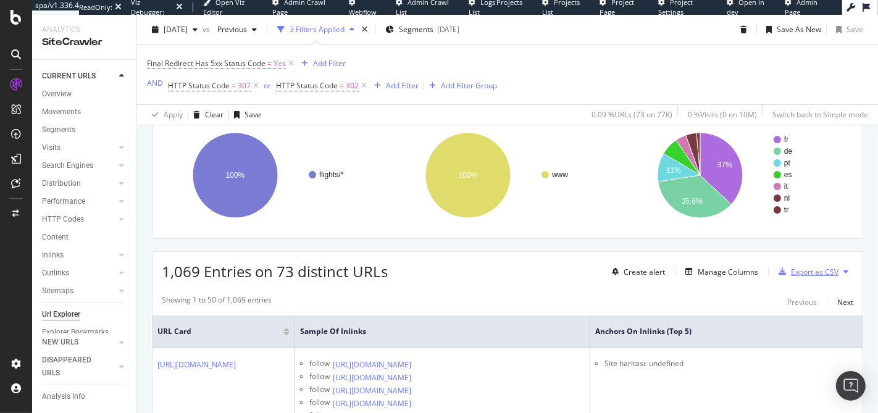
click at [817, 268] on div "Export as CSV" at bounding box center [815, 272] width 48 height 10
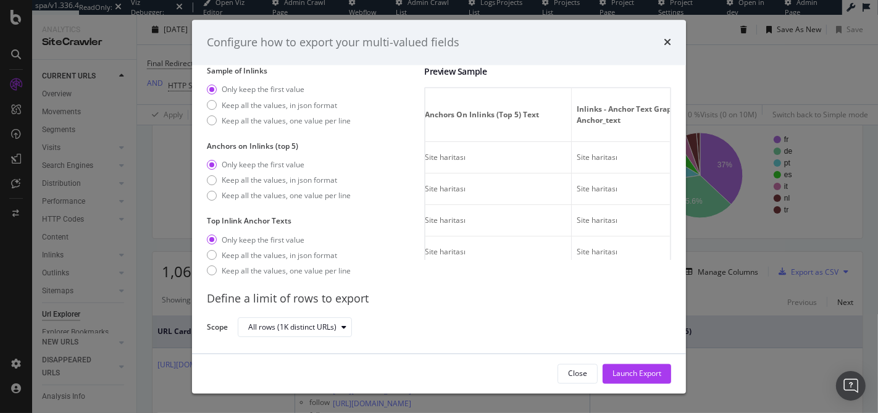
scroll to position [0, 630]
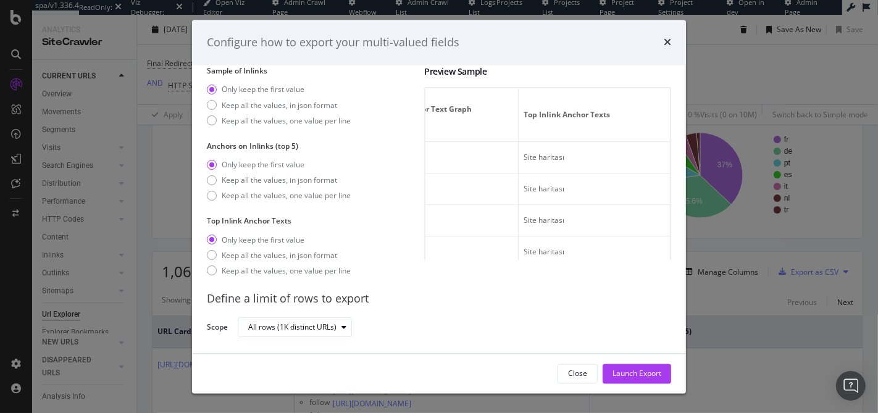
drag, startPoint x: 517, startPoint y: 154, endPoint x: 679, endPoint y: 162, distance: 162.0
click at [679, 162] on div "Your export contains multi-valued fields, choose how you want to export them. S…" at bounding box center [439, 209] width 494 height 288
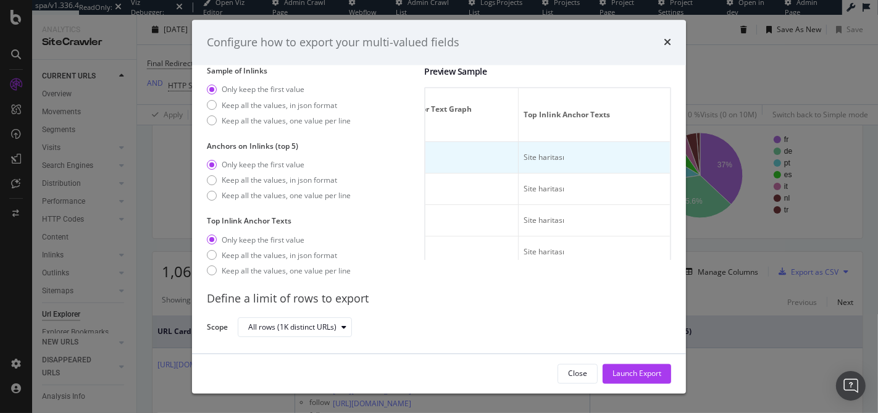
drag, startPoint x: 484, startPoint y: 152, endPoint x: 517, endPoint y: 156, distance: 32.9
click at [215, 152] on td "34" at bounding box center [184, 158] width 62 height 31
drag, startPoint x: 540, startPoint y: 160, endPoint x: 611, endPoint y: 161, distance: 71.0
click at [367, 161] on td "Site haritası" at bounding box center [291, 158] width 152 height 31
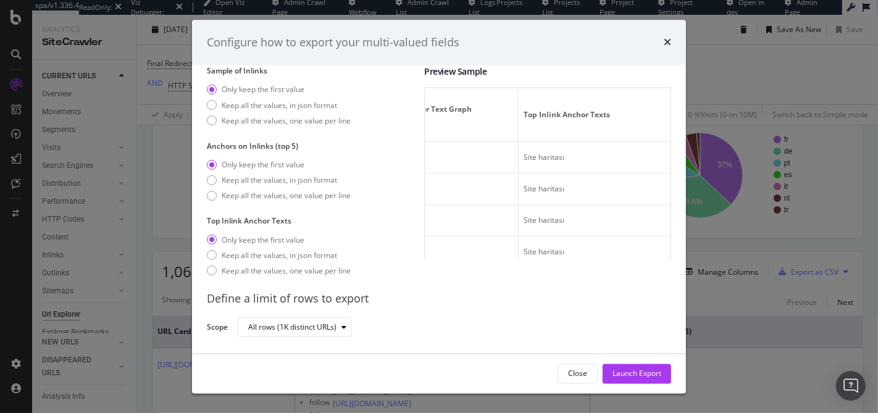
drag, startPoint x: 611, startPoint y: 161, endPoint x: 656, endPoint y: 158, distance: 45.1
click at [656, 158] on div "Full URL Sample of Inlinks Url Crawled Sample of Inlinks Url Url Sample of Inli…" at bounding box center [547, 174] width 247 height 173
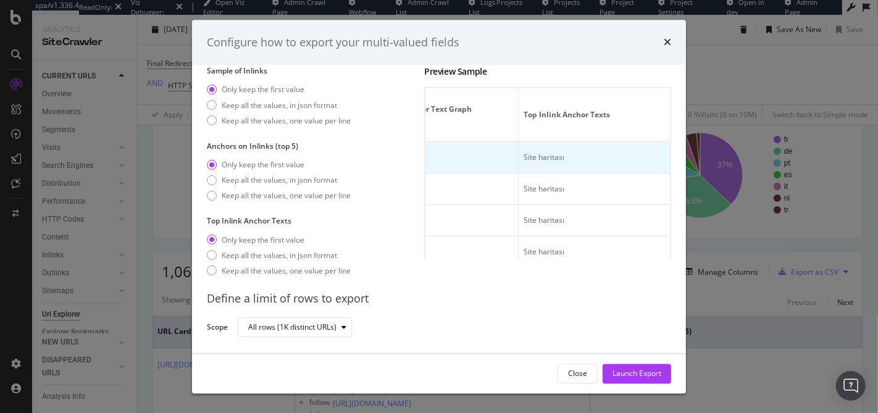
click at [367, 160] on td "Site haritası" at bounding box center [291, 158] width 152 height 31
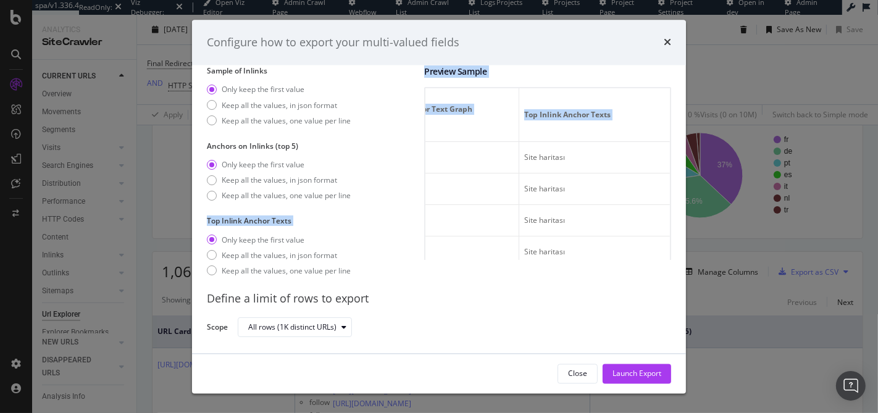
drag, startPoint x: 601, startPoint y: 158, endPoint x: 412, endPoint y: 159, distance: 188.9
click at [412, 159] on div "Sample of Inlinks Only keep the first value Keep all the values, in json format…" at bounding box center [439, 173] width 464 height 215
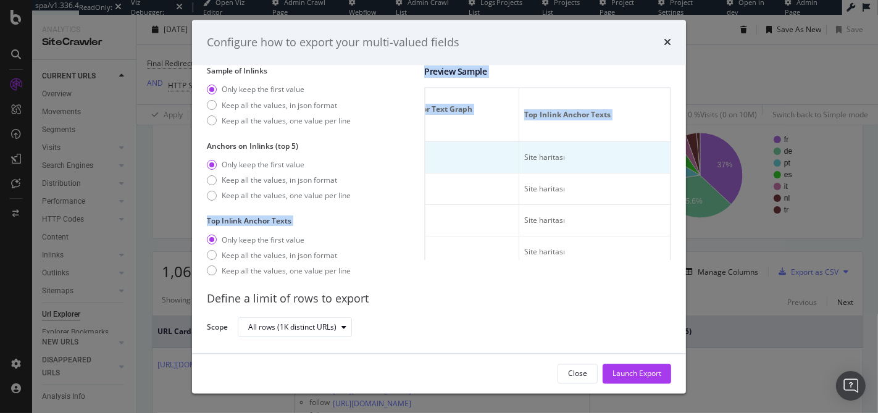
scroll to position [0, 525]
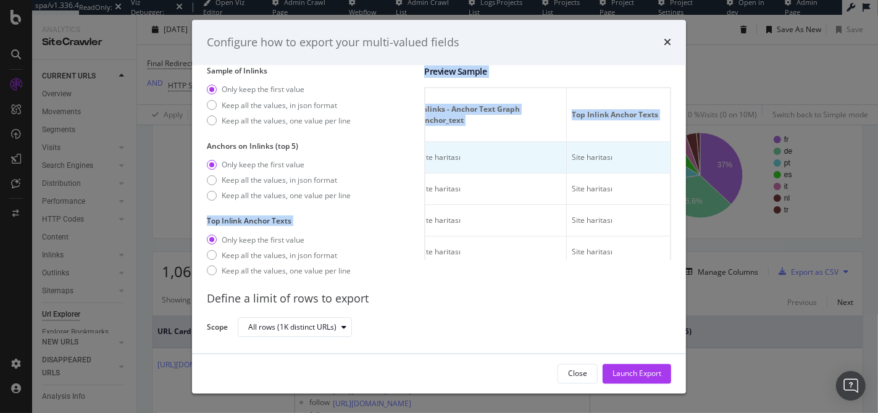
click at [196, 154] on li "follow" at bounding box center [175, 157] width 42 height 11
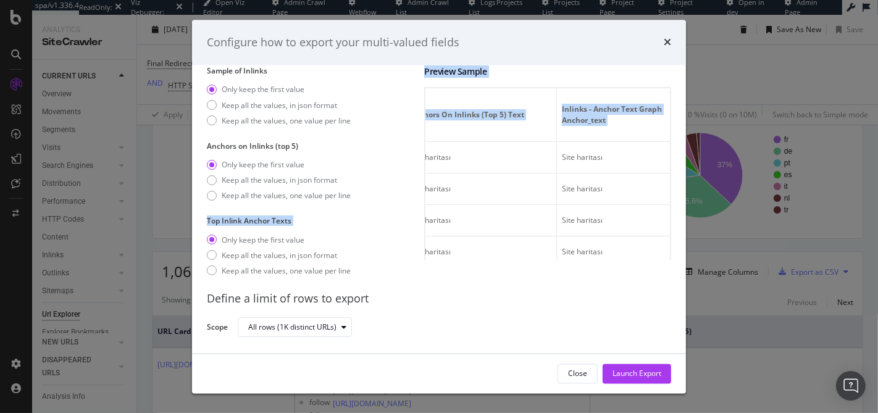
scroll to position [0, 87]
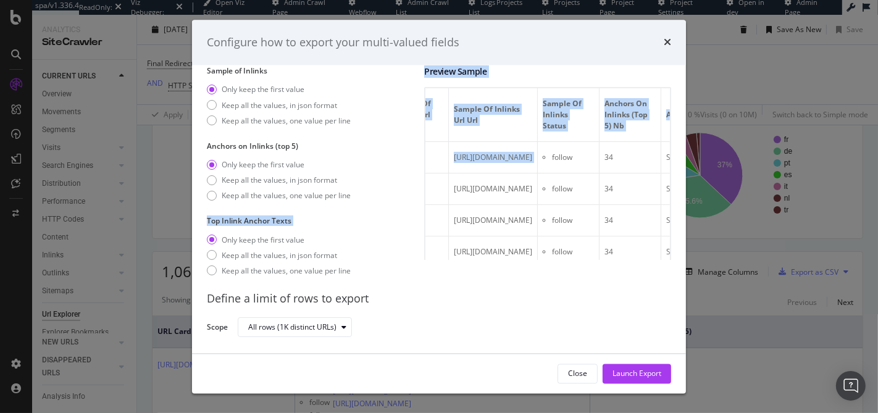
drag, startPoint x: 518, startPoint y: 157, endPoint x: 389, endPoint y: 158, distance: 129.0
click at [389, 158] on div "Sample of Inlinks Only keep the first value Keep all the values, in json format…" at bounding box center [439, 173] width 464 height 215
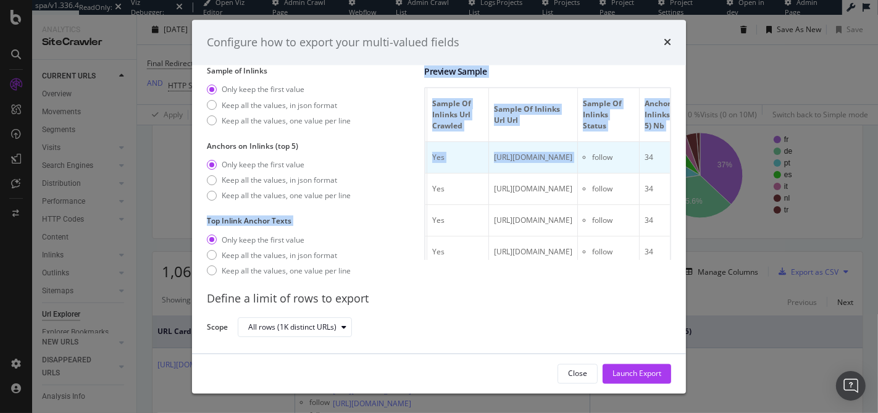
click at [422, 152] on div "https://www.easyjet.com/tr/sitemap" at bounding box center [382, 157] width 78 height 11
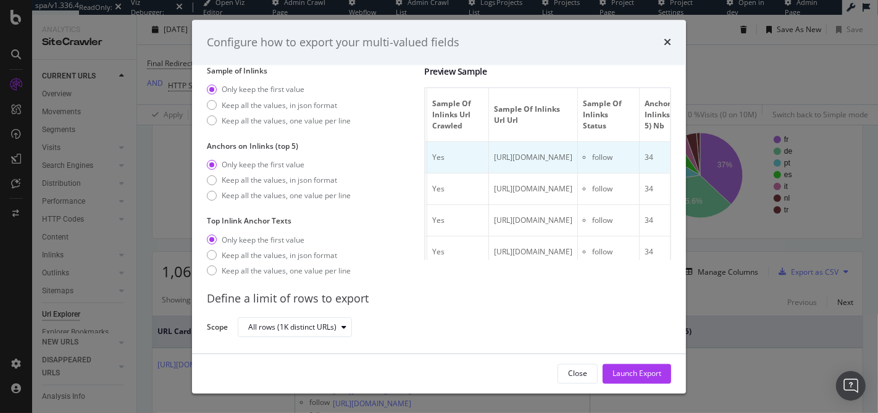
drag, startPoint x: 535, startPoint y: 164, endPoint x: 623, endPoint y: 168, distance: 87.7
click at [623, 167] on tr "https://www.easyjet.com/tr/sitemap Yes https://www.easyjet.com/tr follow 34 Sit…" at bounding box center [747, 158] width 818 height 31
click at [489, 167] on td "Yes" at bounding box center [458, 158] width 62 height 31
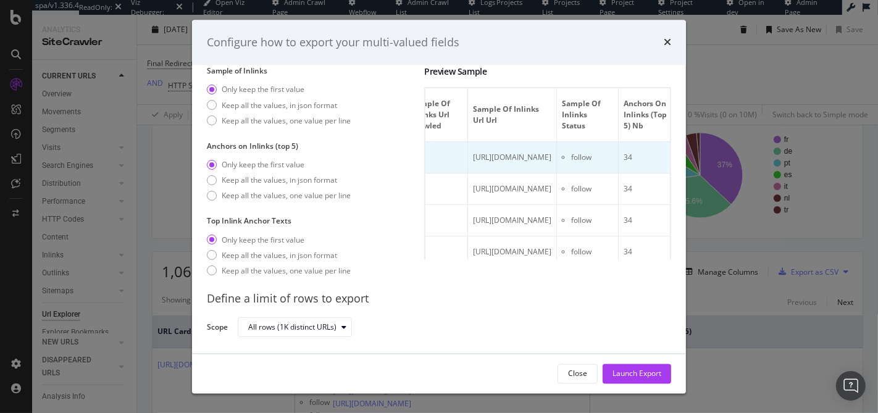
drag, startPoint x: 606, startPoint y: 160, endPoint x: 647, endPoint y: 163, distance: 41.5
click at [647, 163] on tr "https://www.easyjet.com/tr/sitemap Yes https://www.easyjet.com/tr follow 34 Sit…" at bounding box center [726, 158] width 818 height 31
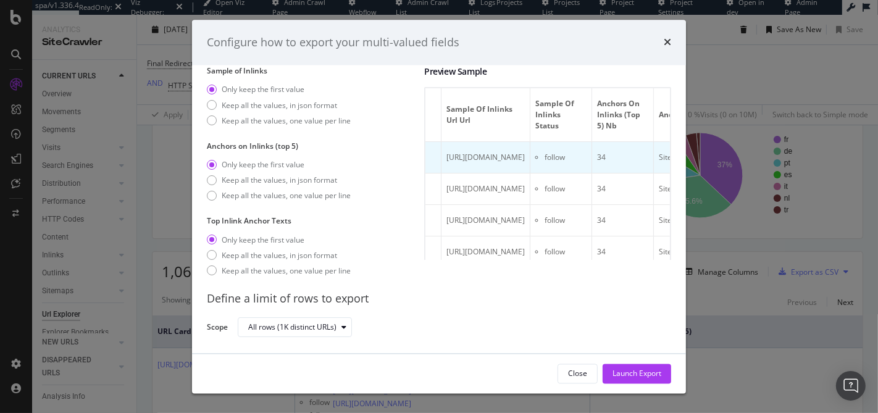
click at [530, 164] on td "https://www.easyjet.com/tr" at bounding box center [485, 158] width 89 height 31
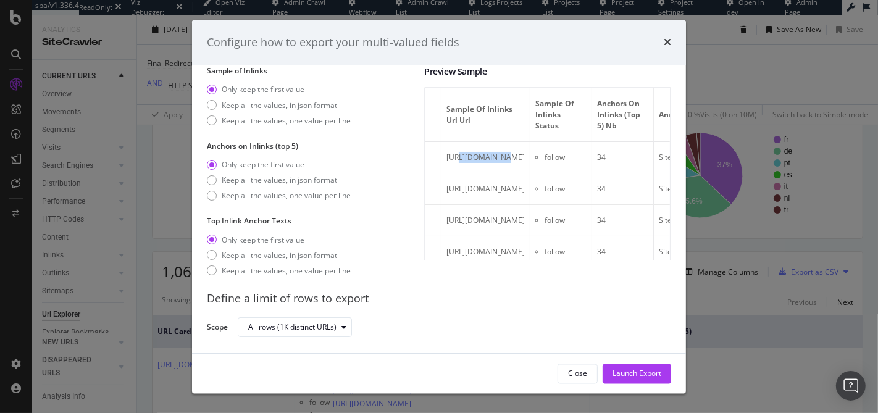
scroll to position [0, 474]
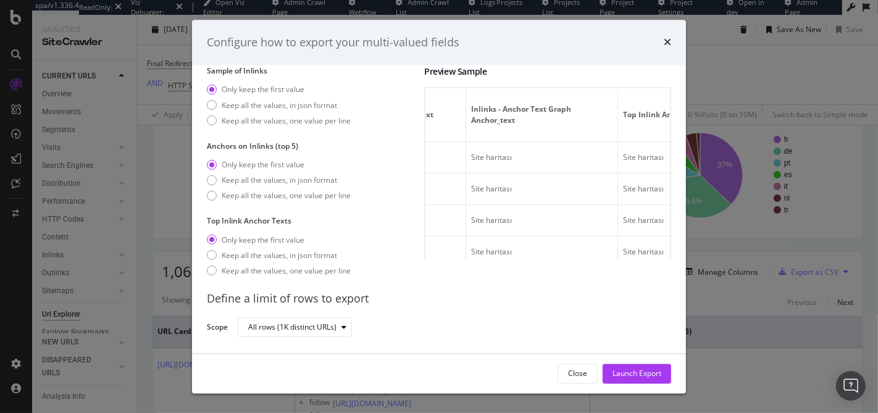
drag, startPoint x: 663, startPoint y: 158, endPoint x: 675, endPoint y: 159, distance: 12.4
click at [675, 159] on div "Your export contains multi-valued fields, choose how you want to export them. S…" at bounding box center [439, 209] width 494 height 288
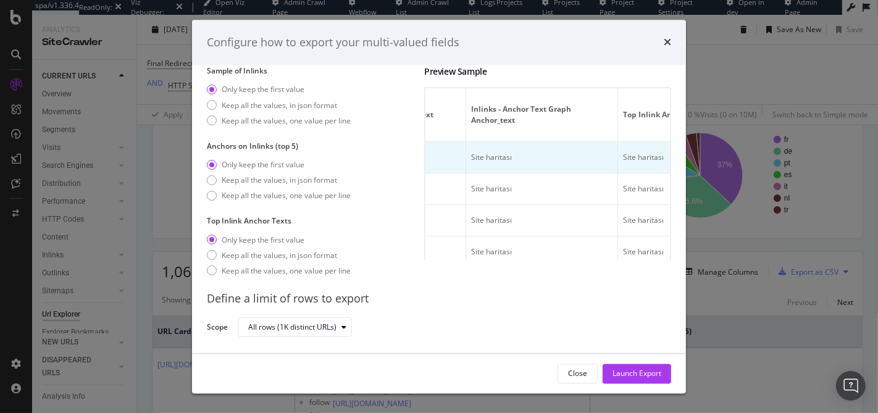
click at [247, 159] on li "follow" at bounding box center [226, 157] width 42 height 11
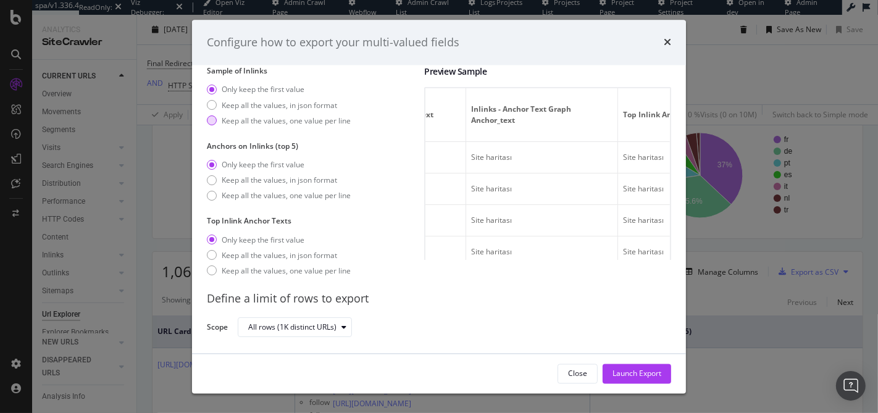
click at [307, 123] on div "Keep all the values, one value per line" at bounding box center [286, 120] width 129 height 10
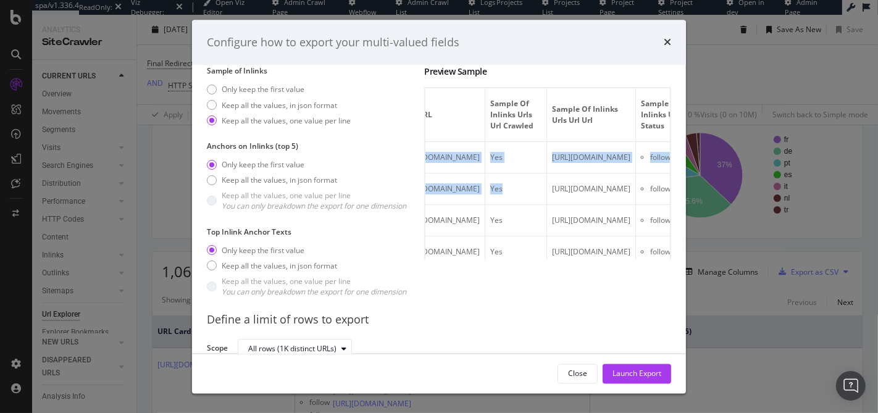
scroll to position [0, 115]
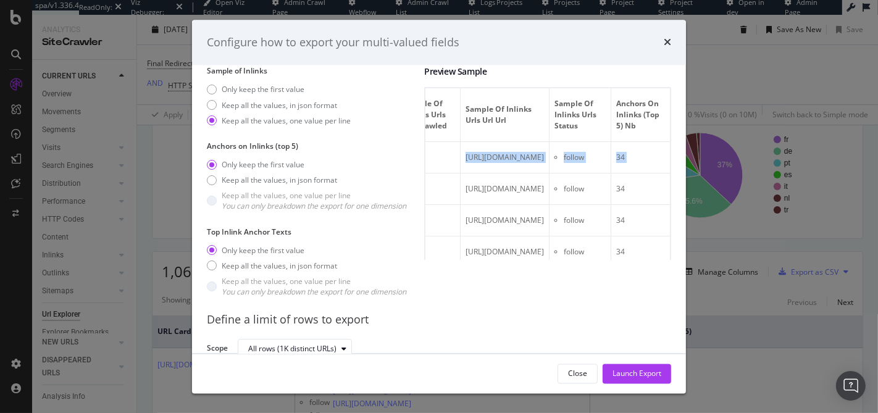
drag, startPoint x: 513, startPoint y: 147, endPoint x: 655, endPoint y: 198, distance: 151.0
click at [654, 198] on div "Full URL Sample of Inlinks Urls Url Crawled Sample of Inlinks Urls Url Url Samp…" at bounding box center [547, 174] width 247 height 173
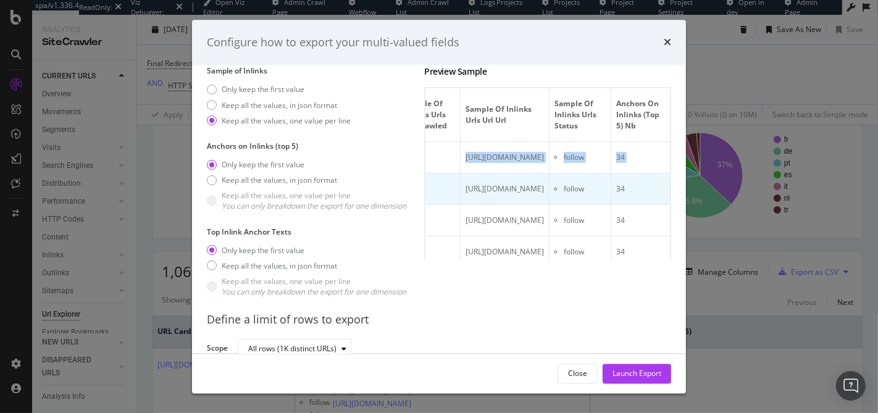
click at [399, 175] on td "https://www.easyjet.com/tr/sitemap" at bounding box center [354, 189] width 89 height 31
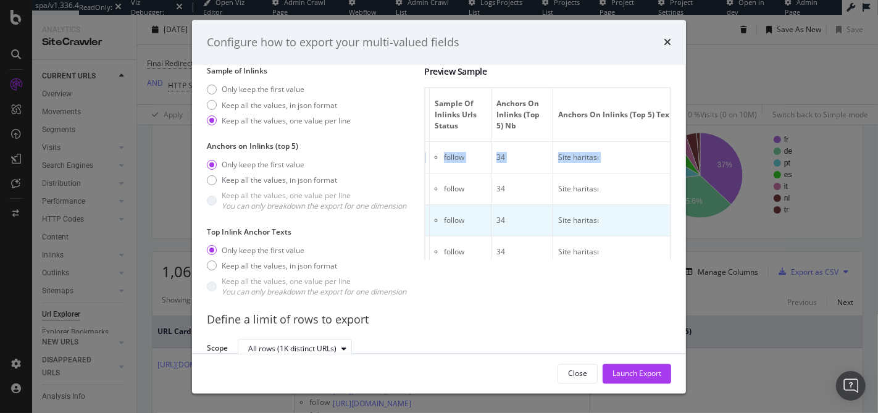
scroll to position [0, 273]
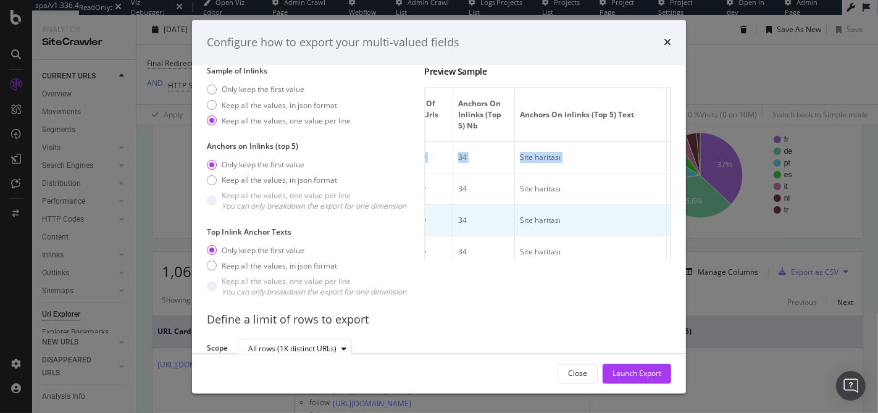
drag, startPoint x: 525, startPoint y: 164, endPoint x: 645, endPoint y: 205, distance: 127.1
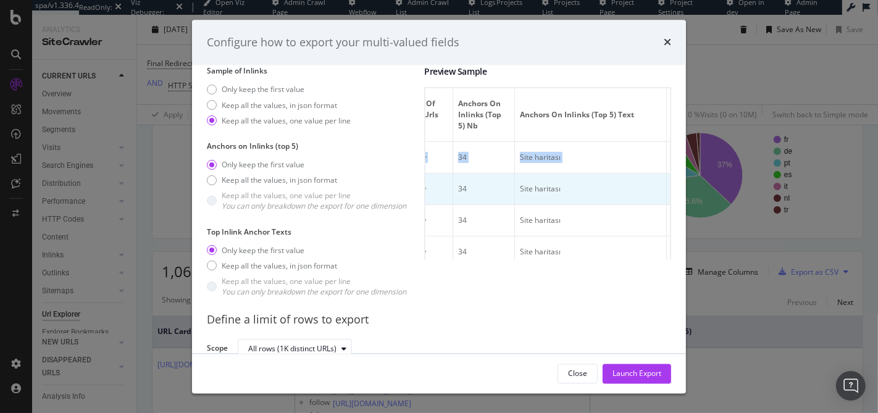
click at [391, 177] on td "https://www.easyjet.com/tr/rezervasyon/privacypolicy" at bounding box center [347, 189] width 89 height 31
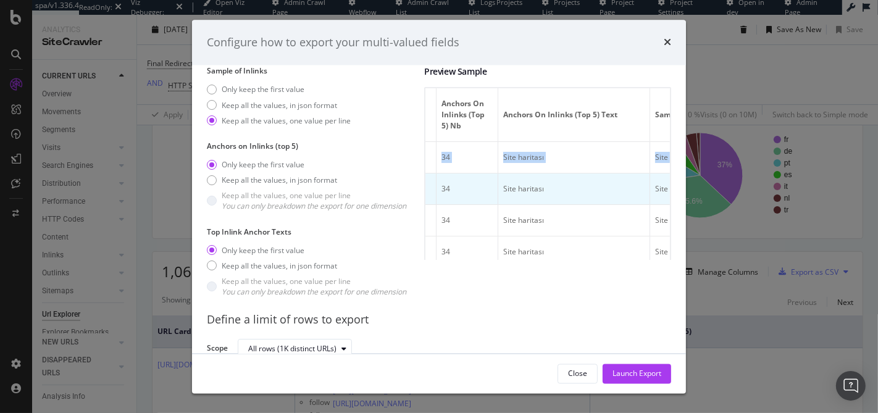
drag, startPoint x: 477, startPoint y: 156, endPoint x: 645, endPoint y: 195, distance: 173.0
click at [369, 178] on td "https://www.easyjet.com/tr/rezervasyon/privacypolicy" at bounding box center [324, 189] width 89 height 31
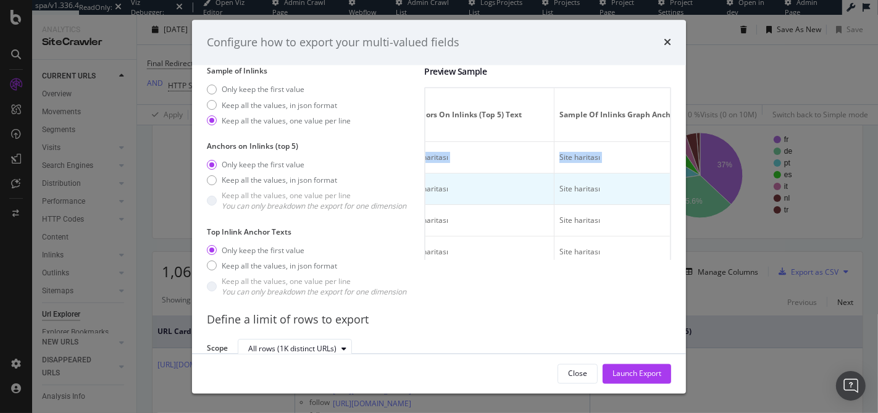
drag, startPoint x: 542, startPoint y: 155, endPoint x: 648, endPoint y: 194, distance: 113.1
click at [322, 179] on td "follow" at bounding box center [292, 189] width 62 height 31
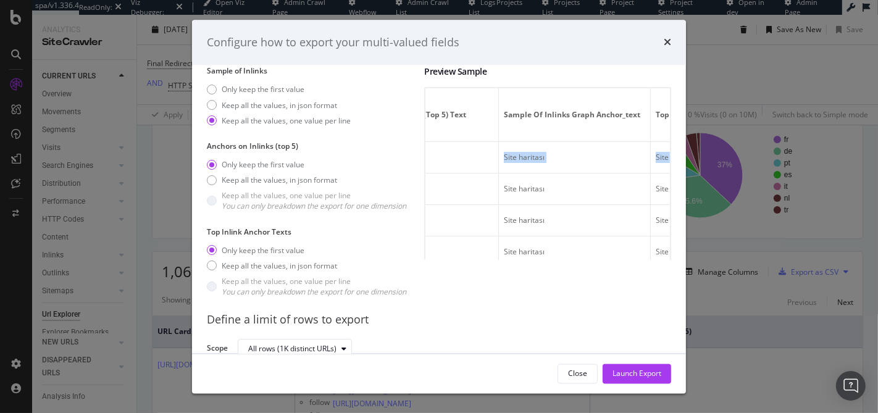
drag, startPoint x: 536, startPoint y: 143, endPoint x: 650, endPoint y: 200, distance: 127.0
click at [650, 200] on div "Full URL Sample of Inlinks Urls Url Crawled Sample of Inlinks Urls Url Url Samp…" at bounding box center [547, 174] width 247 height 173
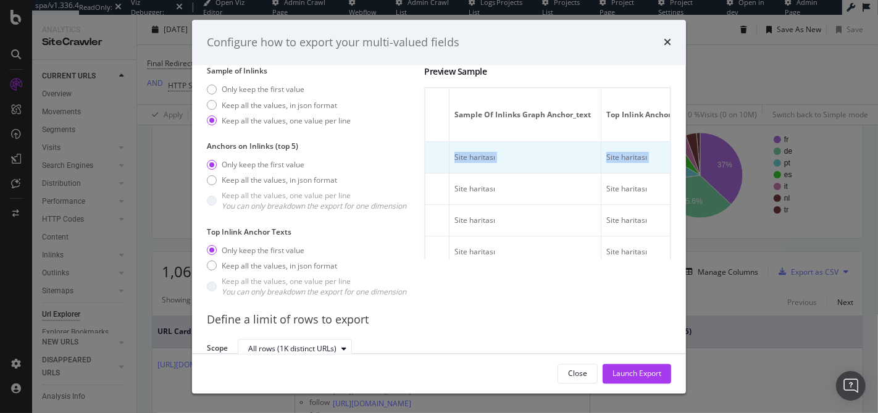
click at [298, 171] on td "34" at bounding box center [267, 158] width 62 height 31
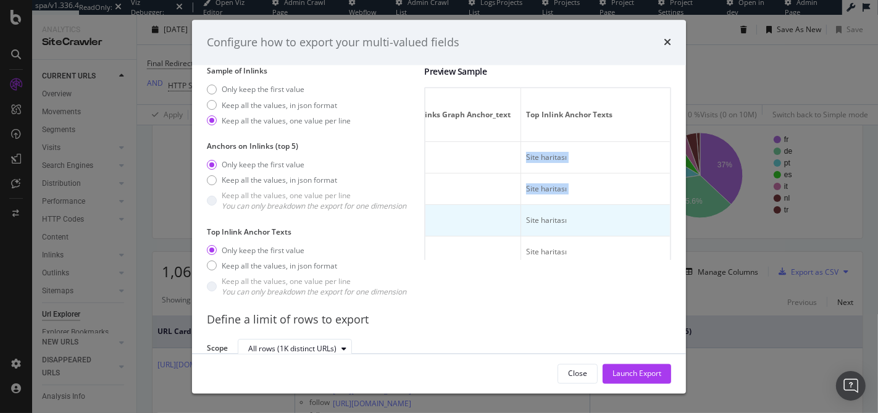
drag, startPoint x: 521, startPoint y: 151, endPoint x: 646, endPoint y: 206, distance: 136.8
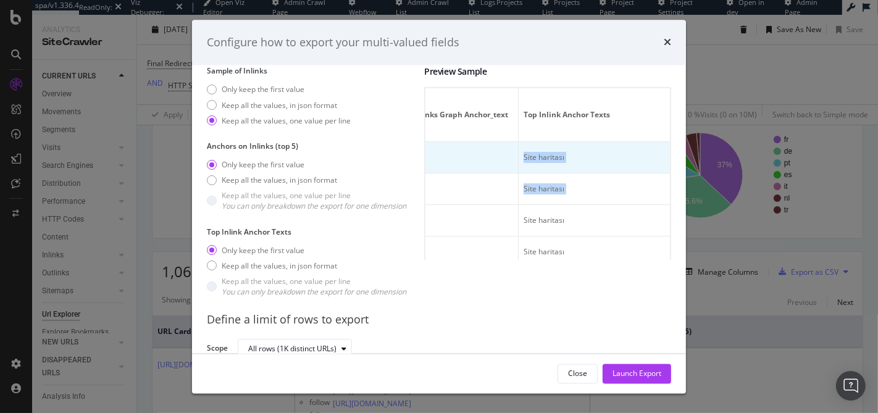
click at [367, 168] on td "Site haritası" at bounding box center [291, 158] width 152 height 31
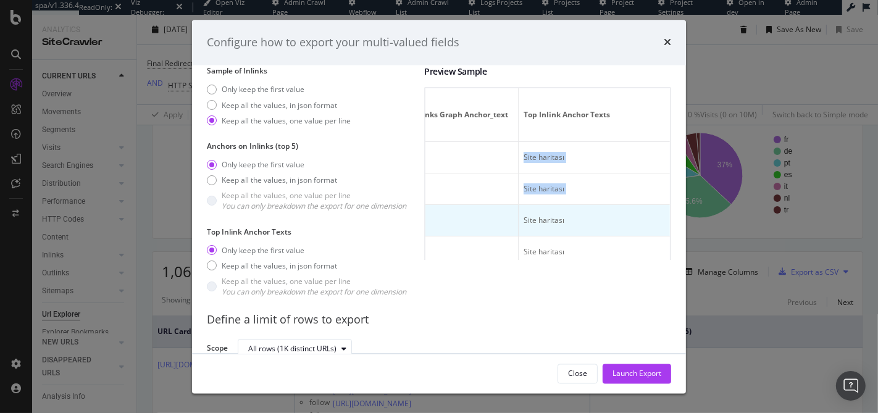
drag, startPoint x: 539, startPoint y: 166, endPoint x: 638, endPoint y: 205, distance: 106.2
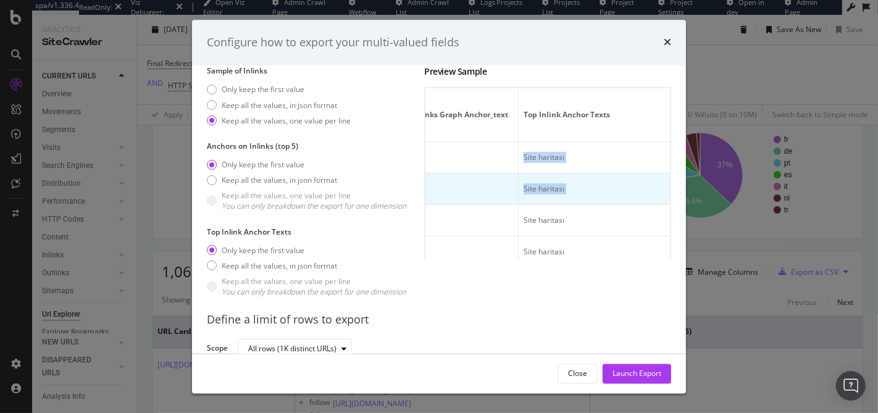
click at [367, 195] on td "Site haritası" at bounding box center [291, 189] width 152 height 31
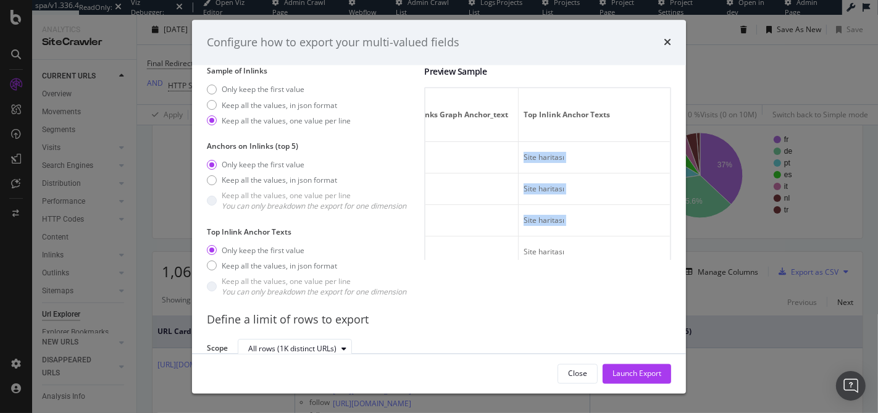
scroll to position [7, 0]
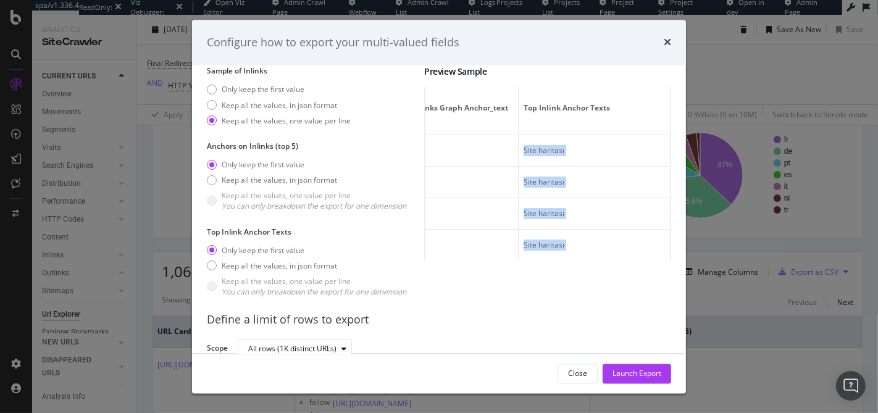
drag, startPoint x: 536, startPoint y: 168, endPoint x: 553, endPoint y: 261, distance: 94.7
click at [553, 261] on div "Preview Sample Full URL Sample of Inlinks Urls Url Crawled Sample of Inlinks Ur…" at bounding box center [547, 184] width 247 height 236
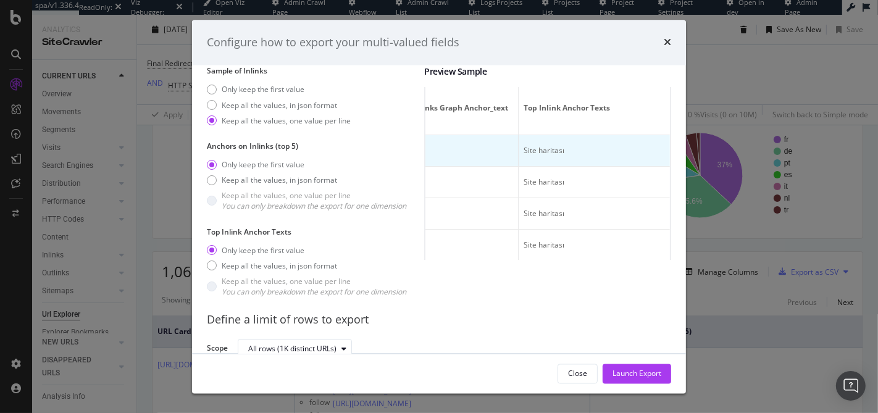
click at [367, 140] on td "Site haritası" at bounding box center [291, 151] width 152 height 31
drag, startPoint x: 554, startPoint y: 142, endPoint x: 647, endPoint y: 161, distance: 95.2
click at [647, 161] on tr "https://www.easyjet.com/tr/sitemap Yes https://www.easyjet.com/tr/rezervasyon/p…" at bounding box center [261, 151] width 818 height 31
click at [519, 153] on td "Site haritası" at bounding box center [443, 151] width 152 height 31
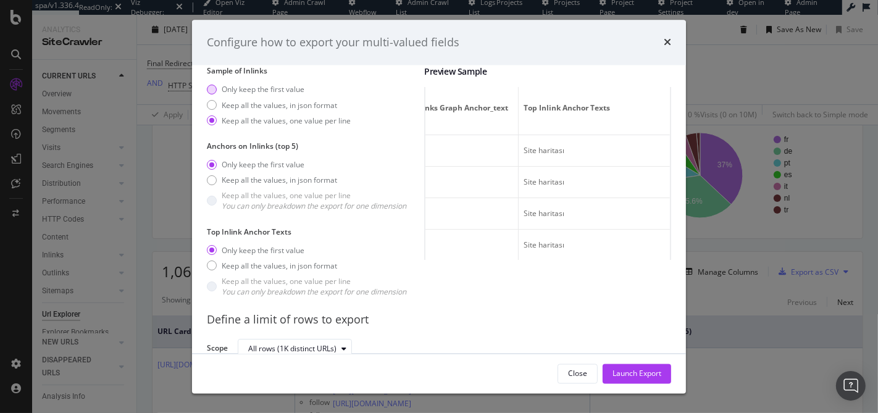
click at [272, 93] on div "Only keep the first value" at bounding box center [263, 90] width 83 height 10
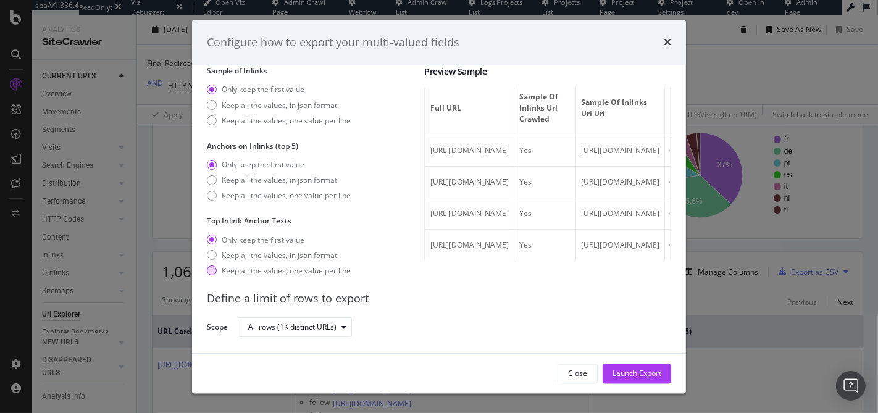
click at [268, 267] on div "Keep all the values, one value per line" at bounding box center [286, 270] width 129 height 10
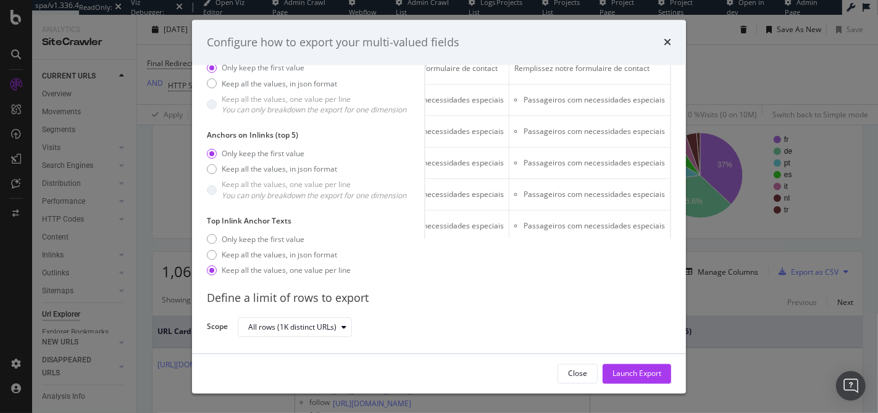
scroll to position [0, 960]
click at [670, 46] on icon "times" at bounding box center [667, 43] width 7 height 10
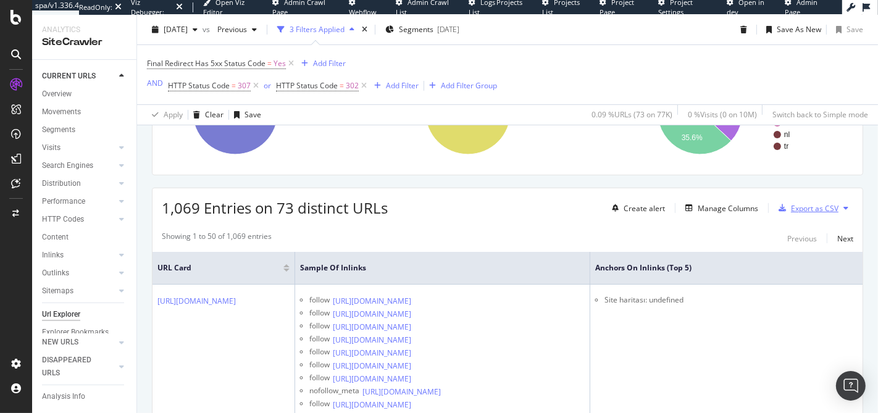
scroll to position [278, 0]
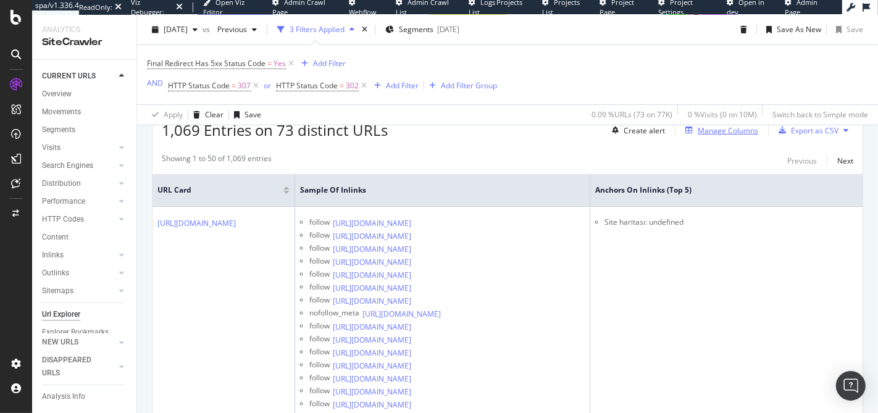
click at [712, 130] on div "Manage Columns" at bounding box center [728, 130] width 61 height 10
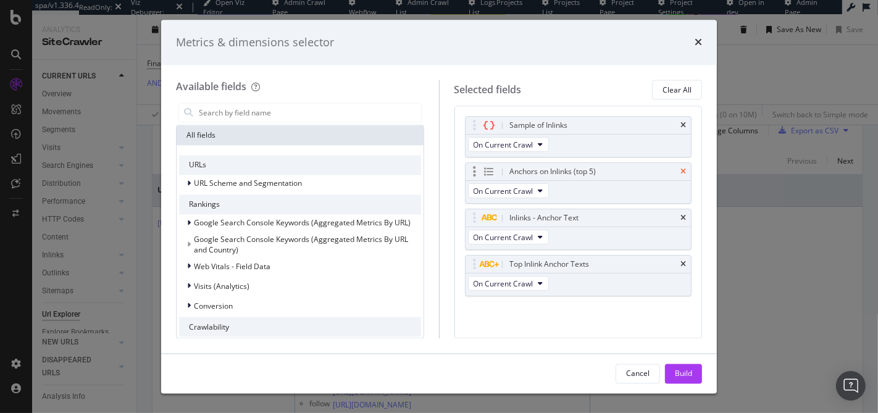
click at [683, 169] on icon "times" at bounding box center [683, 172] width 6 height 7
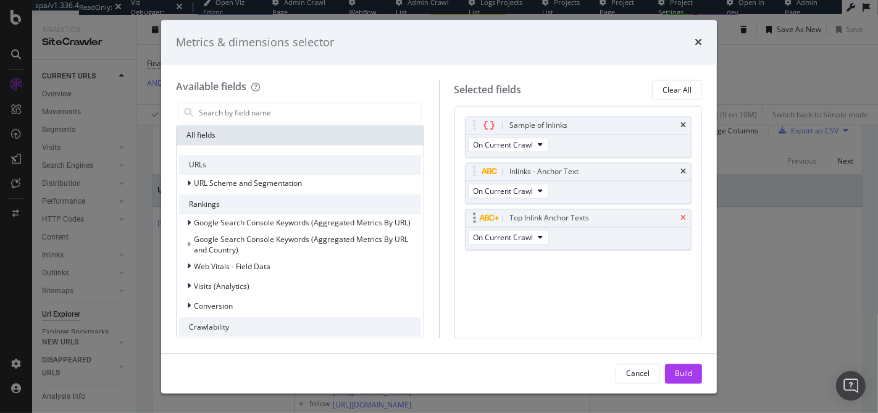
click at [682, 215] on icon "times" at bounding box center [683, 218] width 6 height 7
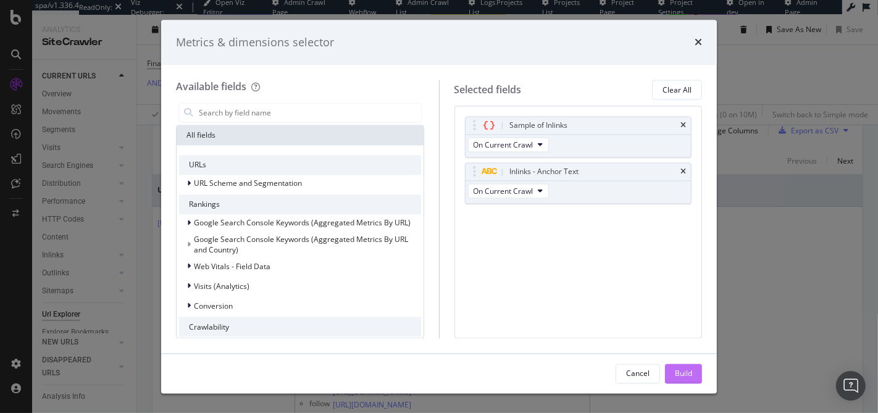
click at [677, 372] on div "Build" at bounding box center [683, 373] width 17 height 10
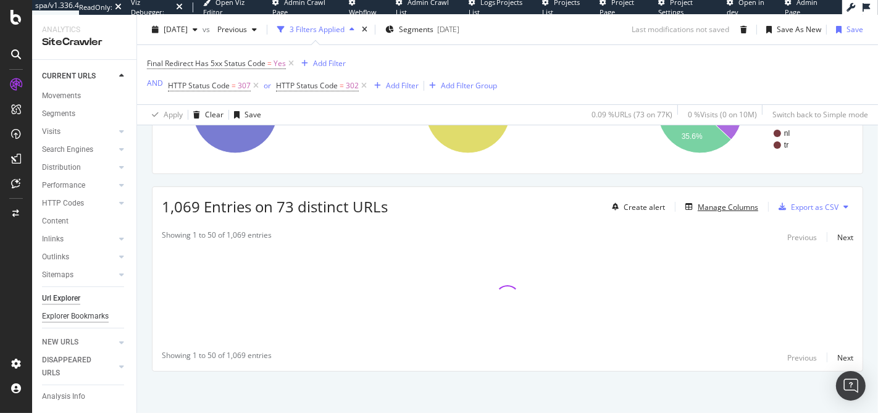
scroll to position [28, 0]
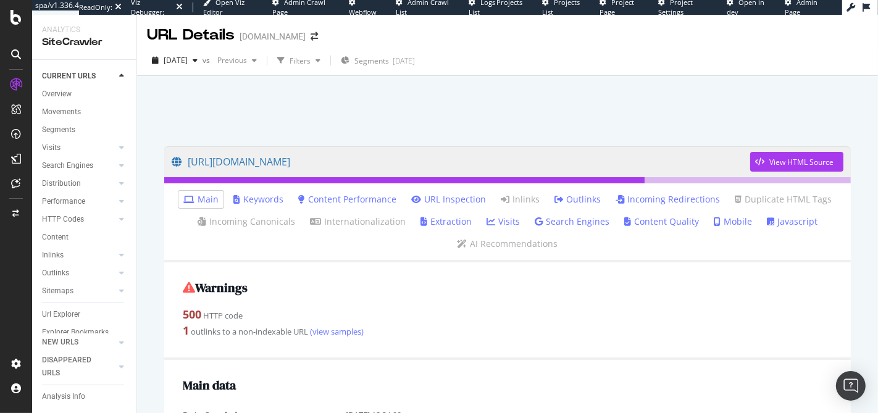
click at [227, 335] on div "1 outlinks to a non-indexable URL (view samples)" at bounding box center [507, 331] width 649 height 16
click at [251, 338] on div "1 outlinks to a non-indexable URL (view samples)" at bounding box center [507, 331] width 649 height 16
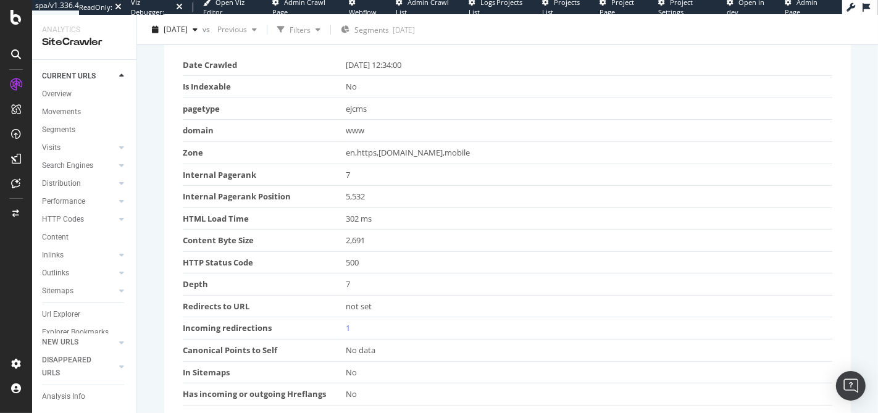
scroll to position [445, 0]
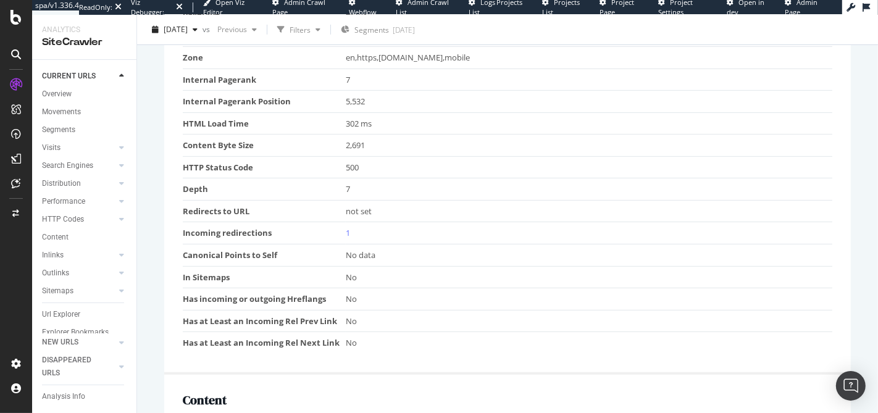
click at [277, 187] on td "Depth" at bounding box center [264, 189] width 163 height 22
click at [324, 206] on td "Redirects to URL" at bounding box center [264, 211] width 163 height 22
click at [324, 207] on td "Redirects to URL" at bounding box center [264, 211] width 163 height 22
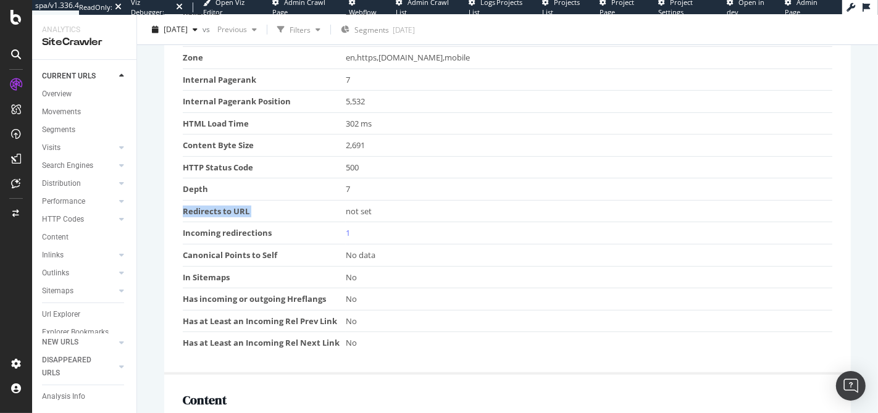
click at [324, 207] on td "Redirects to URL" at bounding box center [264, 211] width 163 height 22
click at [300, 212] on td "Redirects to URL" at bounding box center [264, 211] width 163 height 22
click at [346, 229] on link "1" at bounding box center [348, 232] width 4 height 11
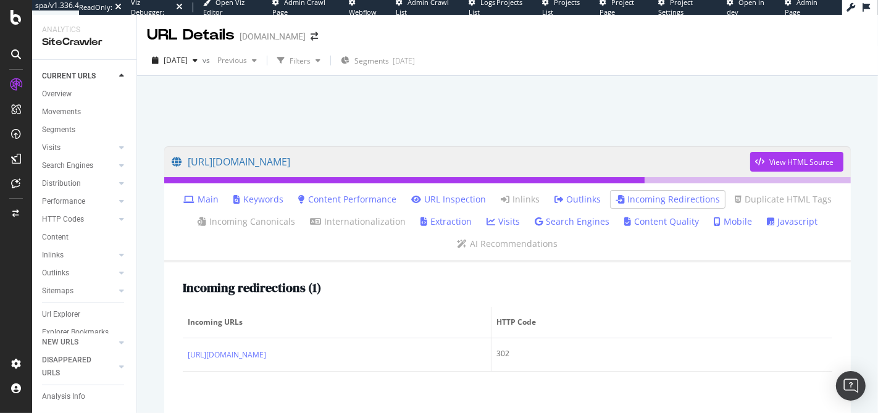
scroll to position [128, 0]
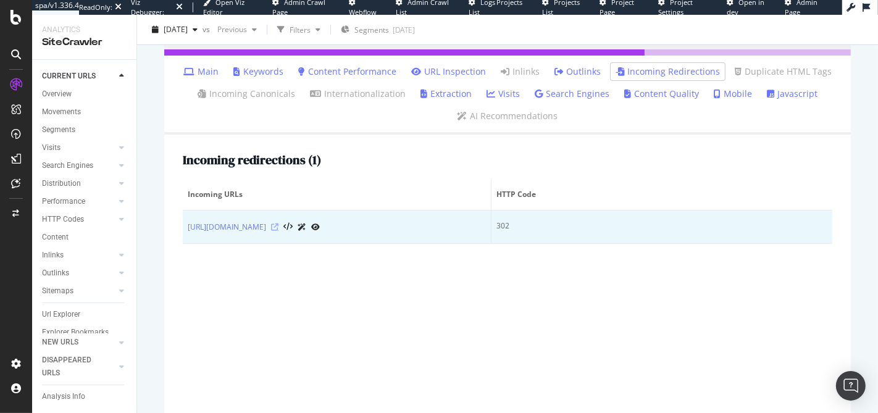
click at [278, 231] on icon at bounding box center [274, 226] width 7 height 7
click at [266, 232] on link "[URL][DOMAIN_NAME]" at bounding box center [227, 227] width 78 height 12
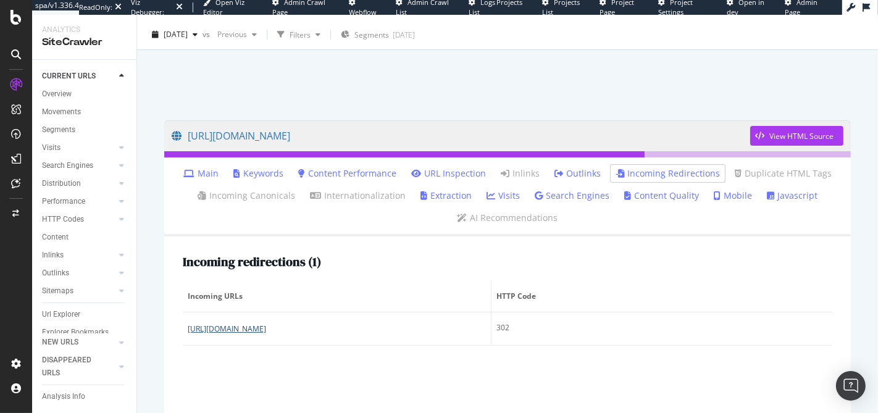
scroll to position [24, 0]
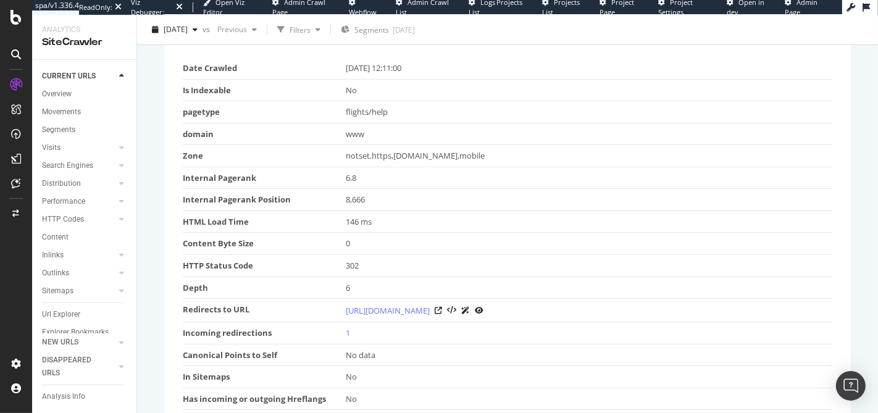
scroll to position [341, 0]
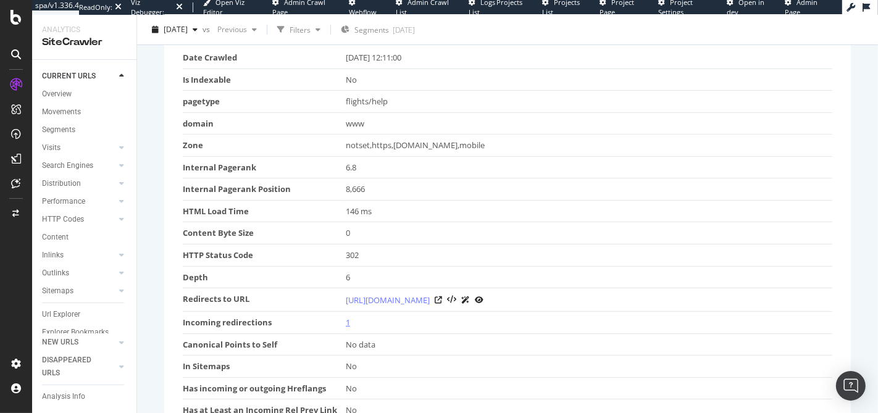
click at [347, 328] on link "1" at bounding box center [348, 322] width 4 height 11
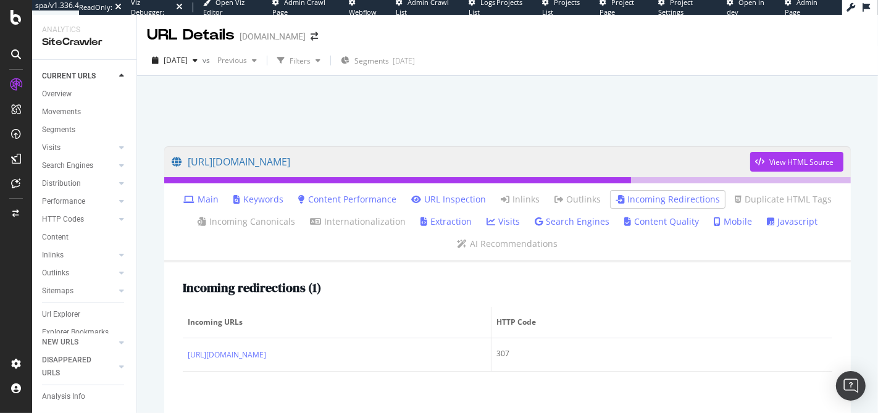
scroll to position [121, 0]
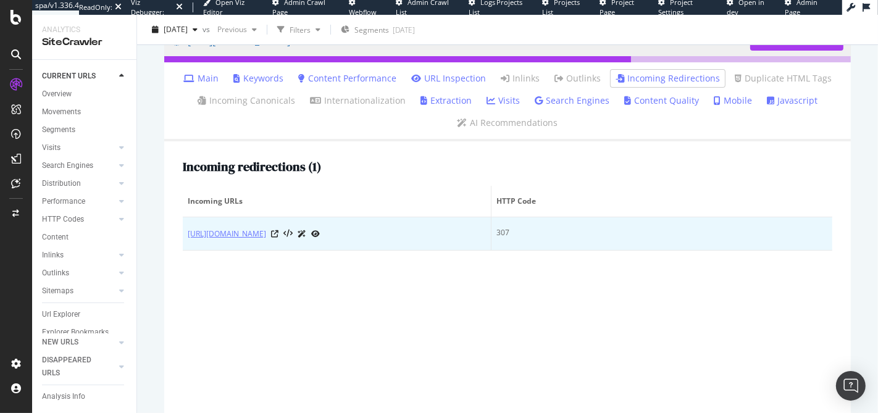
click at [266, 231] on link "[URL][DOMAIN_NAME]" at bounding box center [227, 234] width 78 height 12
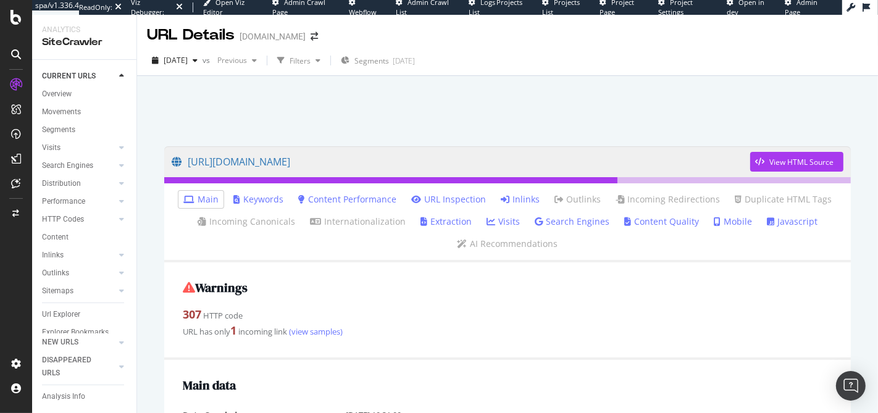
click at [522, 196] on link "Inlinks" at bounding box center [520, 199] width 39 height 12
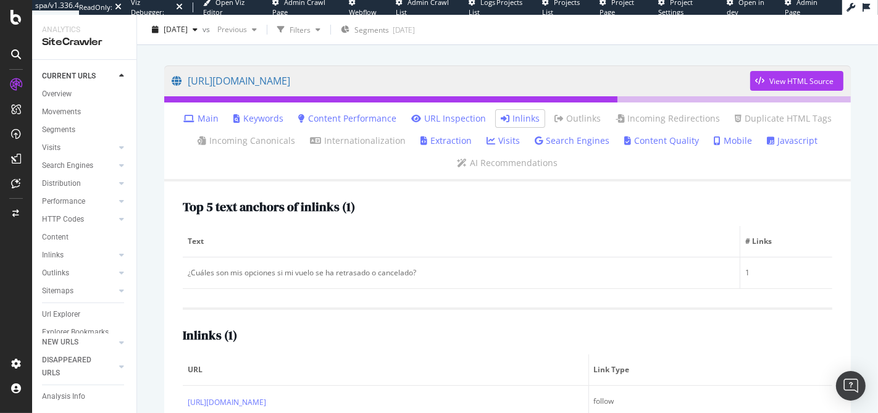
scroll to position [117, 0]
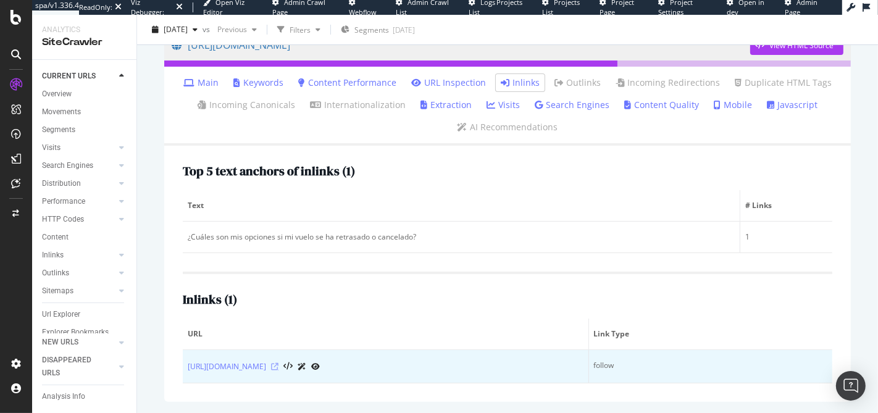
click at [278, 364] on icon at bounding box center [274, 366] width 7 height 7
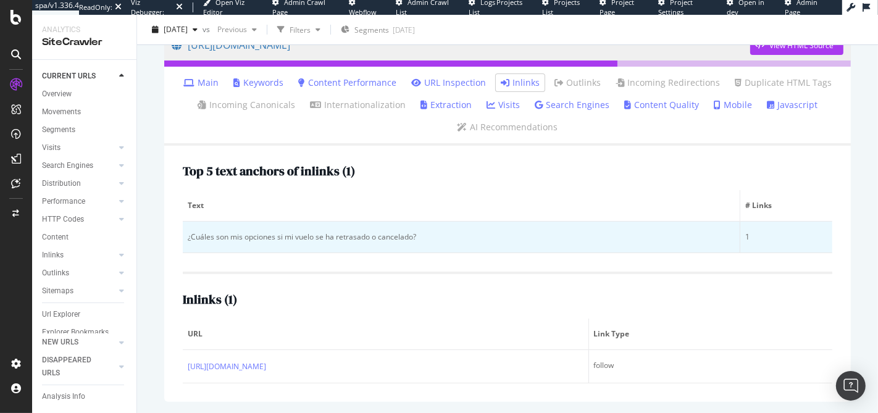
click at [359, 236] on div "¿Cuáles son mis opciones si mi vuelo se ha retrasado o cancelado?" at bounding box center [461, 237] width 547 height 11
click at [313, 232] on div "¿Cuáles son mis opciones si mi vuelo se ha retrasado o cancelado?" at bounding box center [461, 237] width 547 height 11
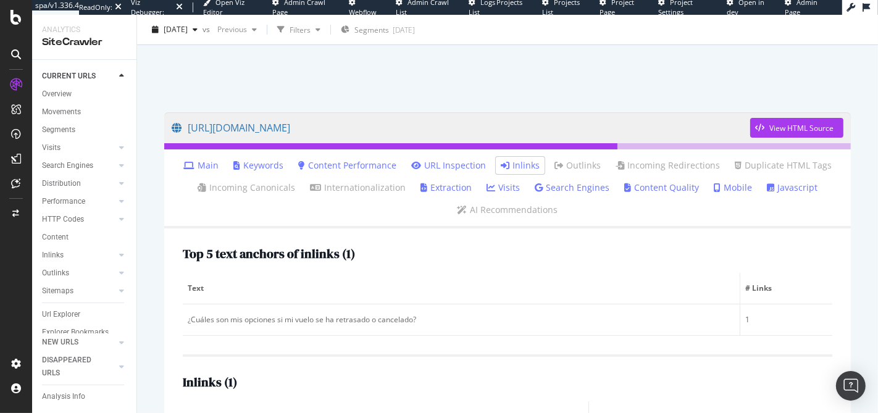
scroll to position [0, 0]
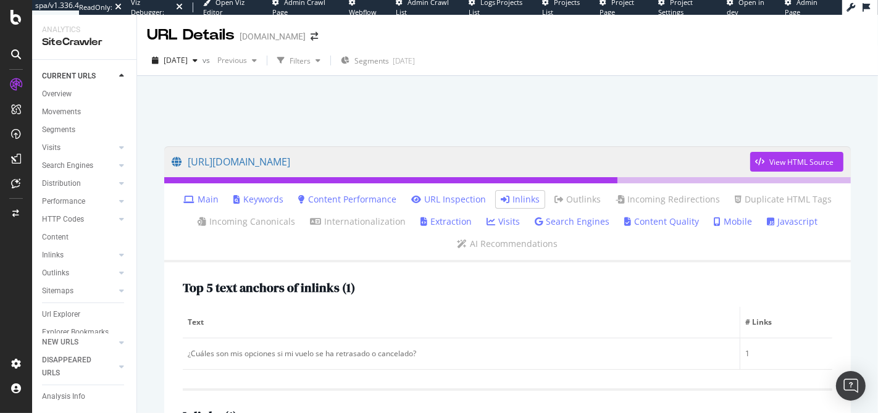
click at [194, 196] on icon at bounding box center [188, 199] width 11 height 9
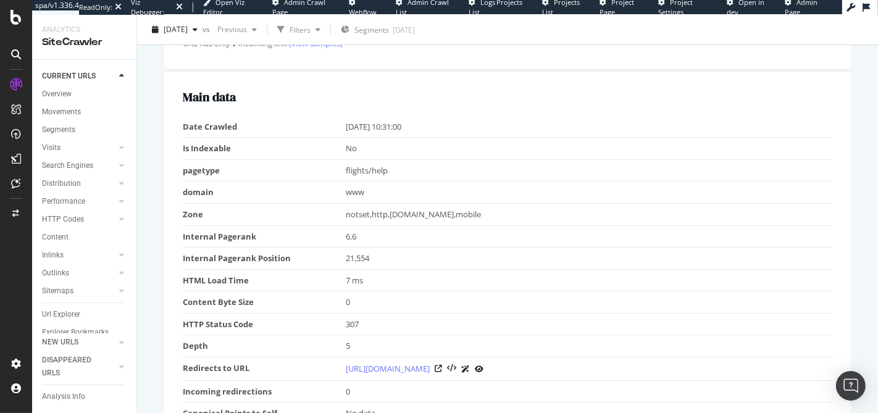
scroll to position [177, 0]
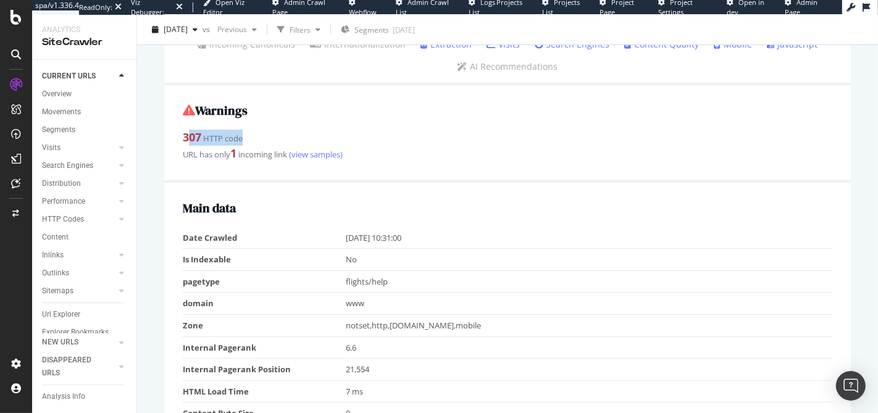
drag, startPoint x: 188, startPoint y: 140, endPoint x: 290, endPoint y: 141, distance: 102.5
click at [290, 141] on div "307 HTTP code" at bounding box center [507, 138] width 649 height 16
click at [183, 140] on strong "307" at bounding box center [192, 137] width 19 height 15
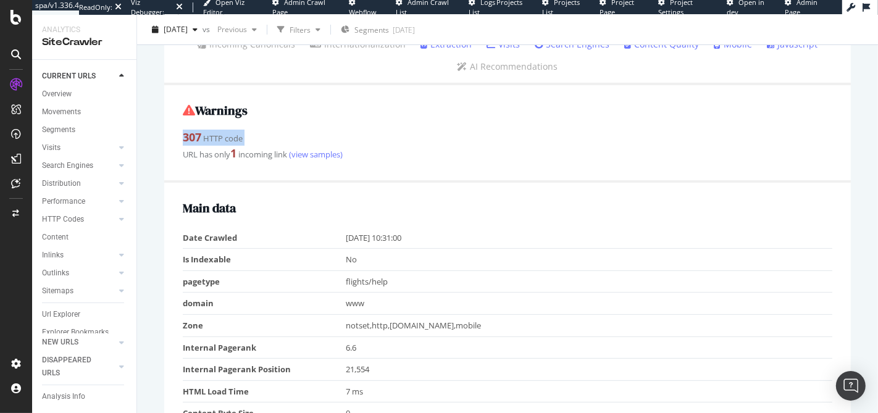
click at [183, 140] on strong "307" at bounding box center [192, 137] width 19 height 15
click at [187, 139] on strong "307" at bounding box center [192, 137] width 19 height 15
click at [196, 138] on strong "307" at bounding box center [192, 137] width 19 height 15
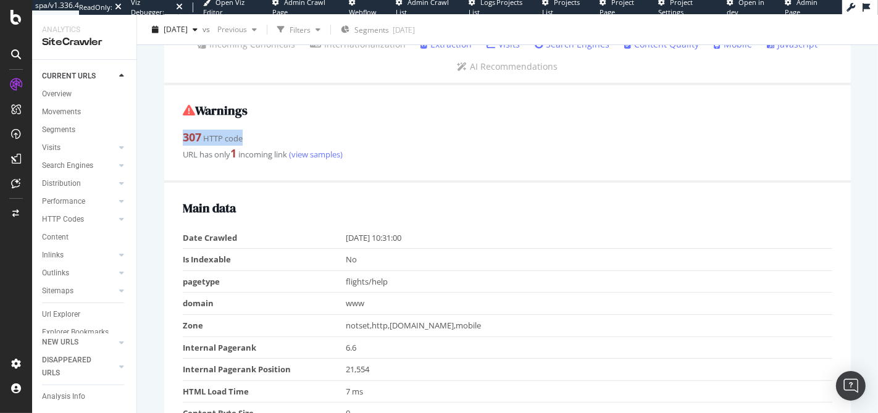
drag, startPoint x: 183, startPoint y: 137, endPoint x: 287, endPoint y: 138, distance: 104.3
click at [287, 138] on div "Warnings 307 HTTP code URL has only 1 incoming link (view samples)" at bounding box center [507, 133] width 687 height 97
click at [287, 138] on div "307 HTTP code" at bounding box center [507, 138] width 649 height 16
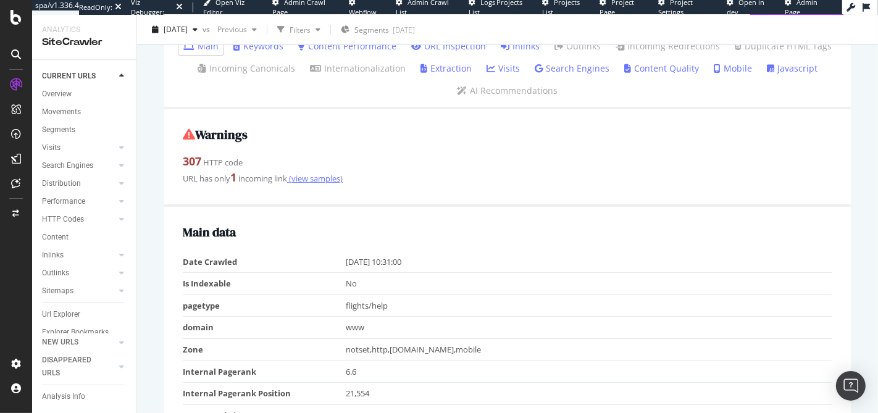
click at [321, 175] on link "(view samples)" at bounding box center [315, 178] width 56 height 11
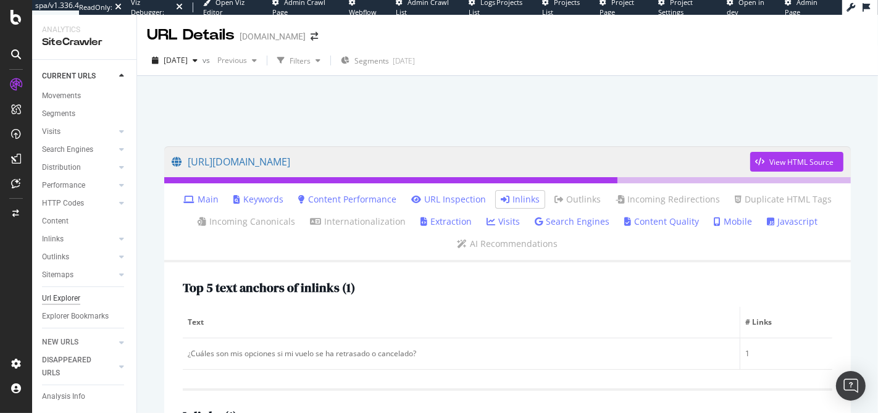
scroll to position [28, 0]
click at [72, 292] on div "Url Explorer" at bounding box center [61, 298] width 38 height 13
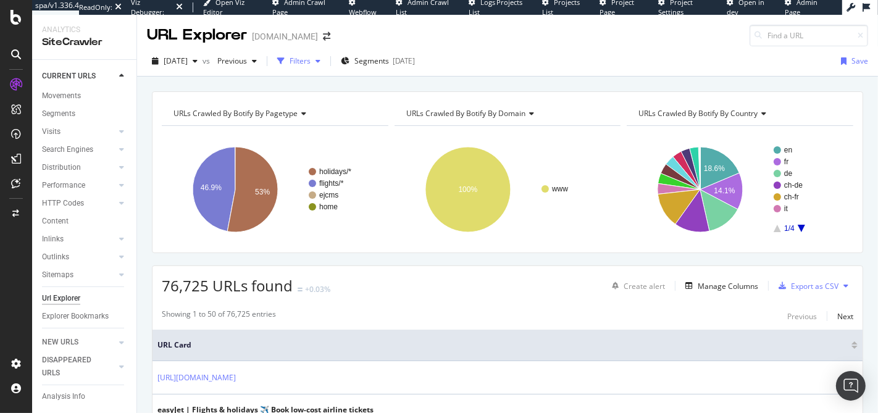
click at [311, 56] on div "Filters" at bounding box center [300, 61] width 21 height 10
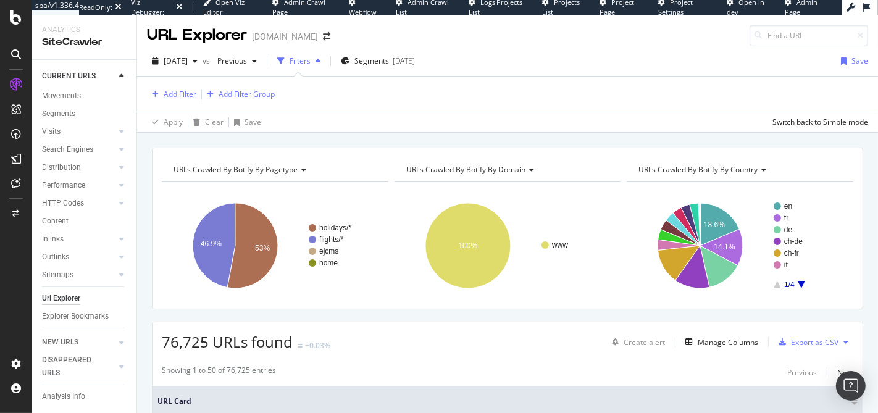
click at [187, 90] on div "Add Filter" at bounding box center [180, 94] width 33 height 10
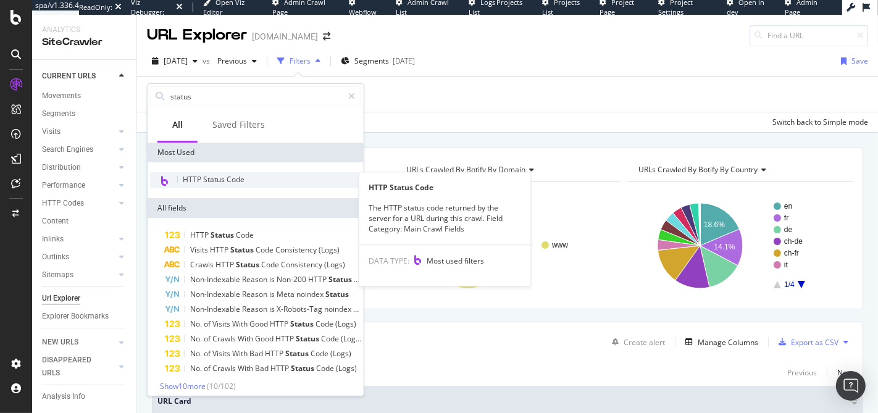
type input "status"
click at [229, 180] on span "HTTP Status Code" at bounding box center [214, 179] width 62 height 10
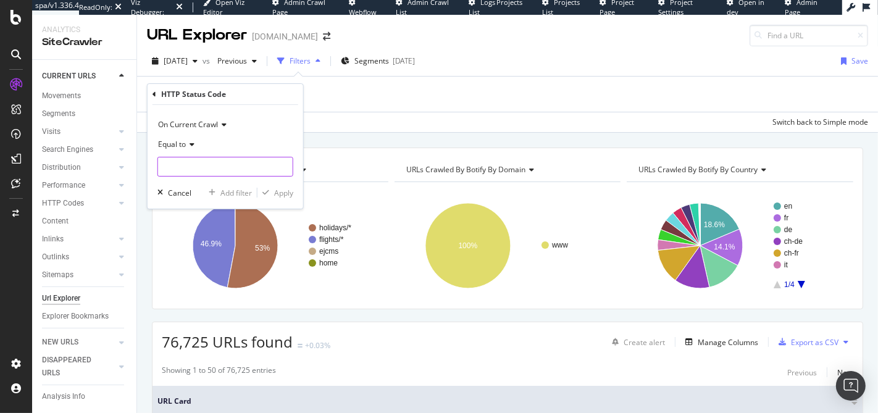
click at [193, 160] on input "number" at bounding box center [225, 167] width 136 height 20
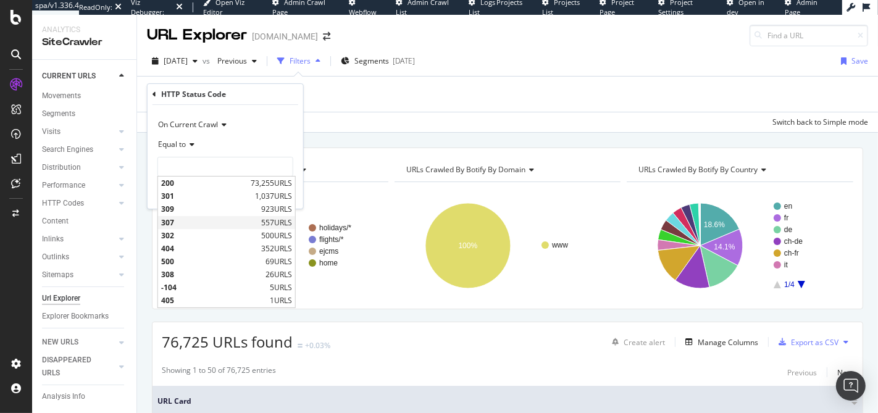
click at [205, 216] on div "307 557 URLS" at bounding box center [226, 222] width 137 height 13
type input "307"
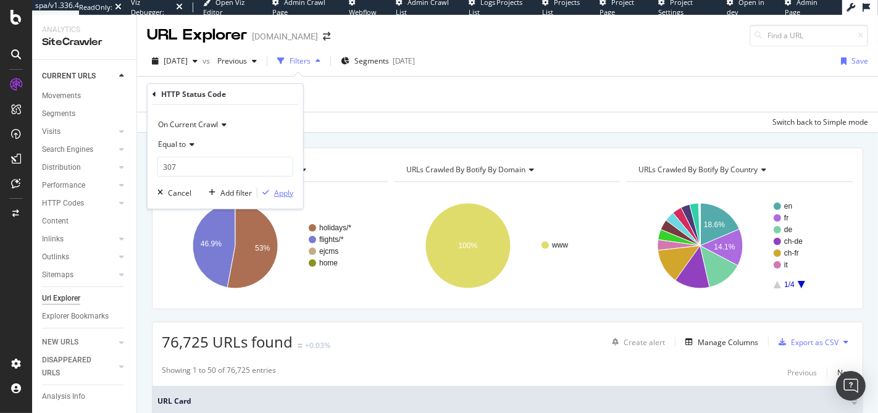
click at [278, 196] on div "Apply" at bounding box center [283, 193] width 19 height 10
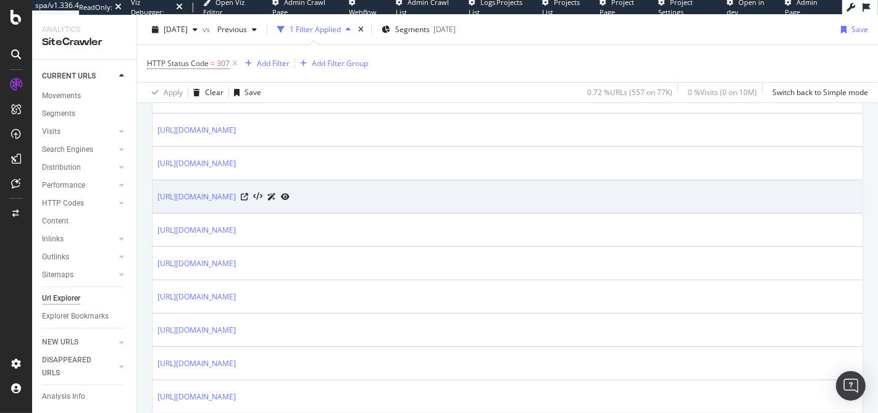
scroll to position [377, 0]
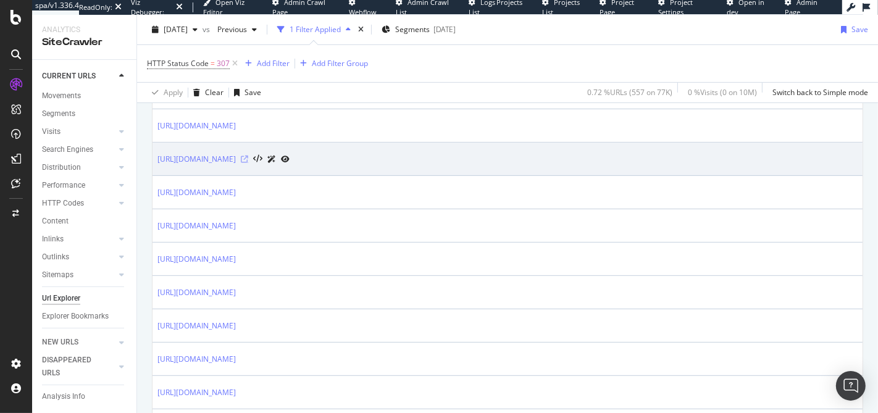
click at [248, 156] on icon at bounding box center [244, 159] width 7 height 7
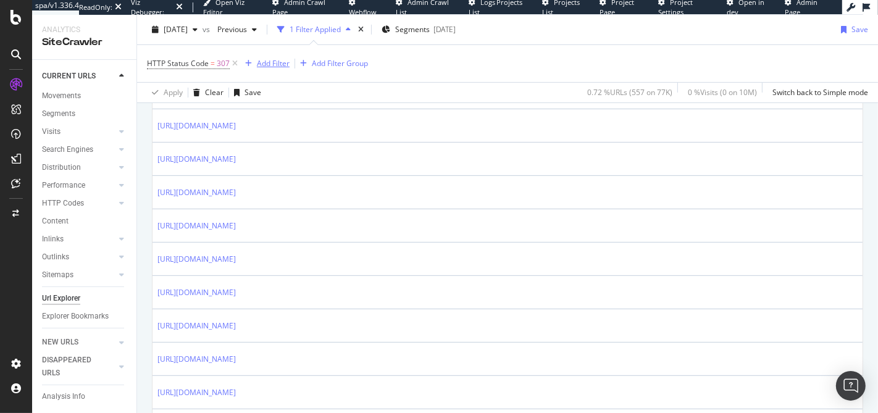
click at [266, 67] on div "Add Filter" at bounding box center [273, 63] width 33 height 10
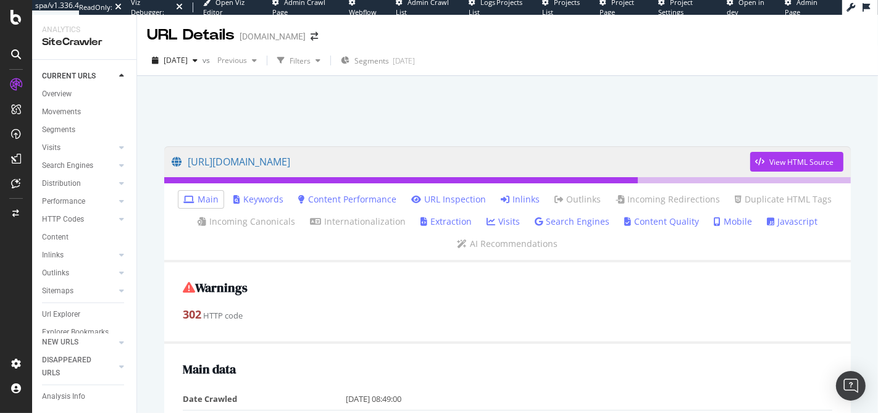
click at [511, 201] on link "Inlinks" at bounding box center [520, 199] width 39 height 12
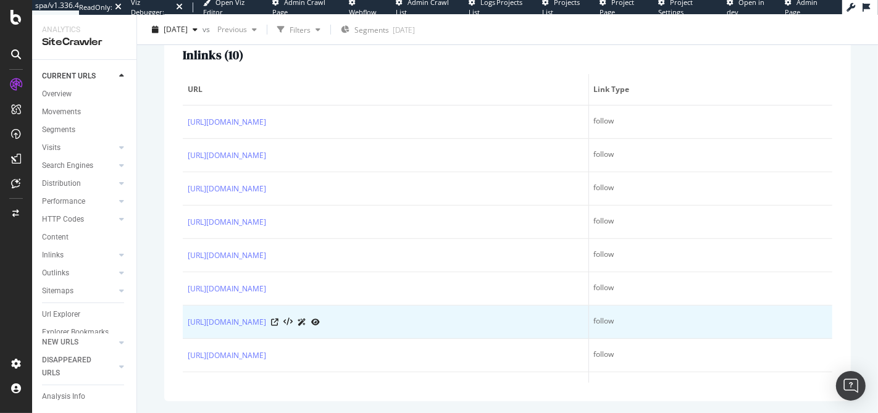
scroll to position [96, 0]
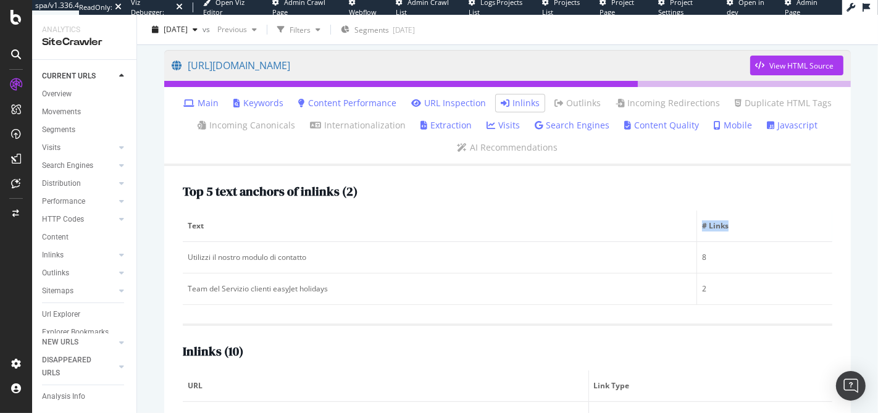
drag, startPoint x: 757, startPoint y: 232, endPoint x: 588, endPoint y: 232, distance: 169.2
click at [588, 232] on tr "Text # Links" at bounding box center [507, 226] width 649 height 31
click at [588, 231] on th "Text" at bounding box center [440, 226] width 514 height 31
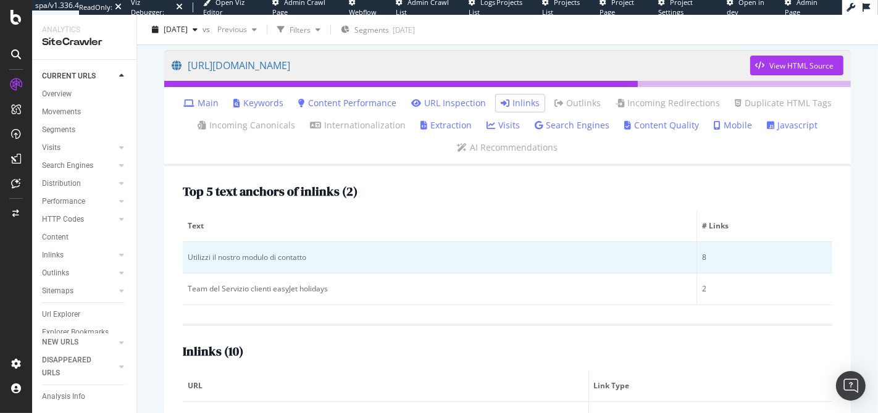
click at [253, 257] on div "Utilizzi il nostro modulo di contatto" at bounding box center [440, 257] width 504 height 11
click at [268, 256] on div "Utilizzi il nostro modulo di contatto" at bounding box center [440, 257] width 504 height 11
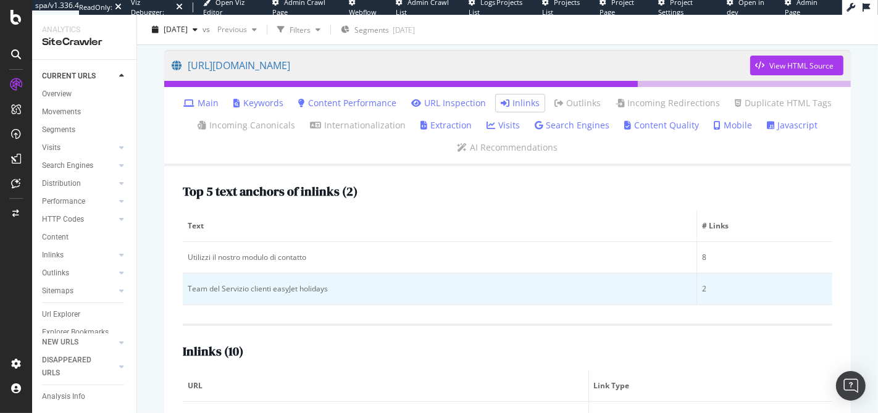
scroll to position [393, 0]
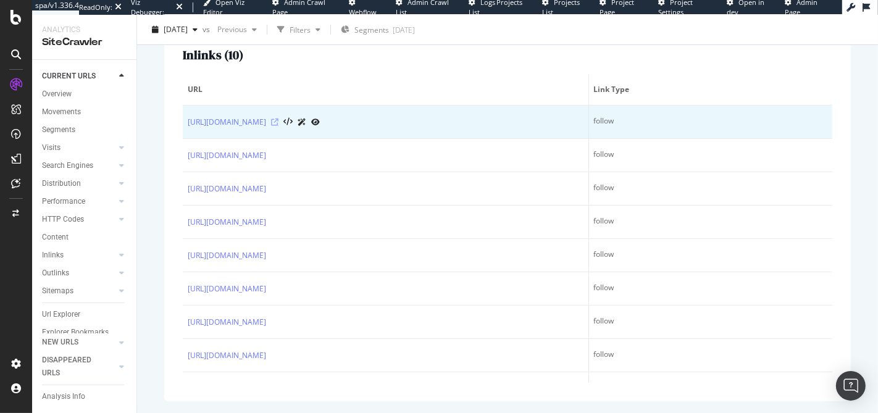
click at [278, 122] on icon at bounding box center [274, 122] width 7 height 7
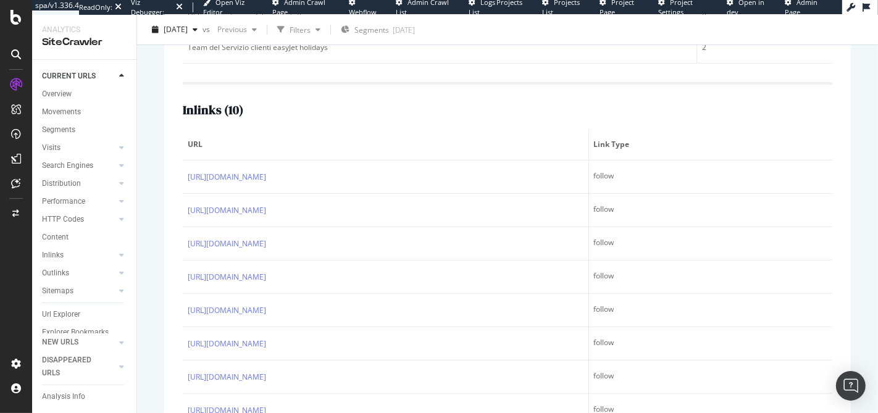
scroll to position [152, 0]
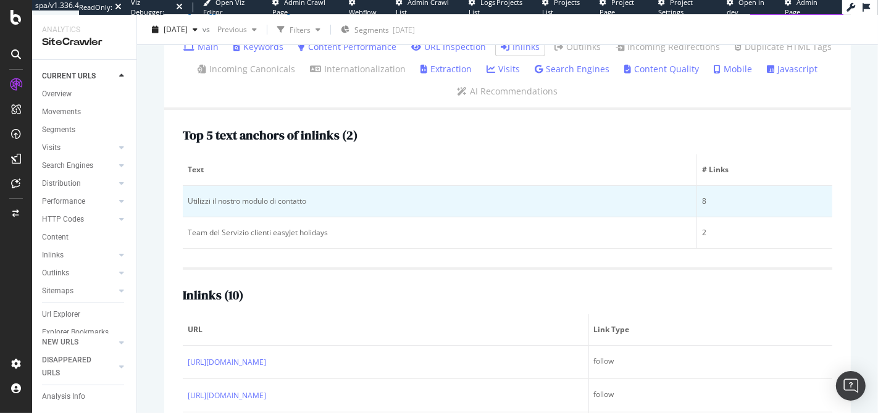
click at [235, 199] on div "Utilizzi il nostro modulo di contatto" at bounding box center [440, 201] width 504 height 11
copy div "Utilizzi il nostro modulo di contatto"
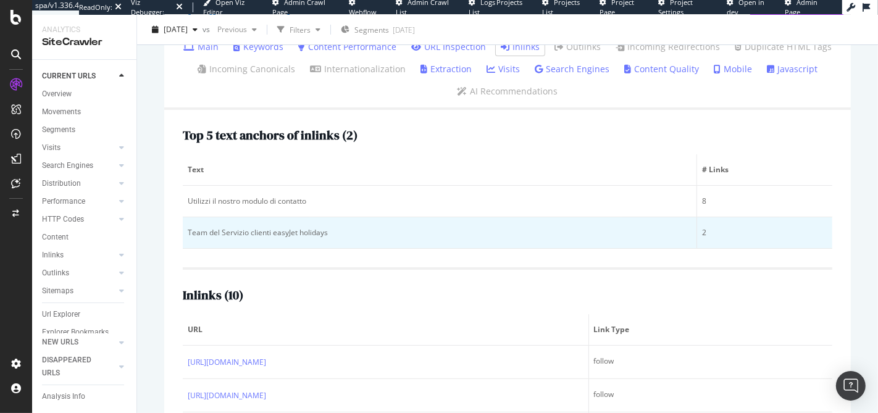
click at [264, 227] on div "Team del Servizio clienti easyJet holidays" at bounding box center [440, 232] width 504 height 11
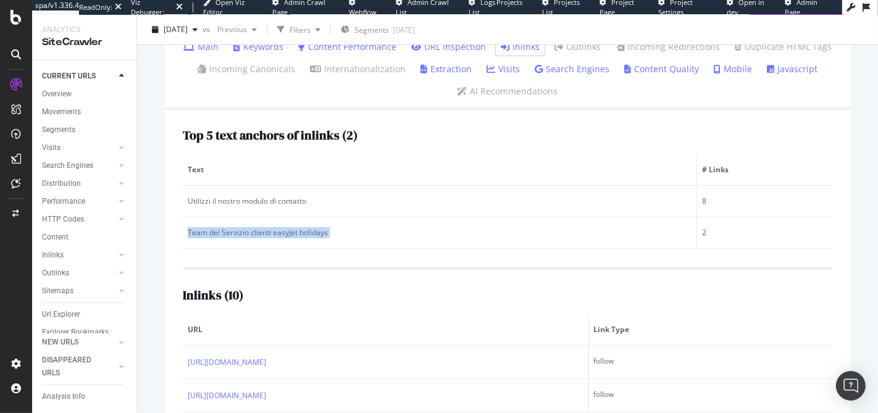
copy div "Team del Servizio clienti easyJet holidays"
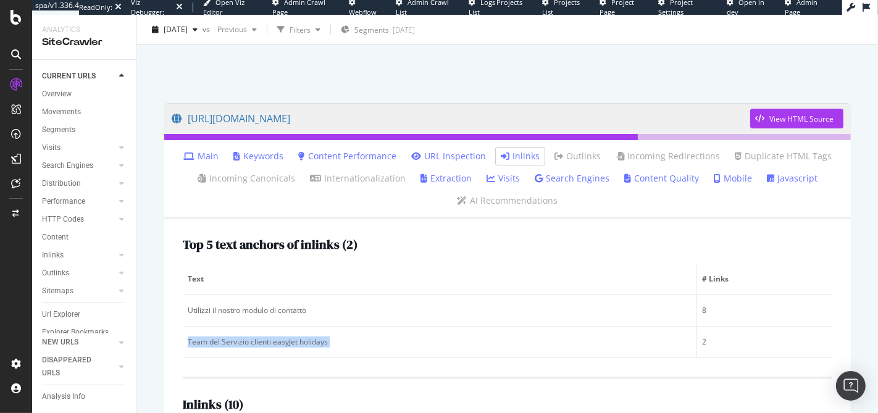
scroll to position [0, 0]
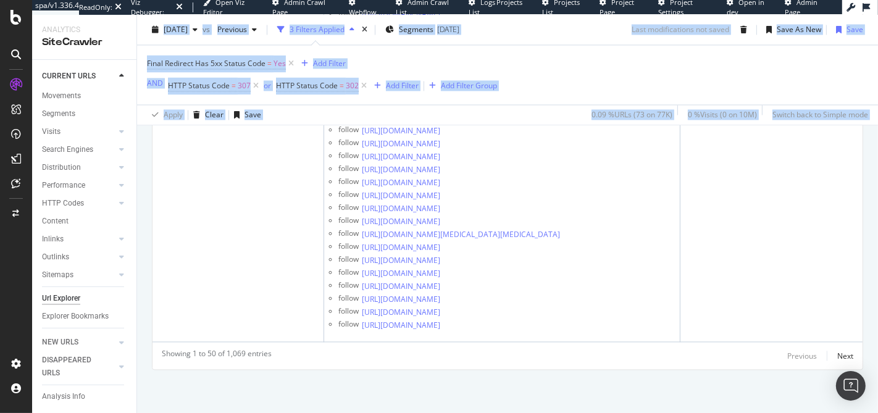
scroll to position [0, 54]
drag, startPoint x: 791, startPoint y: 307, endPoint x: 878, endPoint y: 306, distance: 86.4
click at [877, 306] on div "Url Explorer In-links to redirects that ultimately lead to 500 server error [DO…" at bounding box center [507, 214] width 741 height 398
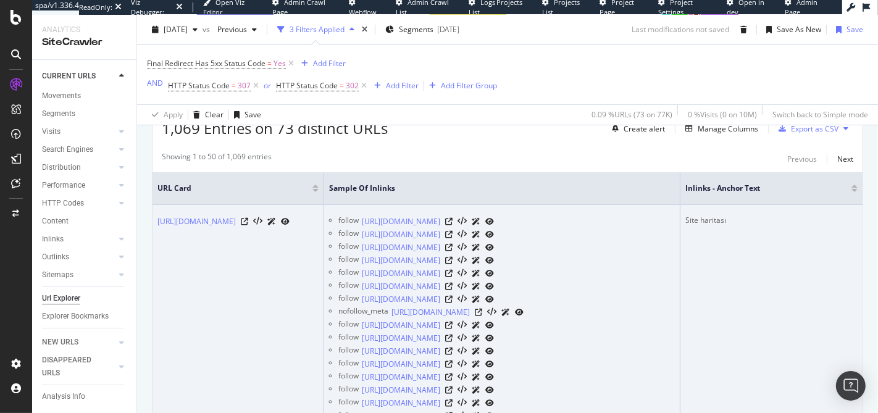
scroll to position [227, 0]
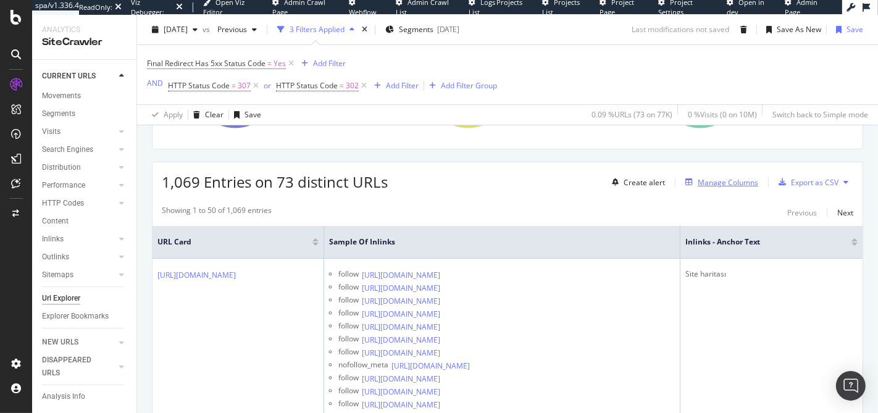
click at [727, 185] on div "Manage Columns" at bounding box center [728, 182] width 61 height 10
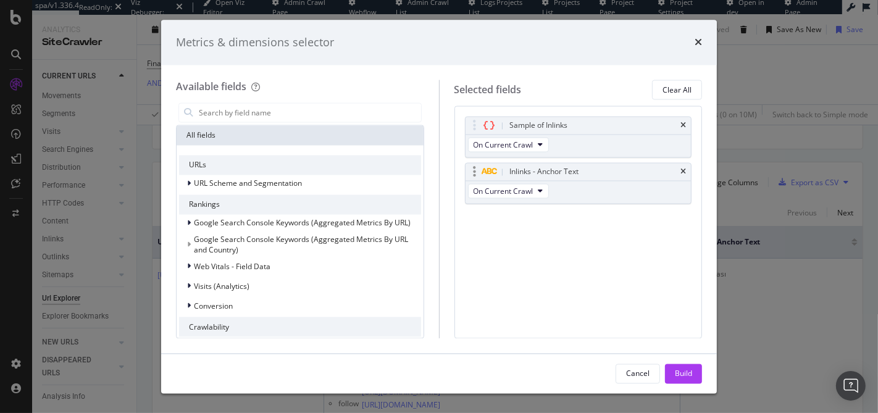
click at [687, 169] on div "Inlinks - Anchor Text" at bounding box center [578, 172] width 226 height 17
click at [682, 172] on icon "times" at bounding box center [683, 172] width 6 height 7
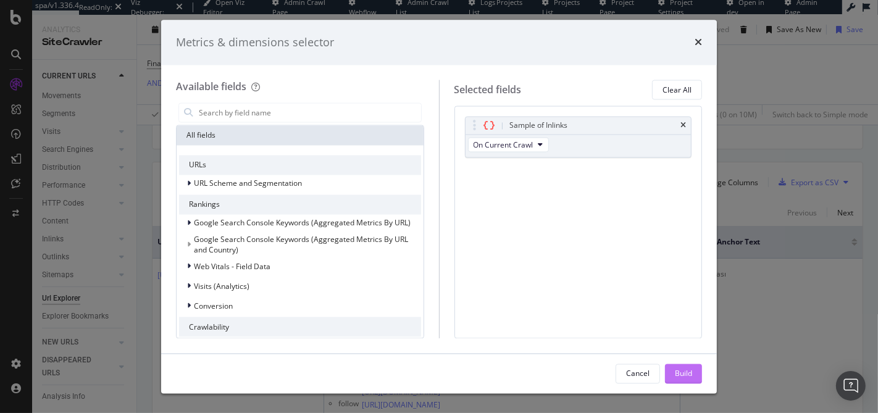
click at [689, 372] on div "Build" at bounding box center [683, 373] width 17 height 10
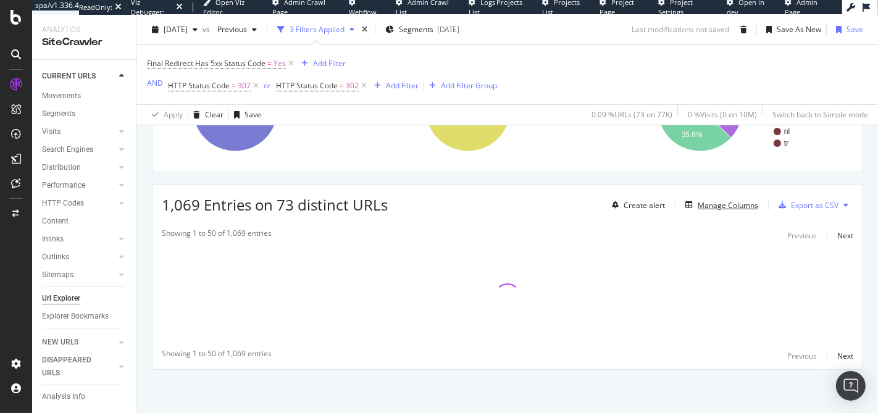
scroll to position [202, 0]
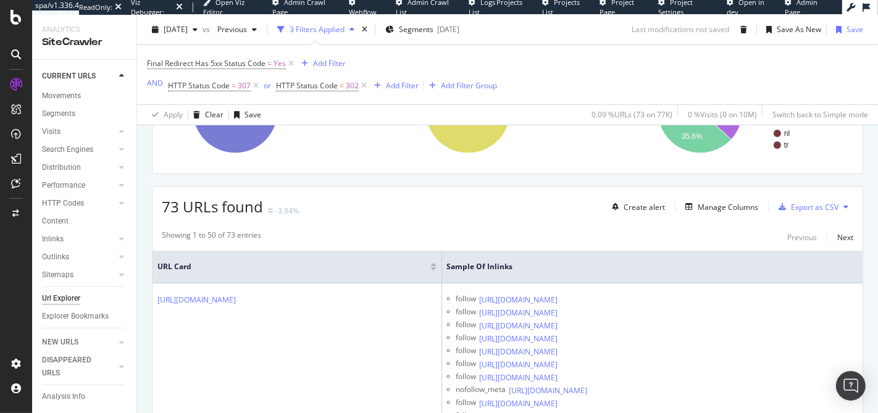
click at [235, 205] on span "73 URLs found" at bounding box center [212, 206] width 101 height 20
click at [222, 209] on span "73 URLs found" at bounding box center [212, 206] width 101 height 20
click at [791, 209] on div "Export as CSV" at bounding box center [815, 207] width 48 height 10
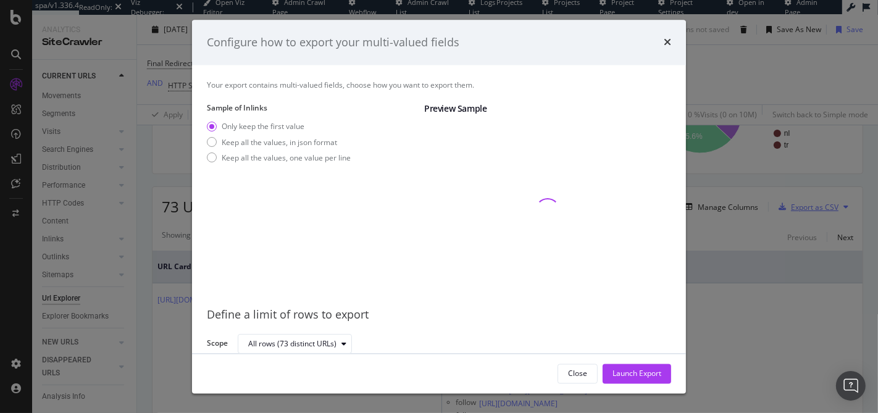
scroll to position [1, 0]
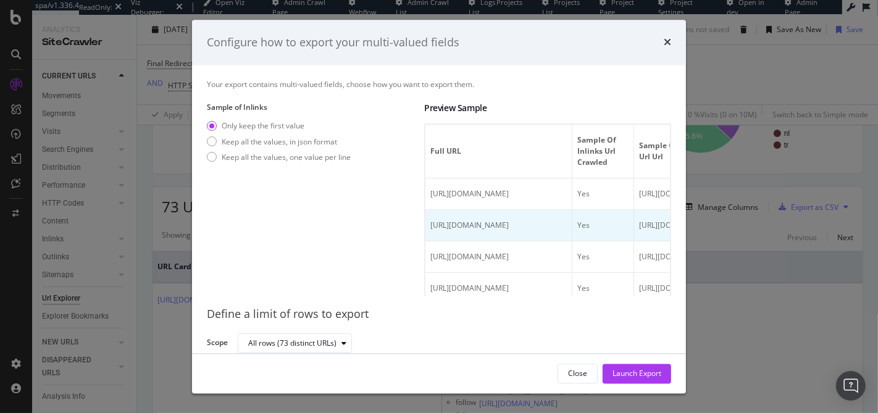
drag, startPoint x: 496, startPoint y: 225, endPoint x: 632, endPoint y: 233, distance: 136.1
click at [572, 233] on td "[URL][DOMAIN_NAME]" at bounding box center [498, 226] width 147 height 31
click at [509, 222] on span "[URL][DOMAIN_NAME]" at bounding box center [469, 225] width 78 height 10
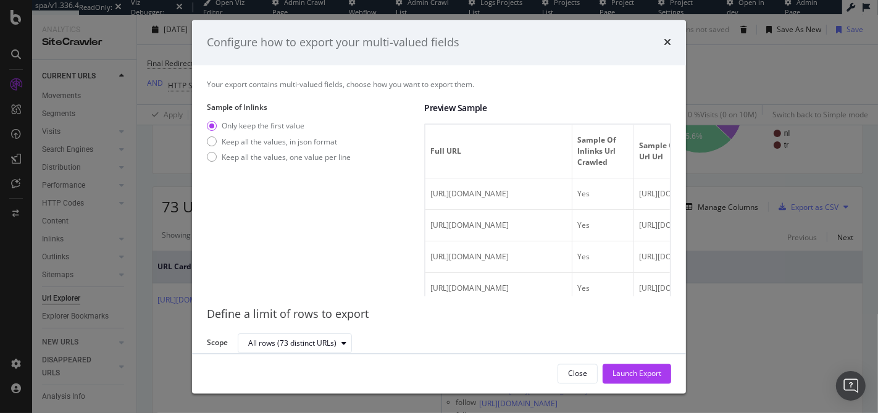
drag, startPoint x: 457, startPoint y: 272, endPoint x: 666, endPoint y: 275, distance: 208.7
click at [670, 273] on div "Your export contains multi-valued fields, choose how you want to export them. S…" at bounding box center [439, 209] width 494 height 288
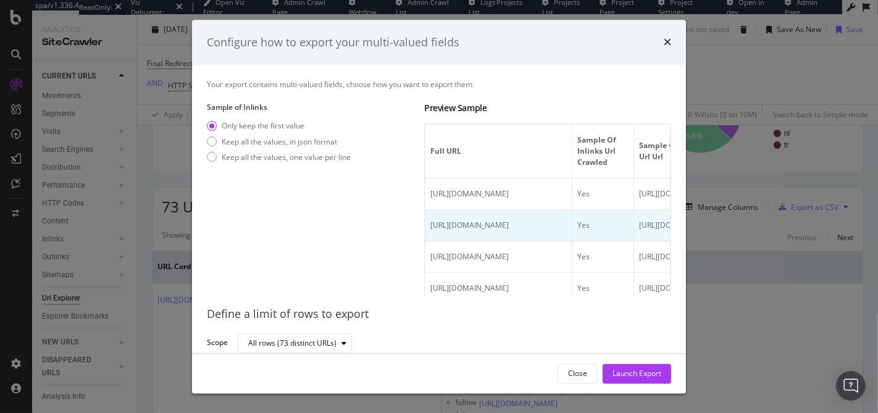
click at [535, 232] on td "[URL][DOMAIN_NAME]" at bounding box center [498, 226] width 147 height 31
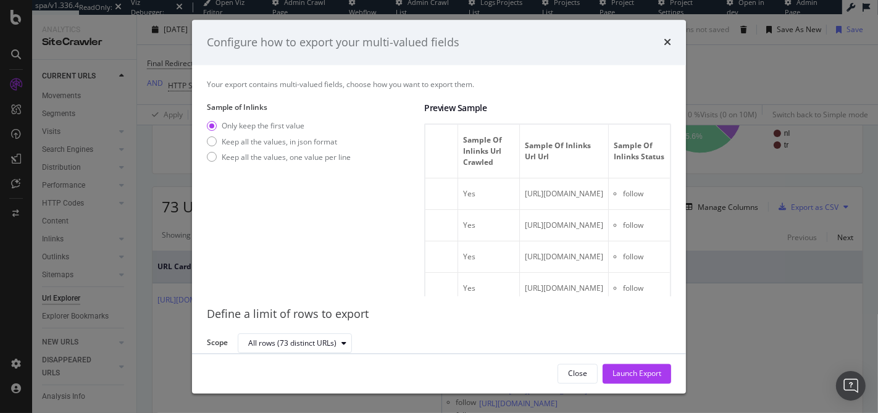
scroll to position [0, 231]
drag, startPoint x: 512, startPoint y: 223, endPoint x: 653, endPoint y: 223, distance: 140.8
click at [654, 223] on div "Full URL Sample of Inlinks Url Crawled Sample of Inlinks Url Url Sample of Inli…" at bounding box center [547, 210] width 247 height 173
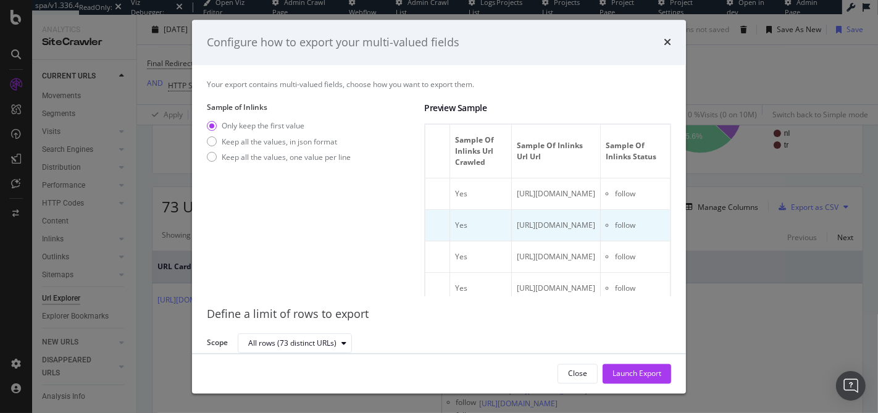
click at [558, 223] on td "[URL][DOMAIN_NAME]" at bounding box center [556, 226] width 89 height 31
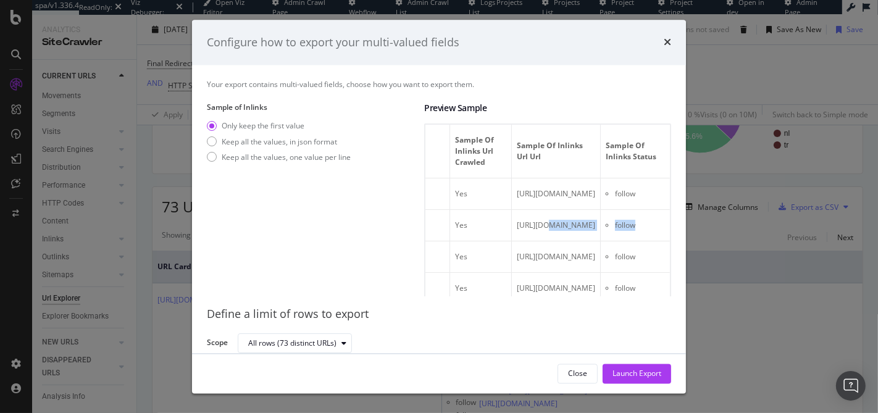
drag, startPoint x: 530, startPoint y: 227, endPoint x: 653, endPoint y: 228, distance: 122.2
click at [653, 228] on div "Full URL Sample of Inlinks Url Crawled Sample of Inlinks Url Url Sample of Inli…" at bounding box center [547, 210] width 247 height 173
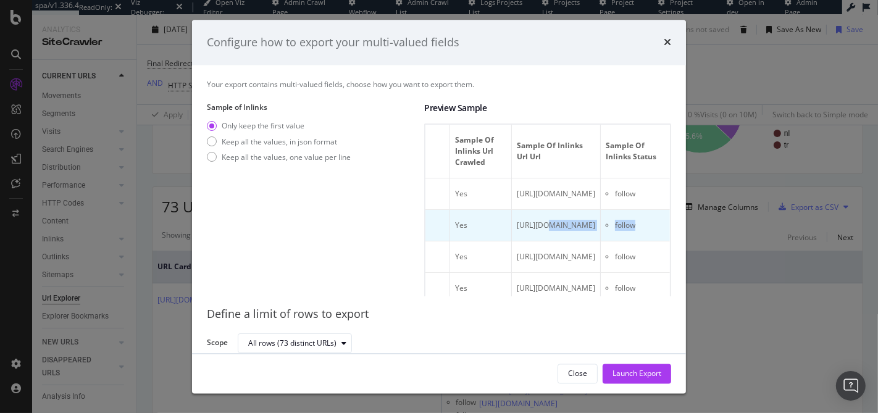
click at [558, 228] on td "[URL][DOMAIN_NAME]" at bounding box center [556, 226] width 89 height 31
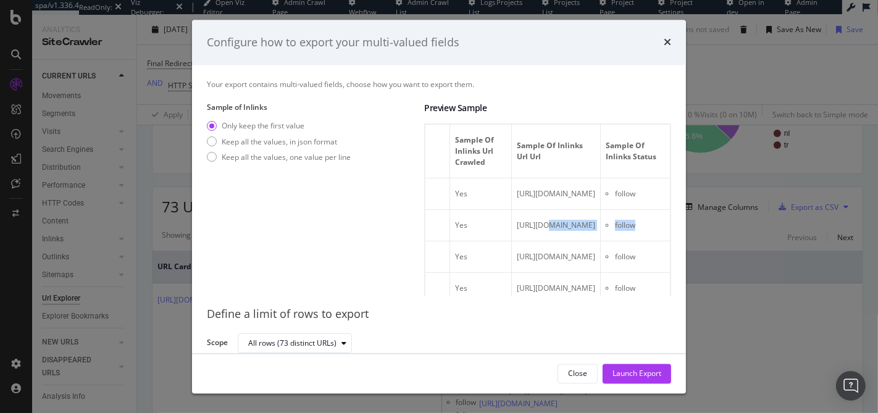
scroll to position [0, 458]
drag, startPoint x: 579, startPoint y: 225, endPoint x: 658, endPoint y: 227, distance: 79.1
click at [658, 227] on div "Full URL Sample of Inlinks Url Crawled Sample of Inlinks Url Url Sample of Inli…" at bounding box center [547, 210] width 247 height 173
click at [305, 159] on div "Keep all the values, one value per line" at bounding box center [286, 157] width 129 height 10
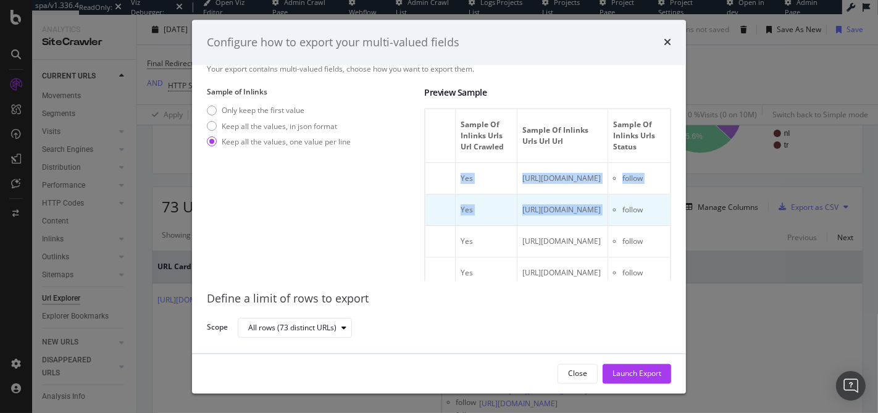
scroll to position [0, 449]
drag, startPoint x: 440, startPoint y: 177, endPoint x: 646, endPoint y: 198, distance: 207.3
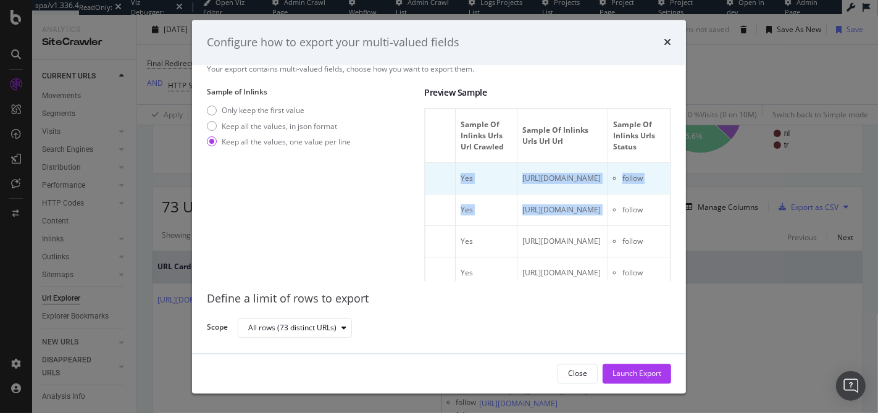
click at [632, 178] on li "follow" at bounding box center [643, 178] width 43 height 11
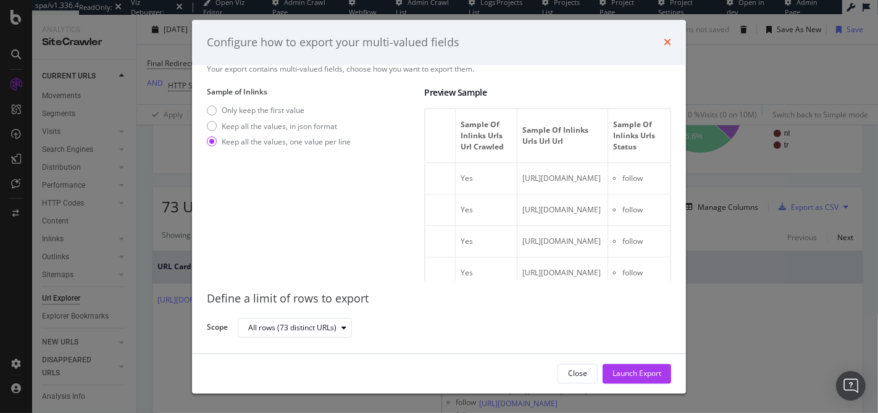
click at [666, 41] on icon "times" at bounding box center [667, 43] width 7 height 10
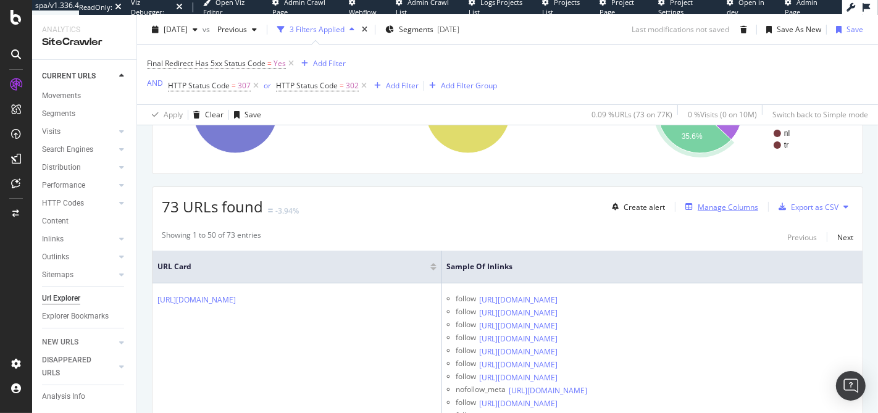
click at [722, 203] on div "Manage Columns" at bounding box center [728, 207] width 61 height 10
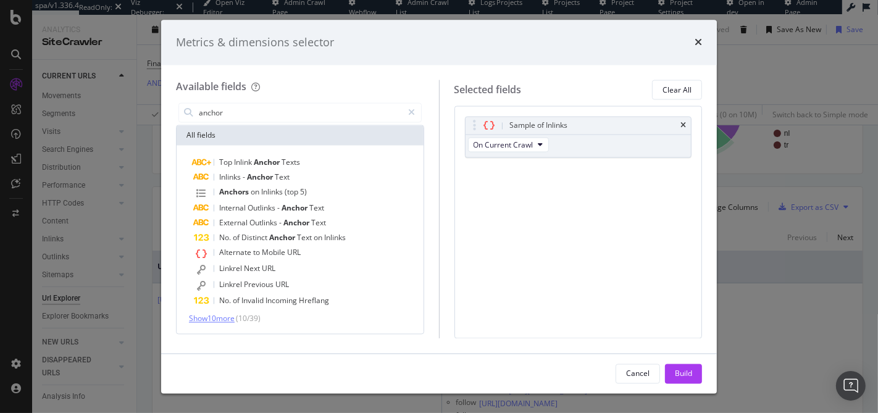
type input "anchor"
click at [225, 320] on span "Show 10 more" at bounding box center [212, 319] width 46 height 10
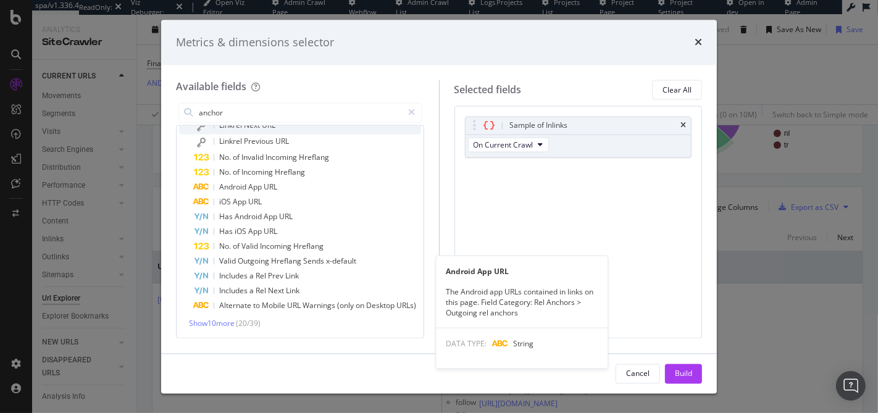
scroll to position [0, 0]
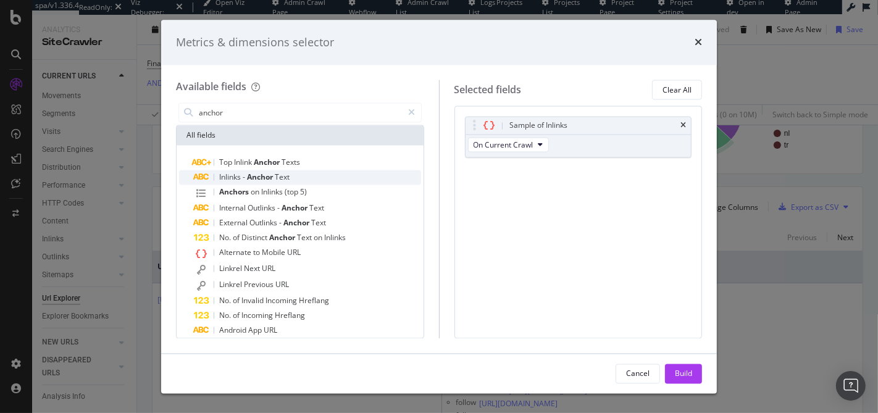
click at [309, 176] on div "Inlinks - Anchor Text" at bounding box center [307, 177] width 227 height 15
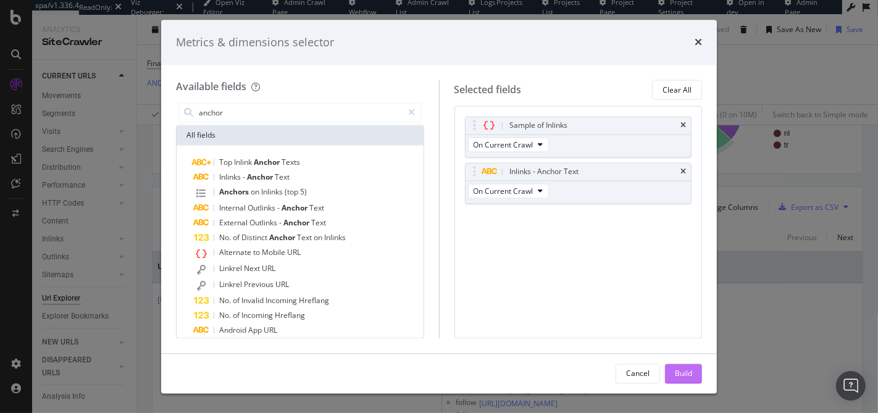
click at [681, 372] on div "Build" at bounding box center [683, 373] width 17 height 10
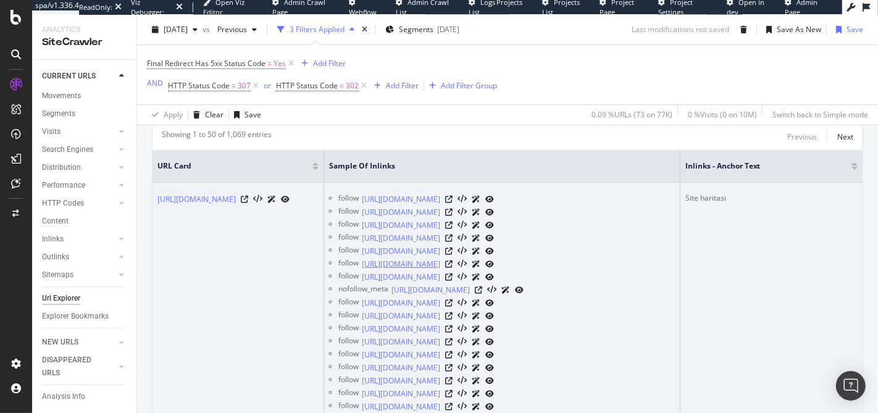
scroll to position [333, 0]
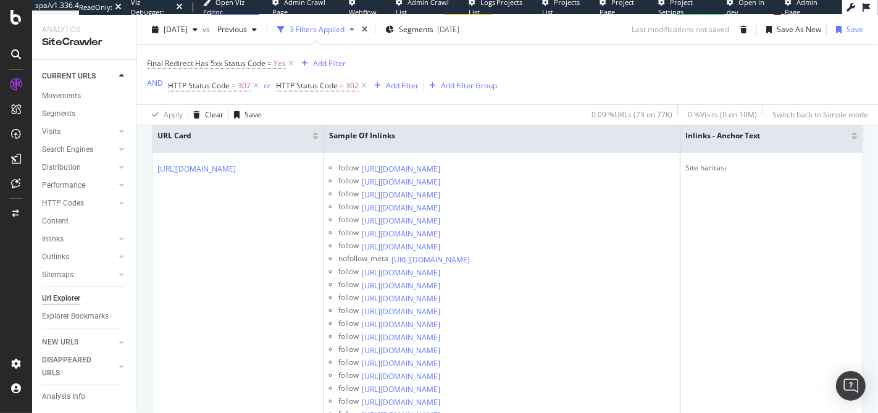
click at [319, 137] on div at bounding box center [315, 137] width 6 height 3
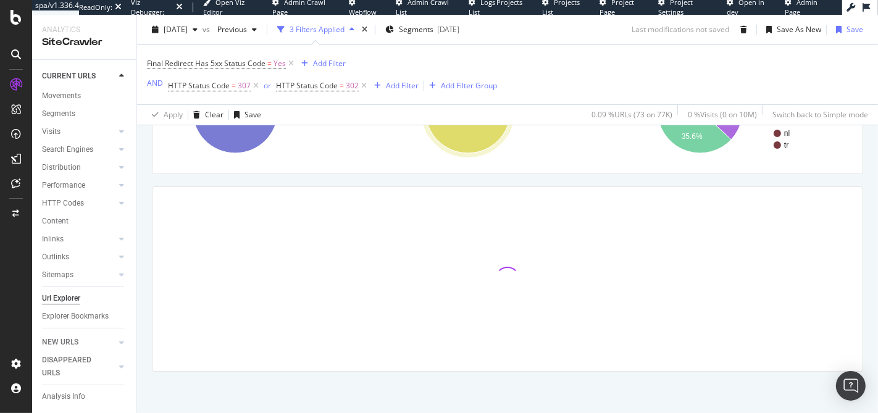
click at [441, 137] on ellipse "A chart." at bounding box center [467, 110] width 85 height 85
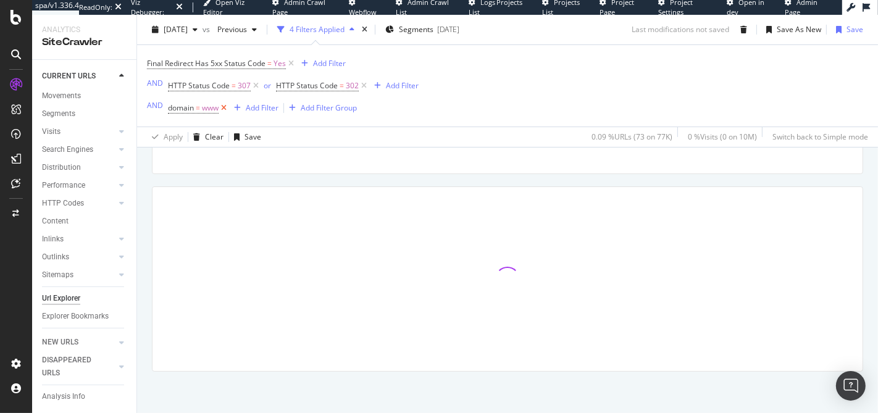
click at [223, 107] on icon at bounding box center [224, 108] width 10 height 12
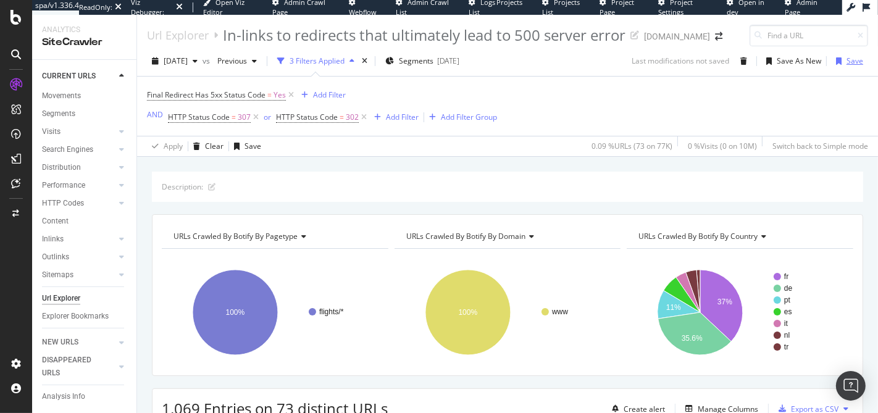
click at [833, 59] on div "button" at bounding box center [838, 60] width 15 height 7
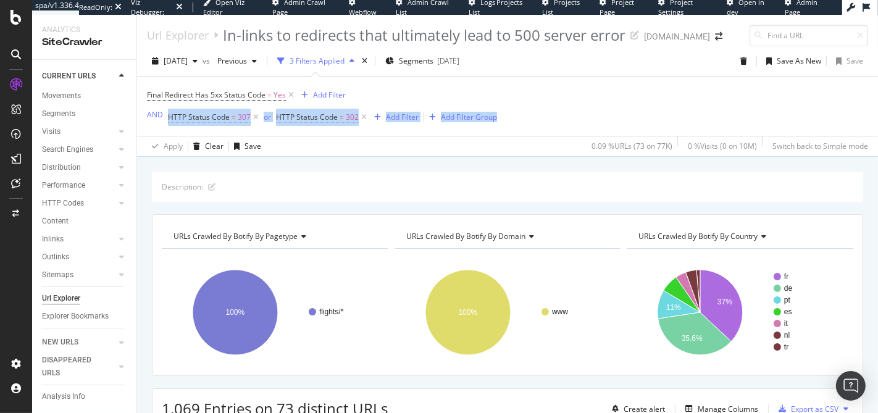
drag, startPoint x: 550, startPoint y: 94, endPoint x: 548, endPoint y: 136, distance: 41.4
click at [548, 136] on div "Final Redirect Has 5xx Status Code = Yes Add Filter AND HTTP Status Code = 307 …" at bounding box center [507, 117] width 721 height 80
click at [548, 136] on div "Apply Clear Save 0.09 % URLs ( 73 on 77K ) 0 % Visits ( 0 on 10M ) Switch back …" at bounding box center [507, 146] width 741 height 20
drag, startPoint x: 548, startPoint y: 136, endPoint x: 549, endPoint y: 92, distance: 44.5
click at [549, 92] on div "Final Redirect Has 5xx Status Code = Yes Add Filter AND HTTP Status Code = 307 …" at bounding box center [507, 117] width 721 height 80
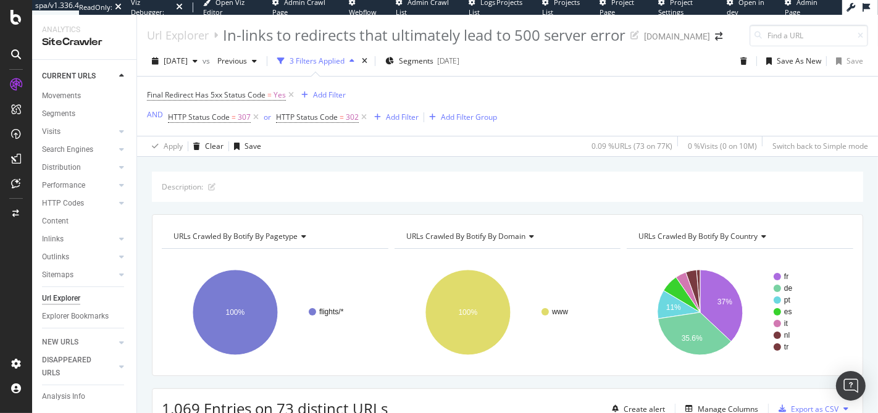
click at [549, 92] on div "Final Redirect Has 5xx Status Code = Yes Add Filter AND HTTP Status Code = 307 …" at bounding box center [507, 106] width 721 height 59
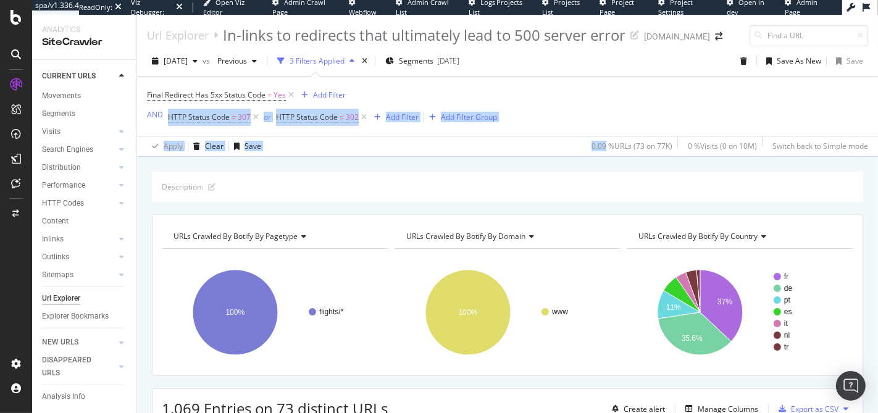
drag, startPoint x: 549, startPoint y: 92, endPoint x: 543, endPoint y: 136, distance: 44.3
click at [543, 136] on div "Final Redirect Has 5xx Status Code = Yes Add Filter AND HTTP Status Code = 307 …" at bounding box center [507, 117] width 721 height 80
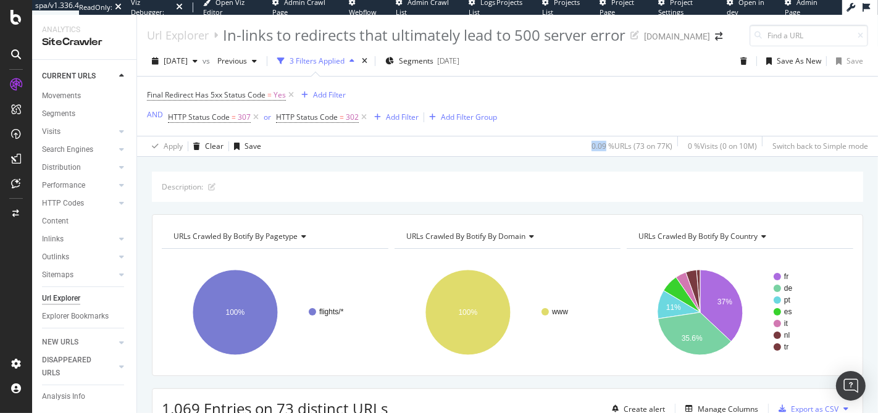
click at [543, 136] on div "Apply Clear Save 0.09 % URLs ( 73 on 77K ) 0 % Visits ( 0 on 10M ) Switch back …" at bounding box center [507, 146] width 741 height 20
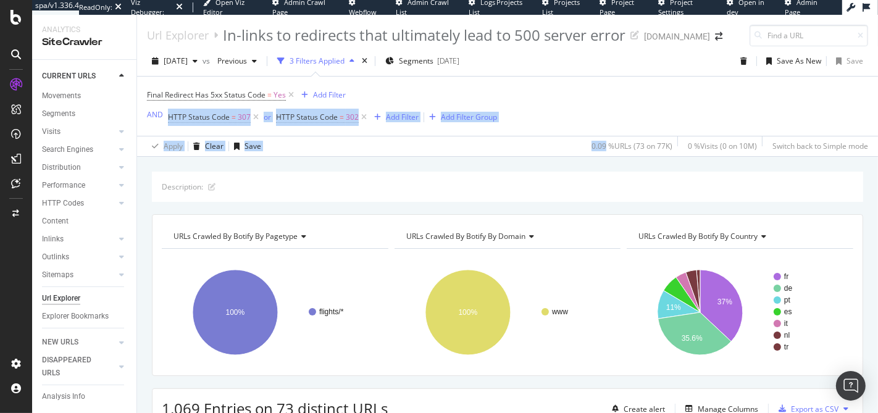
drag, startPoint x: 543, startPoint y: 136, endPoint x: 545, endPoint y: 94, distance: 41.4
click at [545, 94] on div "Final Redirect Has 5xx Status Code = Yes Add Filter AND HTTP Status Code = 307 …" at bounding box center [507, 117] width 721 height 80
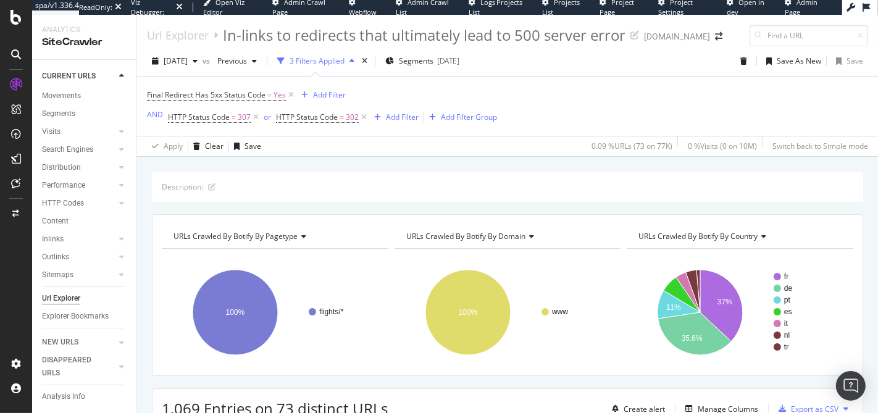
click at [545, 94] on div "Final Redirect Has 5xx Status Code = Yes Add Filter AND HTTP Status Code = 307 …" at bounding box center [507, 106] width 721 height 59
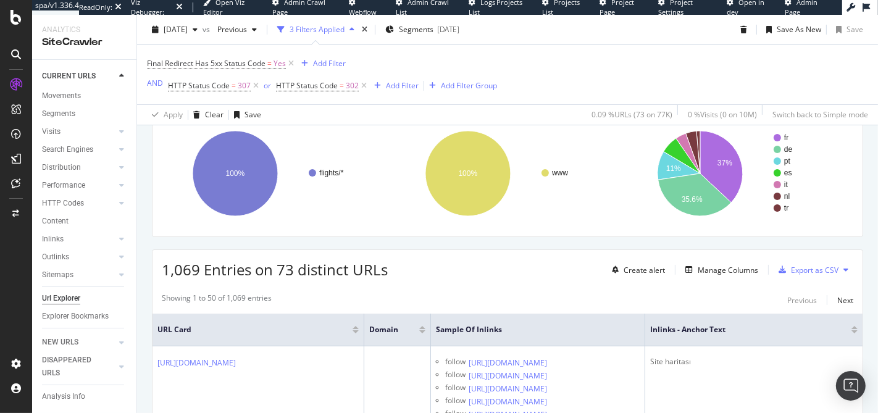
scroll to position [167, 0]
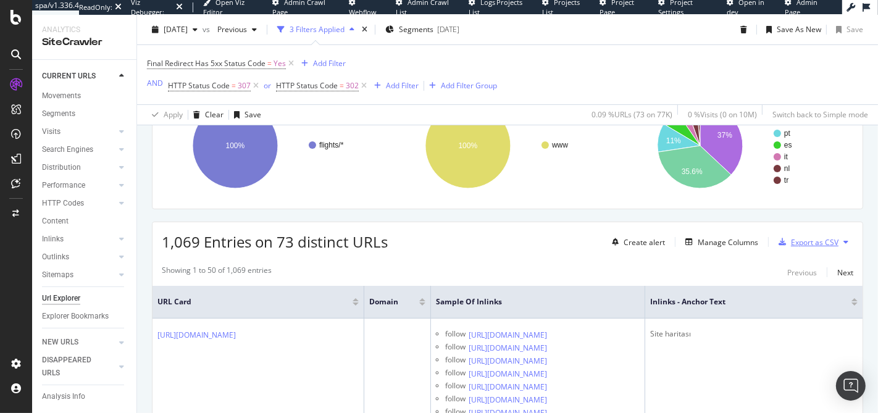
click at [816, 245] on div "Export as CSV" at bounding box center [806, 242] width 65 height 19
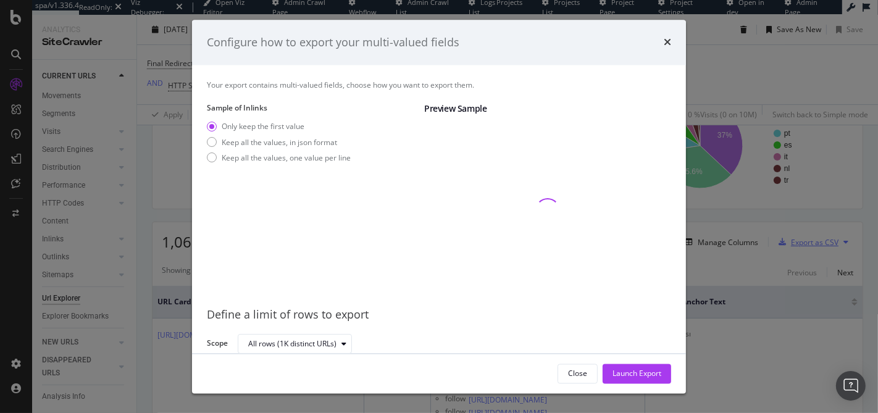
scroll to position [1, 0]
click at [298, 160] on div "Keep all the values, one value per line" at bounding box center [286, 157] width 129 height 10
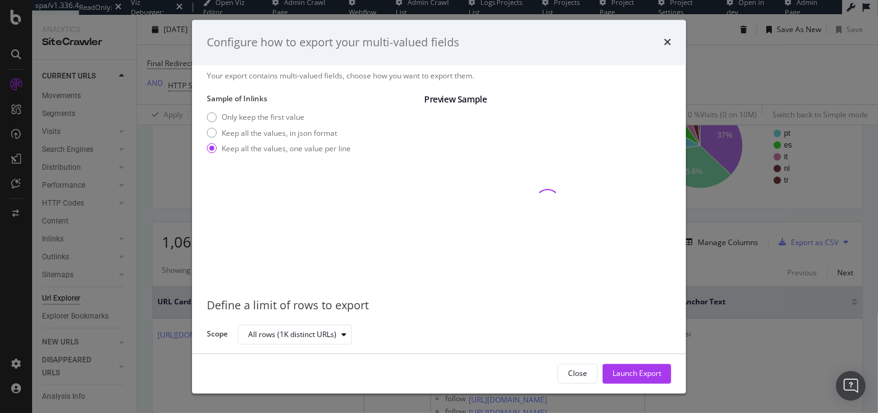
scroll to position [16, 0]
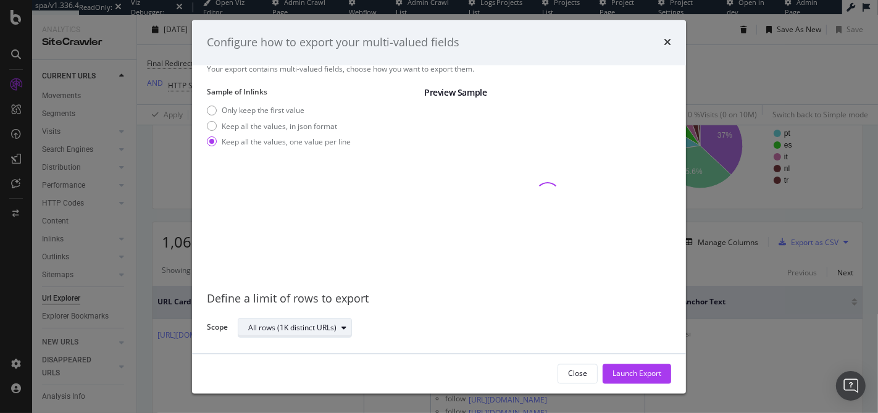
click at [331, 330] on div "All rows (1K distinct URLs)" at bounding box center [292, 327] width 88 height 7
click at [415, 384] on div "Close Launch Export" at bounding box center [439, 374] width 494 height 40
click at [337, 331] on div "All rows (1K distinct URLs)" at bounding box center [299, 327] width 103 height 17
click at [401, 361] on div "Close Launch Export" at bounding box center [439, 374] width 494 height 40
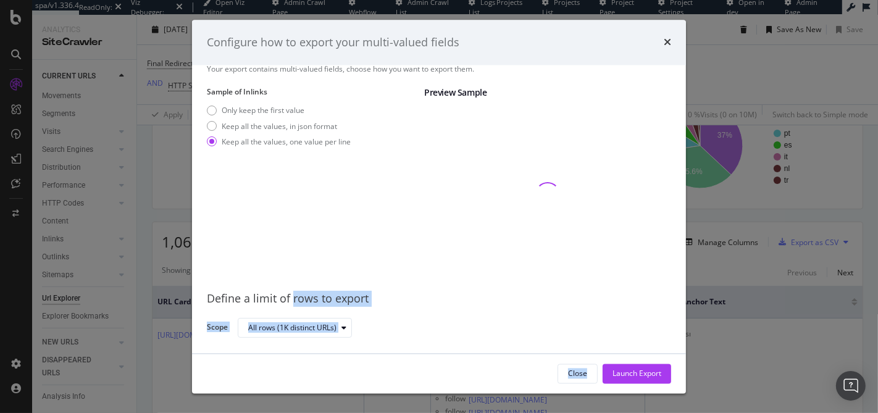
drag, startPoint x: 401, startPoint y: 361, endPoint x: 304, endPoint y: 300, distance: 114.1
click at [304, 300] on div "Configure how to export your multi-valued fields Your export contains multi-val…" at bounding box center [439, 207] width 494 height 374
click at [304, 300] on div "Define a limit of rows to export" at bounding box center [439, 299] width 464 height 16
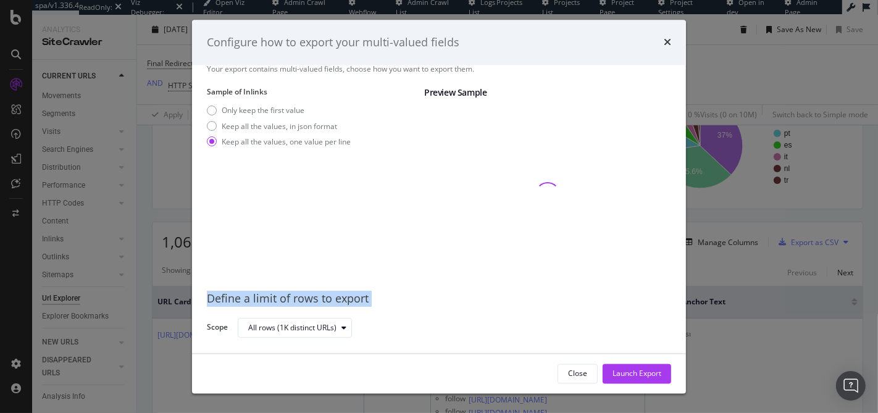
click at [307, 300] on div "Define a limit of rows to export" at bounding box center [439, 299] width 464 height 16
click at [304, 300] on div "Define a limit of rows to export" at bounding box center [439, 299] width 464 height 16
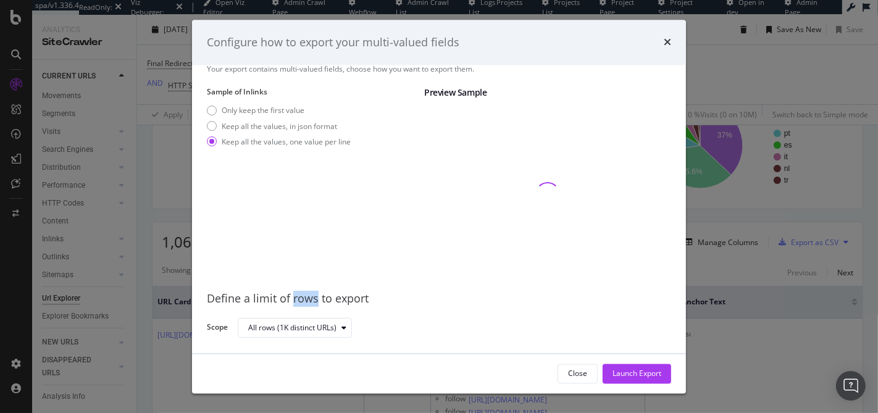
click at [304, 300] on div "Define a limit of rows to export" at bounding box center [439, 299] width 464 height 16
click at [306, 299] on div "Define a limit of rows to export" at bounding box center [439, 299] width 464 height 16
click at [299, 300] on div "Define a limit of rows to export" at bounding box center [439, 299] width 464 height 16
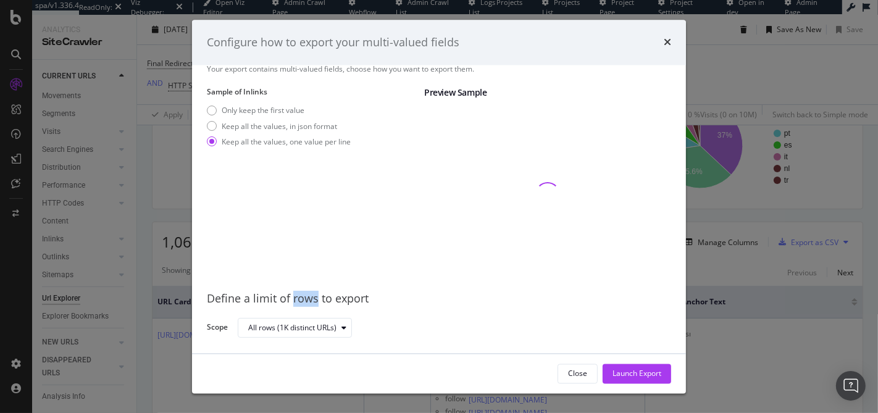
click at [299, 300] on div "Define a limit of rows to export" at bounding box center [439, 299] width 464 height 16
click at [295, 300] on div "Define a limit of rows to export" at bounding box center [439, 299] width 464 height 16
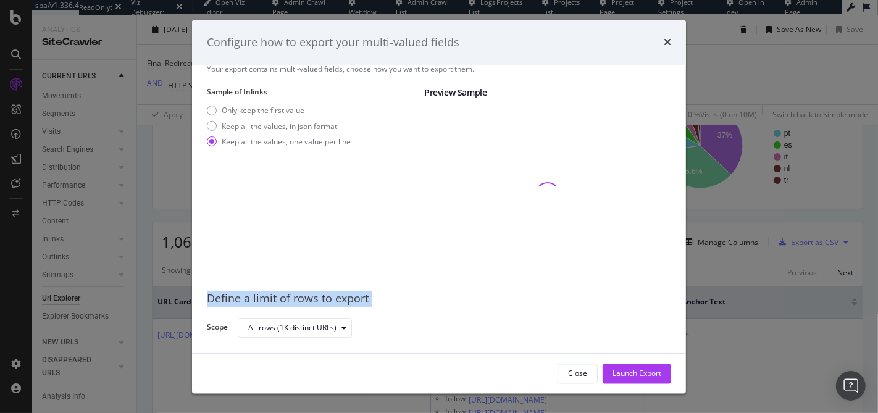
click at [295, 300] on div "Define a limit of rows to export" at bounding box center [439, 299] width 464 height 16
click at [280, 298] on div "Define a limit of rows to export" at bounding box center [439, 299] width 464 height 16
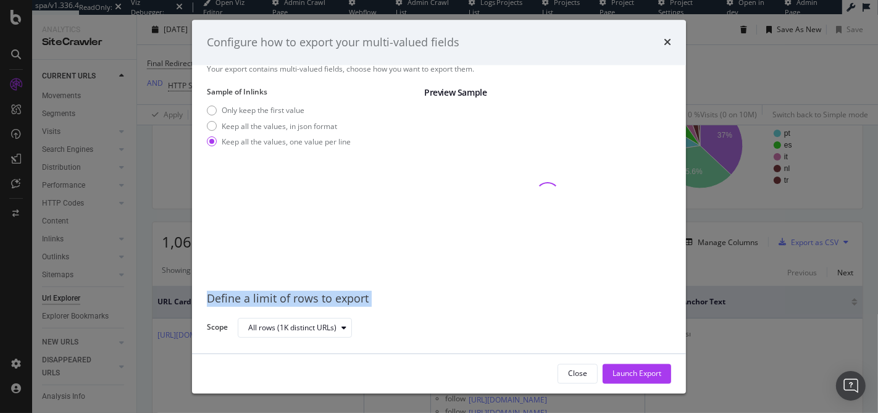
click at [282, 298] on div "Define a limit of rows to export" at bounding box center [439, 299] width 464 height 16
click at [267, 298] on div "Define a limit of rows to export" at bounding box center [439, 299] width 464 height 16
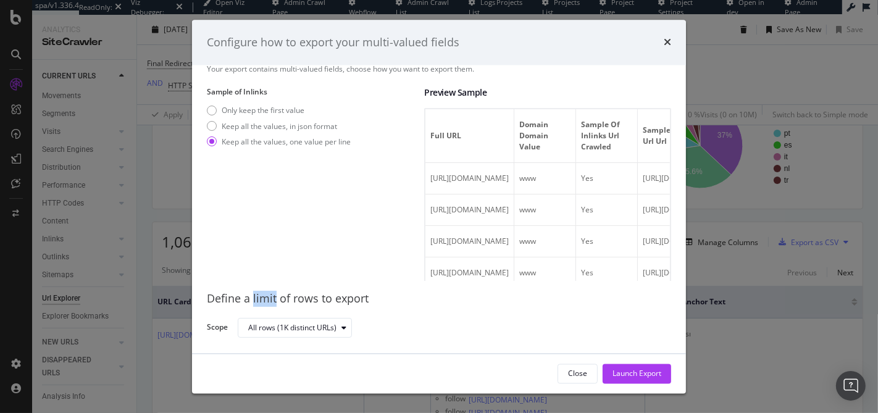
click at [267, 297] on div "Define a limit of rows to export" at bounding box center [439, 299] width 464 height 16
click at [269, 299] on div "Define a limit of rows to export" at bounding box center [439, 299] width 464 height 16
drag, startPoint x: 492, startPoint y: 204, endPoint x: 698, endPoint y: 215, distance: 205.9
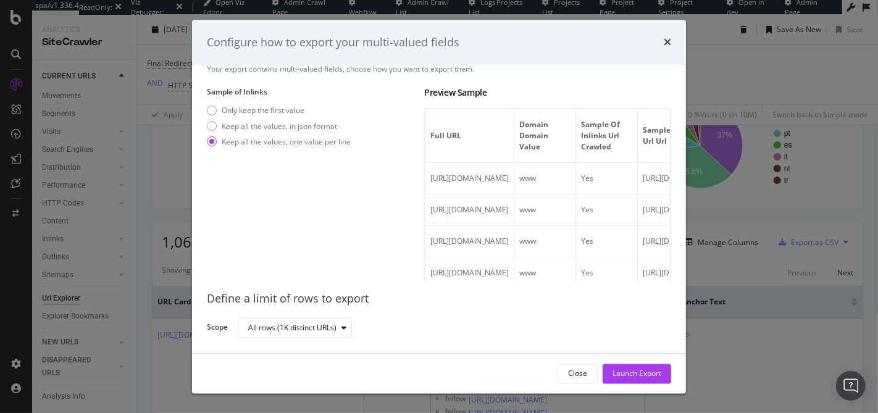
click at [698, 215] on div "Configure how to export your multi-valued fields Your export contains multi-val…" at bounding box center [439, 206] width 878 height 413
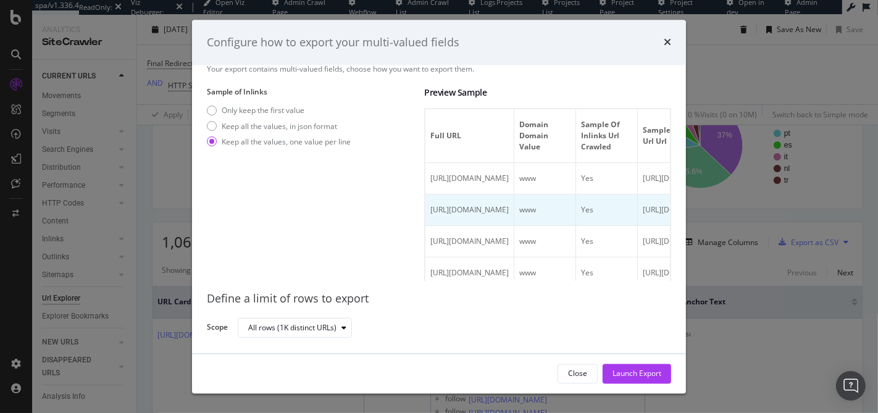
click at [509, 205] on span "https://www.easyjet.com/tr/sitemap" at bounding box center [469, 210] width 78 height 10
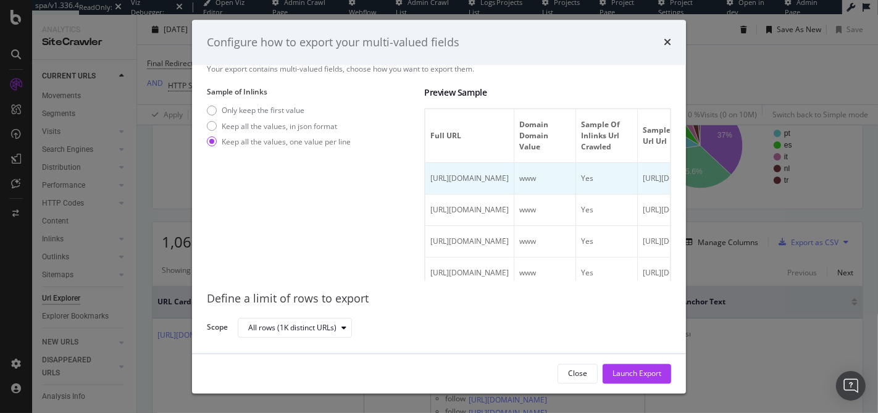
drag, startPoint x: 469, startPoint y: 183, endPoint x: 627, endPoint y: 185, distance: 157.4
click at [514, 185] on td "https://www.easyjet.com/tr/sitemap" at bounding box center [469, 179] width 89 height 31
click at [509, 178] on div "https://www.easyjet.com/tr/sitemap" at bounding box center [469, 178] width 78 height 11
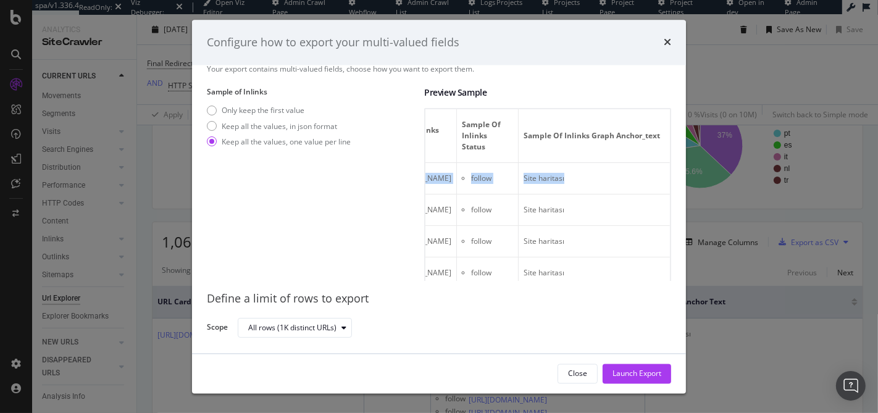
drag, startPoint x: 471, startPoint y: 176, endPoint x: 674, endPoint y: 189, distance: 202.9
click at [674, 189] on div "Your export contains multi-valued fields, choose how you want to export them. S…" at bounding box center [439, 209] width 494 height 288
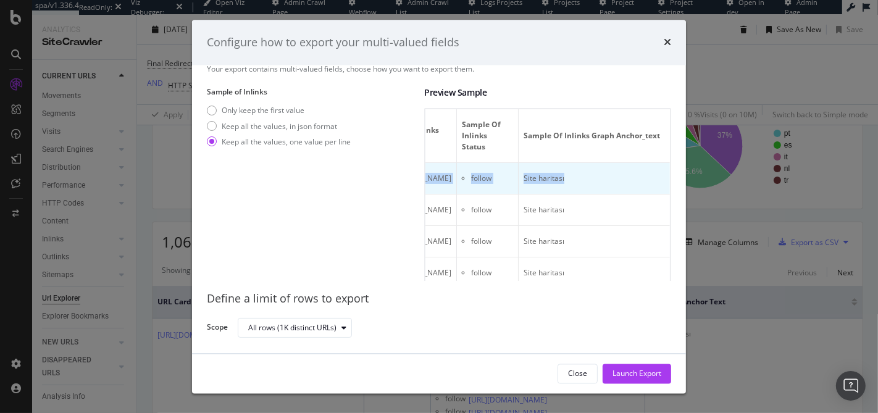
click at [507, 186] on td "follow" at bounding box center [488, 179] width 62 height 31
click at [623, 374] on div "Launch Export" at bounding box center [636, 373] width 49 height 10
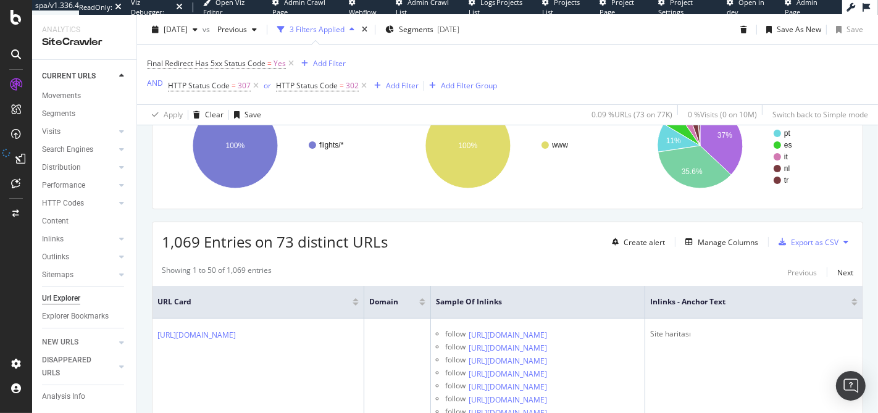
click at [307, 292] on th "URL Card" at bounding box center [258, 302] width 212 height 33
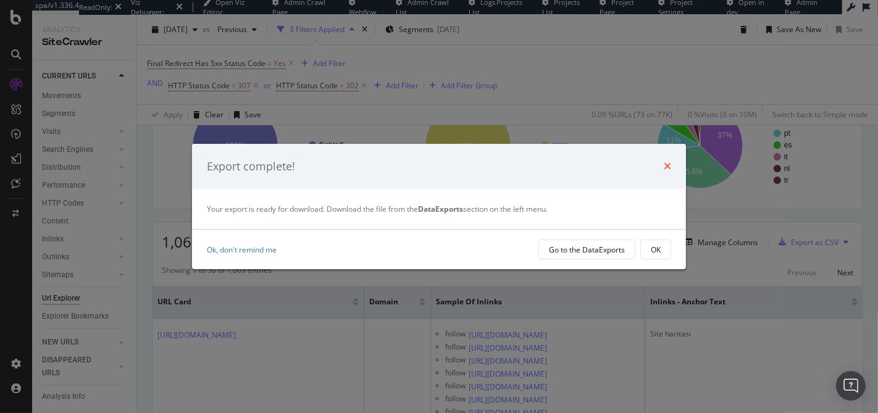
click at [666, 164] on icon "times" at bounding box center [667, 166] width 7 height 10
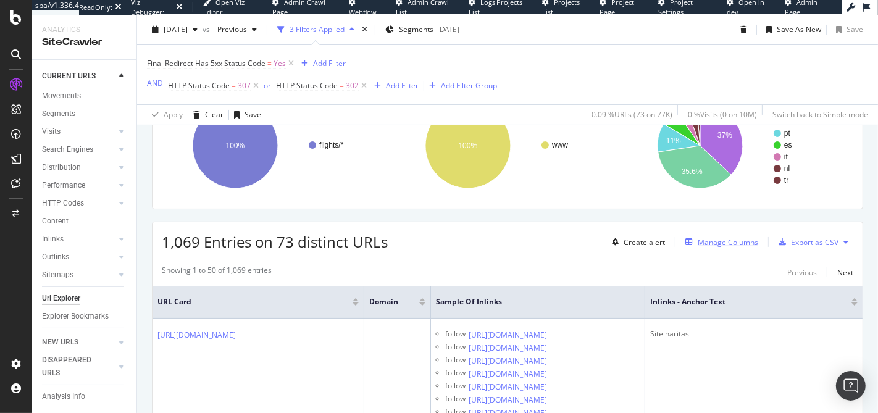
click at [720, 237] on div "Manage Columns" at bounding box center [728, 242] width 61 height 10
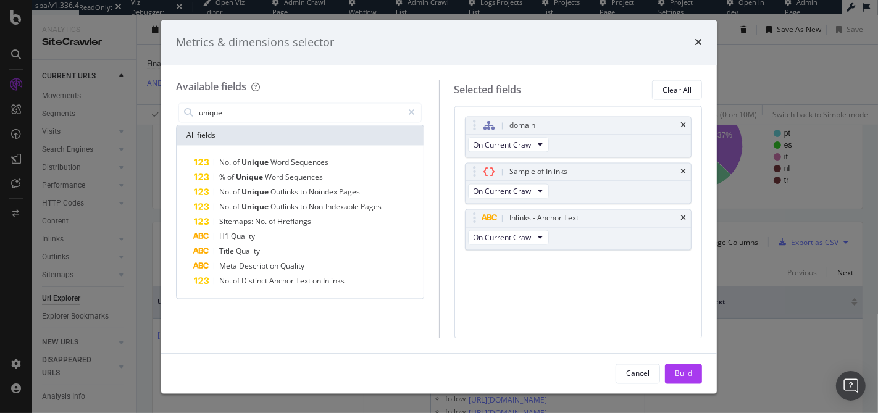
type input "unique in"
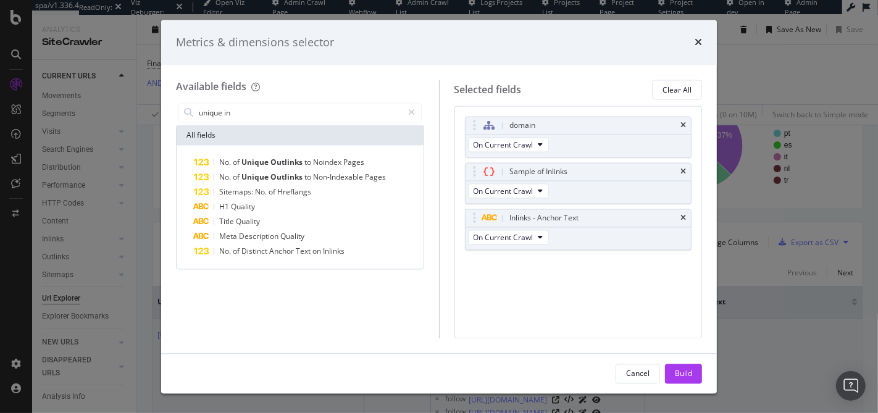
click at [641, 370] on div "Cancel" at bounding box center [637, 373] width 23 height 10
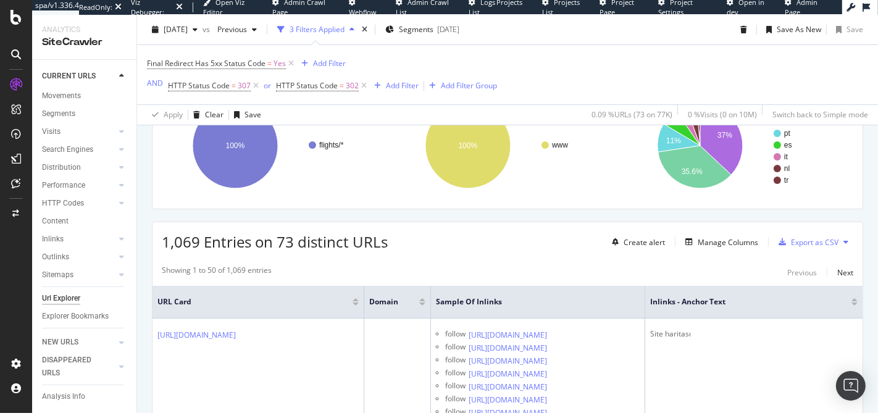
click at [564, 54] on div "Final Redirect Has 5xx Status Code = Yes Add Filter AND HTTP Status Code = 307 …" at bounding box center [507, 74] width 721 height 59
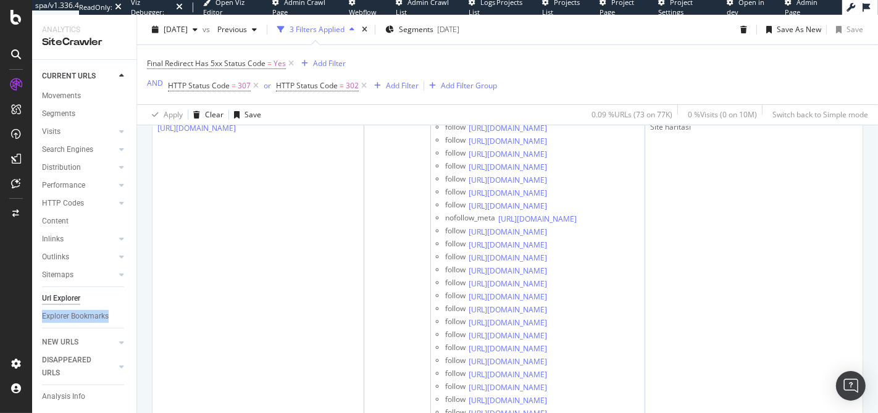
scroll to position [212, 0]
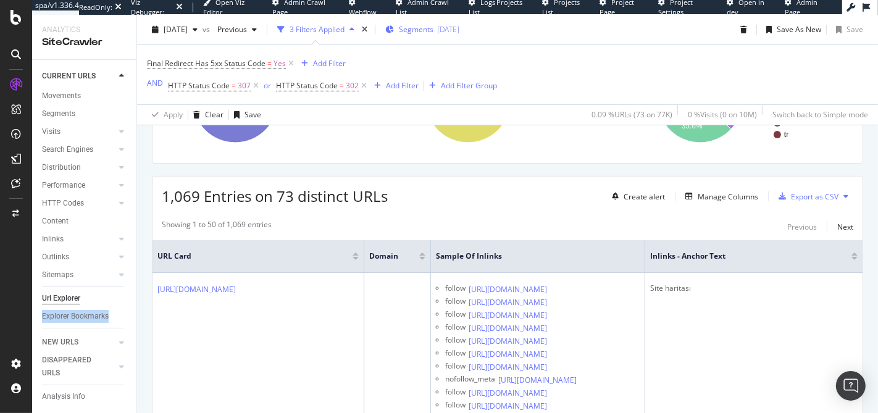
click at [433, 30] on span "Segments" at bounding box center [416, 29] width 35 height 10
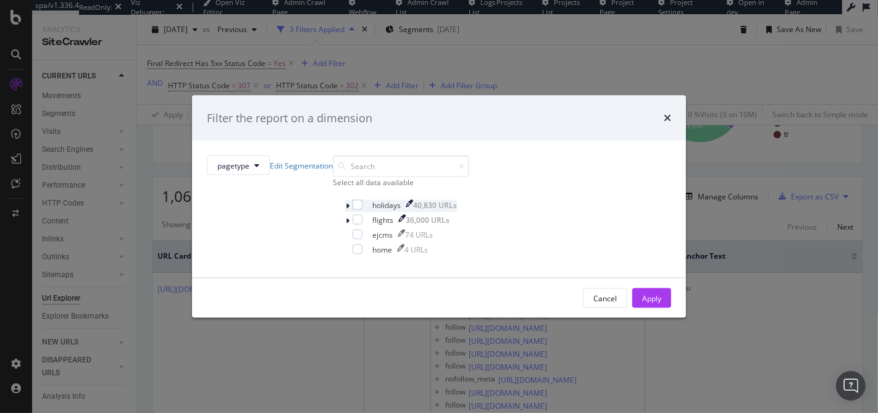
click at [346, 210] on icon "modal" at bounding box center [348, 205] width 4 height 7
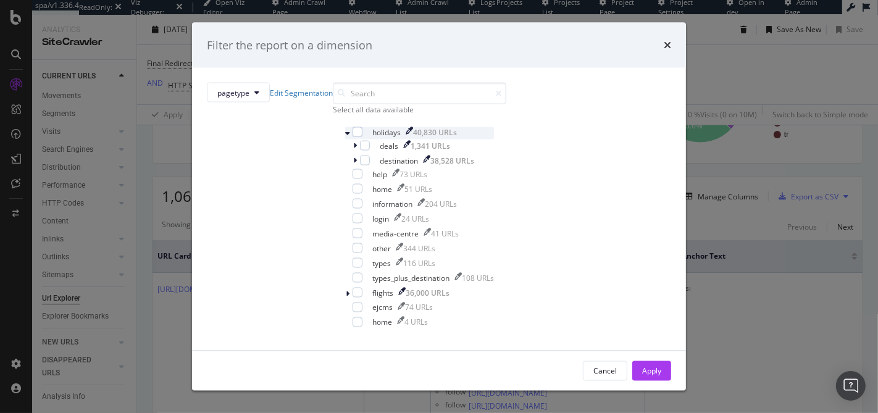
click at [345, 137] on icon "modal" at bounding box center [347, 133] width 5 height 7
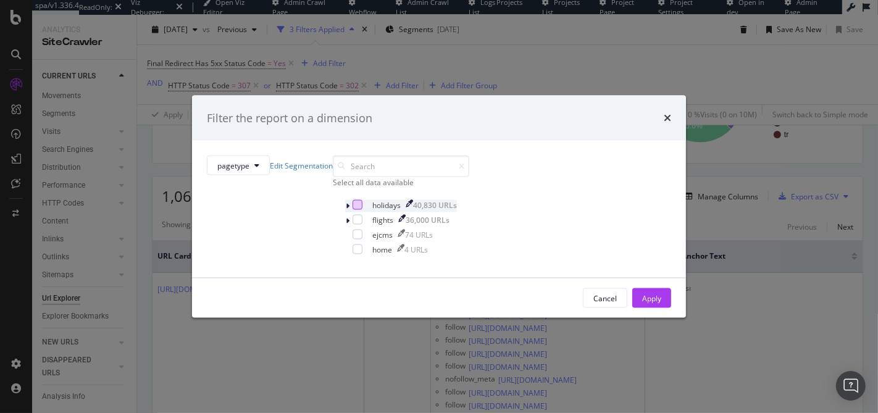
click at [353, 210] on div "modal" at bounding box center [358, 205] width 10 height 10
click at [642, 303] on div "Apply" at bounding box center [651, 298] width 19 height 10
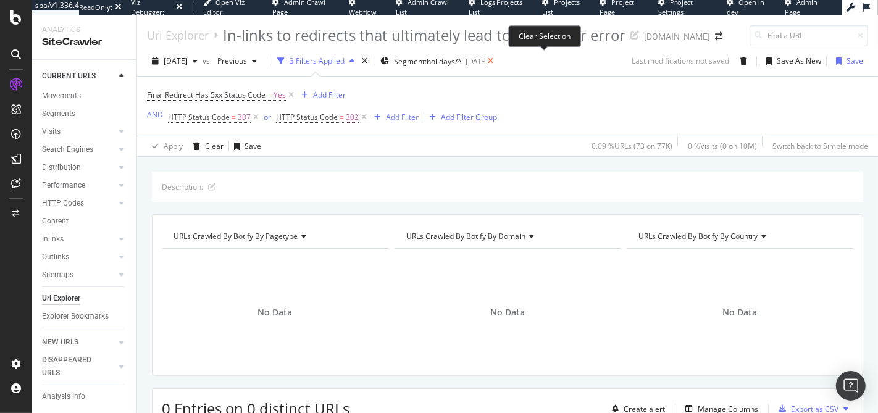
click at [493, 60] on icon at bounding box center [491, 60] width 6 height 7
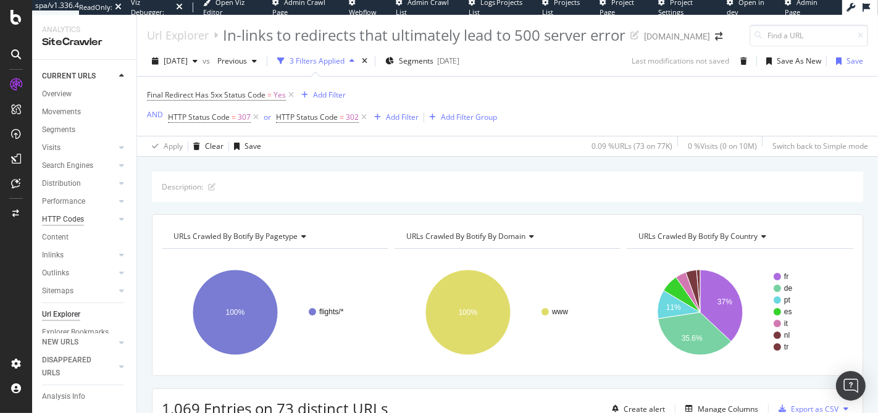
click at [67, 221] on div "HTTP Codes" at bounding box center [63, 219] width 42 height 13
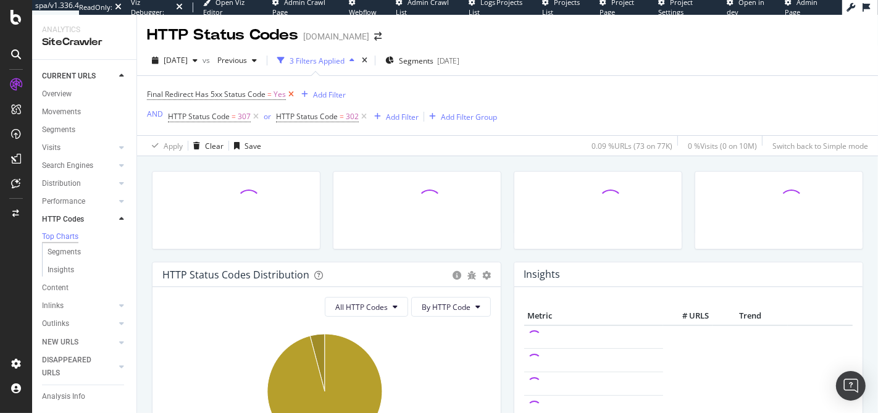
click at [291, 96] on icon at bounding box center [291, 94] width 10 height 12
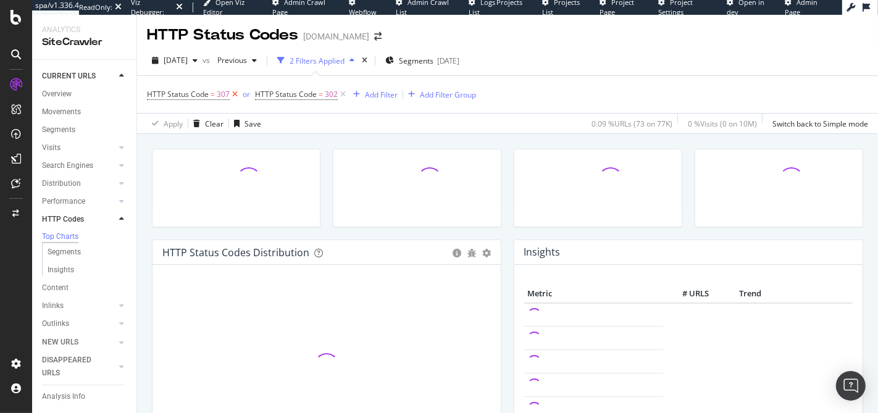
click at [237, 96] on icon at bounding box center [235, 94] width 10 height 12
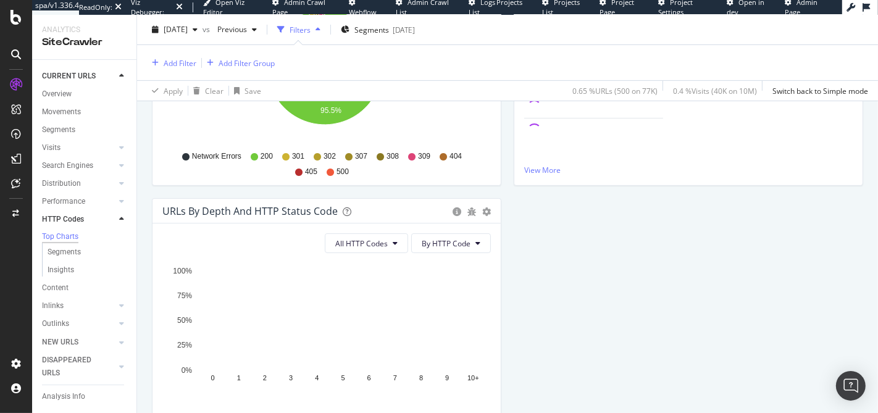
scroll to position [331, 0]
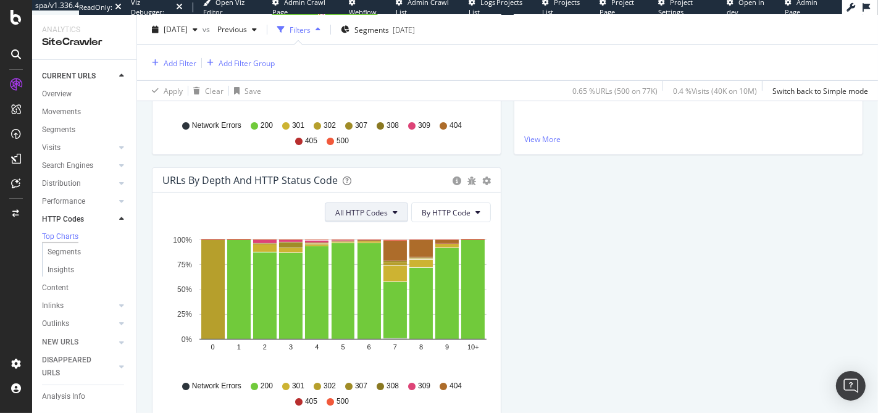
click at [364, 207] on span "All HTTP Codes" at bounding box center [361, 212] width 52 height 10
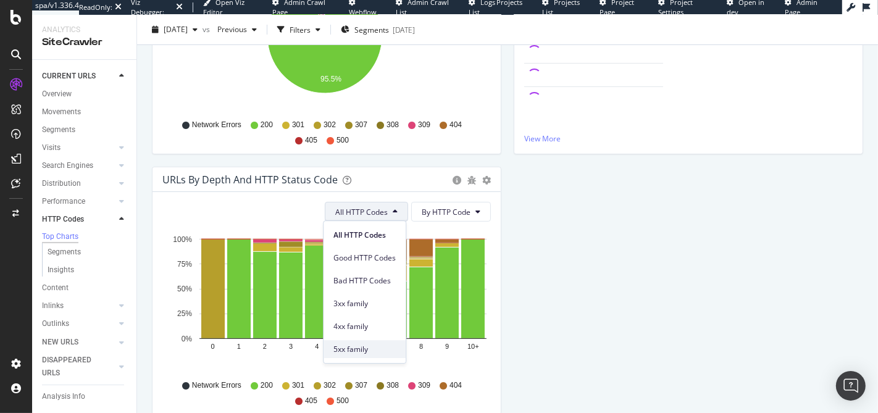
click at [355, 346] on span "5xx family" at bounding box center [364, 349] width 62 height 11
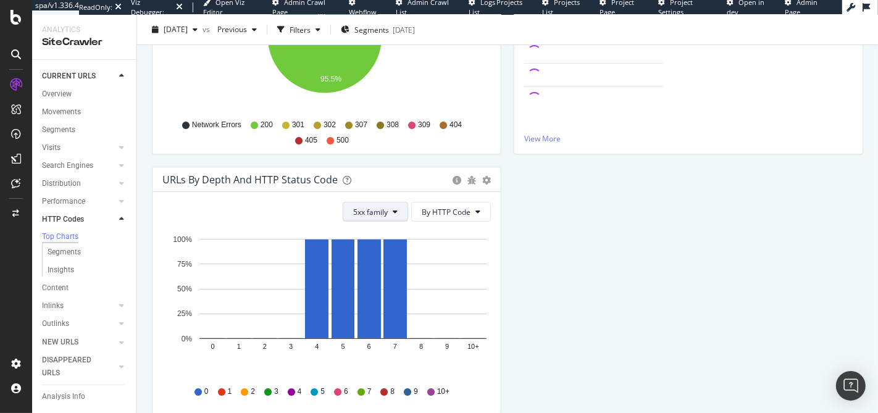
click at [385, 208] on span "5xx family" at bounding box center [370, 212] width 35 height 10
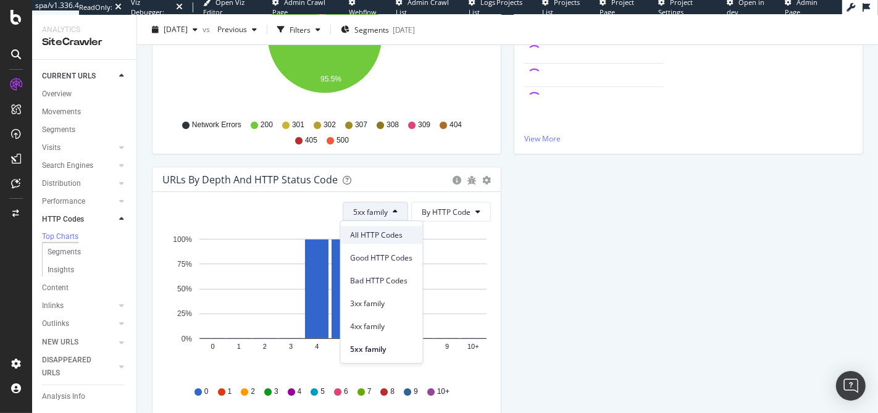
click at [386, 240] on span "All HTTP Codes" at bounding box center [382, 235] width 62 height 11
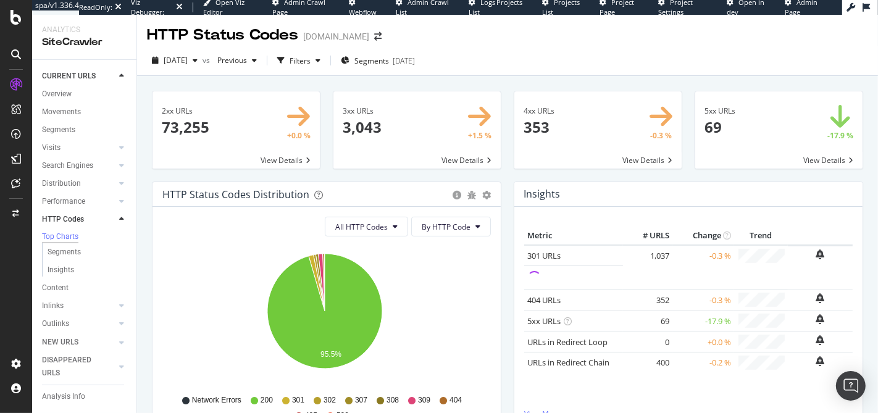
scroll to position [139, 0]
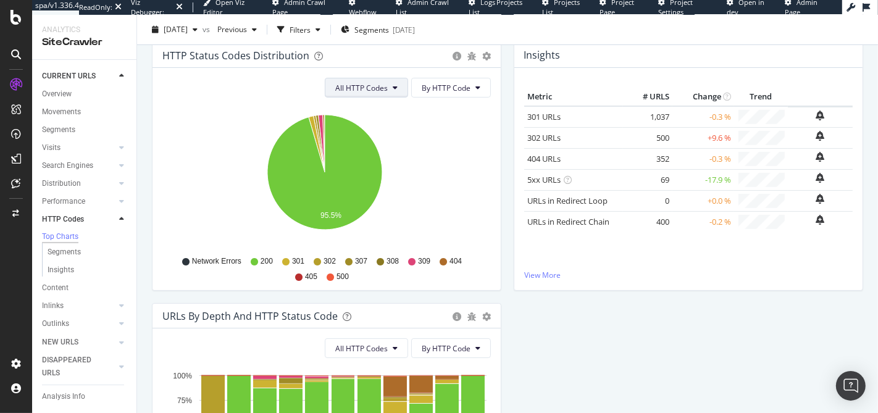
click at [380, 88] on span "All HTTP Codes" at bounding box center [361, 88] width 52 height 10
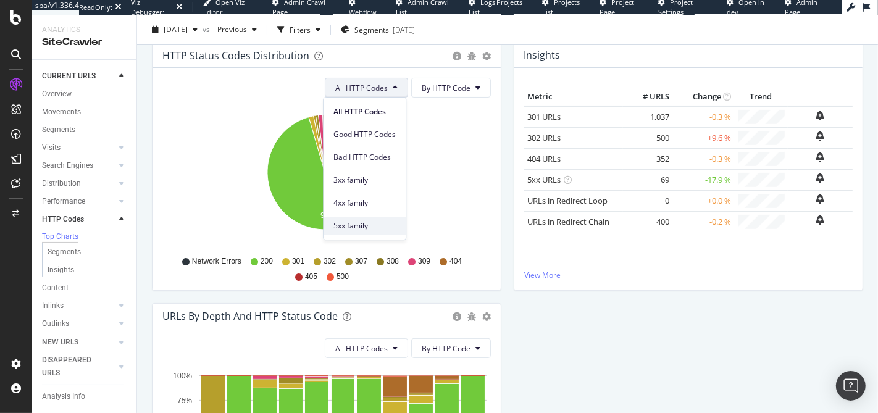
click at [370, 219] on div "5xx family" at bounding box center [365, 226] width 82 height 18
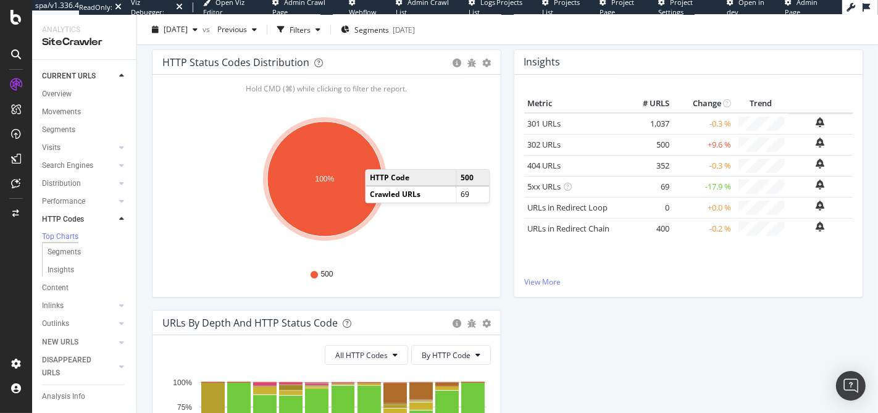
scroll to position [124, 0]
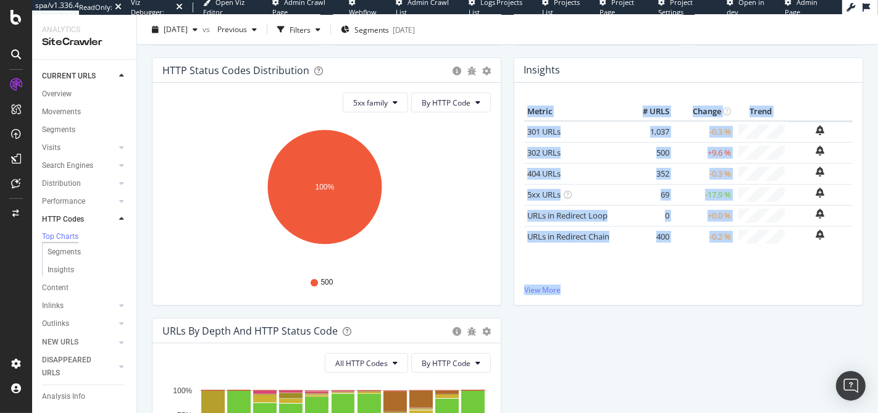
drag, startPoint x: 593, startPoint y: 70, endPoint x: 632, endPoint y: 305, distance: 238.5
click at [632, 305] on div "Insights × Close Chart http-code-insight-panel - API Requests List Area Type Re…" at bounding box center [688, 187] width 362 height 261
click at [633, 305] on div "Insights × Close Chart http-code-insight-panel - API Requests List Area Type Re…" at bounding box center [688, 187] width 362 height 261
drag, startPoint x: 634, startPoint y: 304, endPoint x: 625, endPoint y: 92, distance: 211.9
click at [626, 93] on div "Metric # URLS Change Trend 301 URLs × Close Chart - API Requests List Area Type…" at bounding box center [688, 194] width 348 height 222
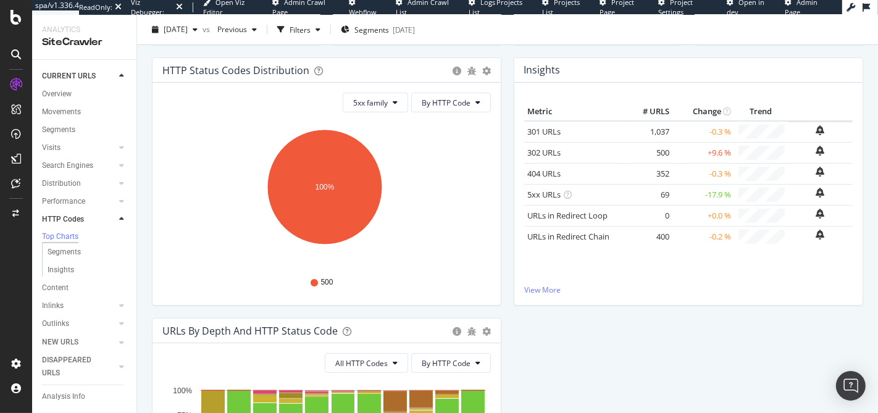
click at [622, 88] on div "Metric # URLS Change Trend 301 URLs × Close Chart - API Requests List Area Type…" at bounding box center [688, 194] width 348 height 222
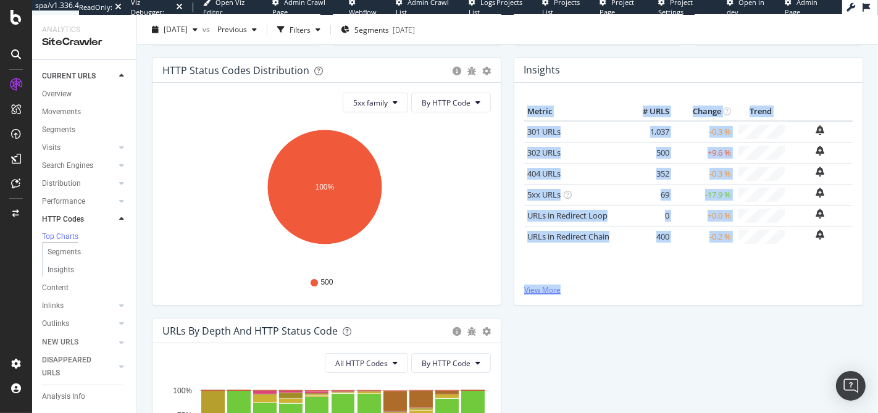
drag, startPoint x: 586, startPoint y: 91, endPoint x: 656, endPoint y: 288, distance: 208.9
click at [656, 288] on div "Metric # URLS Change Trend 301 URLs × Close Chart - API Requests List Area Type…" at bounding box center [688, 194] width 348 height 222
click at [656, 288] on link "View More" at bounding box center [688, 290] width 328 height 10
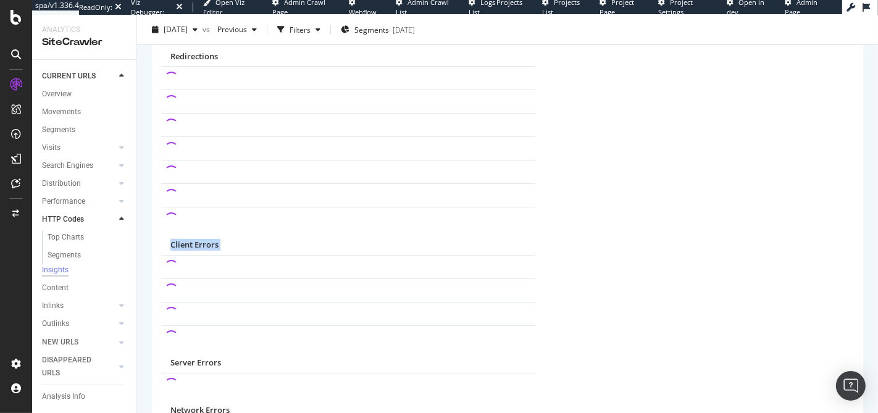
drag, startPoint x: 656, startPoint y: 288, endPoint x: 602, endPoint y: 85, distance: 210.7
click at [604, 84] on table "Metric # URLS Trend Success Redirections Client Errors Server Errors" at bounding box center [507, 210] width 693 height 468
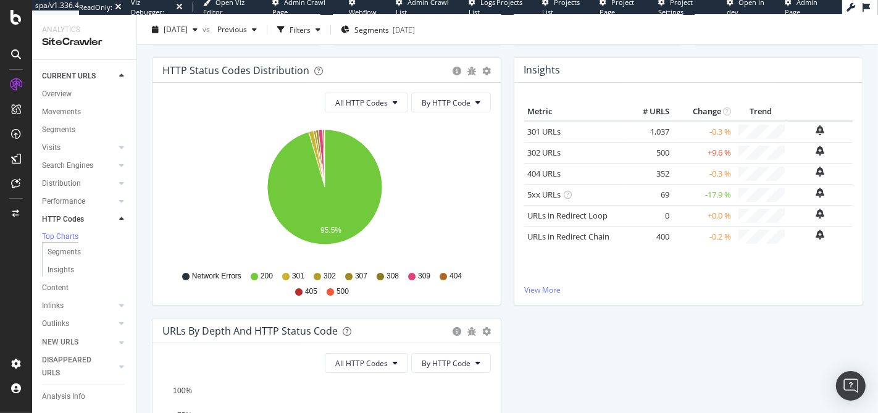
click at [717, 265] on div "Metric # URLS Change Trend 301 URLs × Close Chart - API Requests List Area Type…" at bounding box center [688, 193] width 328 height 182
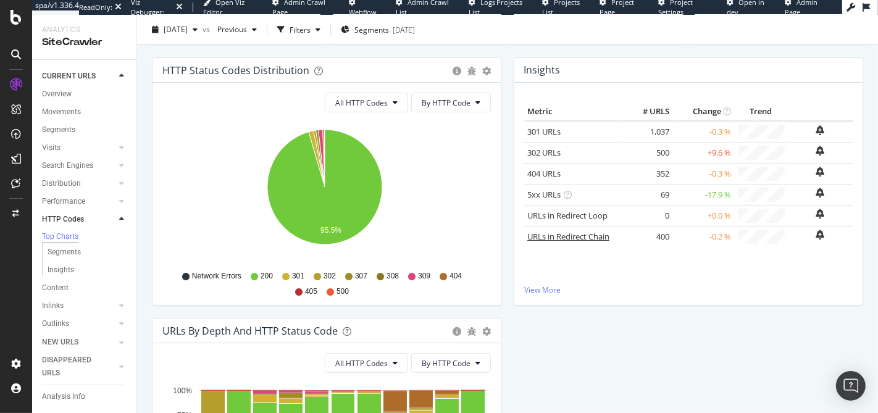
click at [569, 232] on link "URLs in Redirect Chain" at bounding box center [568, 236] width 82 height 11
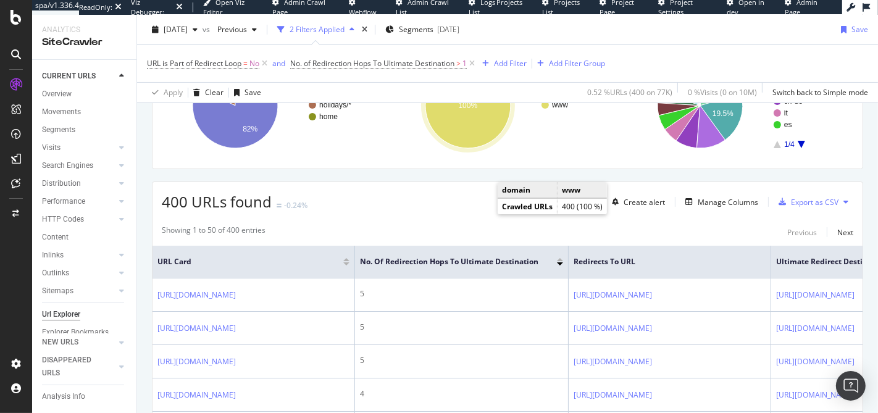
scroll to position [280, 0]
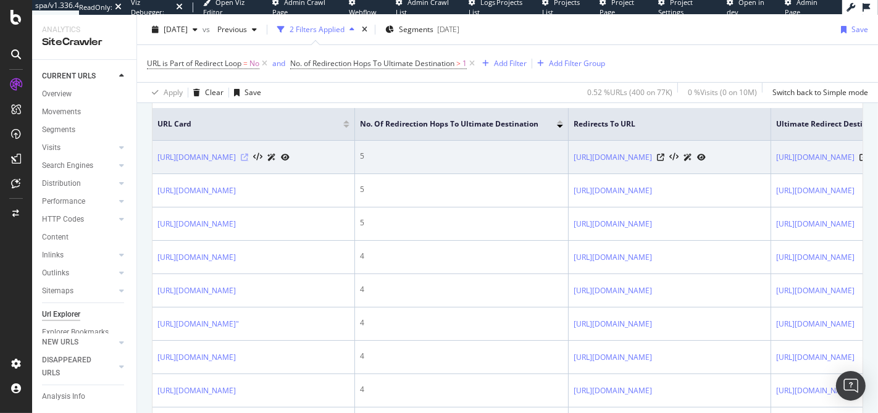
click at [248, 154] on icon at bounding box center [244, 157] width 7 height 7
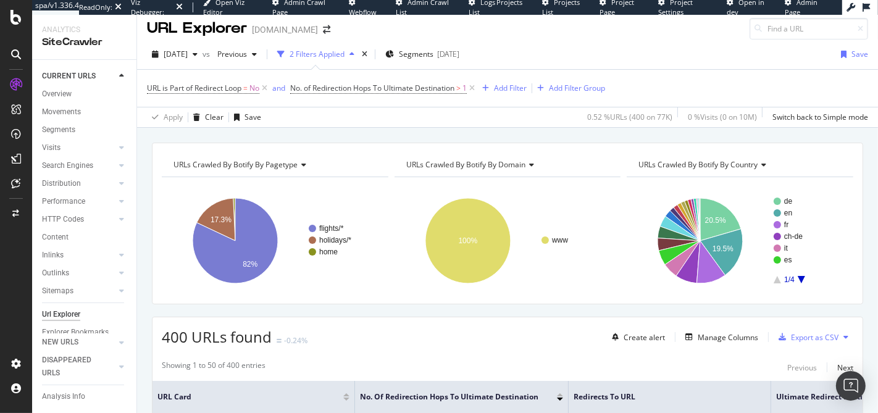
scroll to position [0, 0]
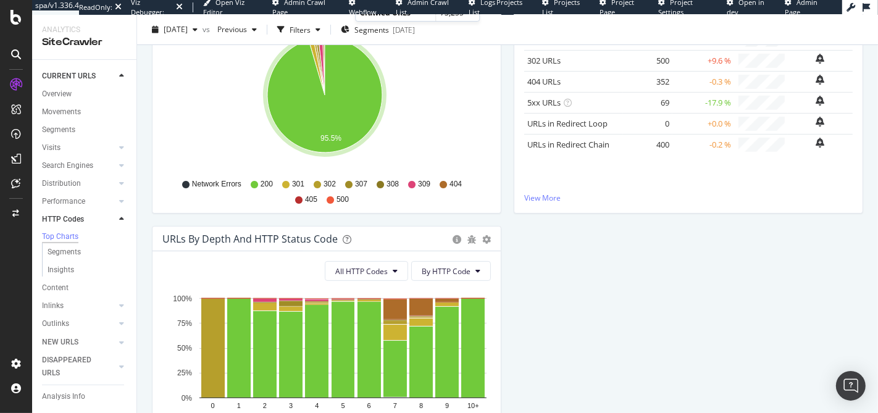
scroll to position [53, 0]
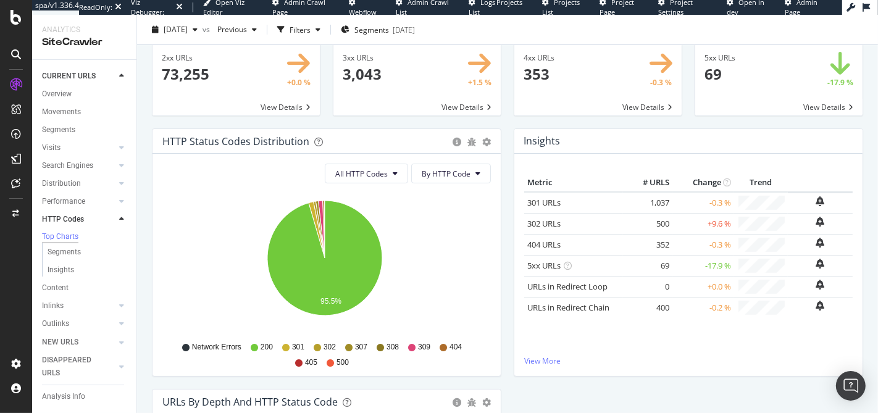
click at [307, 361] on span "405" at bounding box center [311, 362] width 12 height 10
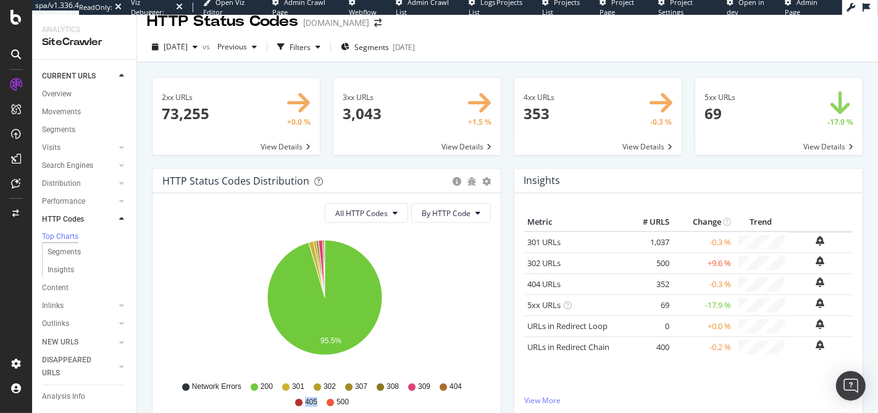
scroll to position [31, 0]
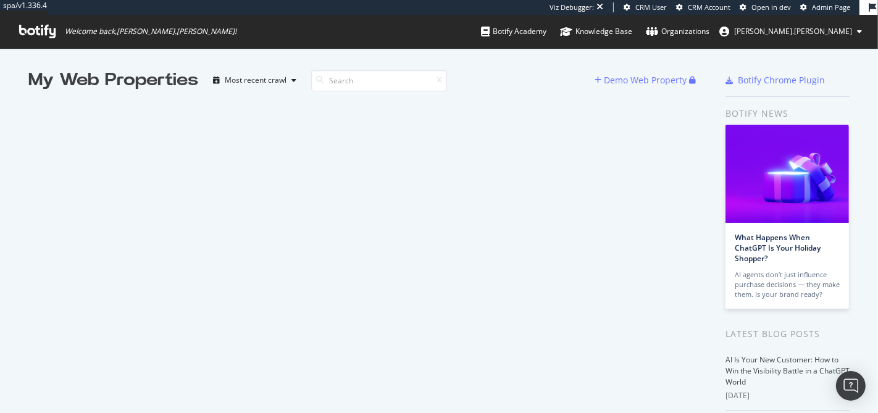
scroll to position [403, 857]
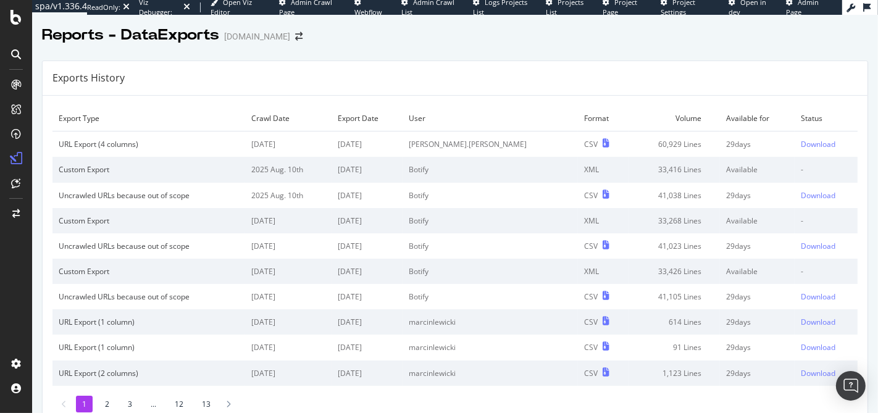
click at [293, 144] on td "[DATE]" at bounding box center [288, 144] width 86 height 26
click at [294, 144] on td "[DATE]" at bounding box center [288, 144] width 86 height 26
click at [295, 144] on td "[DATE]" at bounding box center [288, 144] width 86 height 26
click at [293, 145] on td "[DATE]" at bounding box center [288, 144] width 86 height 26
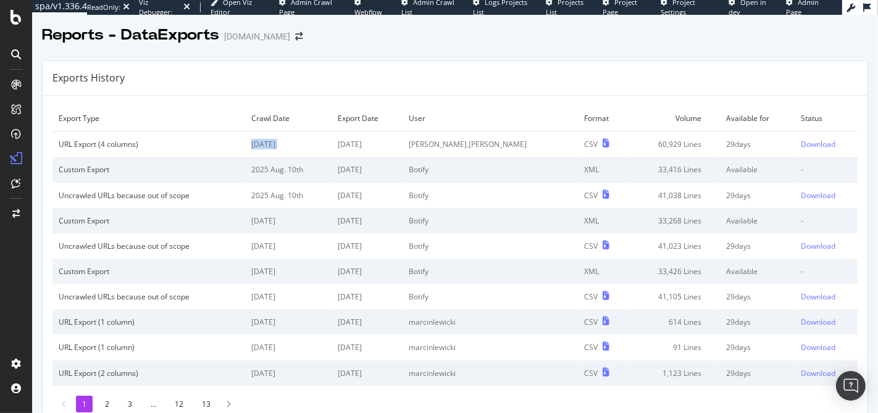
click at [293, 145] on td "[DATE]" at bounding box center [288, 144] width 86 height 26
click at [386, 143] on td "[DATE]" at bounding box center [368, 144] width 72 height 26
click at [382, 143] on td "[DATE]" at bounding box center [368, 144] width 72 height 26
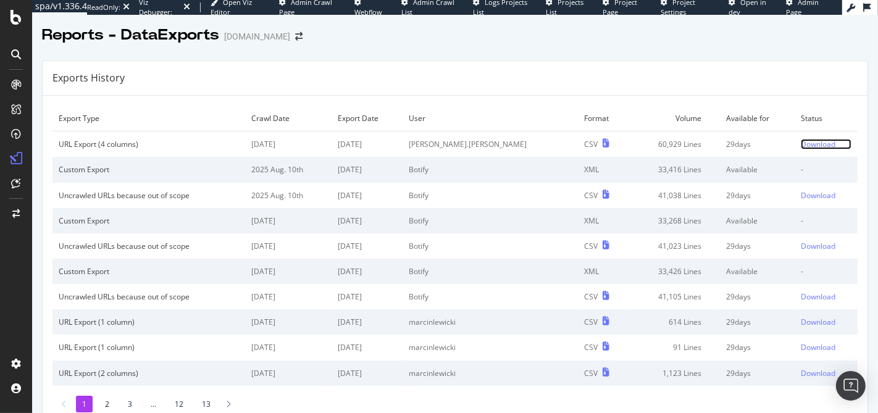
click at [801, 144] on div "Download" at bounding box center [818, 144] width 35 height 10
click at [405, 83] on div "Exports History" at bounding box center [455, 78] width 825 height 35
click at [95, 140] on div "URL Export (4 columns)" at bounding box center [149, 144] width 180 height 10
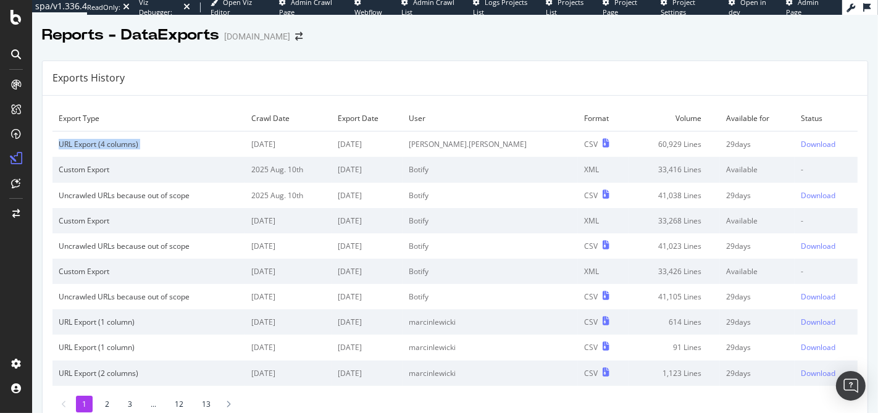
click at [96, 145] on div "URL Export (4 columns)" at bounding box center [149, 144] width 180 height 10
click at [462, 146] on td "[PERSON_NAME].[PERSON_NAME]" at bounding box center [490, 144] width 175 height 26
click at [403, 148] on td "[DATE]" at bounding box center [368, 144] width 72 height 26
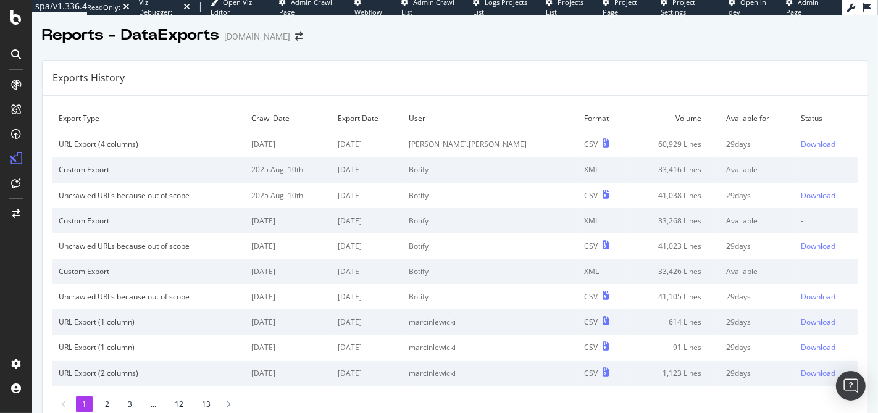
click at [662, 143] on td "60,929 Lines" at bounding box center [673, 144] width 91 height 26
click at [654, 144] on td "60,929 Lines" at bounding box center [673, 144] width 91 height 26
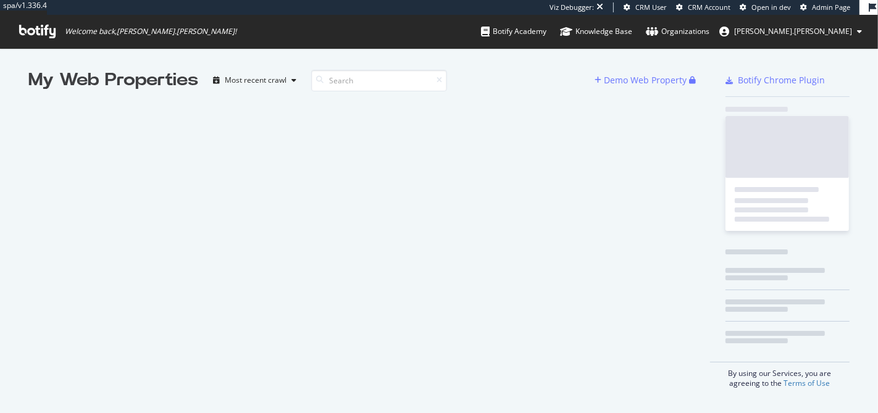
scroll to position [403, 857]
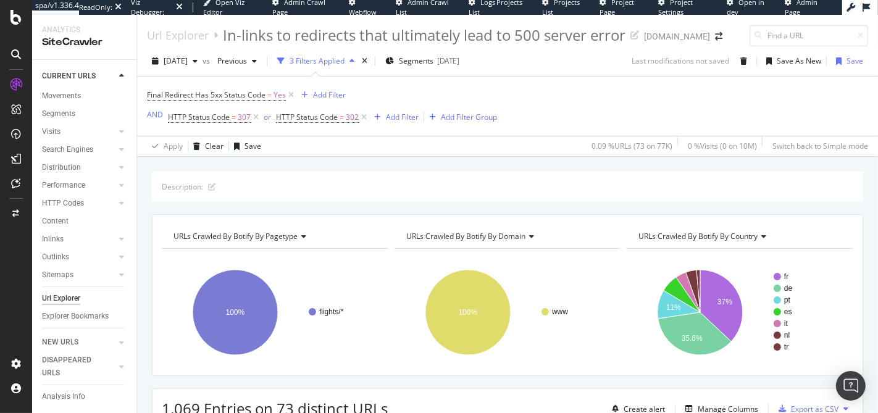
scroll to position [28, 0]
click at [63, 311] on div "Explorer Bookmarks" at bounding box center [75, 316] width 67 height 13
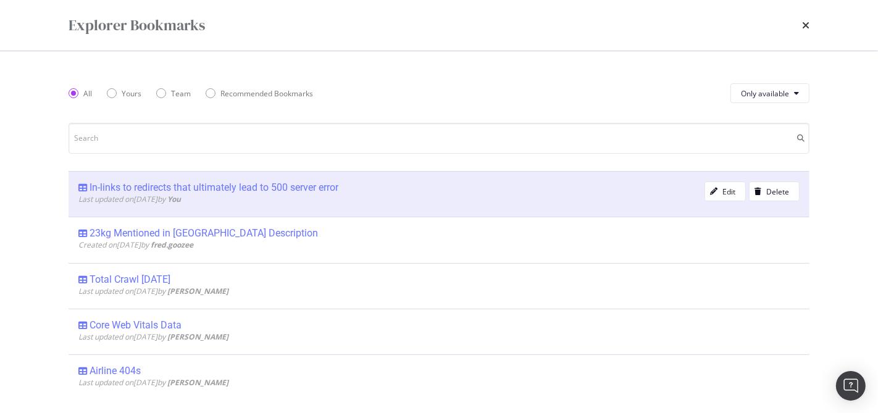
click at [154, 186] on div "In-links to redirects that ultimately lead to 500 server error" at bounding box center [214, 188] width 249 height 12
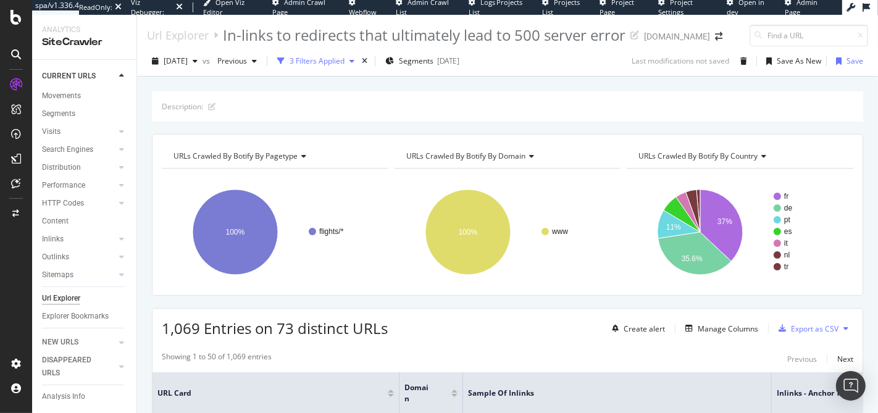
click at [334, 58] on div "3 Filters Applied" at bounding box center [317, 61] width 55 height 10
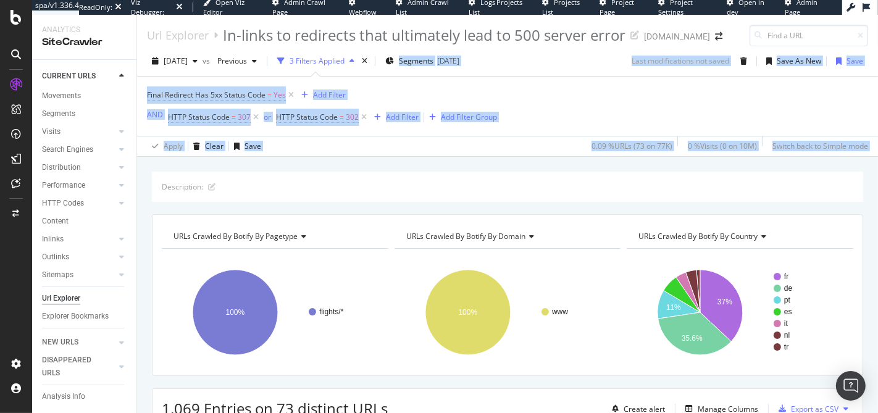
drag, startPoint x: 292, startPoint y: 156, endPoint x: 410, endPoint y: 71, distance: 145.5
click at [410, 71] on div "Url Explorer In-links to redirects that ultimately lead to 500 server error [DO…" at bounding box center [507, 214] width 741 height 398
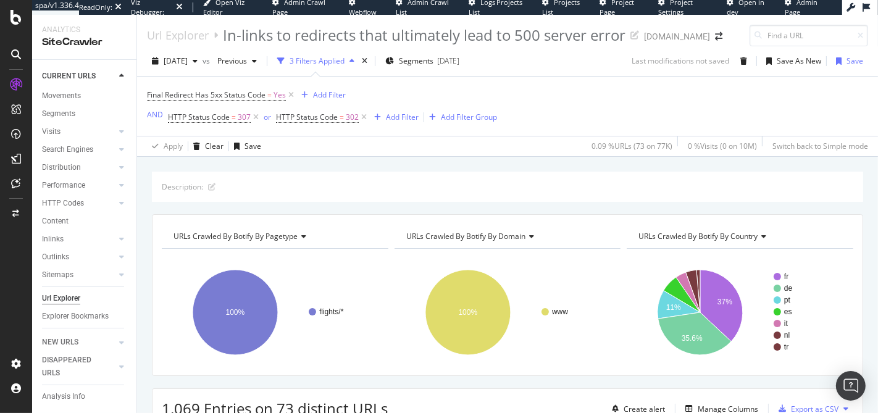
click at [454, 97] on div "Final Redirect Has 5xx Status Code = Yes Add Filter AND HTTP Status Code = 307 …" at bounding box center [322, 106] width 350 height 40
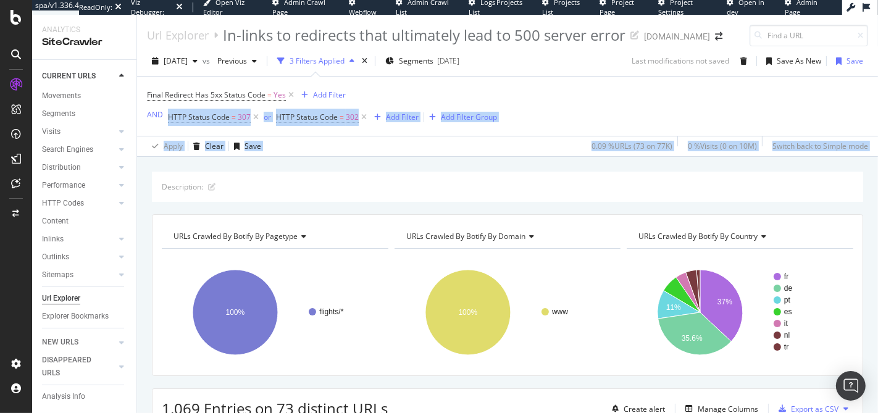
drag, startPoint x: 411, startPoint y: 94, endPoint x: 423, endPoint y: 172, distance: 78.8
click at [423, 172] on div "Url Explorer In-links to redirects that ultimately lead to 500 server error [DO…" at bounding box center [507, 214] width 741 height 398
click at [423, 172] on div "Description:" at bounding box center [507, 187] width 711 height 30
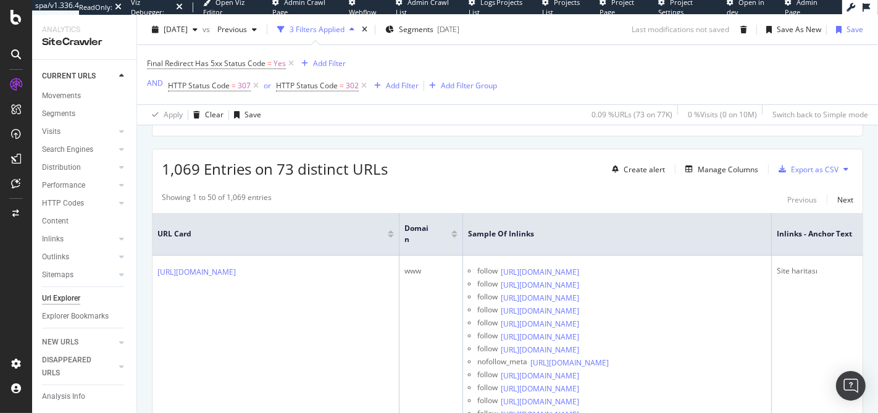
scroll to position [238, 0]
click at [312, 169] on span "1,069 Entries on 73 distinct URLs" at bounding box center [275, 171] width 226 height 20
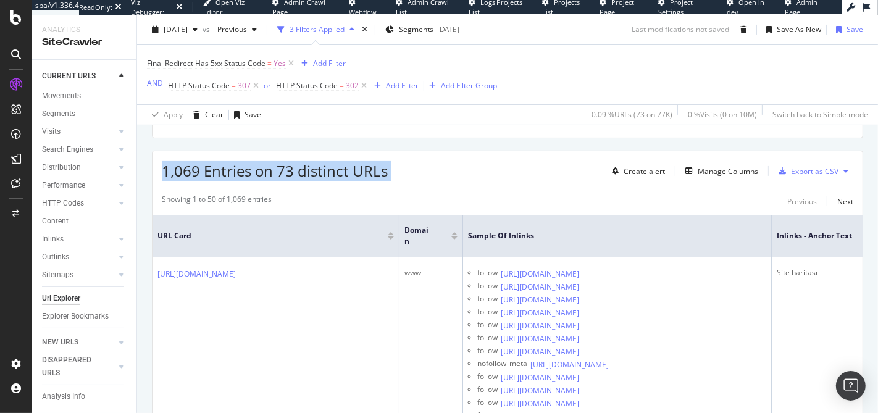
click at [312, 169] on span "1,069 Entries on 73 distinct URLs" at bounding box center [275, 171] width 226 height 20
click at [286, 170] on span "1,069 Entries on 73 distinct URLs" at bounding box center [275, 171] width 226 height 20
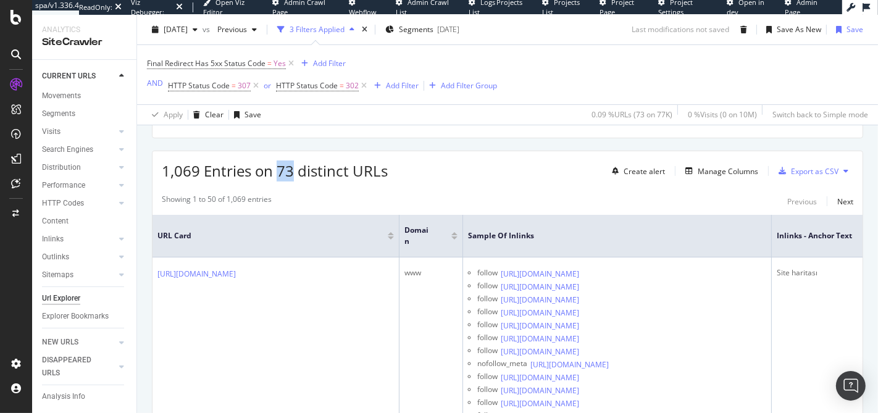
click at [286, 170] on span "1,069 Entries on 73 distinct URLs" at bounding box center [275, 171] width 226 height 20
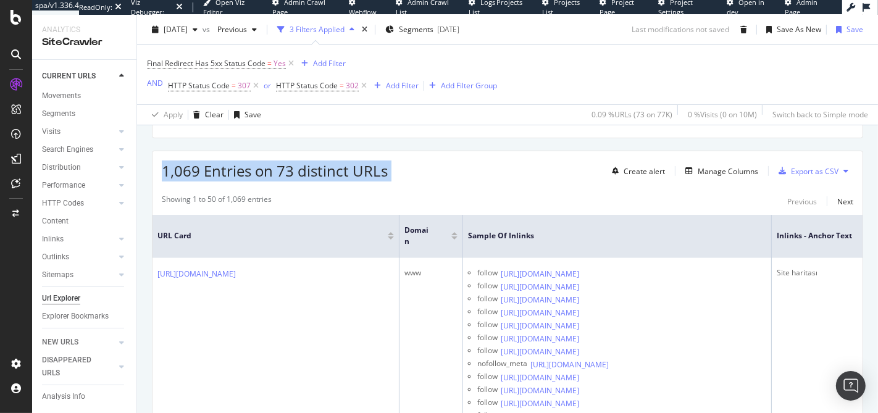
click at [286, 170] on span "1,069 Entries on 73 distinct URLs" at bounding box center [275, 171] width 226 height 20
click at [334, 175] on span "1,069 Entries on 73 distinct URLs" at bounding box center [275, 171] width 226 height 20
click at [307, 174] on span "1,069 Entries on 73 distinct URLs" at bounding box center [275, 171] width 226 height 20
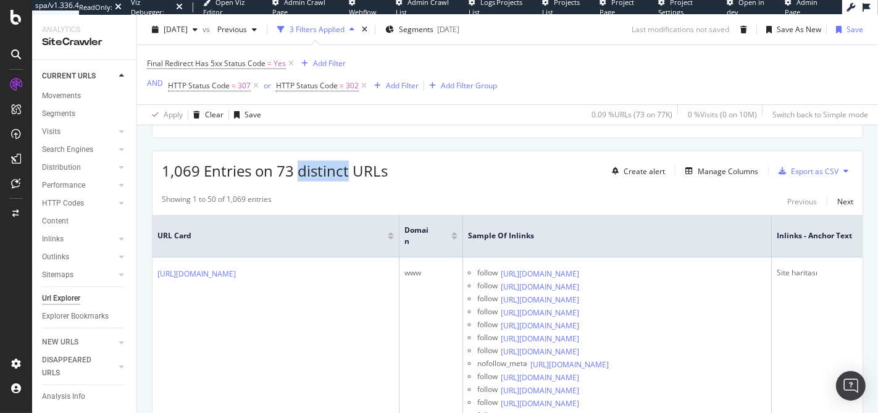
click at [307, 174] on span "1,069 Entries on 73 distinct URLs" at bounding box center [275, 171] width 226 height 20
click at [299, 174] on span "1,069 Entries on 73 distinct URLs" at bounding box center [275, 171] width 226 height 20
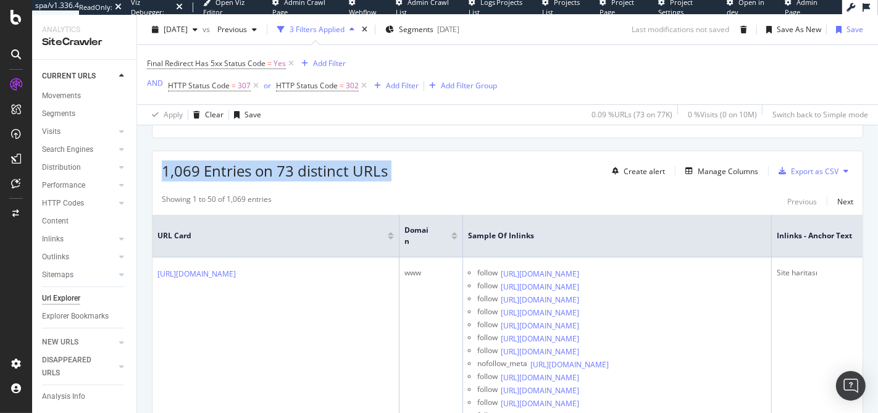
click at [299, 174] on span "1,069 Entries on 73 distinct URLs" at bounding box center [275, 171] width 226 height 20
click at [347, 170] on span "1,069 Entries on 73 distinct URLs" at bounding box center [275, 171] width 226 height 20
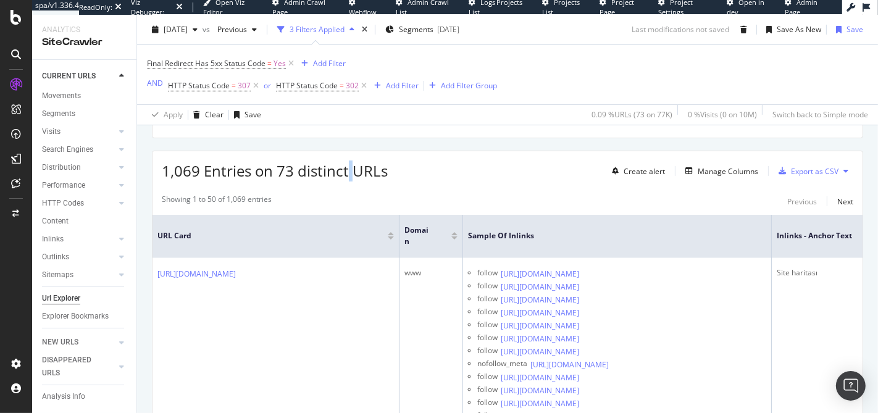
click at [347, 170] on span "1,069 Entries on 73 distinct URLs" at bounding box center [275, 171] width 226 height 20
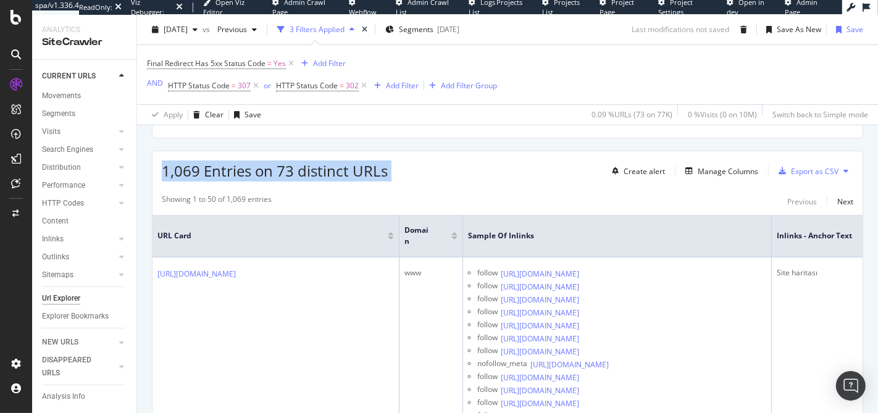
click at [347, 170] on span "1,069 Entries on 73 distinct URLs" at bounding box center [275, 171] width 226 height 20
click at [321, 170] on span "1,069 Entries on 73 distinct URLs" at bounding box center [275, 171] width 226 height 20
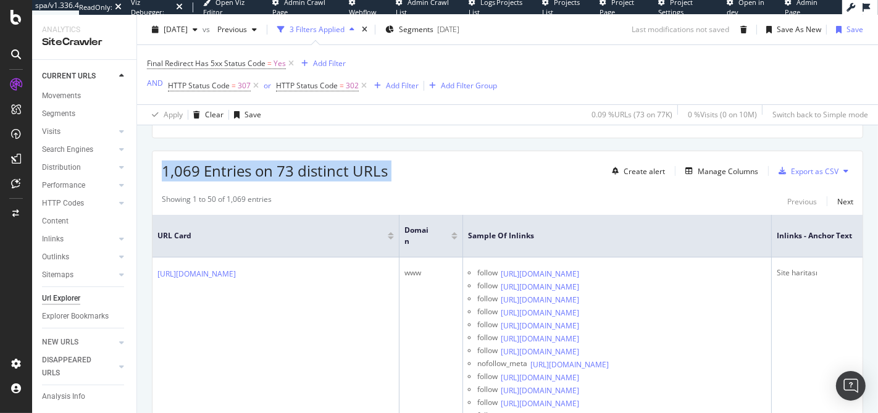
click at [336, 169] on span "1,069 Entries on 73 distinct URLs" at bounding box center [275, 171] width 226 height 20
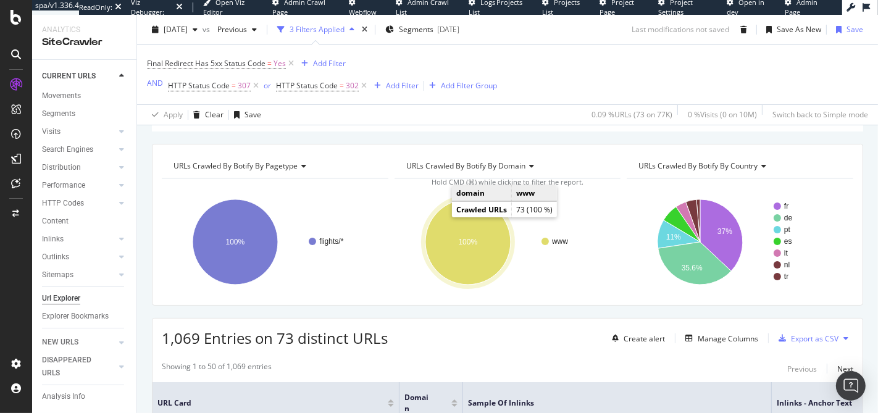
scroll to position [130, 0]
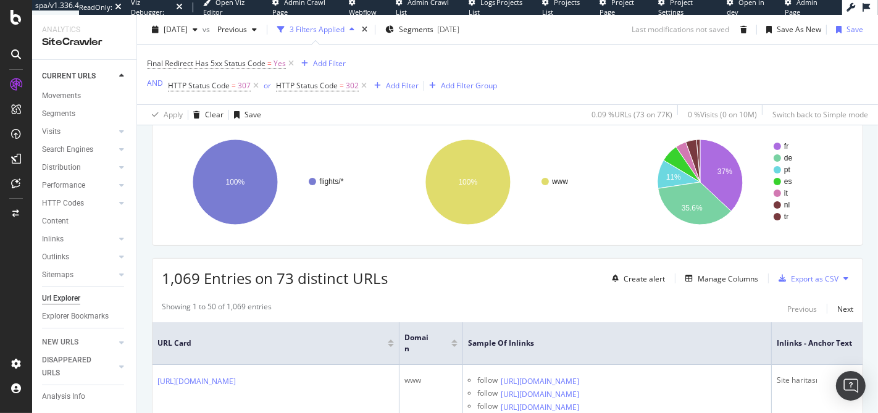
click at [289, 283] on span "1,069 Entries on 73 distinct URLs" at bounding box center [275, 278] width 226 height 20
click at [290, 282] on span "1,069 Entries on 73 distinct URLs" at bounding box center [275, 278] width 226 height 20
click at [290, 281] on span "1,069 Entries on 73 distinct URLs" at bounding box center [275, 278] width 226 height 20
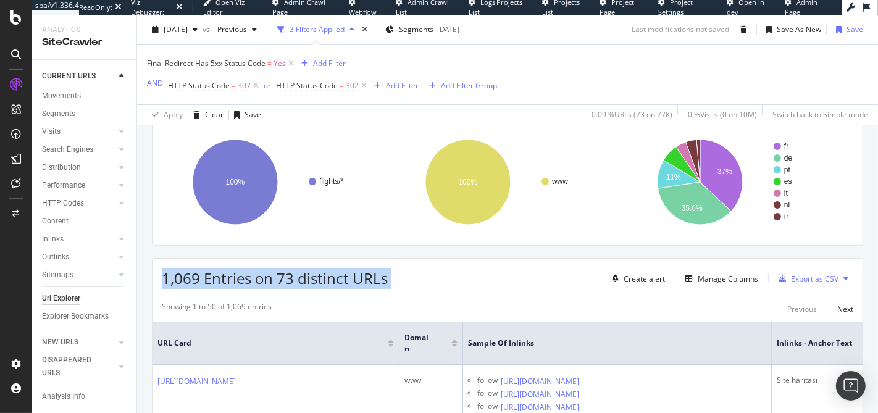
click at [289, 281] on span "1,069 Entries on 73 distinct URLs" at bounding box center [275, 278] width 226 height 20
click at [285, 280] on span "1,069 Entries on 73 distinct URLs" at bounding box center [275, 278] width 226 height 20
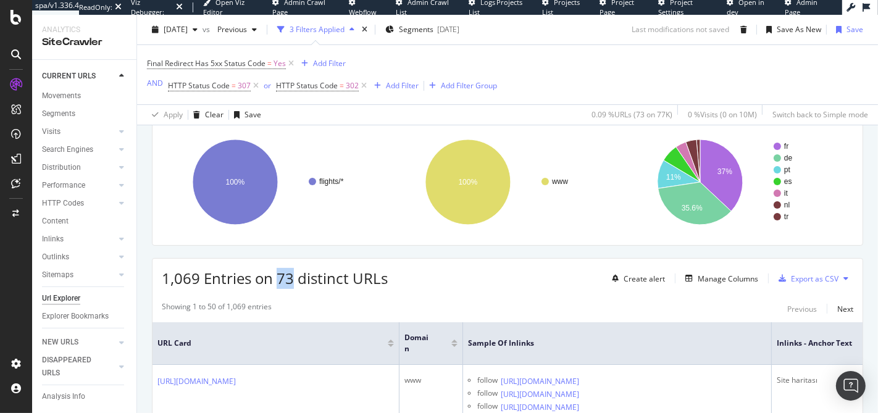
drag, startPoint x: 291, startPoint y: 277, endPoint x: 278, endPoint y: 275, distance: 13.0
click at [278, 275] on span "1,069 Entries on 73 distinct URLs" at bounding box center [275, 278] width 226 height 20
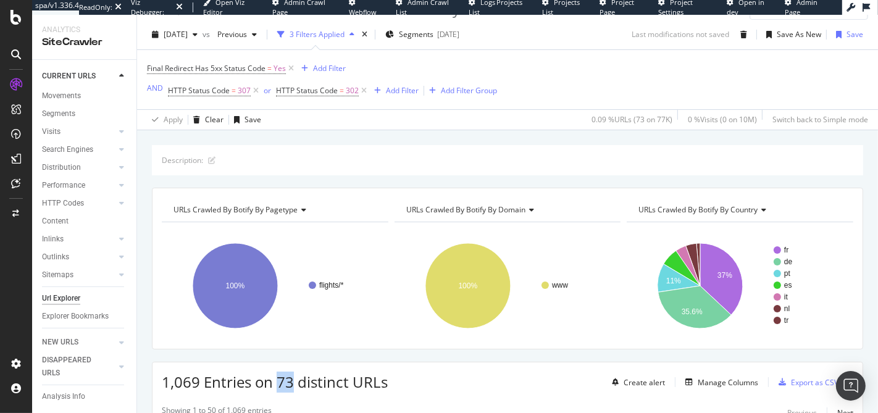
scroll to position [0, 0]
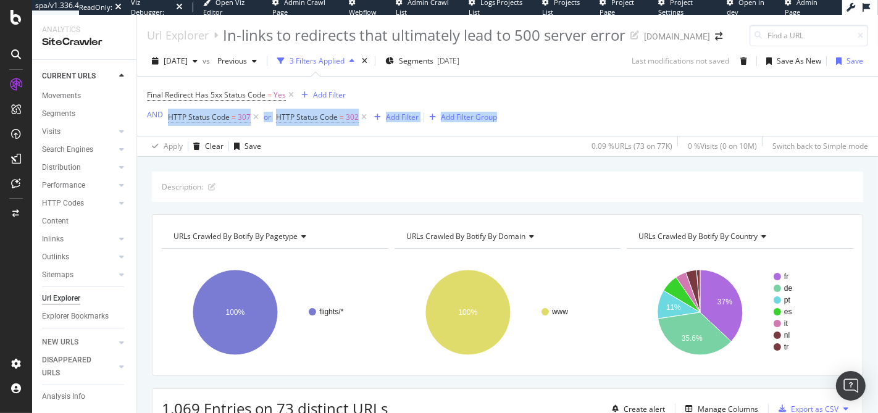
drag, startPoint x: 546, startPoint y: 131, endPoint x: 483, endPoint y: 86, distance: 77.3
click at [483, 86] on div "Final Redirect Has 5xx Status Code = Yes Add Filter AND HTTP Status Code = 307 …" at bounding box center [507, 106] width 721 height 59
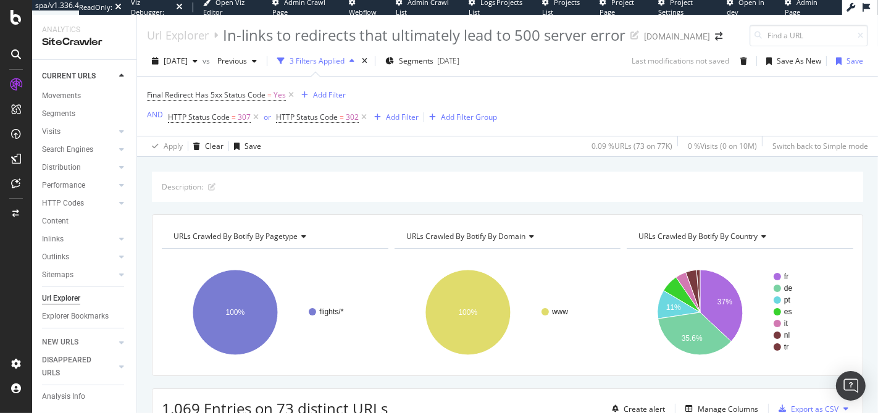
click at [483, 86] on div "Final Redirect Has 5xx Status Code = Yes Add Filter AND HTTP Status Code = 307 …" at bounding box center [322, 106] width 350 height 40
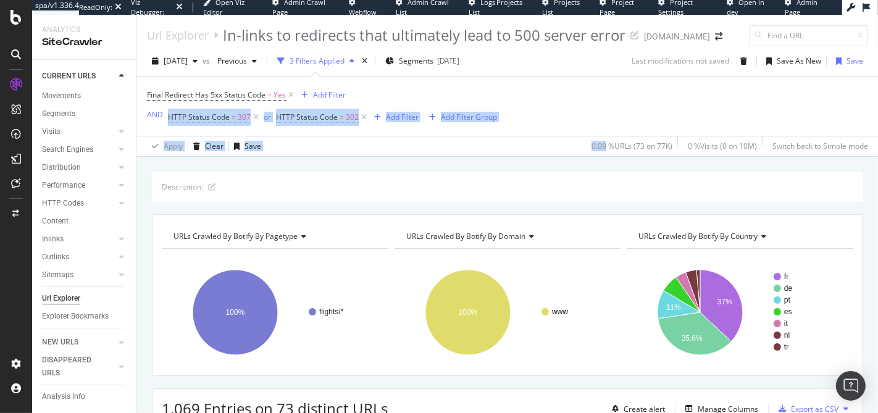
drag, startPoint x: 483, startPoint y: 86, endPoint x: 597, endPoint y: 138, distance: 124.9
click at [597, 138] on div "Final Redirect Has 5xx Status Code = Yes Add Filter AND HTTP Status Code = 307 …" at bounding box center [507, 117] width 721 height 80
click at [596, 137] on div "0.09 % URLs ( 73 on 77K )" at bounding box center [630, 146] width 86 height 20
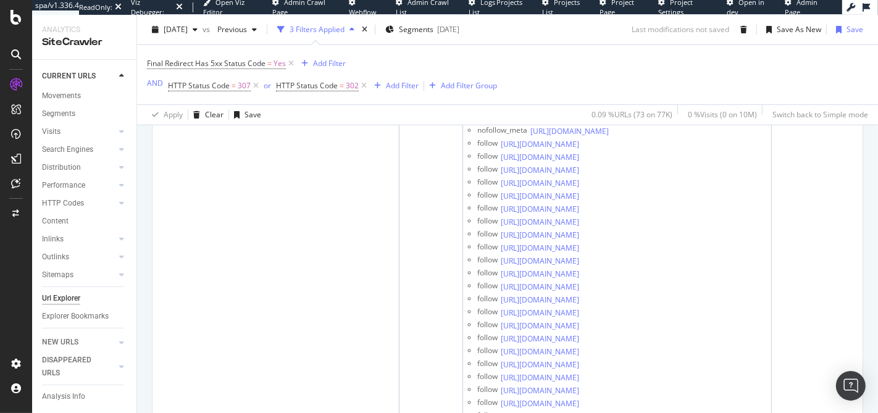
scroll to position [38, 0]
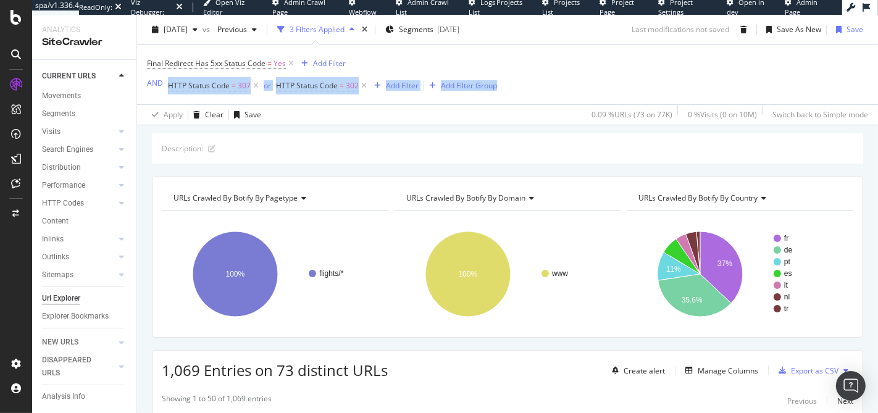
drag, startPoint x: 486, startPoint y: 52, endPoint x: 553, endPoint y: 86, distance: 74.3
click at [553, 86] on div "Final Redirect Has 5xx Status Code = Yes Add Filter AND HTTP Status Code = 307 …" at bounding box center [507, 74] width 721 height 59
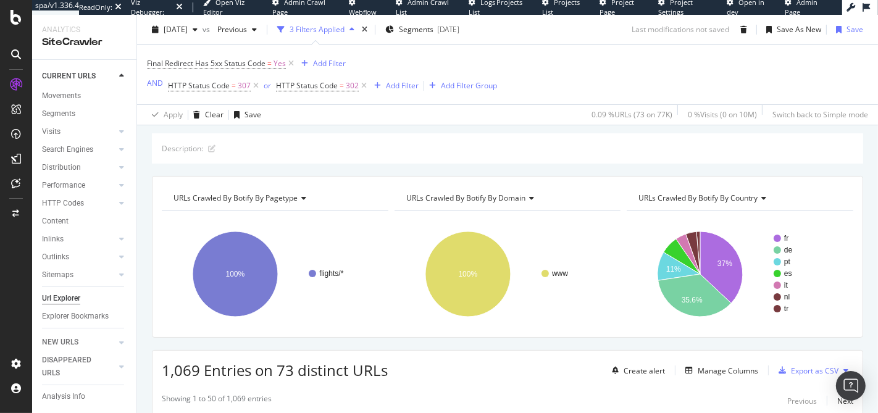
drag, startPoint x: 553, startPoint y: 86, endPoint x: 560, endPoint y: 90, distance: 8.0
click at [553, 86] on div "Final Redirect Has 5xx Status Code = Yes Add Filter AND HTTP Status Code = 307 …" at bounding box center [507, 74] width 721 height 59
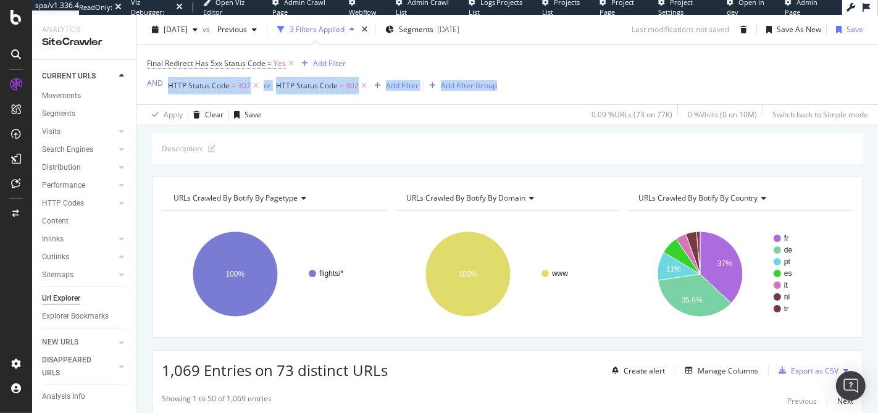
click at [522, 45] on div "Final Redirect Has 5xx Status Code = Yes Add Filter AND HTTP Status Code = 307 …" at bounding box center [507, 74] width 721 height 59
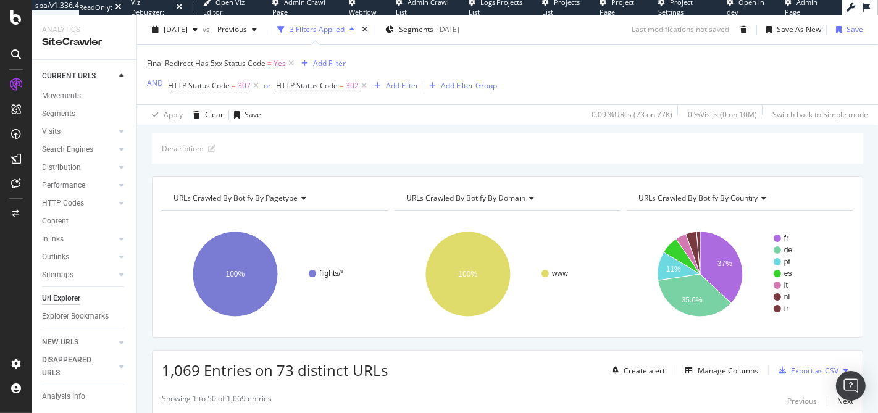
click at [522, 45] on div "Final Redirect Has 5xx Status Code = Yes Add Filter AND HTTP Status Code = 307 …" at bounding box center [507, 74] width 721 height 59
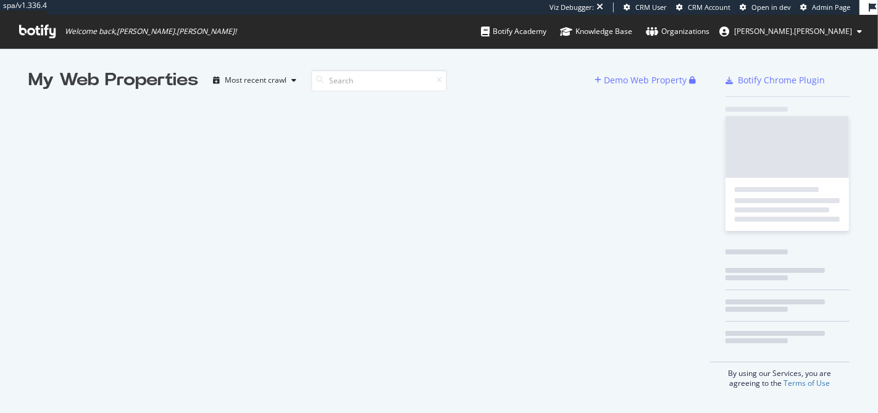
scroll to position [403, 857]
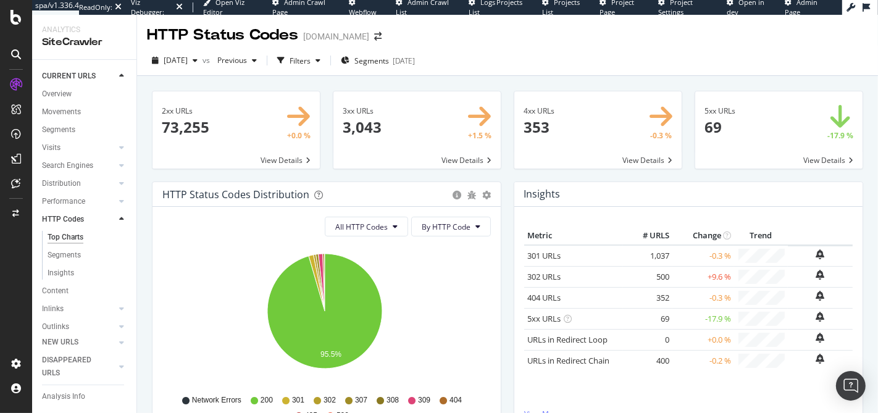
scroll to position [82, 0]
click at [58, 315] on div "Explorer Bookmarks" at bounding box center [75, 316] width 67 height 13
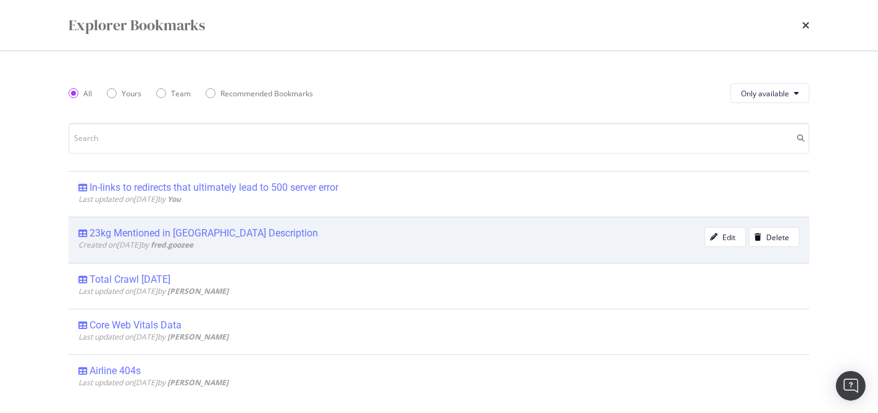
click at [161, 231] on div "23kg Mentioned in [GEOGRAPHIC_DATA] Description" at bounding box center [204, 233] width 228 height 12
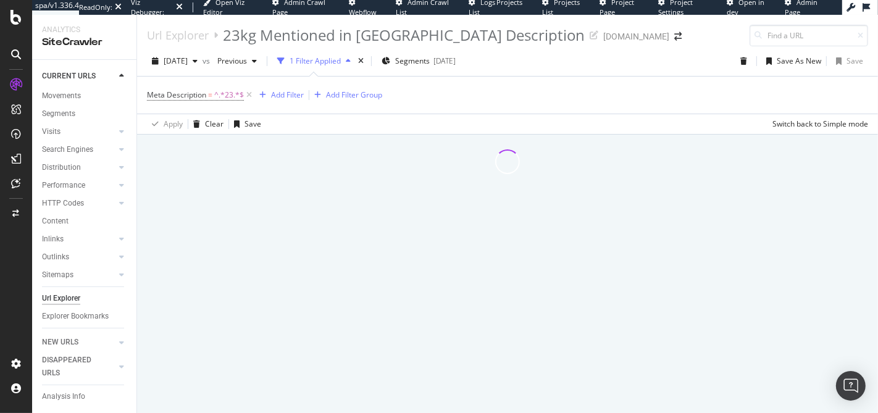
scroll to position [28, 0]
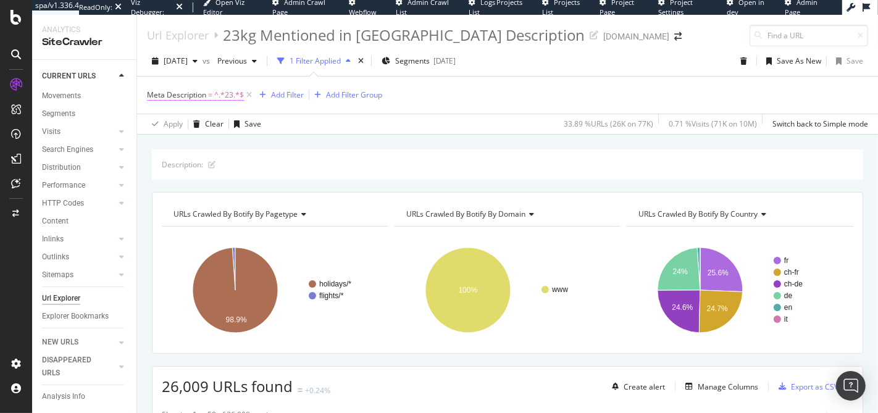
click at [229, 94] on span "^.*23.*$" at bounding box center [229, 94] width 30 height 17
click at [442, 109] on div "Meta Description = ^.*23.*$ Add Filter Add Filter Group" at bounding box center [507, 95] width 721 height 37
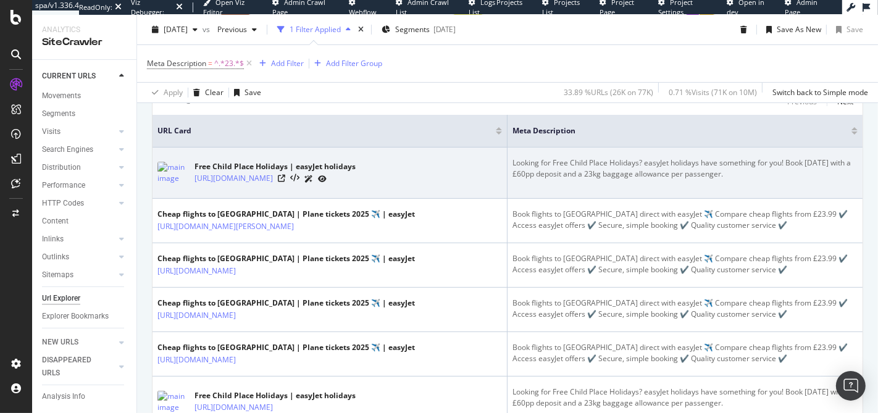
click at [660, 173] on div "Looking for Free Child Place Holidays? easyJet holidays have something for you!…" at bounding box center [684, 168] width 345 height 22
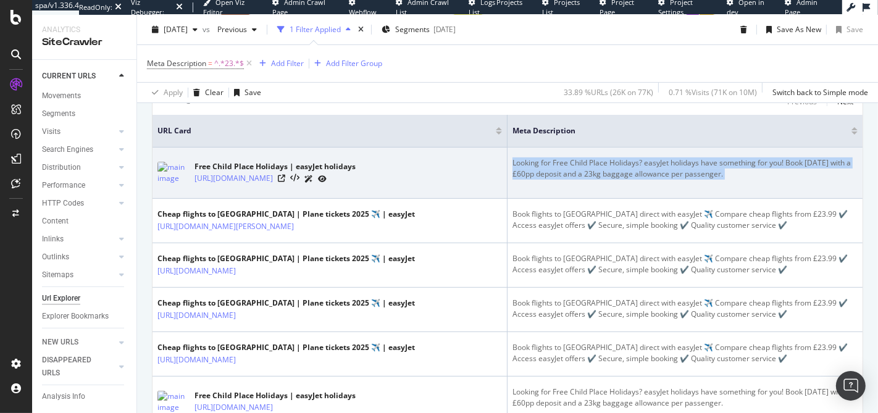
click at [660, 173] on div "Looking for Free Child Place Holidays? easyJet holidays have something for you!…" at bounding box center [684, 168] width 345 height 22
click at [609, 175] on div "Looking for Free Child Place Holidays? easyJet holidays have something for you!…" at bounding box center [684, 168] width 345 height 22
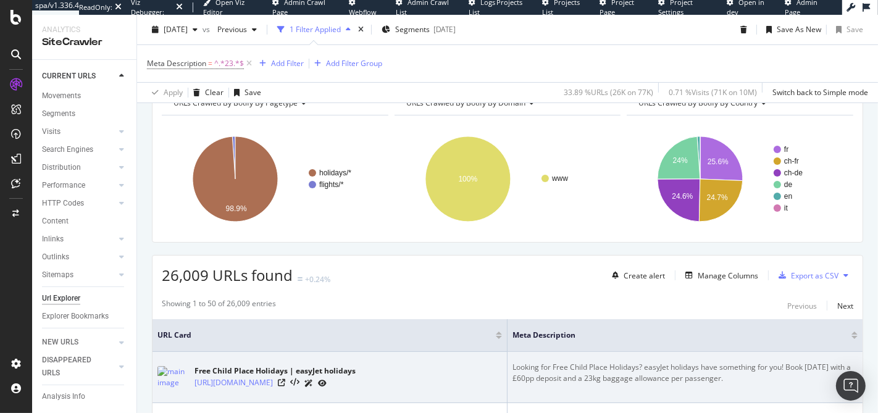
scroll to position [0, 0]
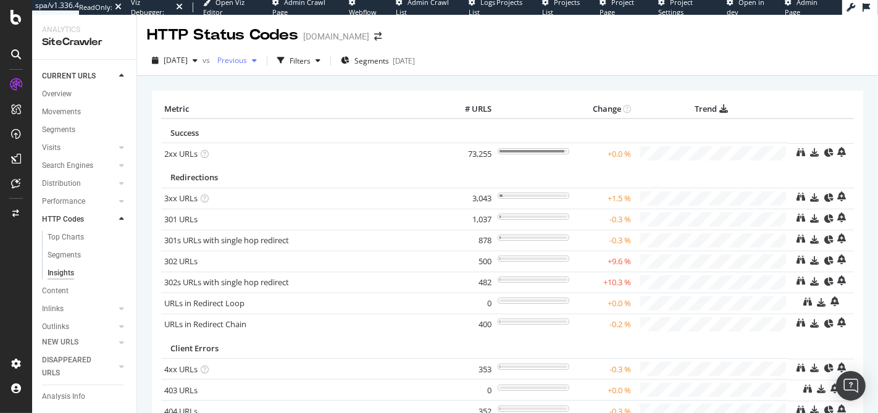
click at [247, 64] on span "Previous" at bounding box center [229, 60] width 35 height 10
click at [247, 62] on span "Previous" at bounding box center [229, 60] width 35 height 10
click at [538, 27] on div "HTTP Status Codes [DOMAIN_NAME]" at bounding box center [507, 30] width 741 height 31
drag, startPoint x: 445, startPoint y: 28, endPoint x: 511, endPoint y: 62, distance: 74.5
click at [511, 62] on div "HTTP Status Codes [DOMAIN_NAME] [DATE] vs Previous Filters Segments [DATE] × Me…" at bounding box center [507, 214] width 741 height 398
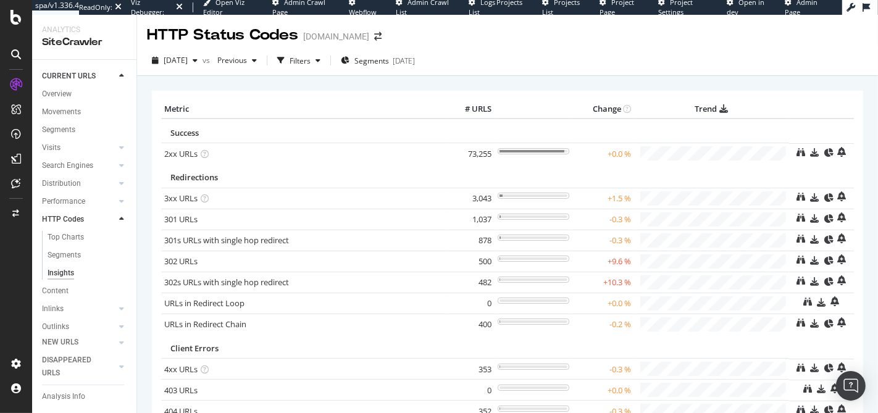
click at [511, 62] on div "[DATE] vs Previous Filters Segments [DATE]" at bounding box center [507, 63] width 741 height 25
drag, startPoint x: 516, startPoint y: 63, endPoint x: 461, endPoint y: 38, distance: 60.2
click at [461, 38] on div "HTTP Status Codes [DOMAIN_NAME] [DATE] vs Previous Filters Segments [DATE] × Me…" at bounding box center [507, 214] width 741 height 398
click at [461, 38] on div "HTTP Status Codes [DOMAIN_NAME]" at bounding box center [507, 30] width 741 height 31
drag, startPoint x: 461, startPoint y: 38, endPoint x: 533, endPoint y: 59, distance: 75.1
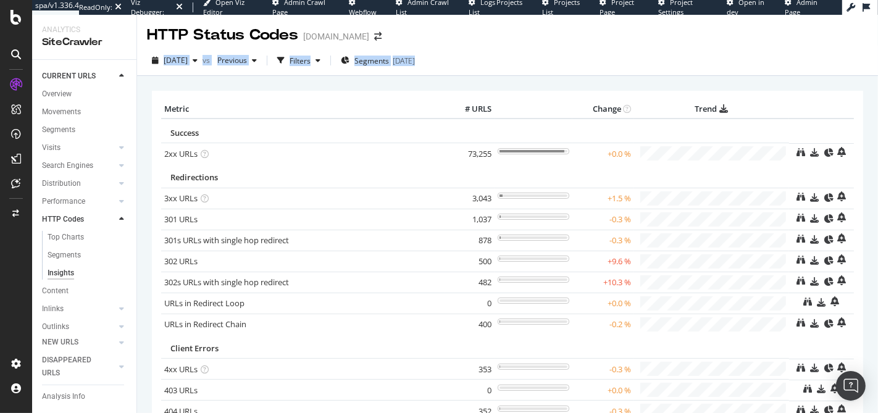
click at [533, 59] on div "HTTP Status Codes [DOMAIN_NAME] [DATE] vs Previous Filters Segments [DATE] × Me…" at bounding box center [507, 214] width 741 height 398
click at [533, 59] on div "[DATE] vs Previous Filters Segments [DATE]" at bounding box center [507, 63] width 741 height 25
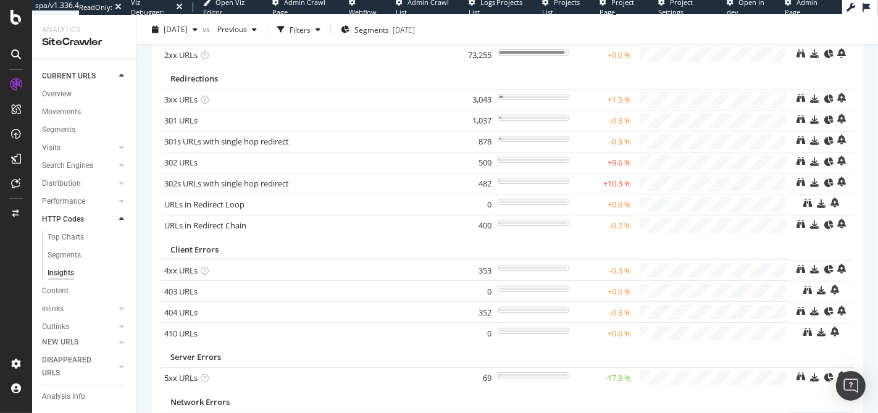
scroll to position [167, 0]
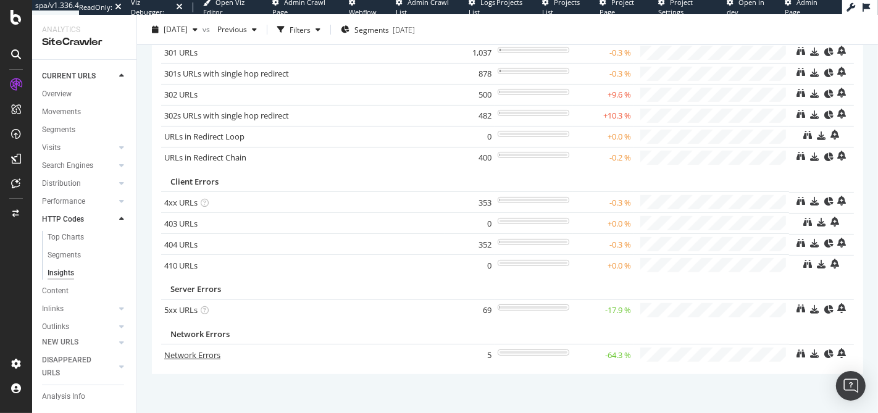
click at [191, 351] on link "Network Errors" at bounding box center [192, 354] width 56 height 11
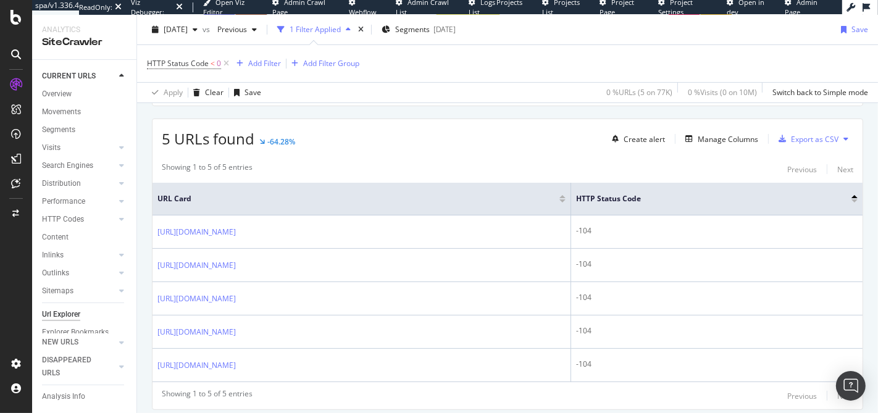
scroll to position [241, 0]
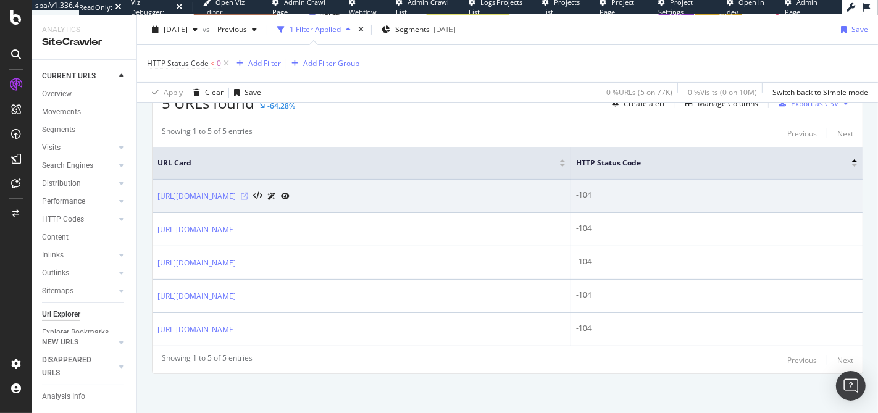
click at [248, 195] on icon at bounding box center [244, 196] width 7 height 7
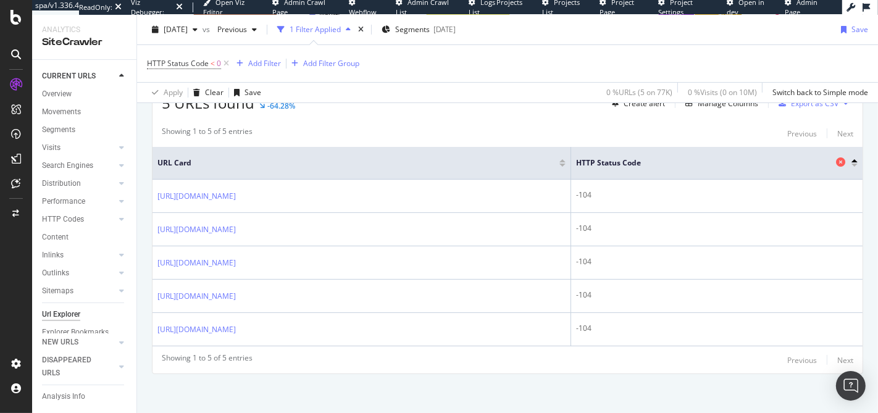
click at [738, 157] on span "HTTP Status Code" at bounding box center [704, 162] width 257 height 11
click at [723, 162] on span "HTTP Status Code" at bounding box center [704, 162] width 257 height 11
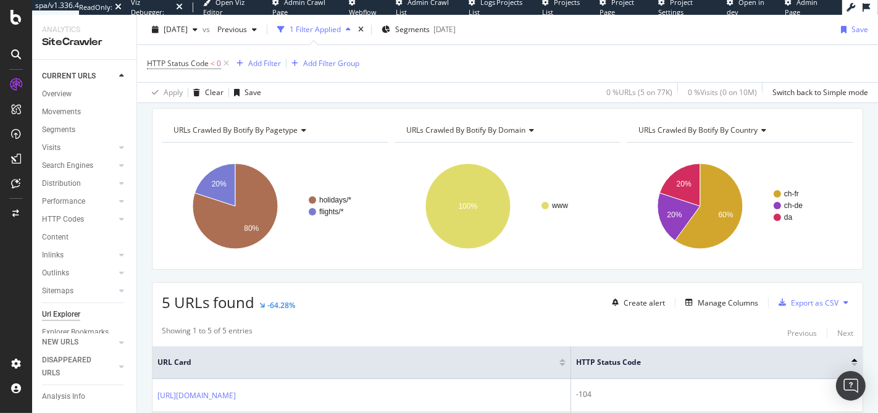
scroll to position [56, 0]
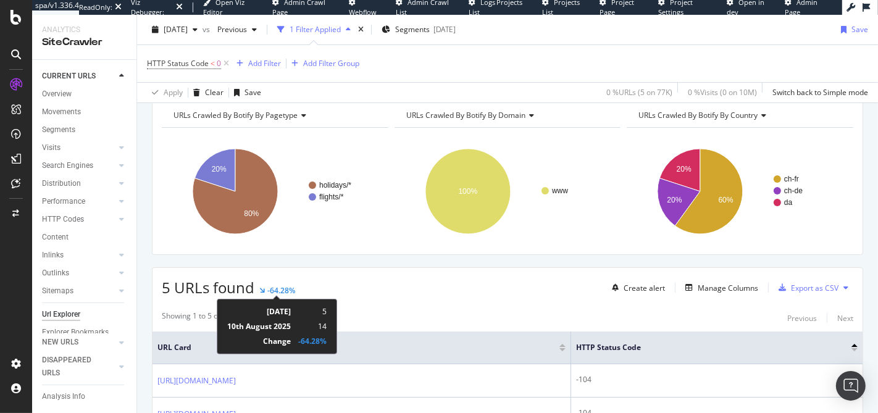
click at [267, 285] on div "-64.28%" at bounding box center [281, 290] width 28 height 10
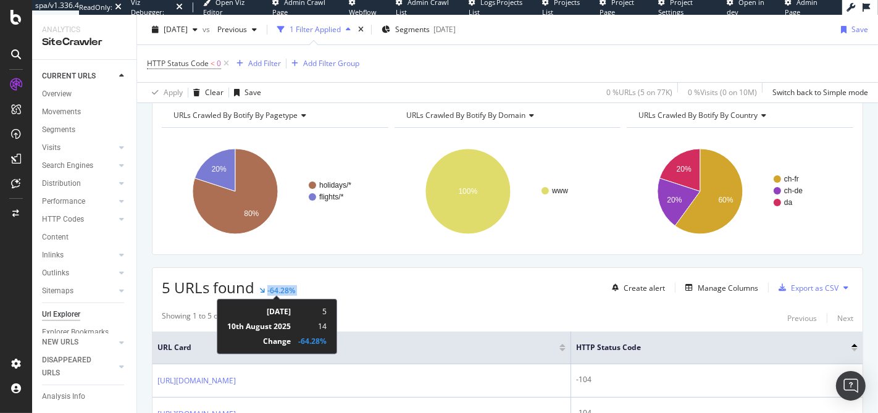
click at [267, 285] on div "-64.28%" at bounding box center [281, 290] width 28 height 10
click at [269, 285] on div "-64.28%" at bounding box center [281, 290] width 28 height 10
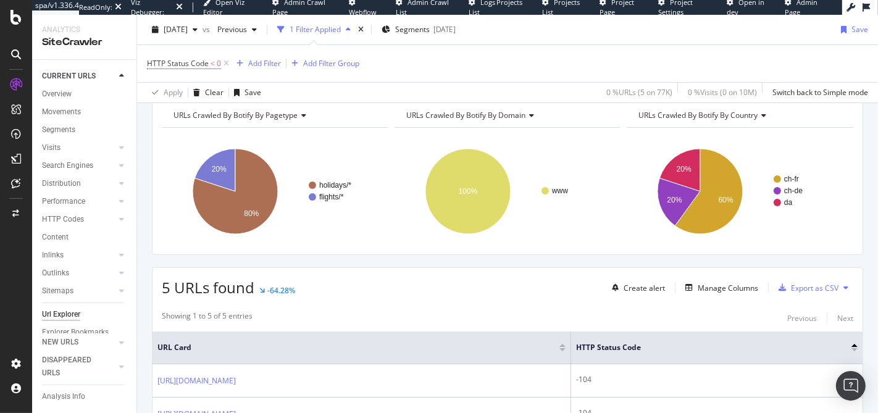
click at [454, 285] on div "5 URLs found -64.28% Create alert Manage Columns Export as CSV" at bounding box center [507, 283] width 710 height 30
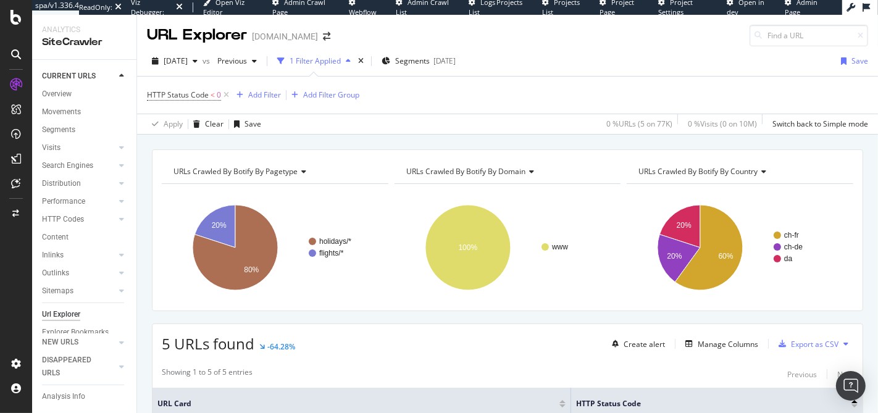
click at [351, 57] on icon "button" at bounding box center [348, 60] width 5 height 7
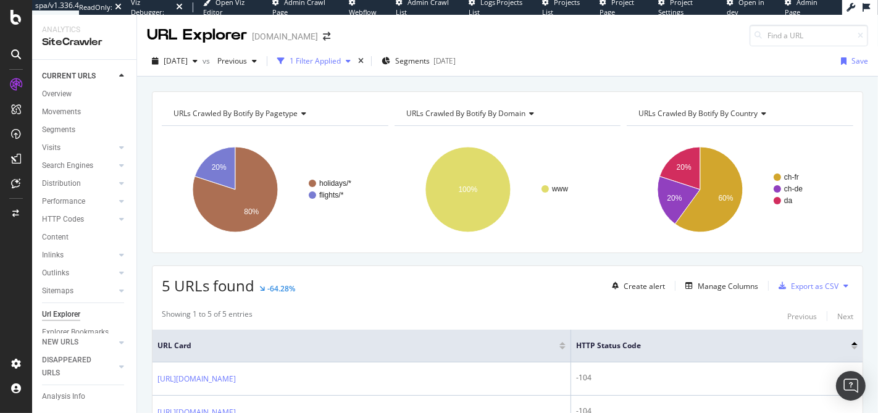
click at [341, 58] on div "1 Filter Applied" at bounding box center [315, 61] width 51 height 10
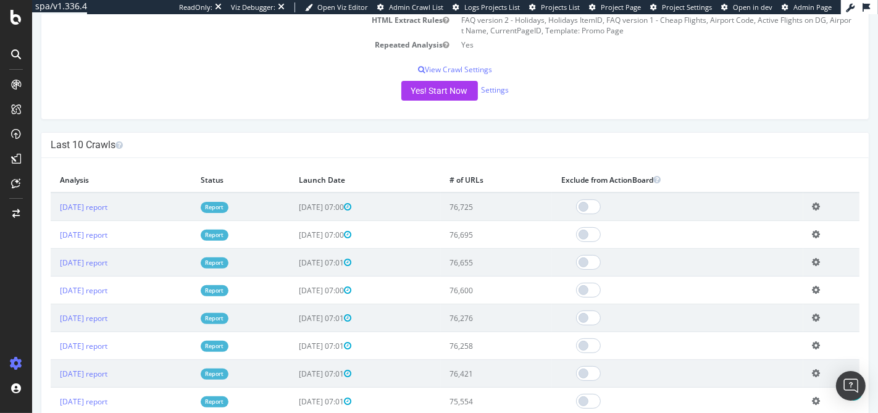
scroll to position [159, 0]
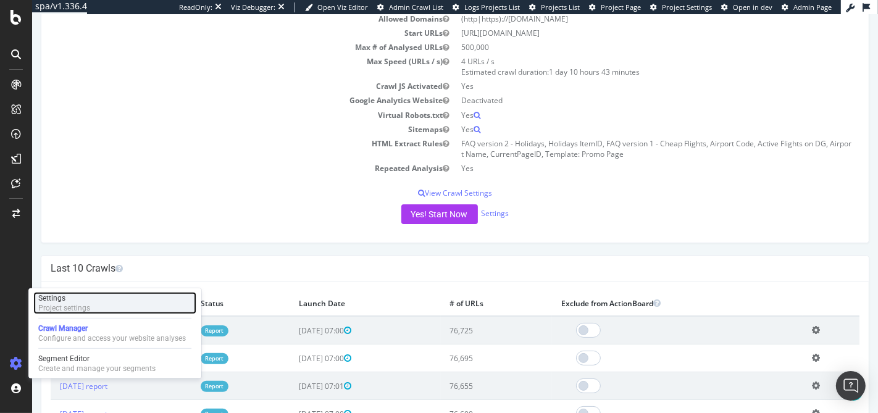
click at [70, 309] on div "Project settings" at bounding box center [64, 308] width 52 height 10
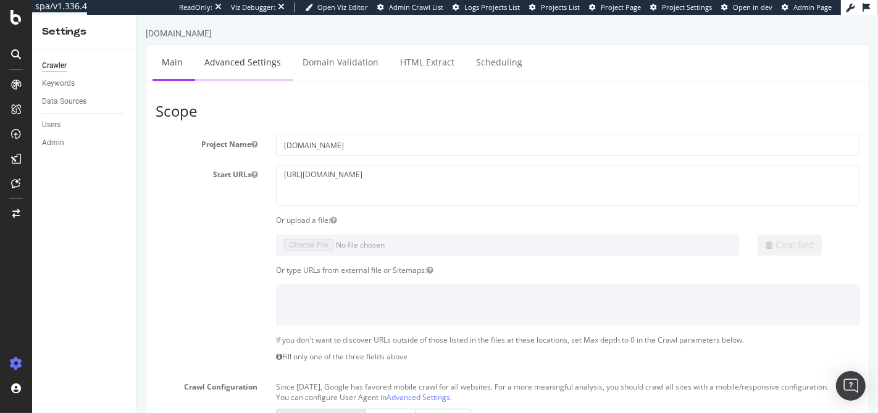
click at [262, 75] on link "Advanced Settings" at bounding box center [241, 62] width 95 height 34
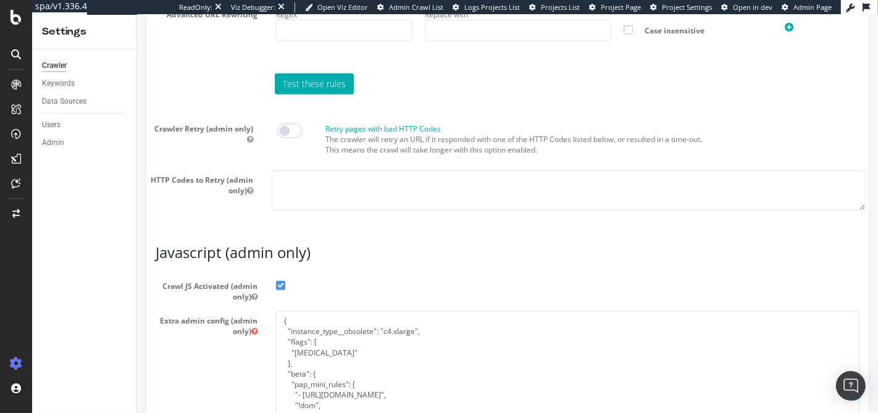
scroll to position [890, 0]
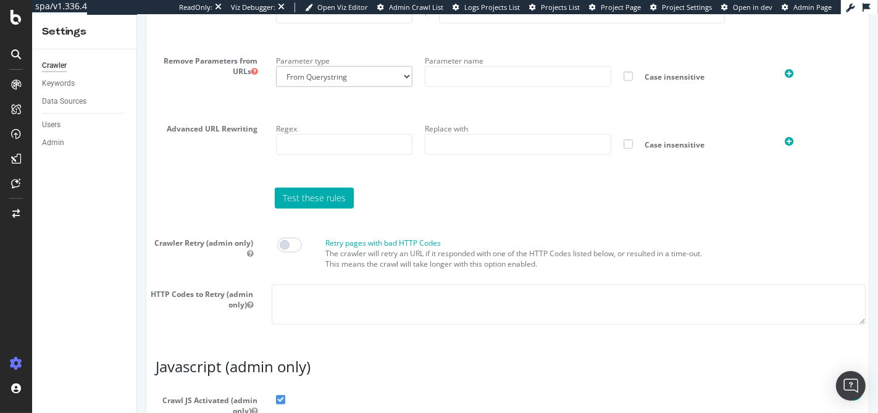
click at [210, 256] on label "Crawler Retry (admin only)" at bounding box center [201, 245] width 122 height 25
click at [246, 256] on button "Crawler Retry (admin only)" at bounding box center [249, 253] width 6 height 10
click at [210, 256] on label "Crawler Retry (admin only)" at bounding box center [201, 245] width 122 height 25
click at [246, 256] on button "Crawler Retry (admin only)" at bounding box center [249, 253] width 6 height 10
click at [210, 256] on label "Crawler Retry (admin only)" at bounding box center [201, 245] width 122 height 25
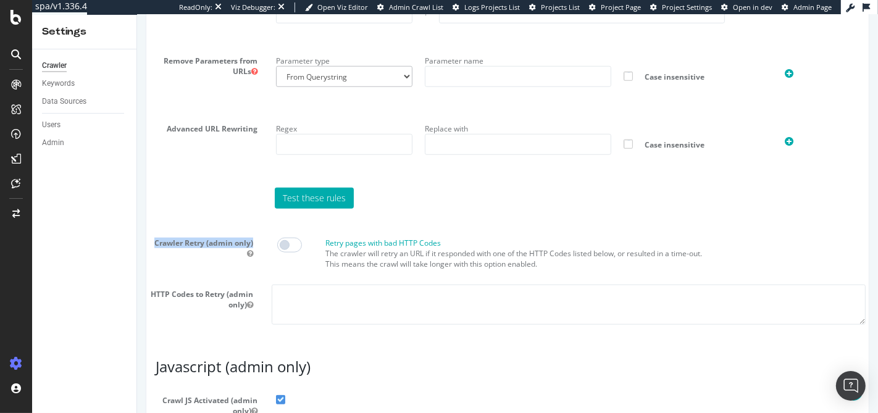
click at [246, 256] on button "Crawler Retry (admin only)" at bounding box center [249, 253] width 6 height 10
click at [194, 257] on label "Crawler Retry (admin only)" at bounding box center [201, 245] width 122 height 25
click at [246, 257] on button "Crawler Retry (admin only)" at bounding box center [249, 253] width 6 height 10
click at [391, 269] on p "The crawler will retry an URL if it responded with one of the HTTP Codes listed…" at bounding box center [595, 258] width 540 height 21
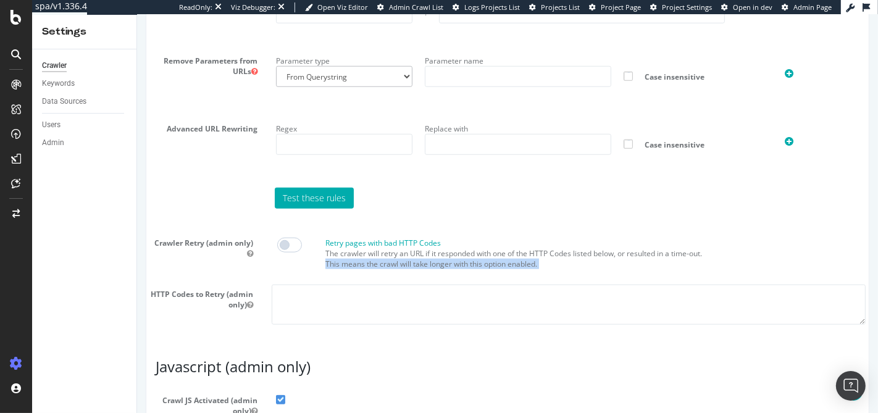
click at [391, 269] on p "The crawler will retry an URL if it responded with one of the HTTP Codes listed…" at bounding box center [595, 258] width 540 height 21
click at [422, 269] on p "The crawler will retry an URL if it responded with one of the HTTP Codes listed…" at bounding box center [595, 258] width 540 height 21
click at [397, 269] on p "The crawler will retry an URL if it responded with one of the HTTP Codes listed…" at bounding box center [595, 258] width 540 height 21
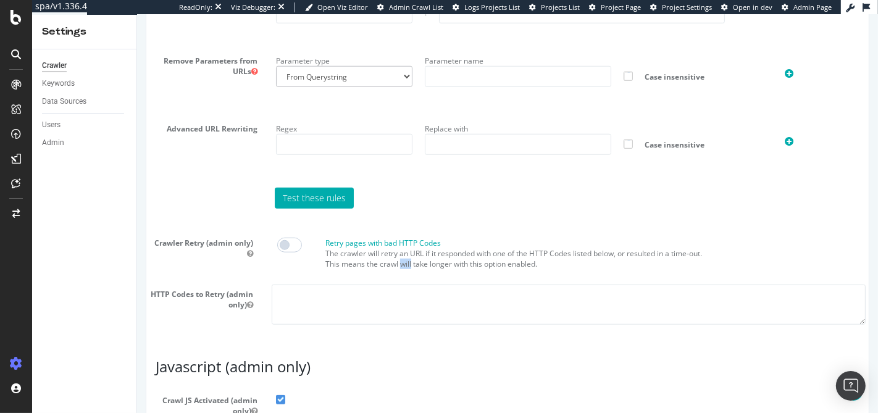
click at [397, 269] on p "The crawler will retry an URL if it responded with one of the HTTP Codes listed…" at bounding box center [595, 258] width 540 height 21
click at [359, 269] on p "The crawler will retry an URL if it responded with one of the HTTP Codes listed…" at bounding box center [595, 258] width 540 height 21
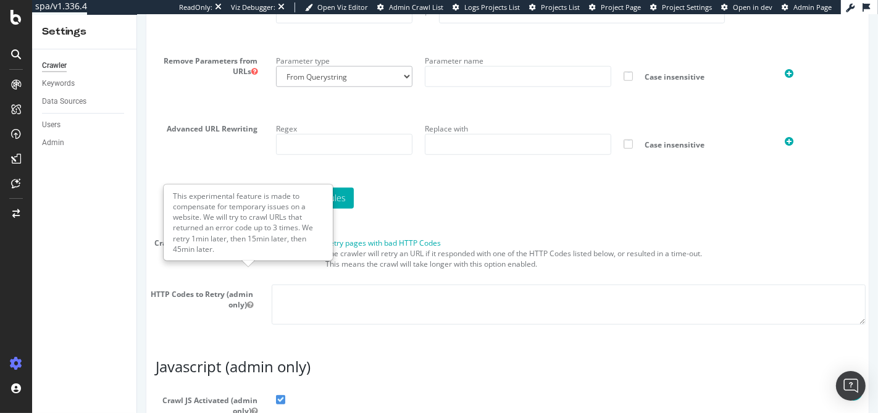
click at [246, 257] on icon "button" at bounding box center [249, 253] width 6 height 7
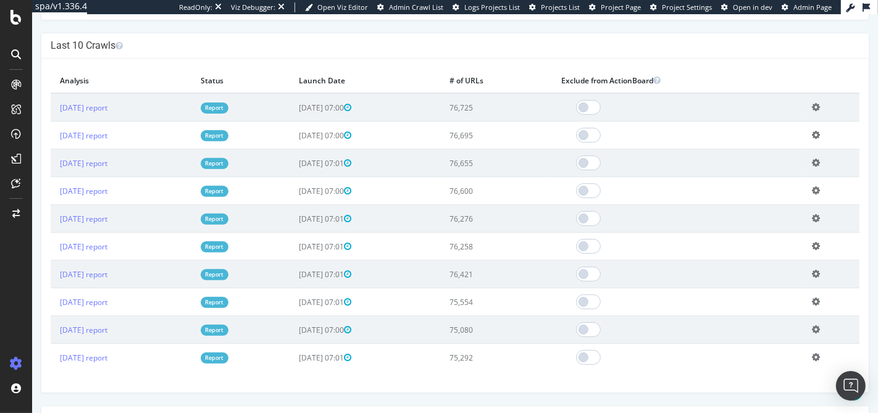
scroll to position [1180, 0]
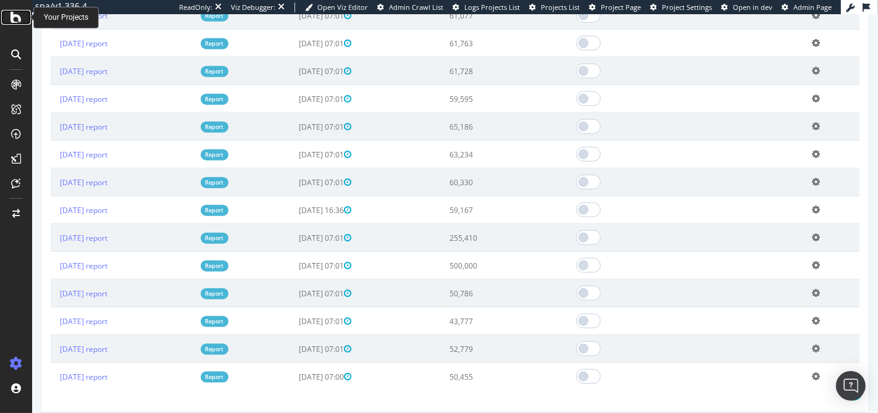
click at [12, 22] on icon at bounding box center [15, 17] width 11 height 15
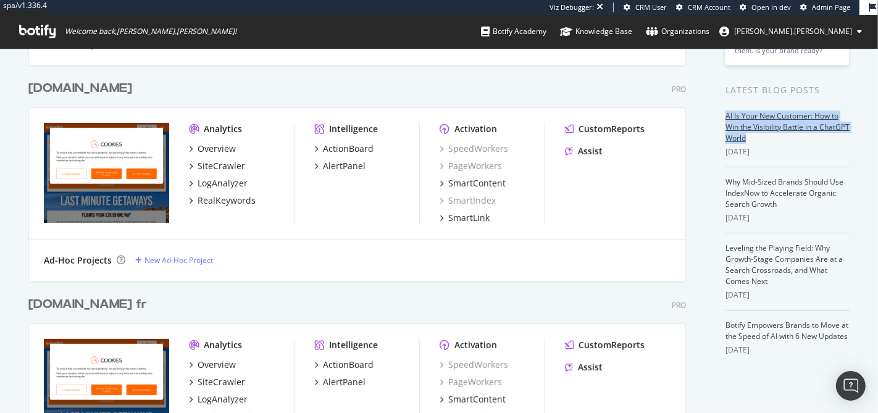
scroll to position [267, 0]
